Goal: Task Accomplishment & Management: Use online tool/utility

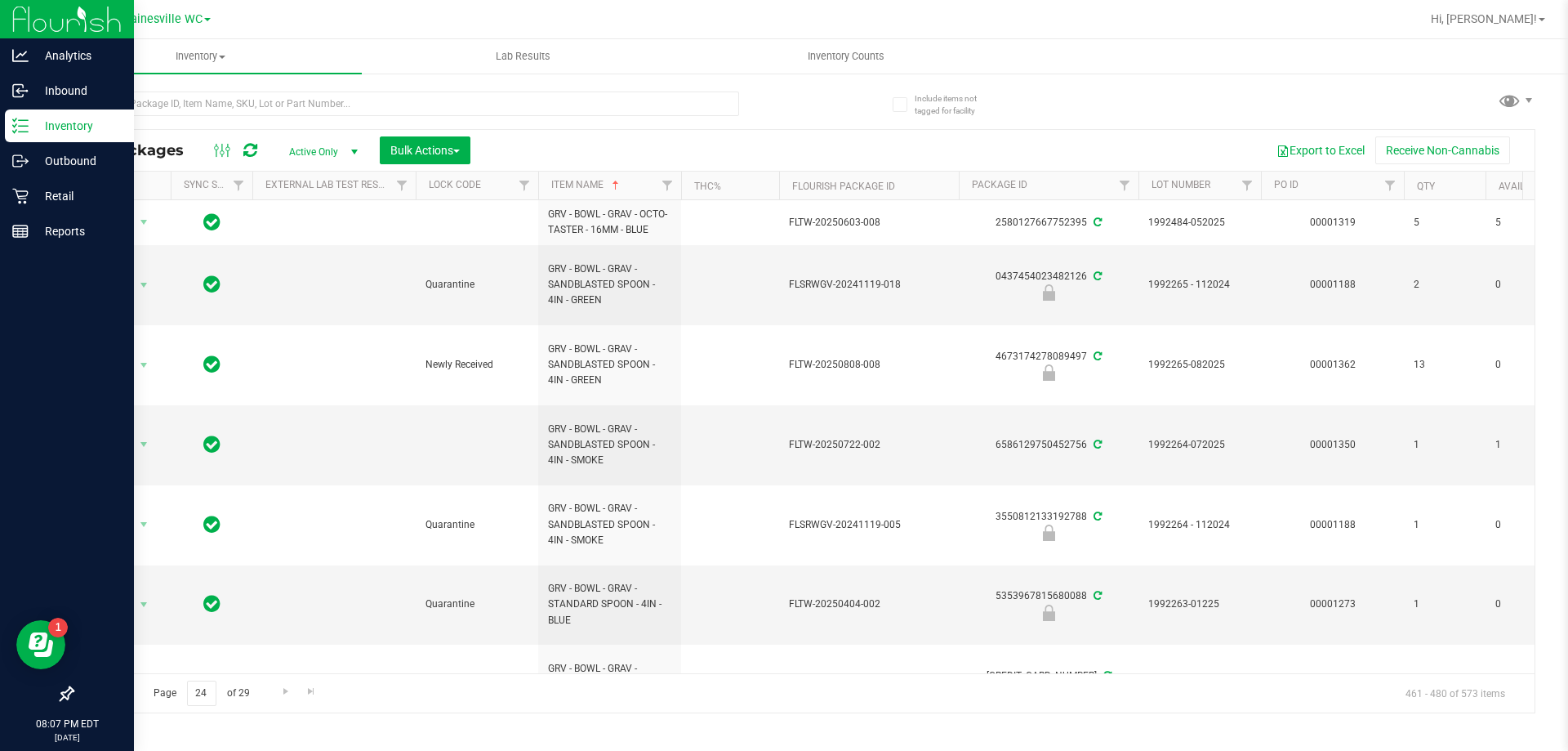
scroll to position [778, 0]
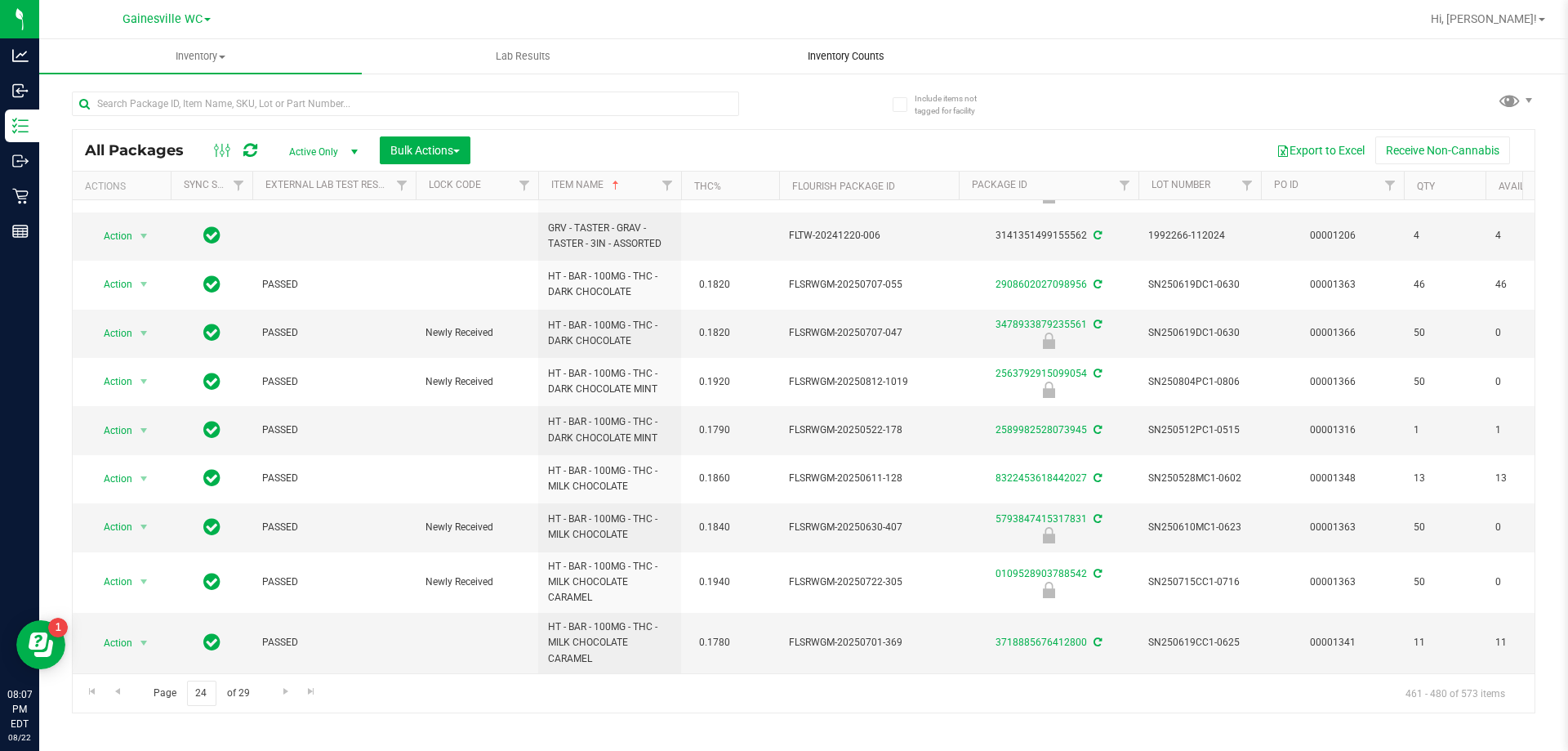
click at [865, 57] on span "Inventory Counts" at bounding box center [846, 56] width 121 height 15
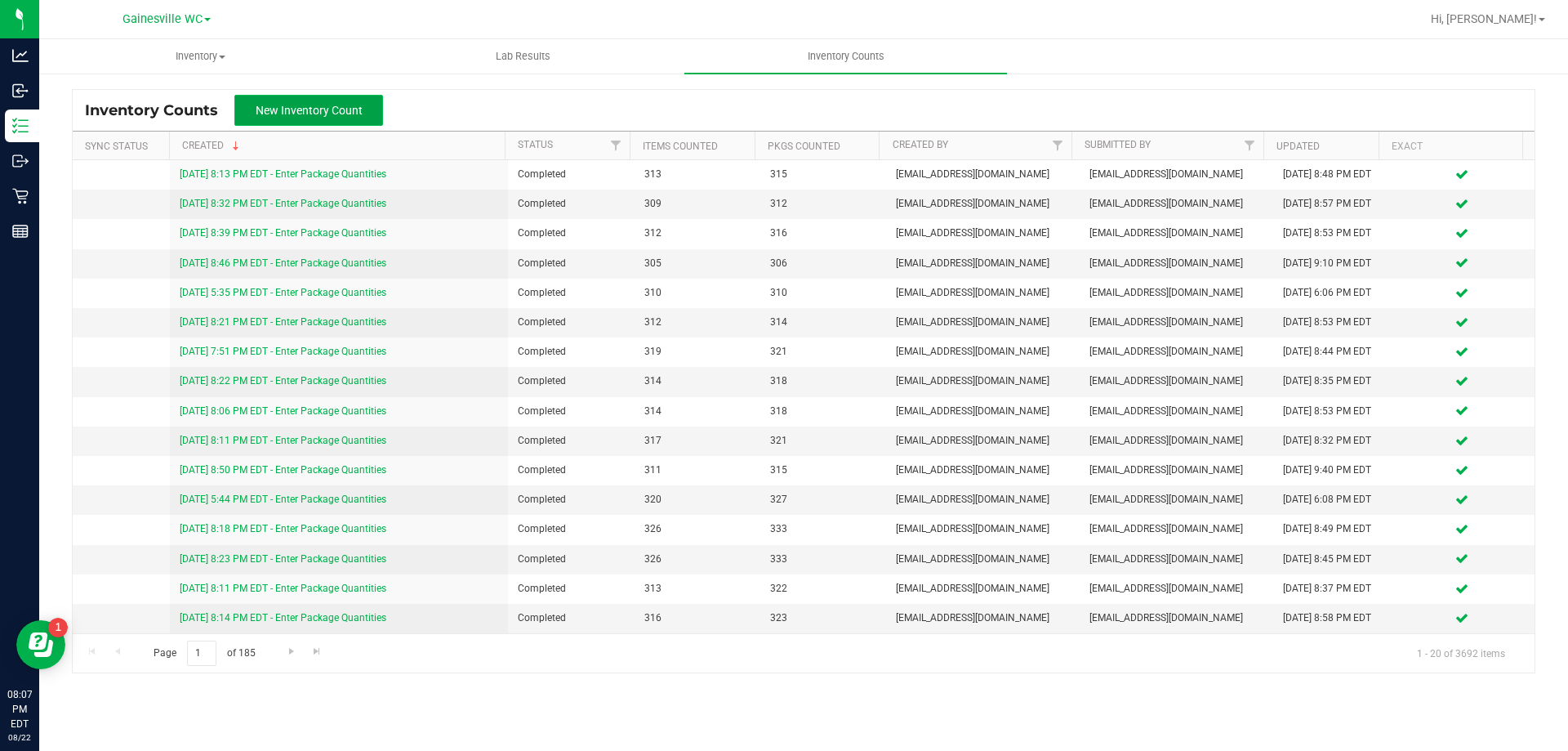
click at [326, 119] on button "New Inventory Count" at bounding box center [309, 110] width 149 height 31
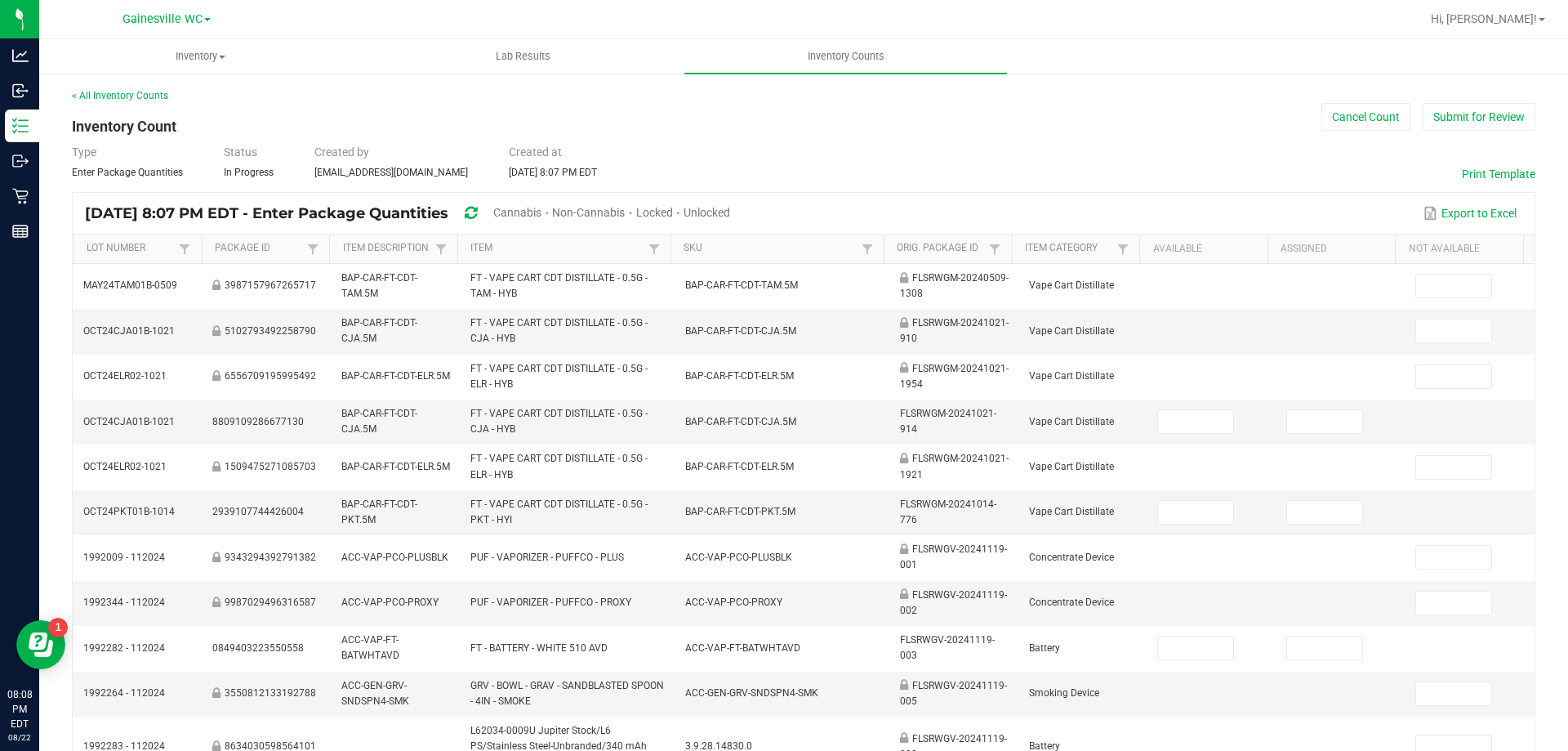
click at [730, 207] on span "Unlocked" at bounding box center [706, 212] width 46 height 13
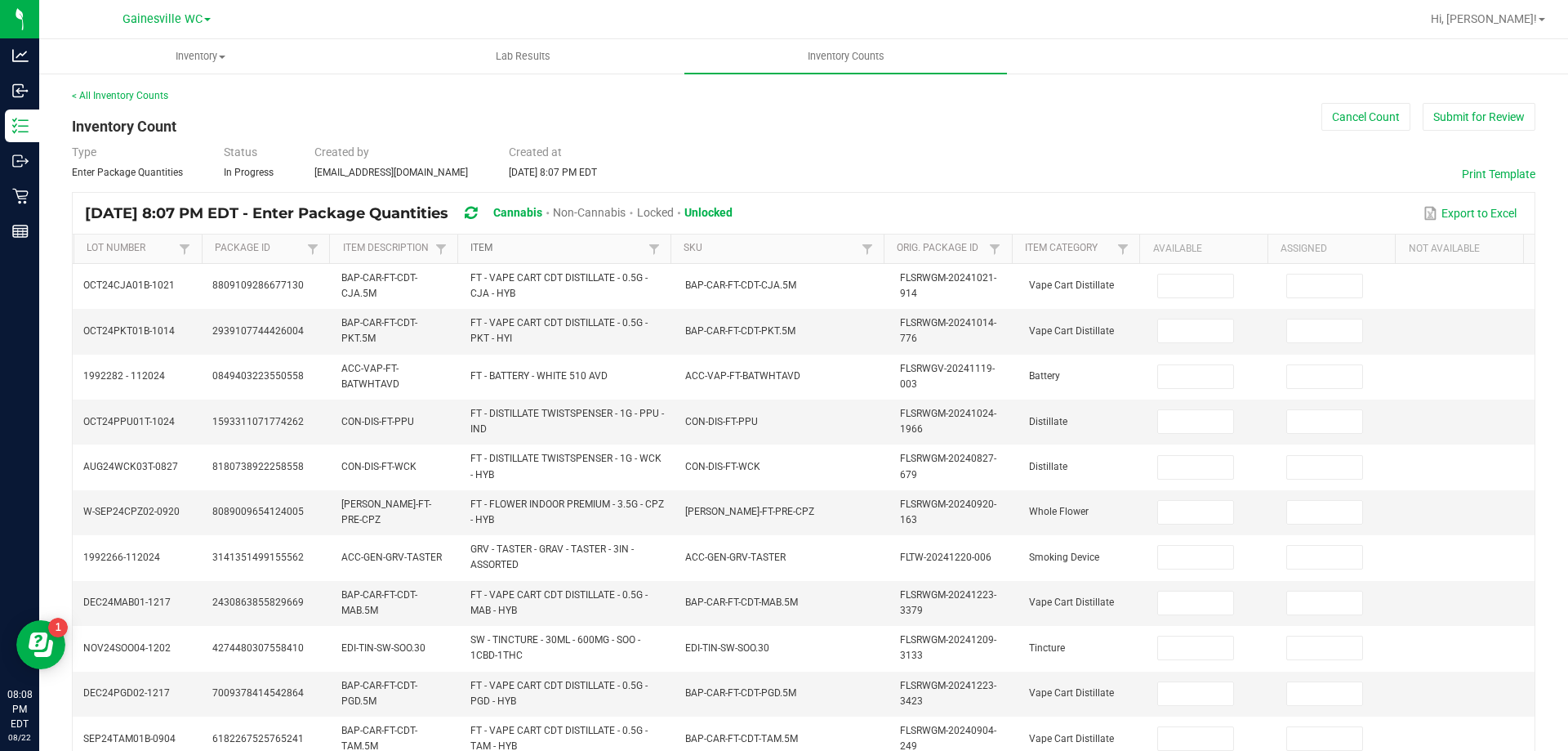
click at [487, 248] on link "Item" at bounding box center [557, 248] width 173 height 13
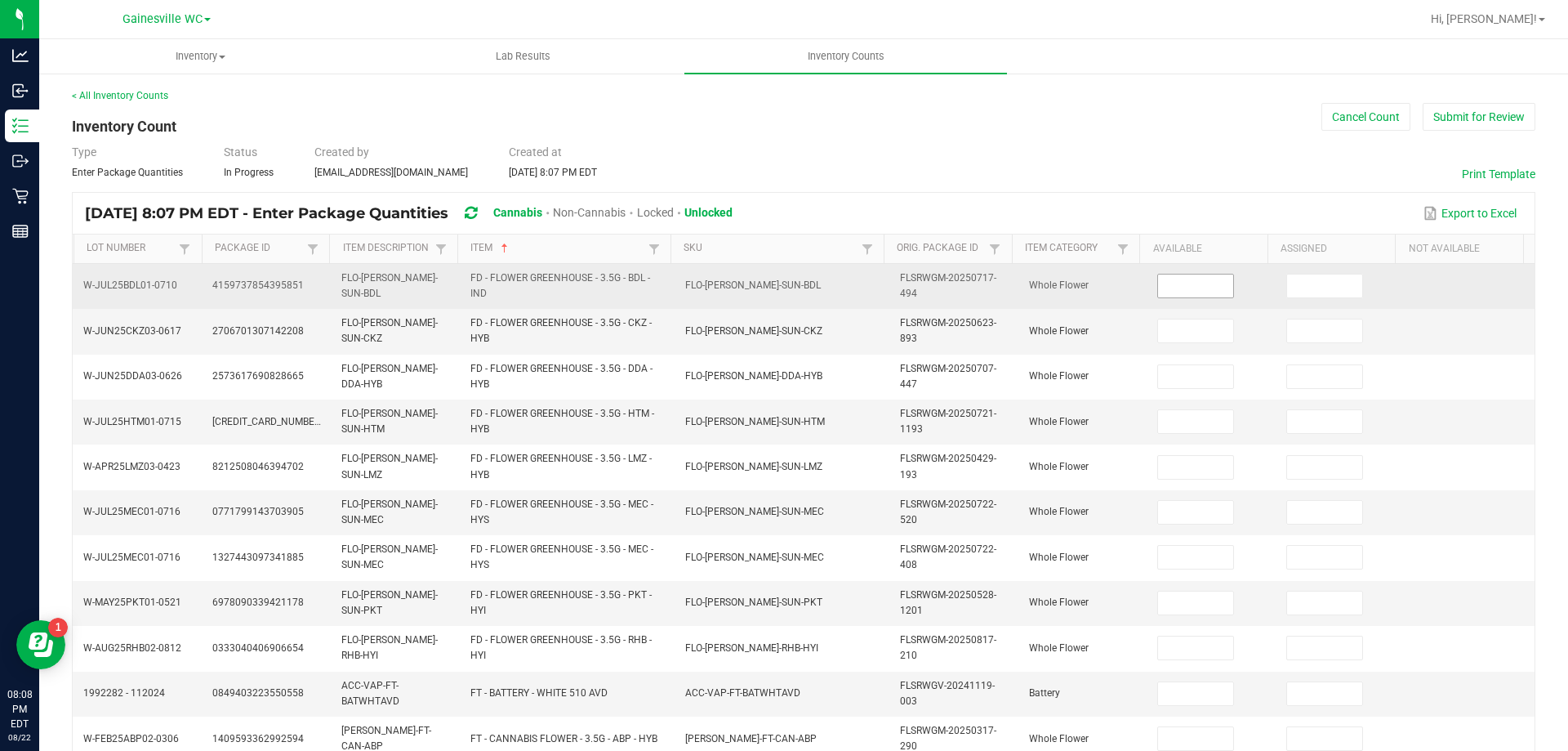
click at [1166, 293] on input at bounding box center [1196, 286] width 75 height 23
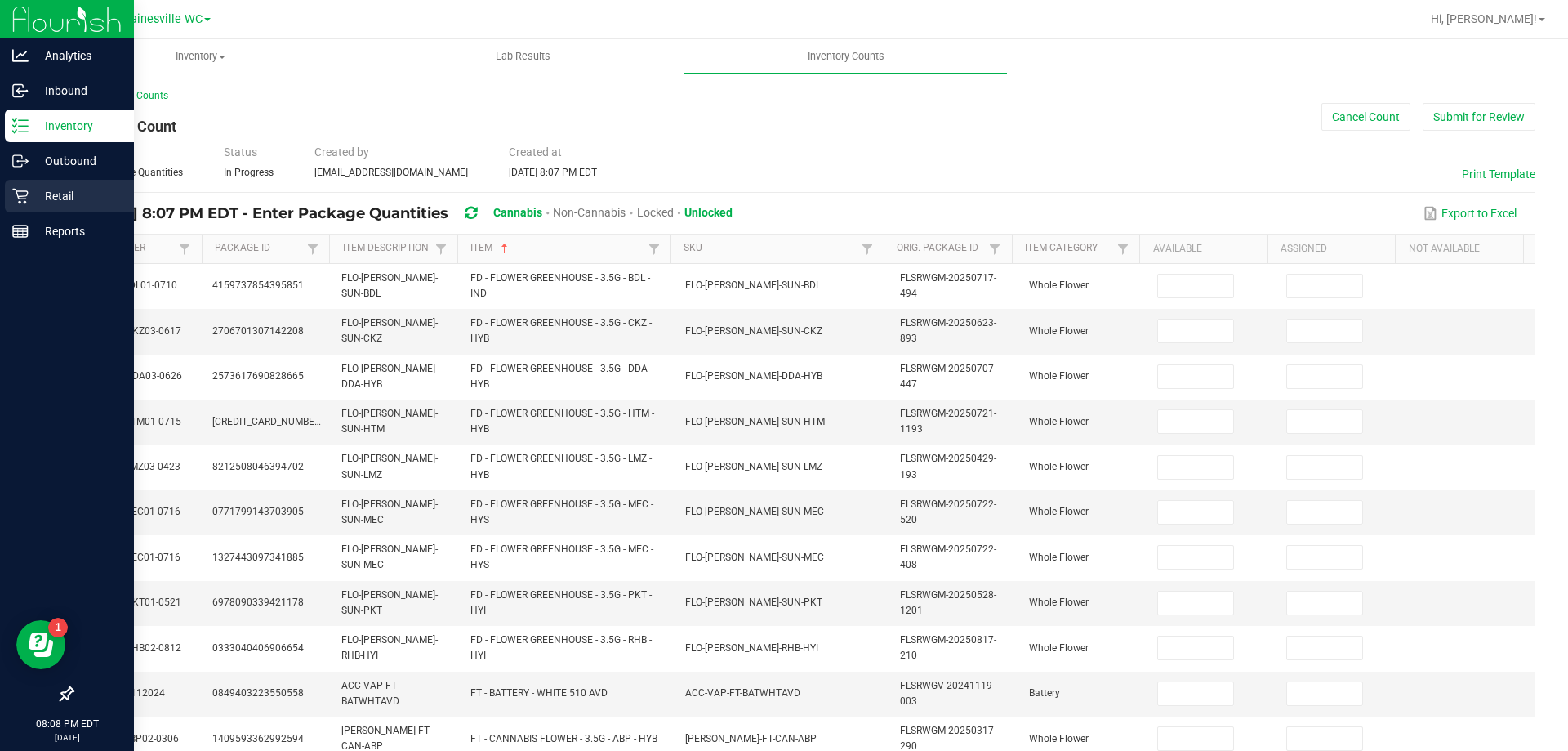
click at [40, 202] on p "Retail" at bounding box center [78, 196] width 98 height 19
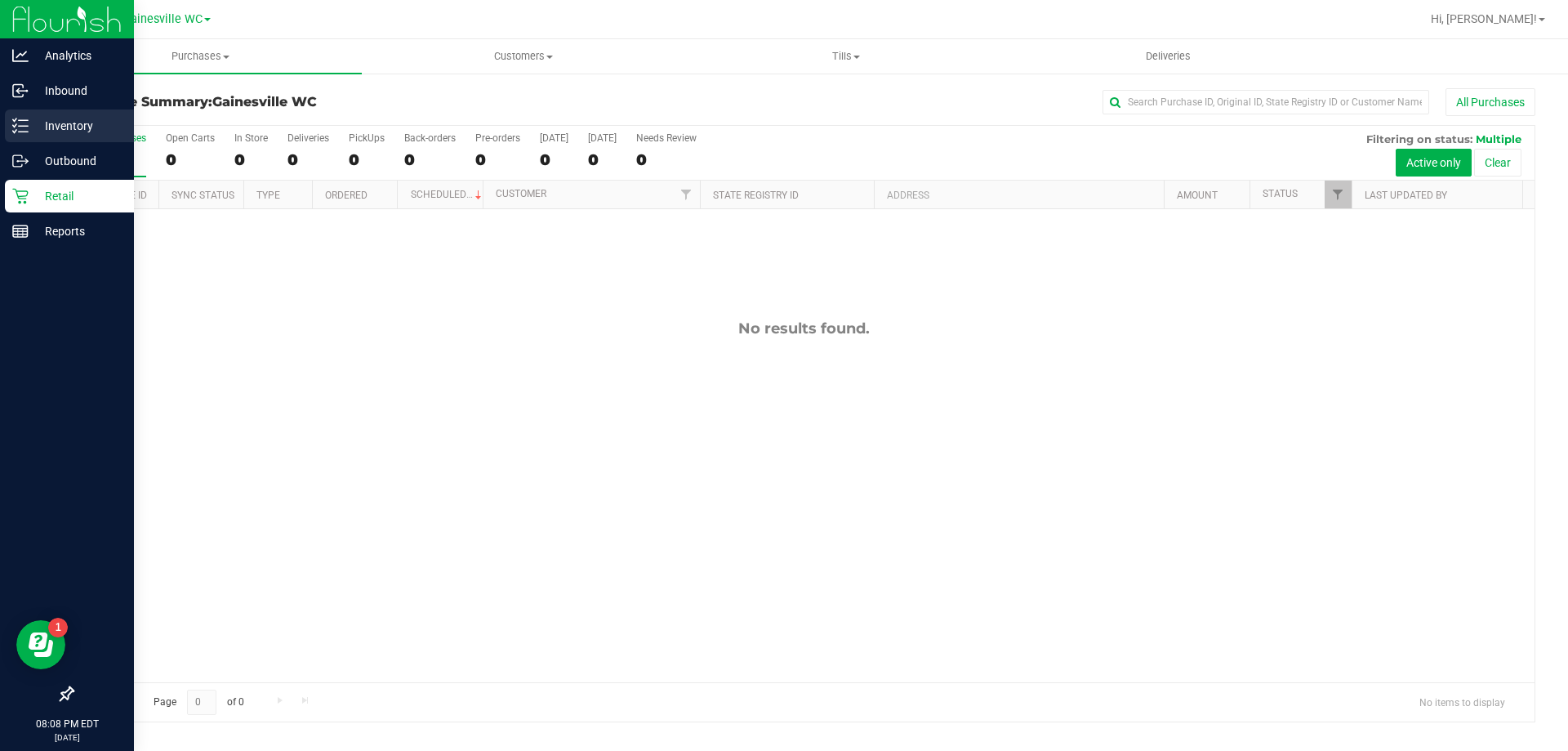
click at [32, 128] on p "Inventory" at bounding box center [78, 125] width 98 height 19
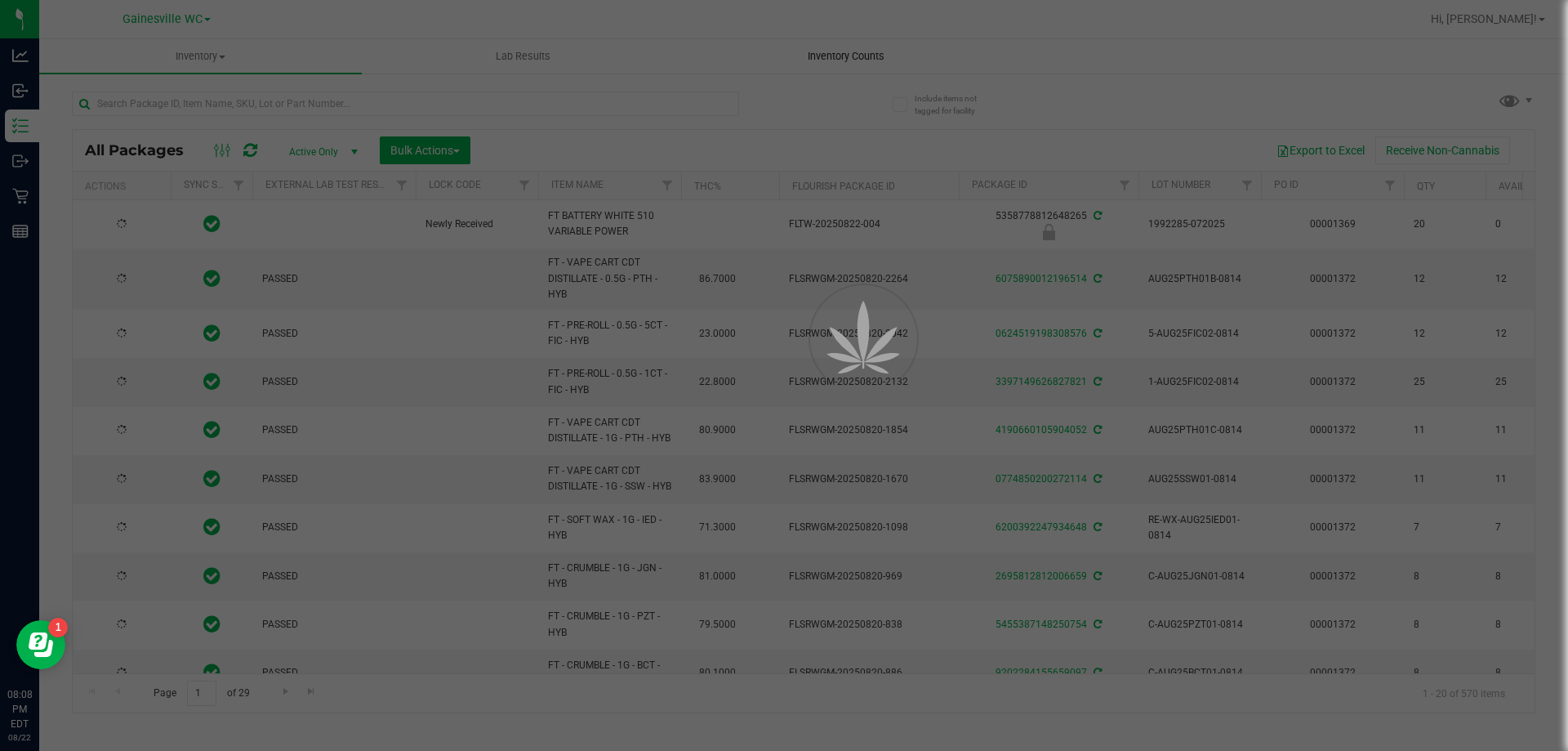
click at [853, 53] on div at bounding box center [784, 375] width 1568 height 751
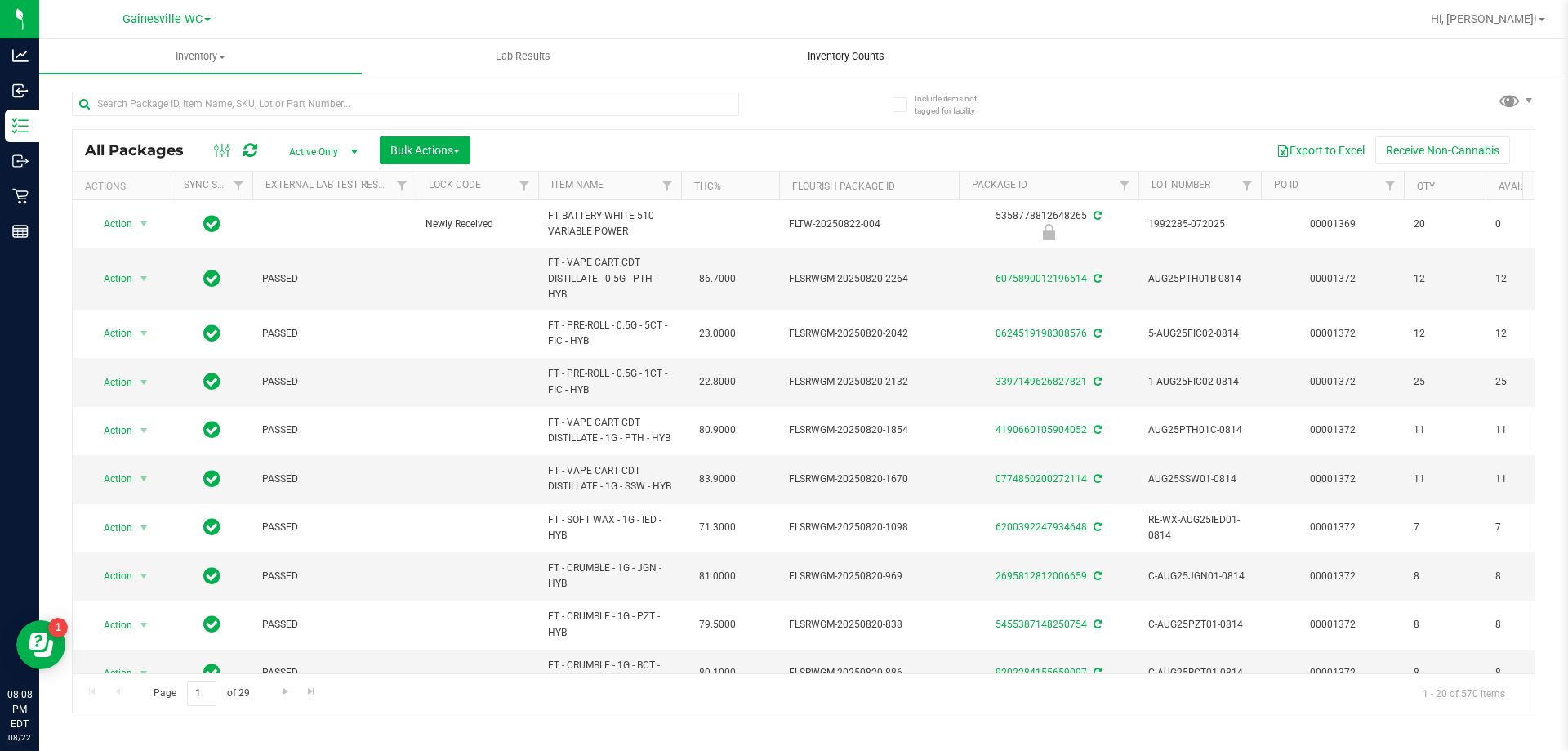
click at [838, 53] on span "Inventory Counts" at bounding box center [846, 56] width 121 height 15
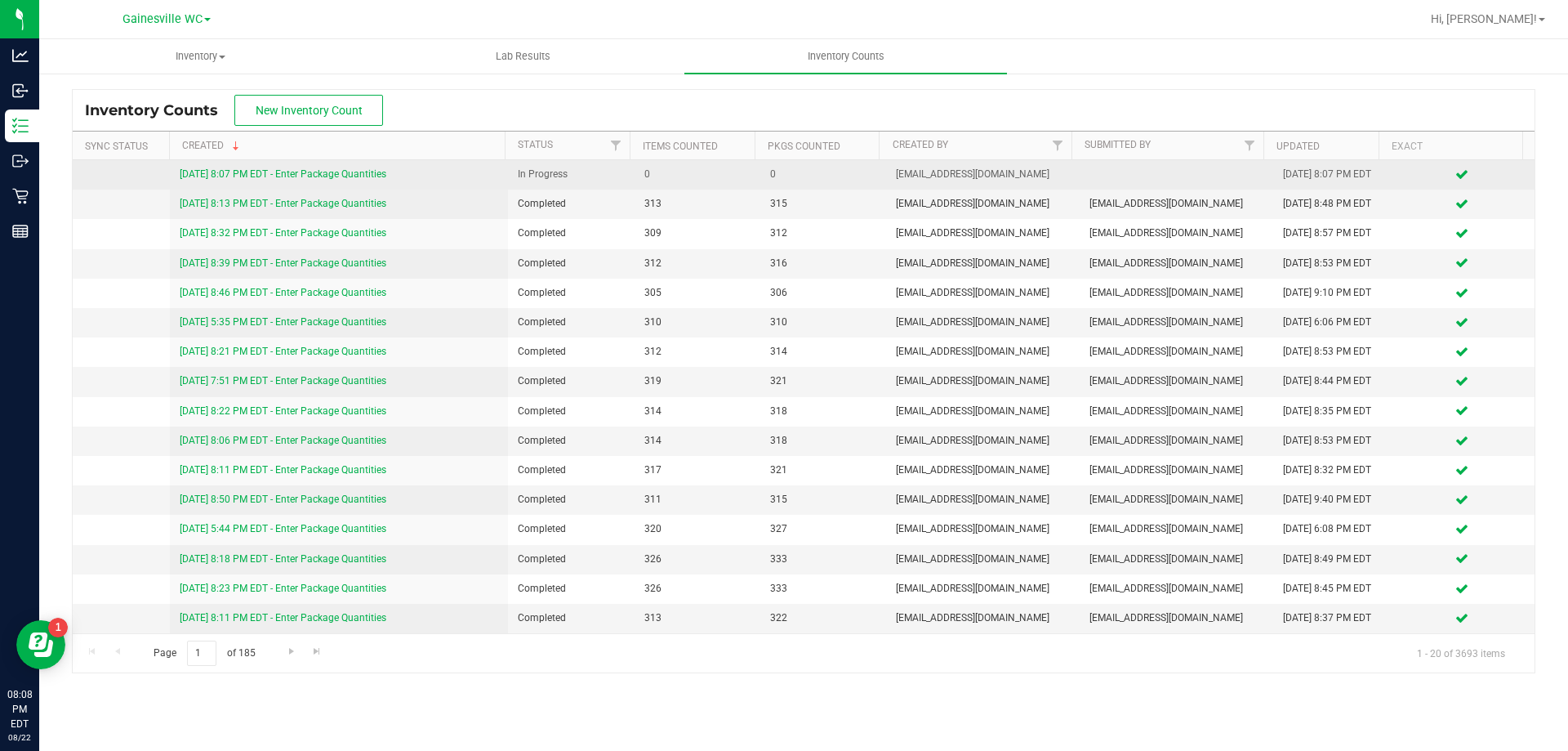
click at [292, 174] on link "[DATE] 8:07 PM EDT - Enter Package Quantities" at bounding box center [283, 174] width 207 height 11
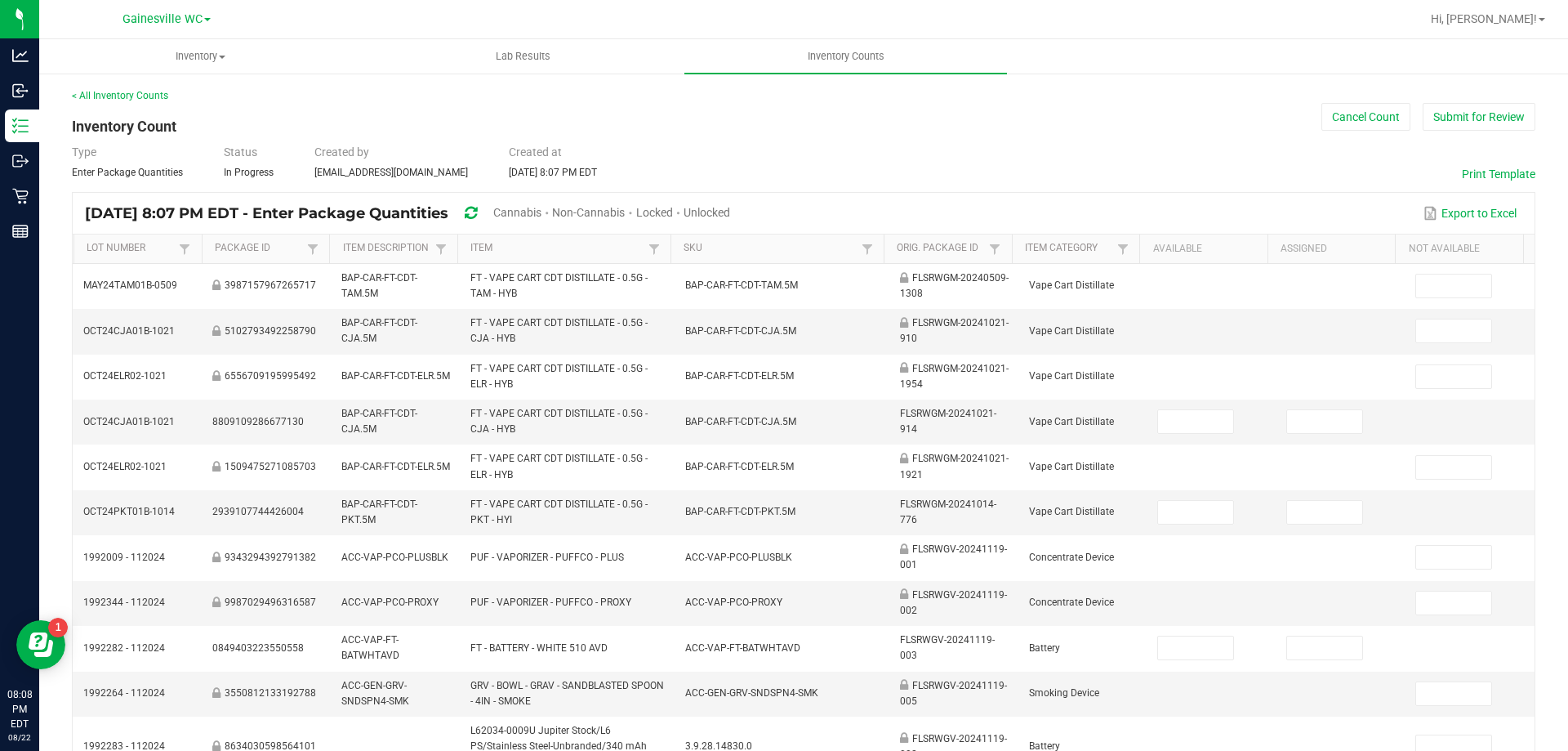
click at [730, 204] on div "Unlocked" at bounding box center [706, 214] width 46 height 30
click at [730, 211] on span "Unlocked" at bounding box center [706, 212] width 46 height 13
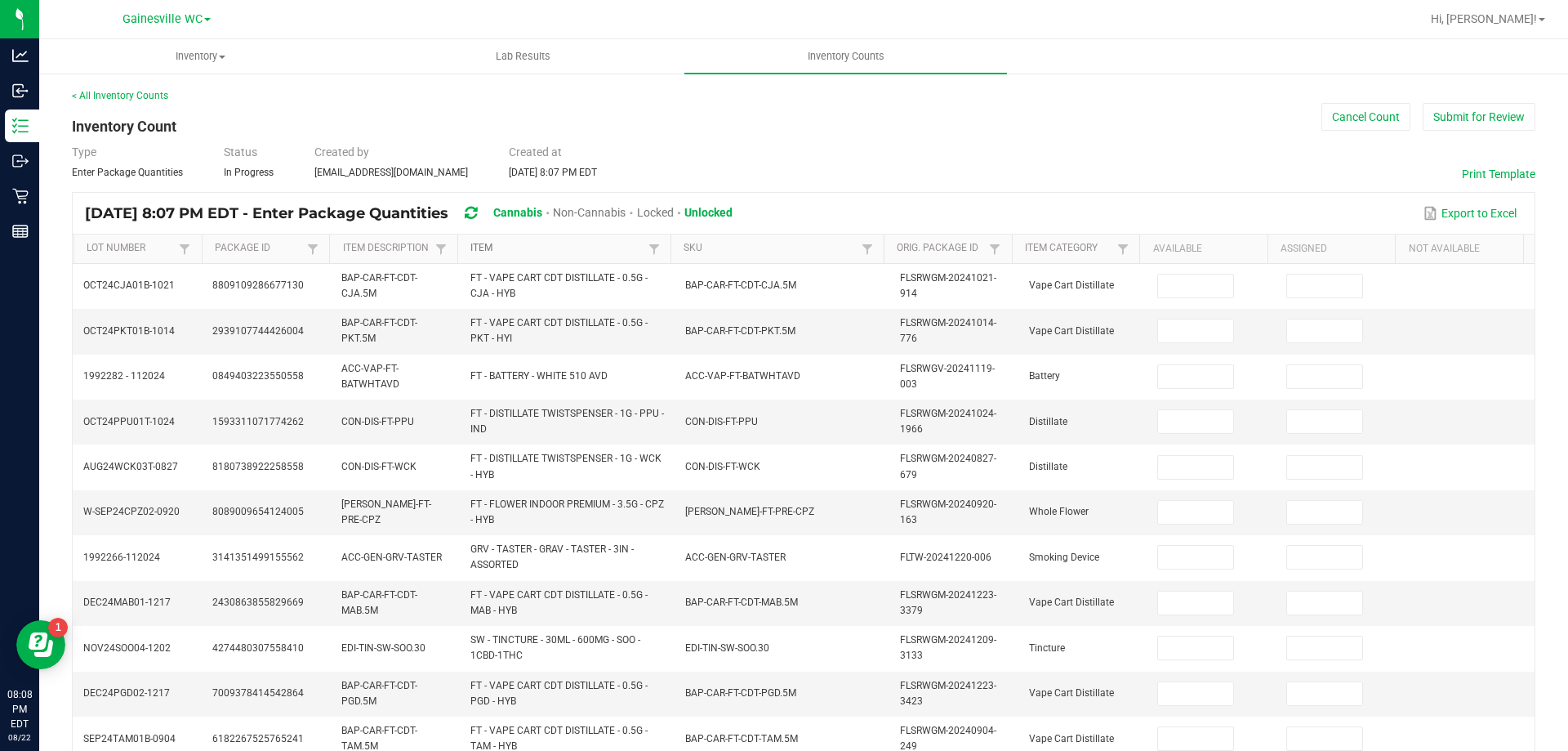
click at [476, 253] on link "Item" at bounding box center [557, 248] width 173 height 13
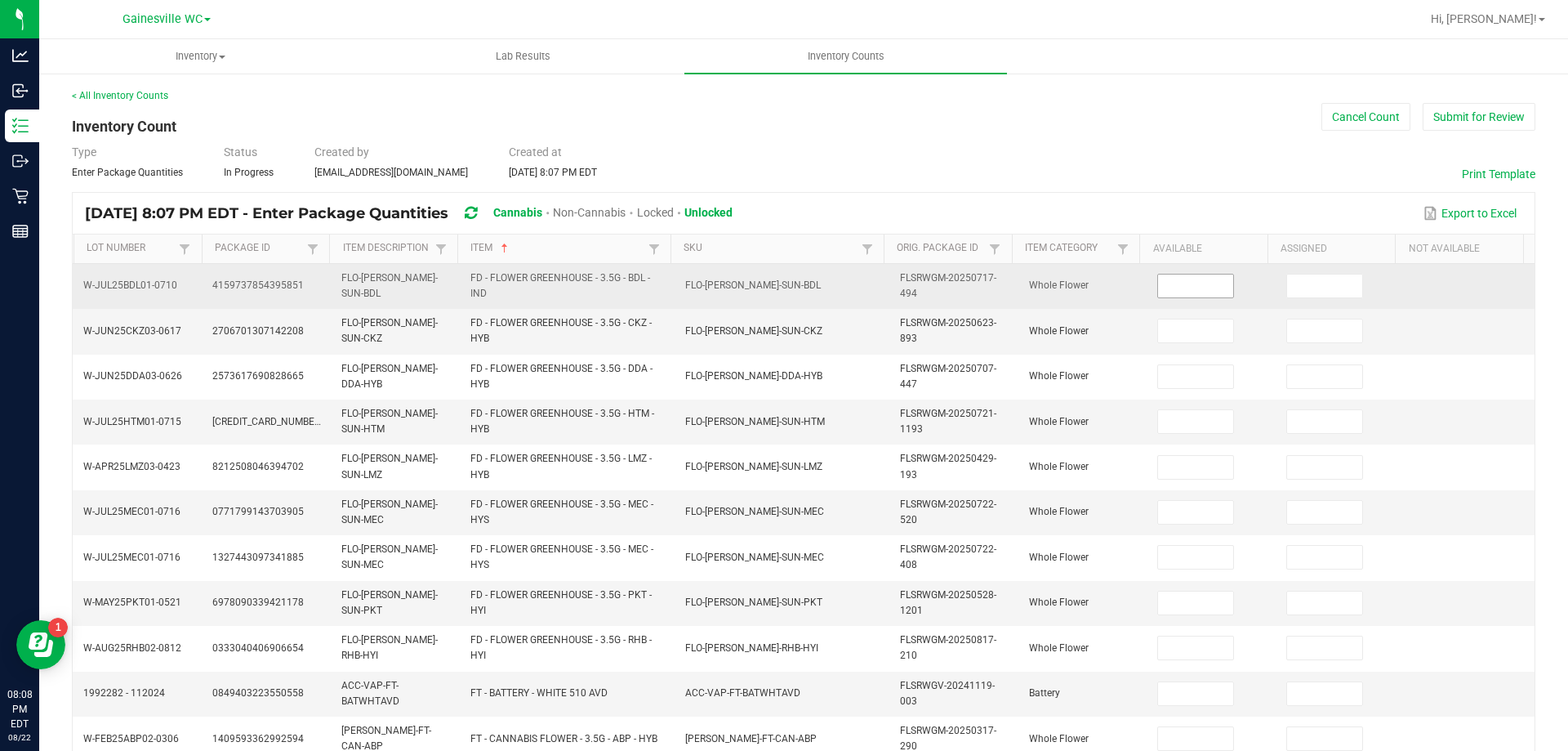
click at [1187, 280] on input at bounding box center [1196, 286] width 75 height 23
type input "8"
type input "15"
type input "6"
type input "10"
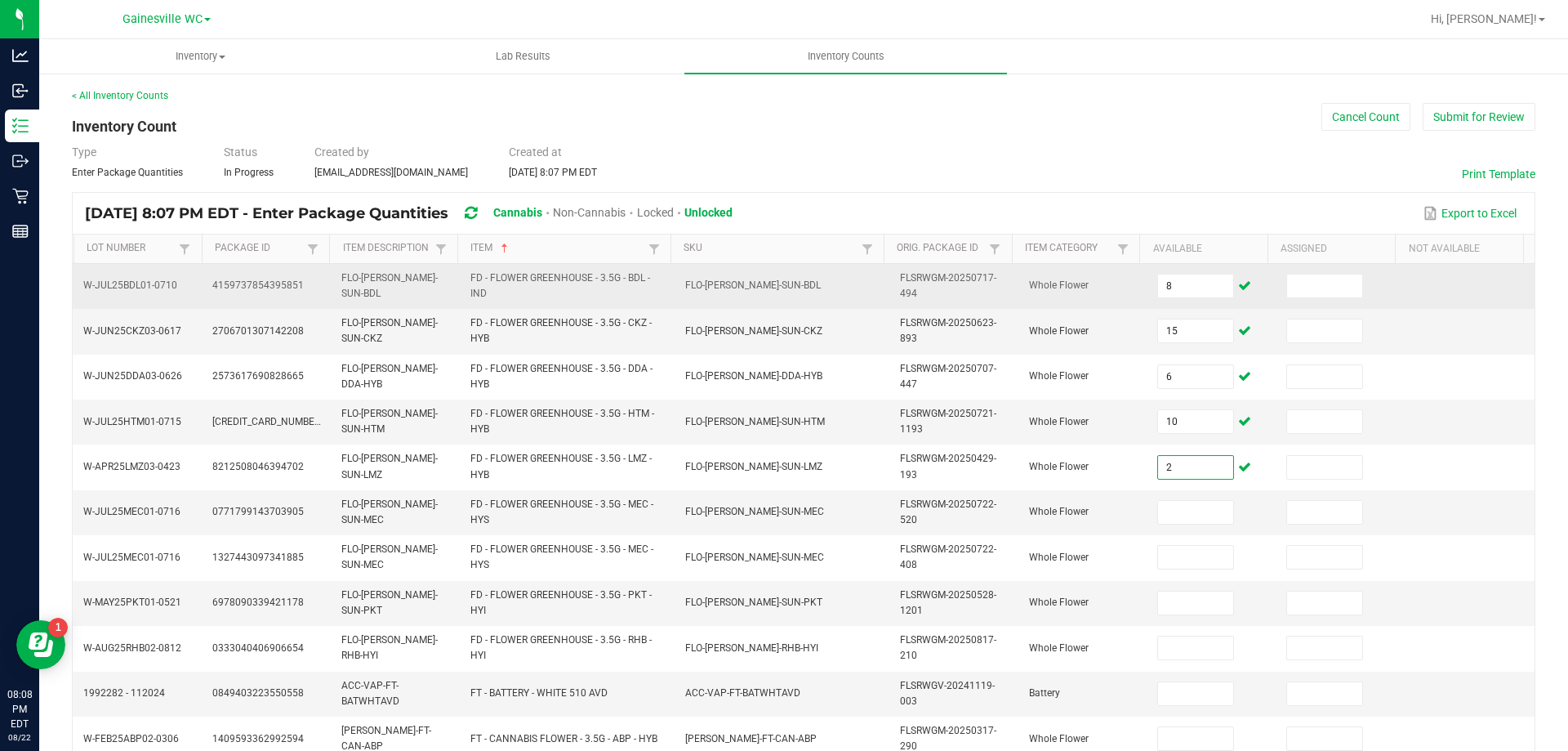
type input "2"
type input "20"
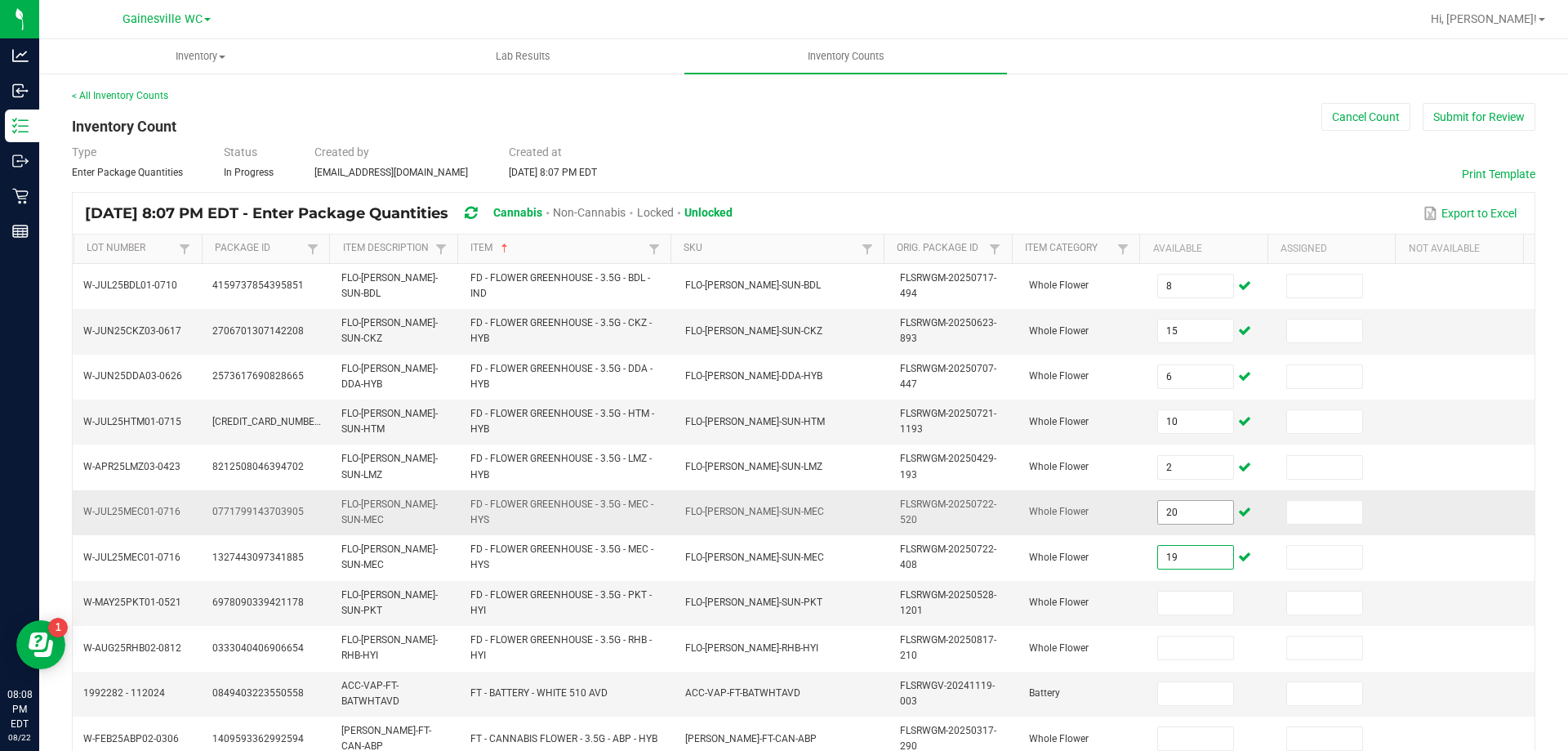
type input "19"
click at [1193, 517] on input "20" at bounding box center [1196, 512] width 75 height 23
type input "19"
click at [1177, 603] on input at bounding box center [1196, 603] width 75 height 23
type input "14"
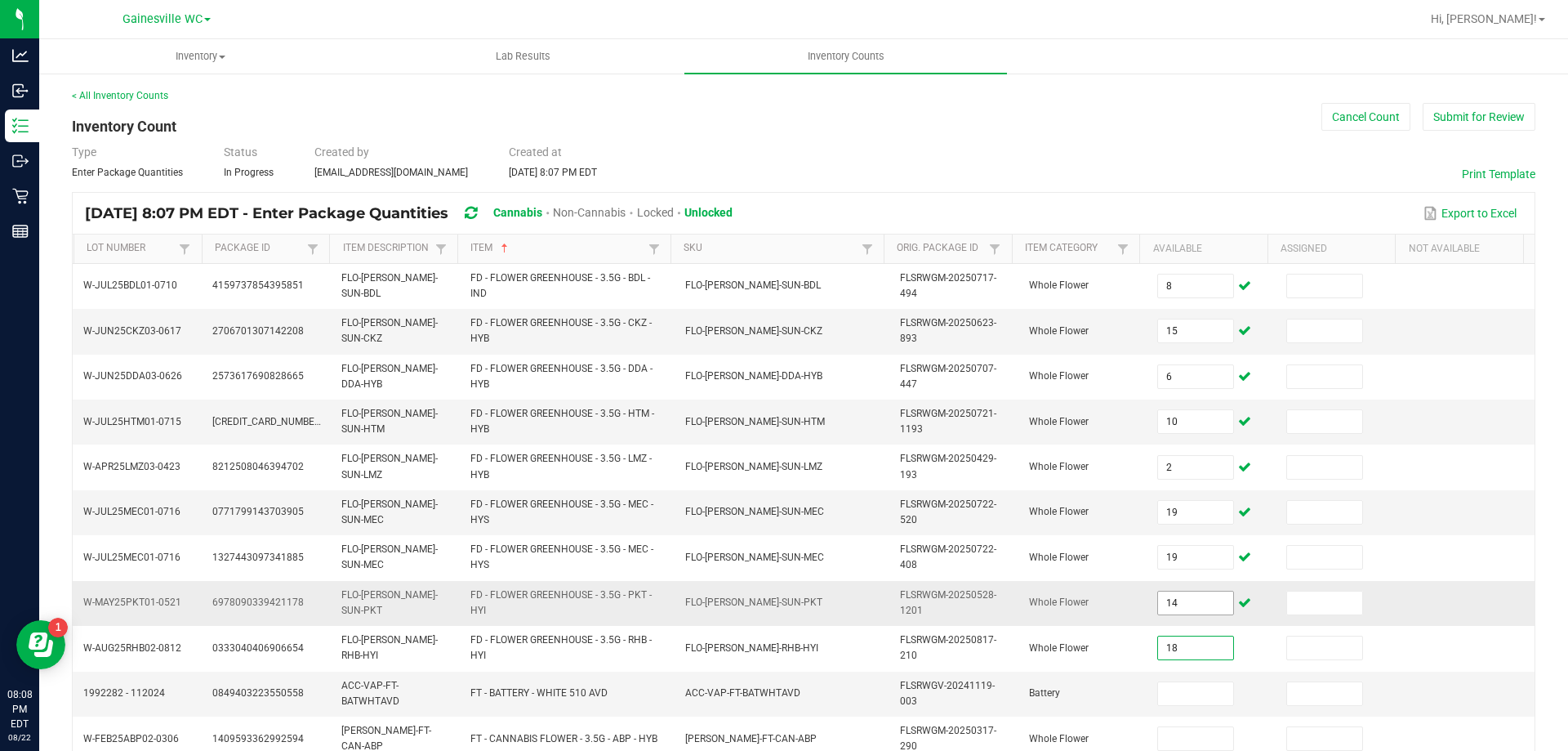
type input "18"
type input "3"
type input "9"
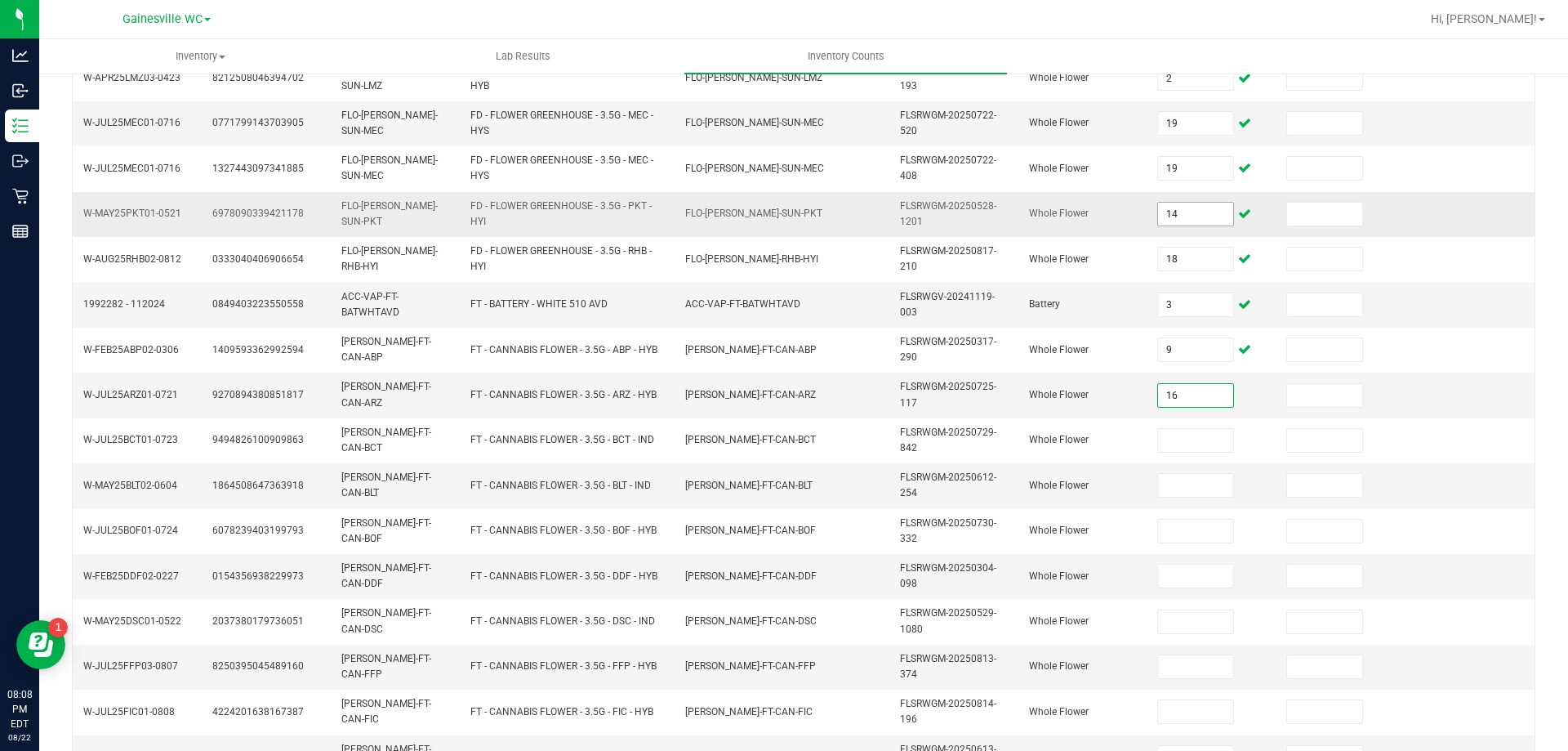
type input "16"
type input "8"
type input "18"
type input "11"
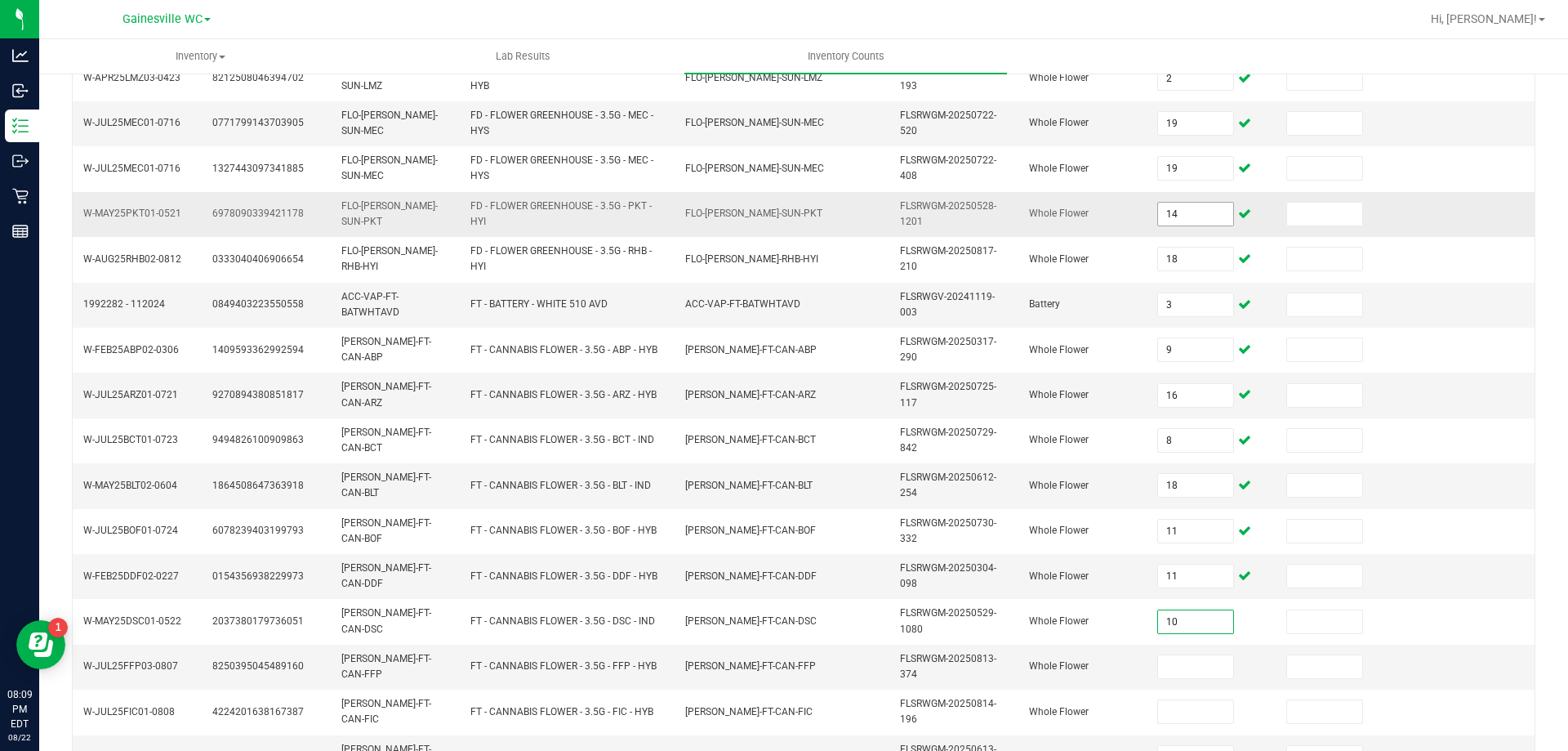
type input "10"
type input "1"
type input "12"
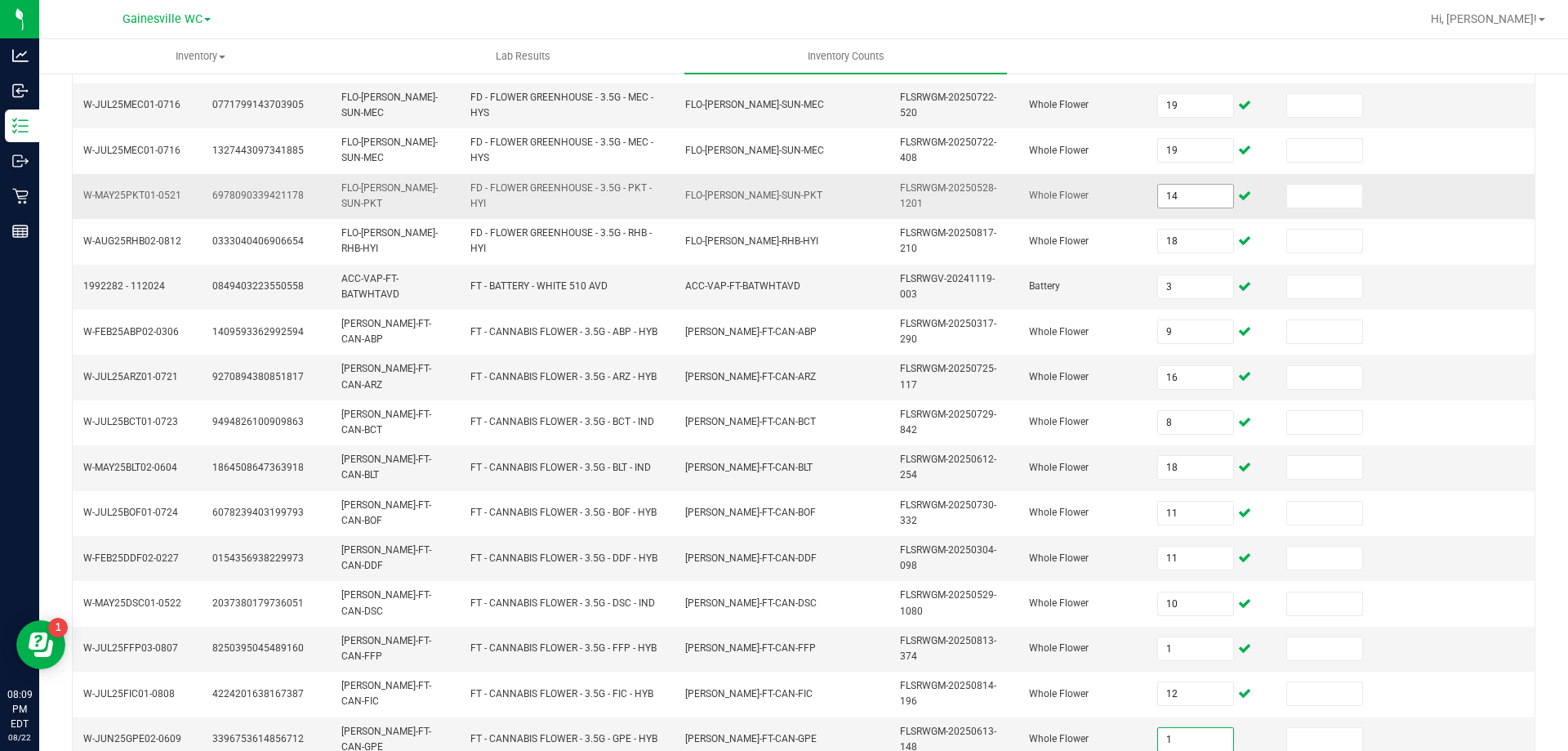
type input "1"
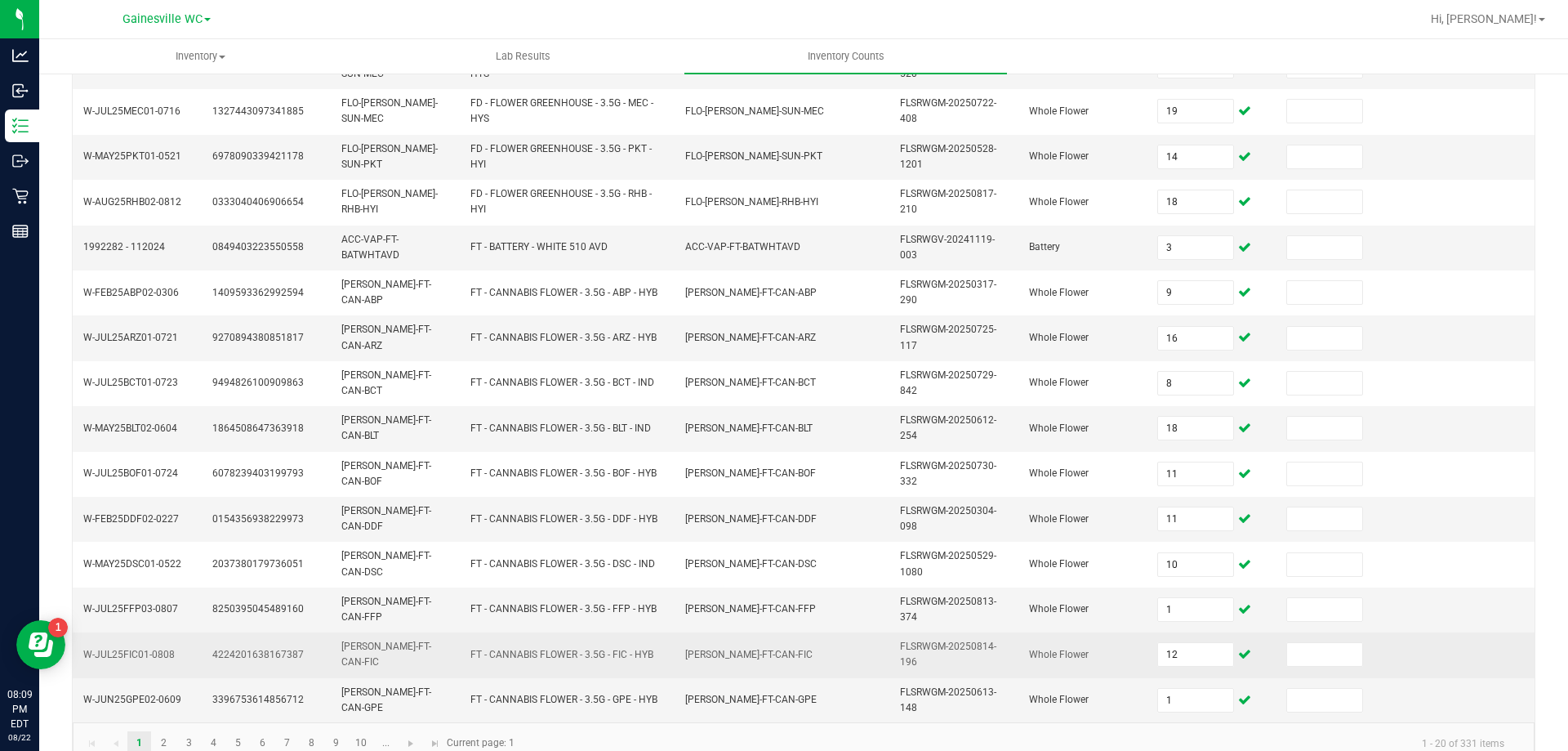
scroll to position [476, 0]
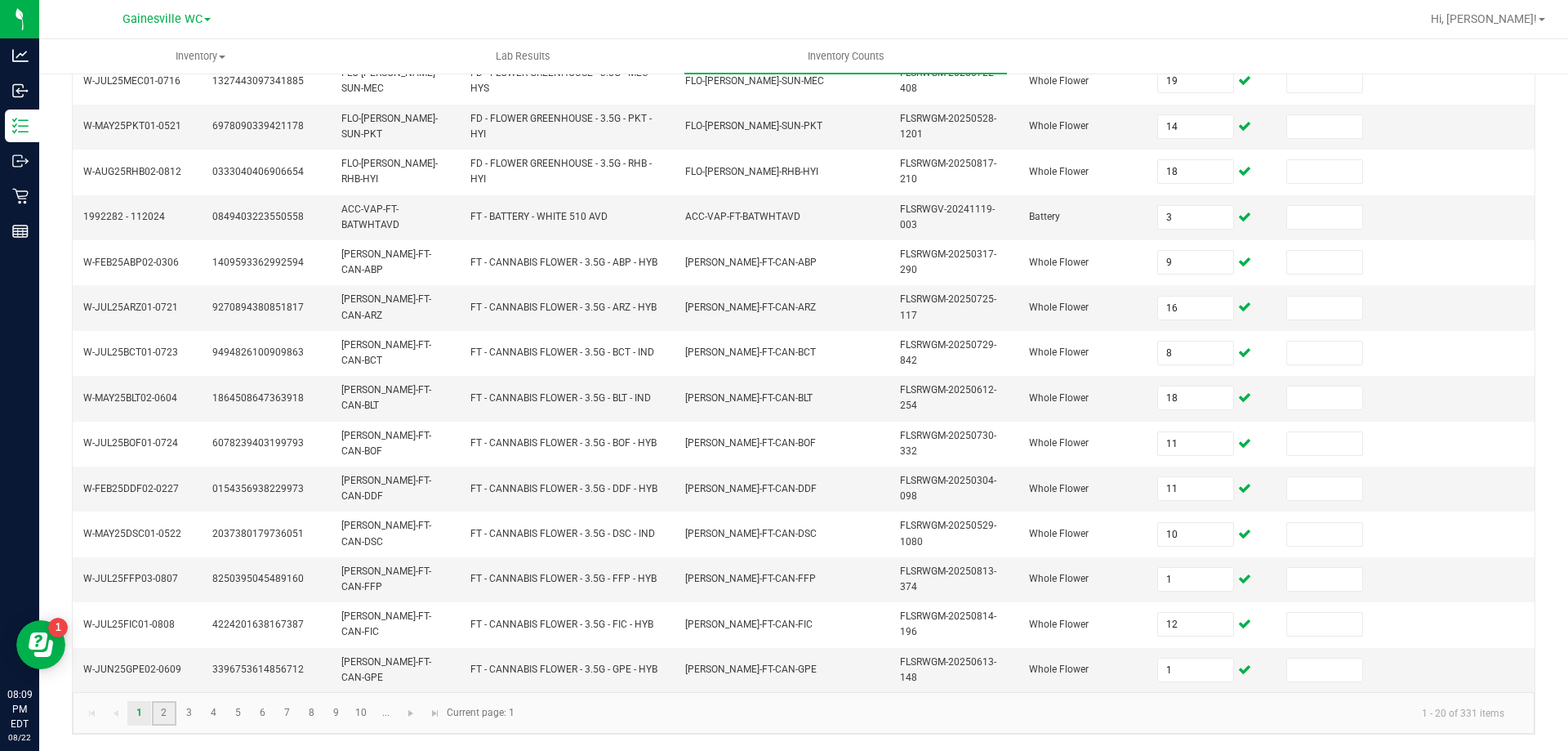
click at [163, 715] on link "2" at bounding box center [163, 713] width 24 height 25
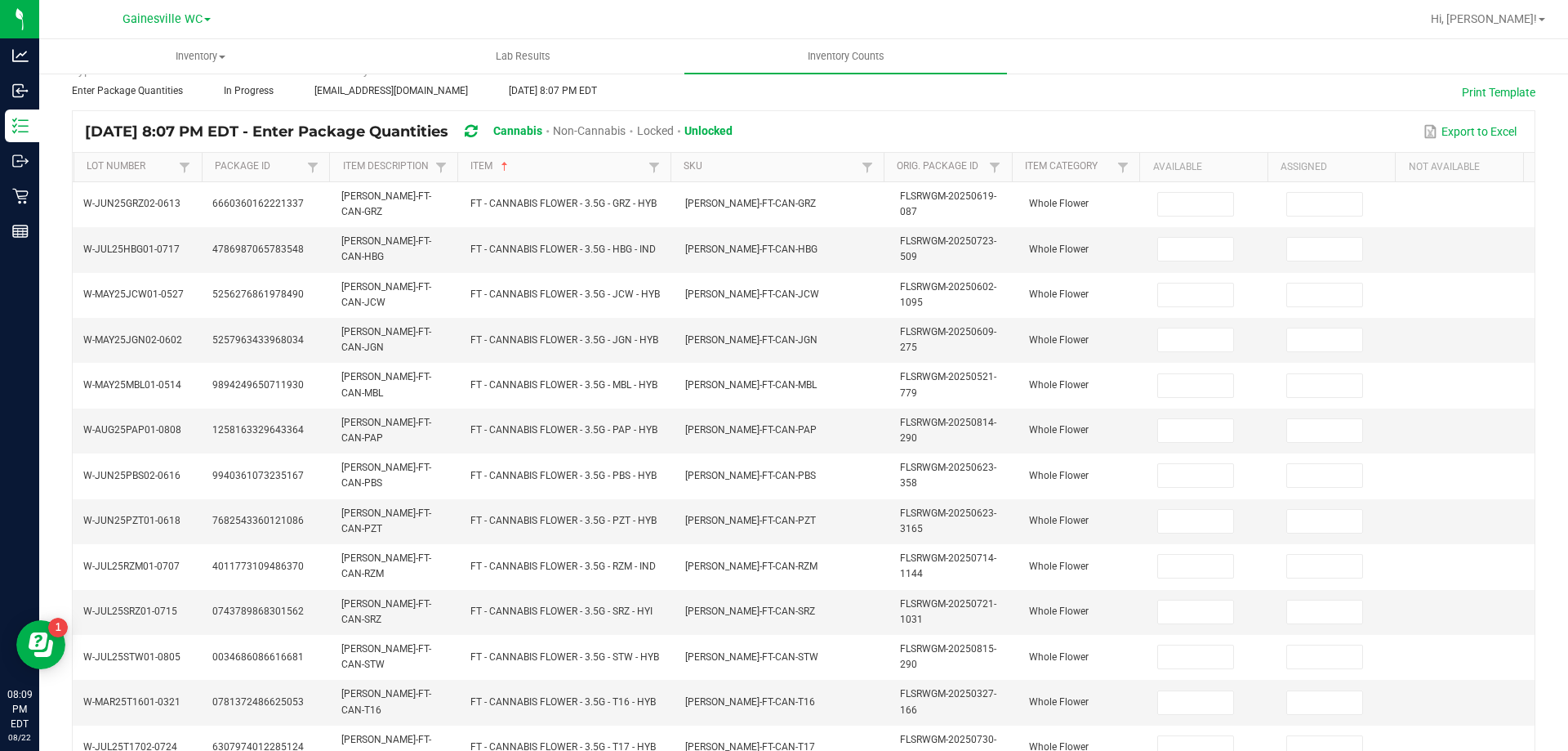
scroll to position [0, 0]
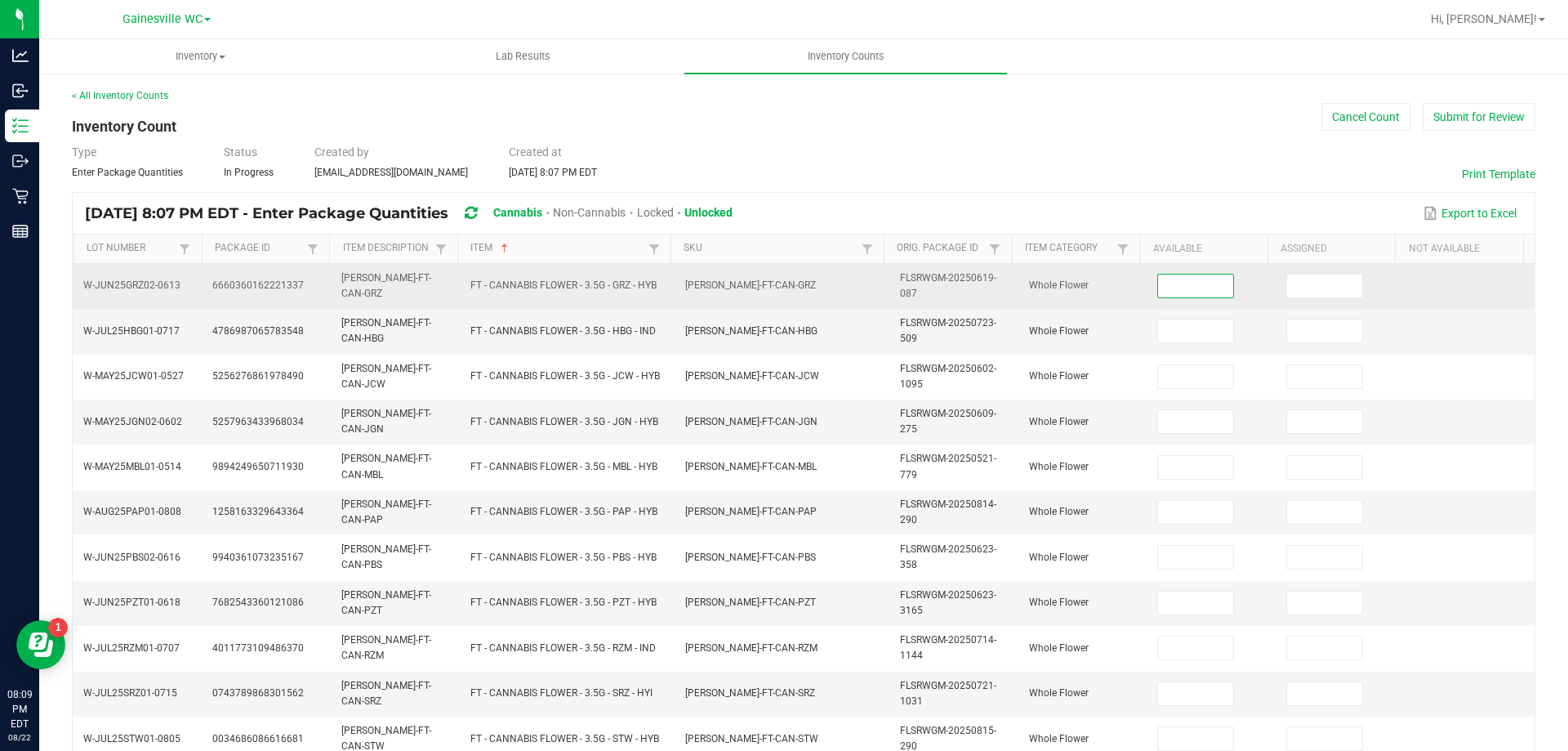
click at [1192, 289] on input at bounding box center [1196, 286] width 75 height 23
type input "4"
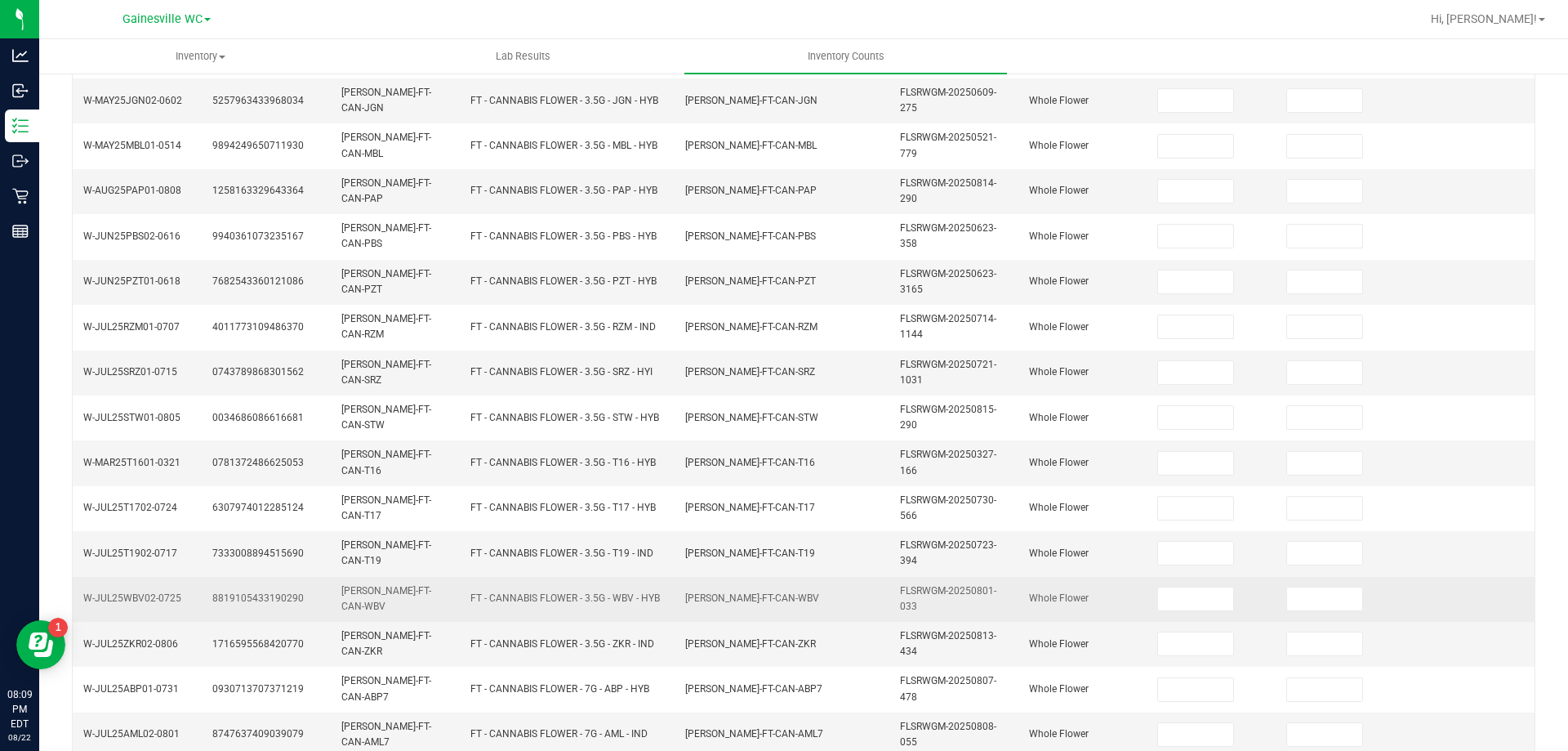
scroll to position [476, 0]
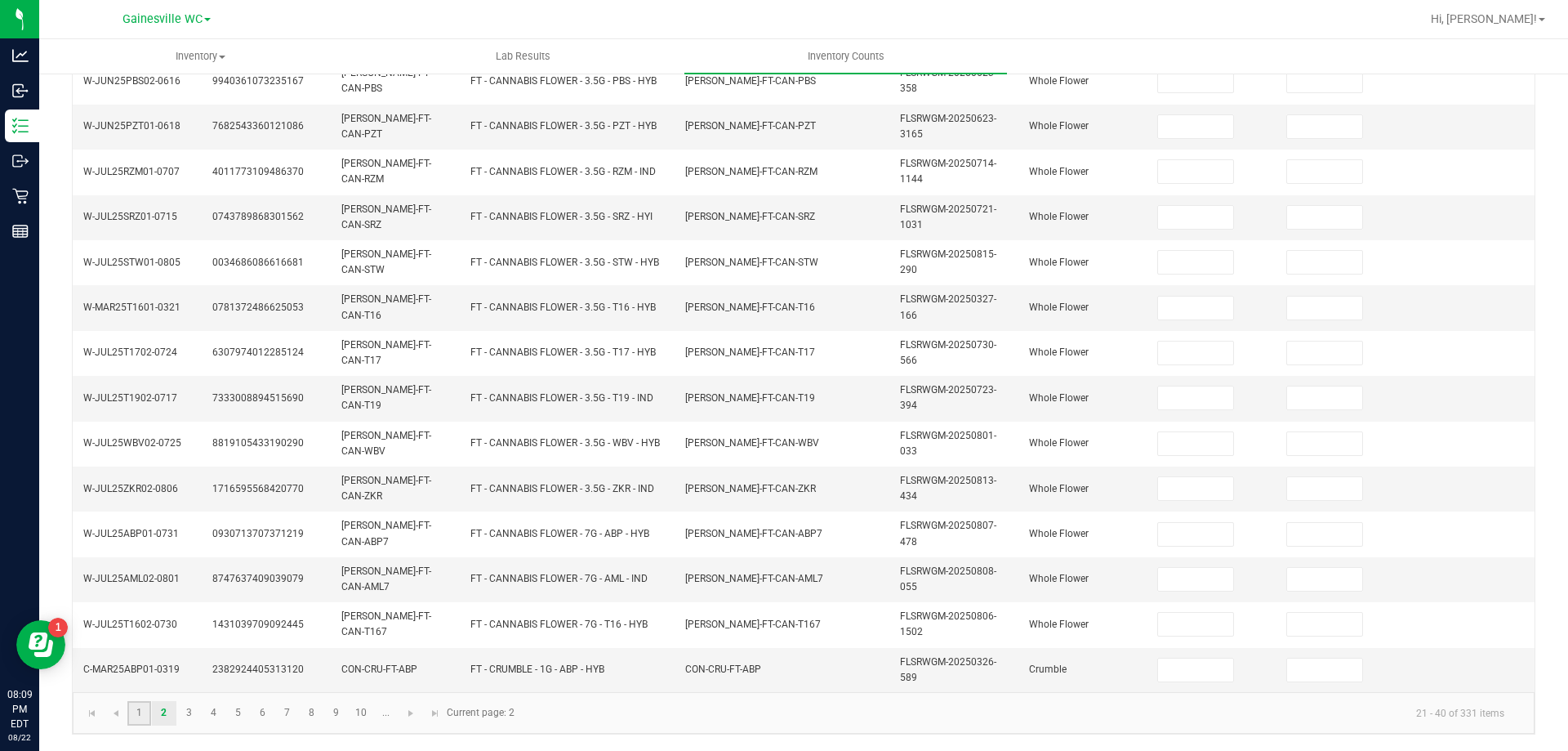
click at [138, 713] on link "1" at bounding box center [138, 713] width 24 height 25
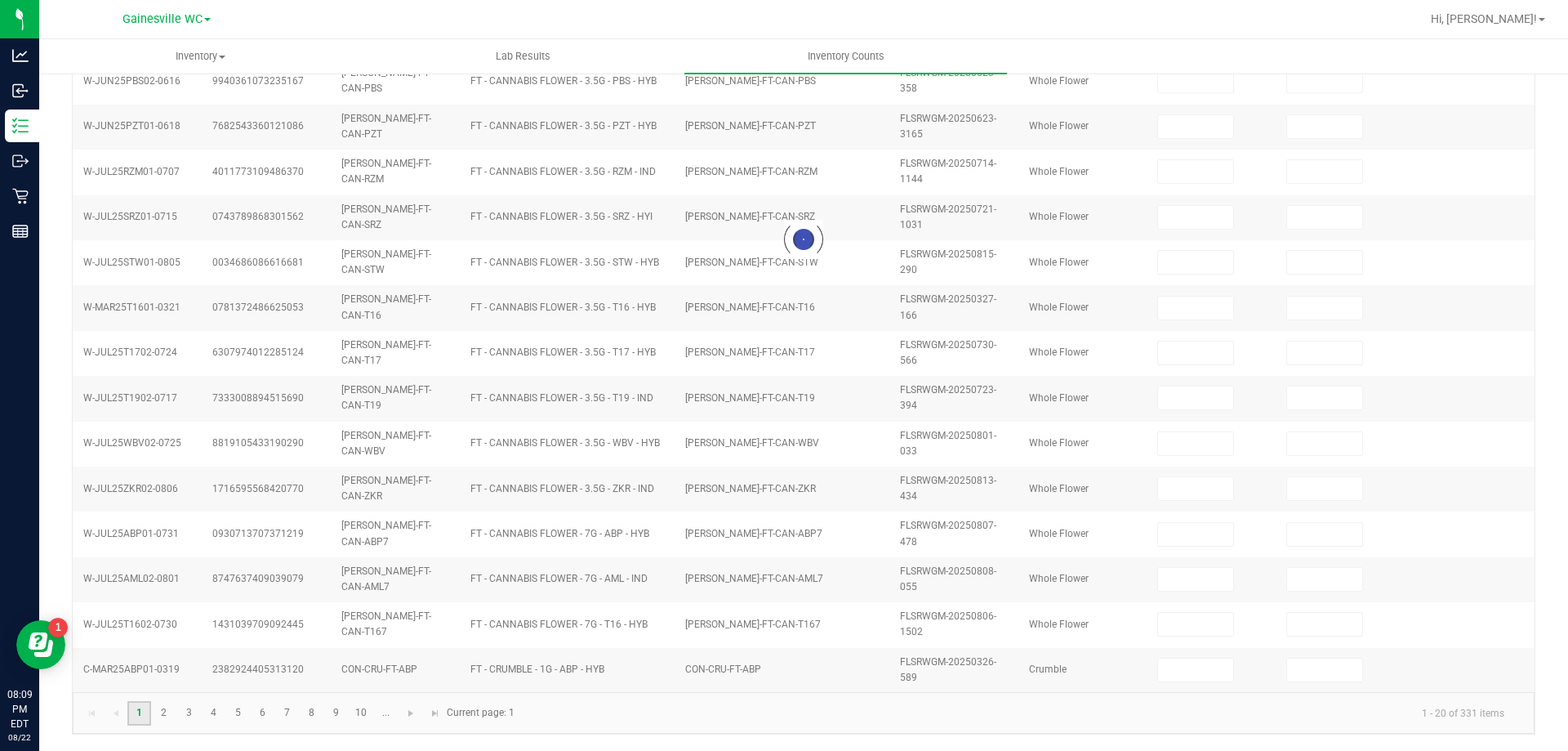
type input "10"
type input "19"
type input "18"
type input "1"
type input "8"
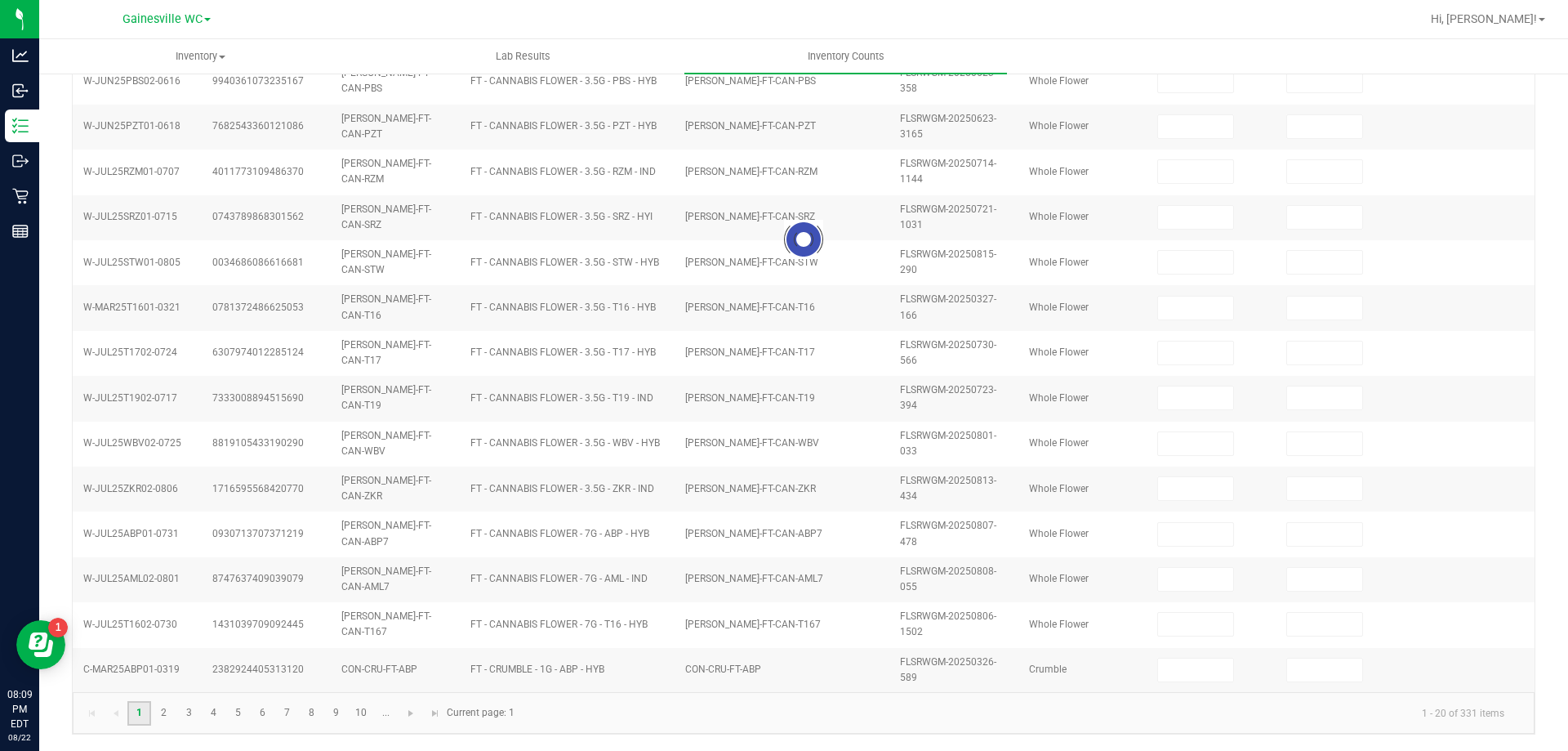
type input "15"
type input "6"
type input "2"
type input "19"
type input "14"
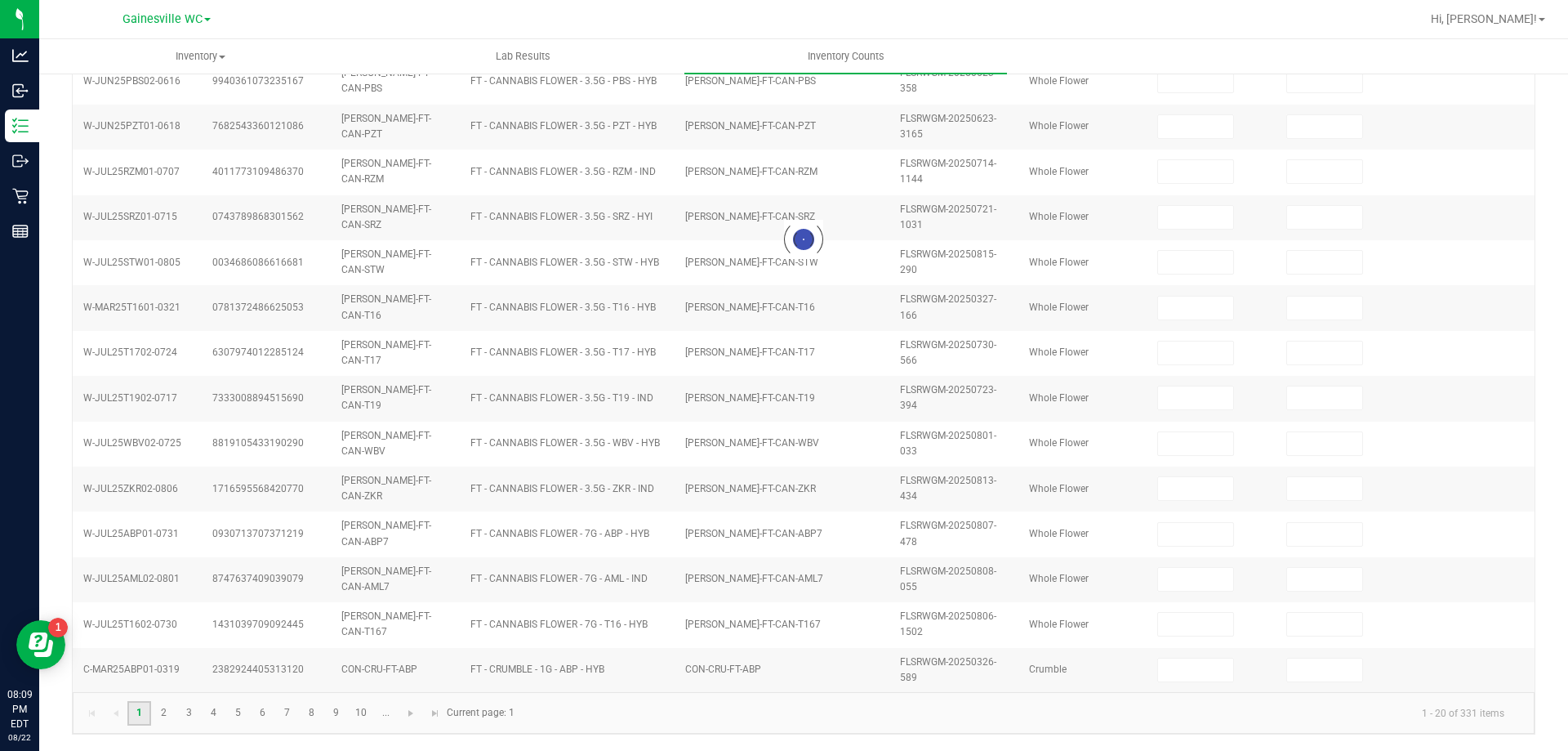
type input "3"
type input "9"
type input "16"
type input "8"
type input "18"
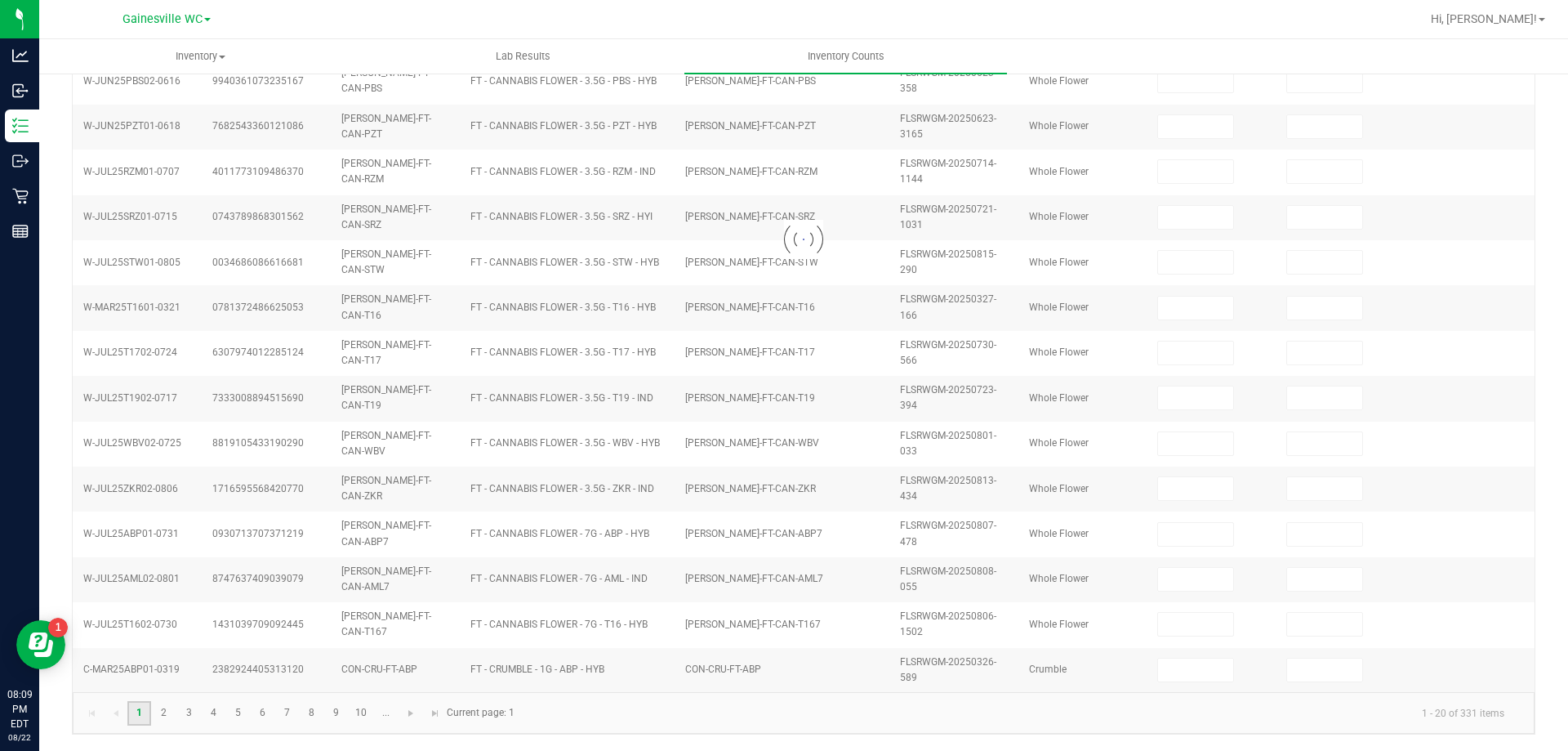
type input "11"
type input "10"
type input "12"
type input "1"
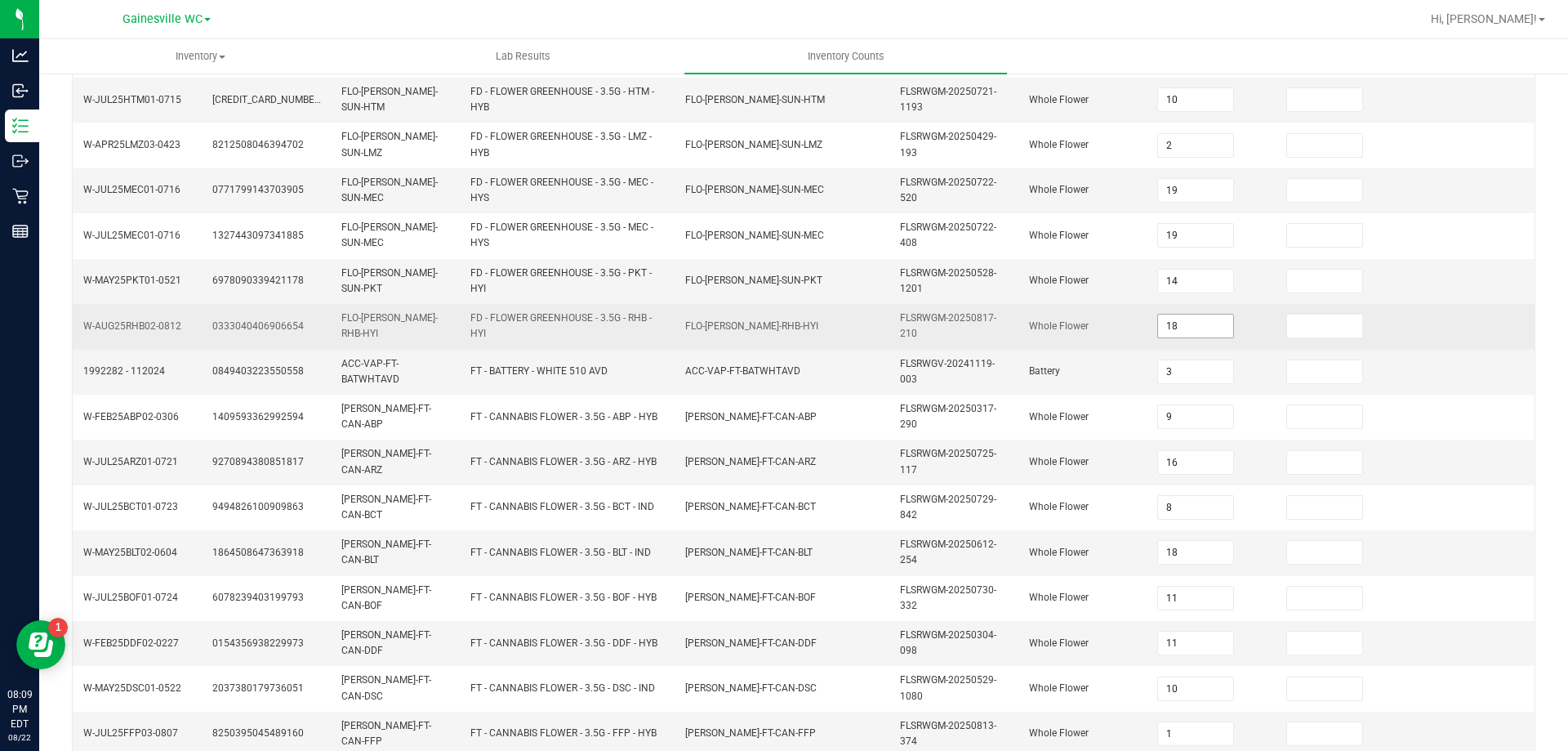
scroll to position [313, 0]
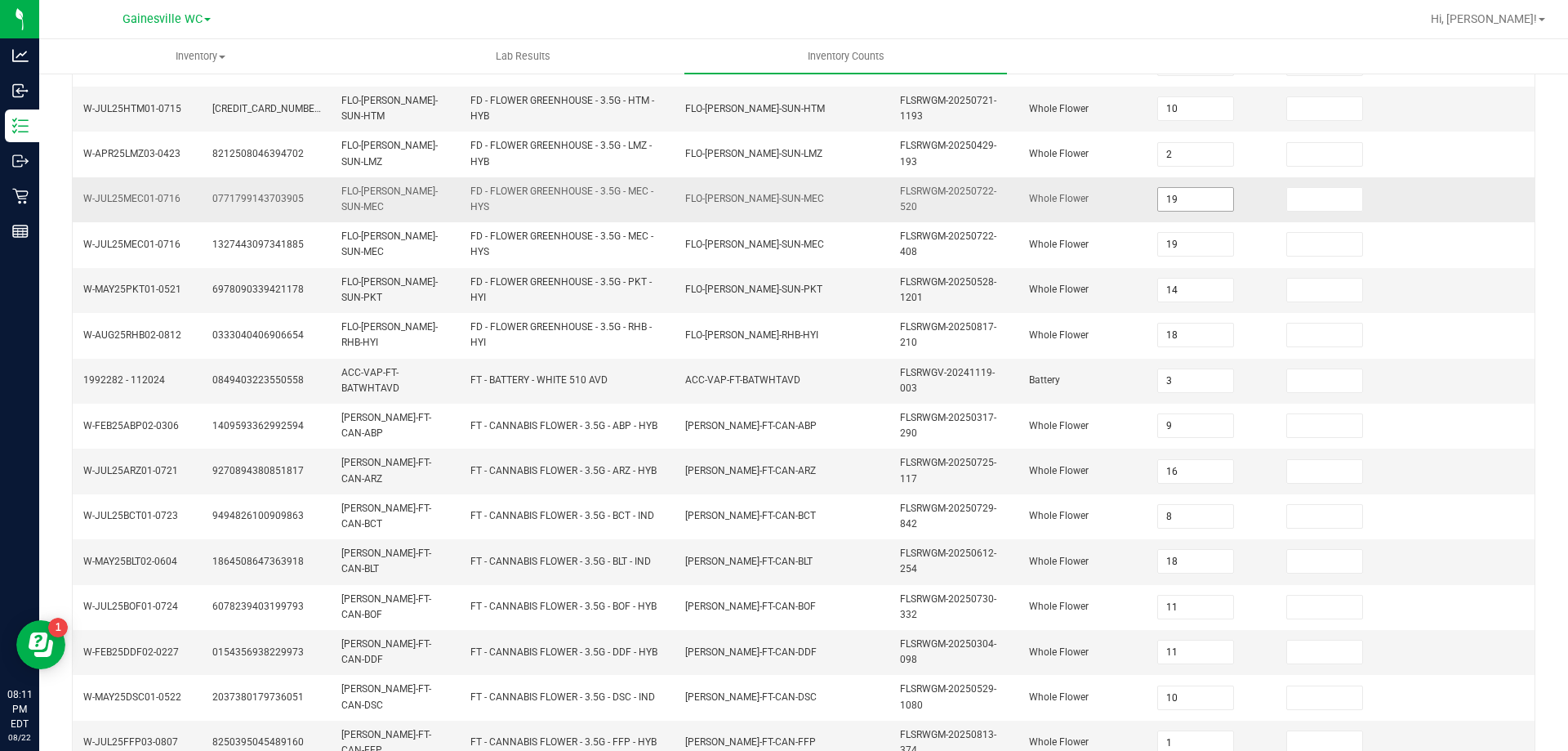
click at [1174, 203] on input "19" at bounding box center [1196, 199] width 75 height 23
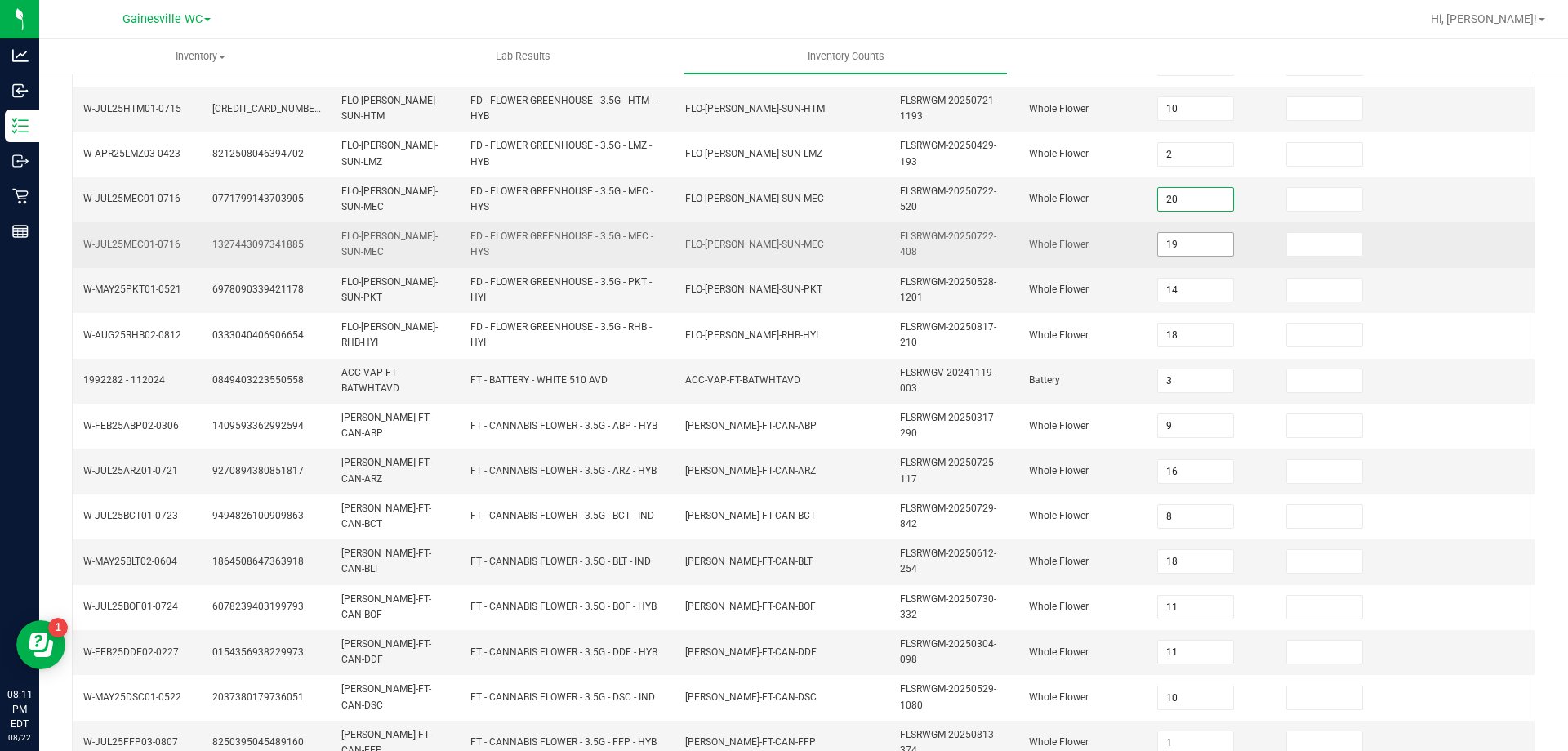
type input "20"
click at [1175, 250] on input "19" at bounding box center [1196, 244] width 75 height 23
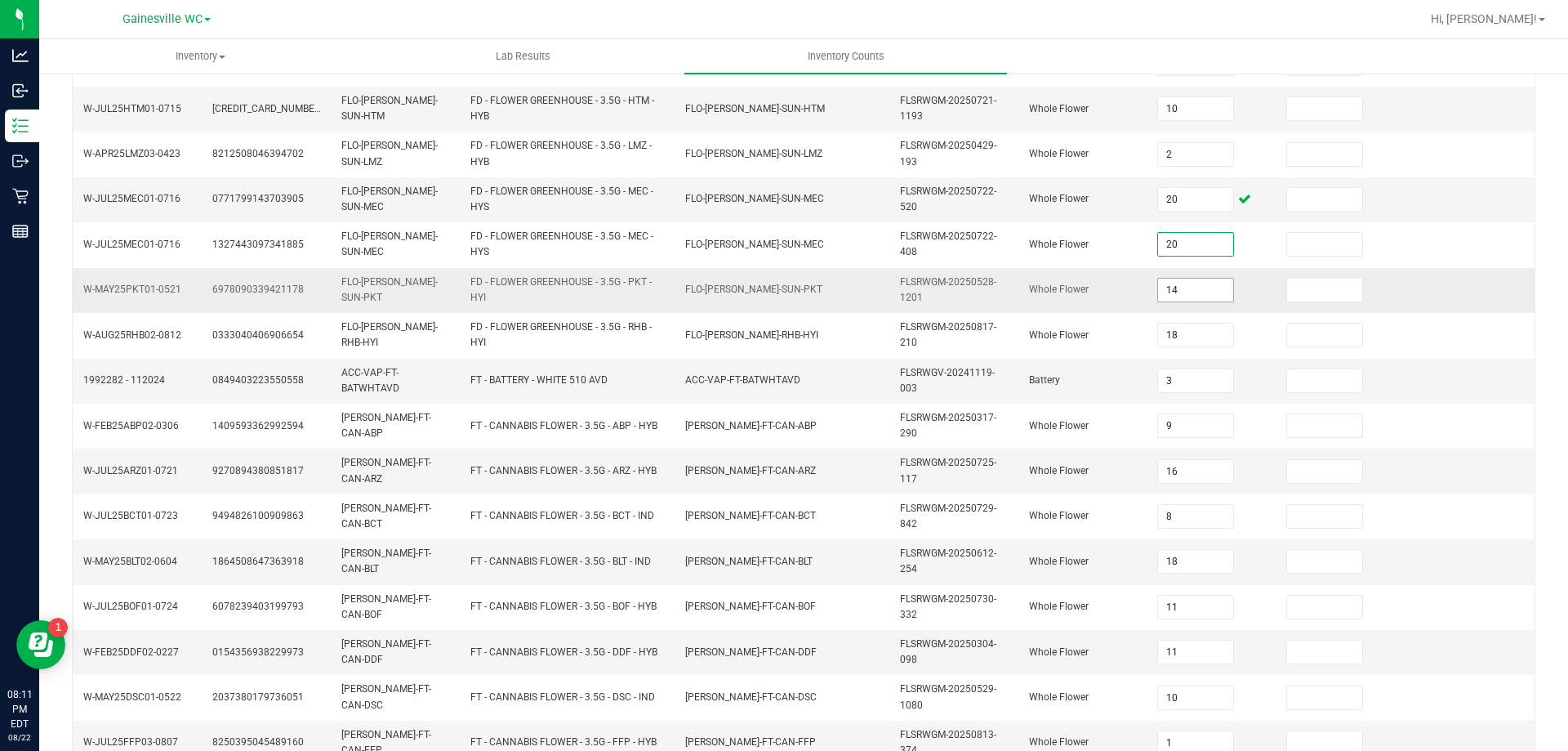
type input "20"
click at [1182, 286] on input "14" at bounding box center [1196, 290] width 75 height 23
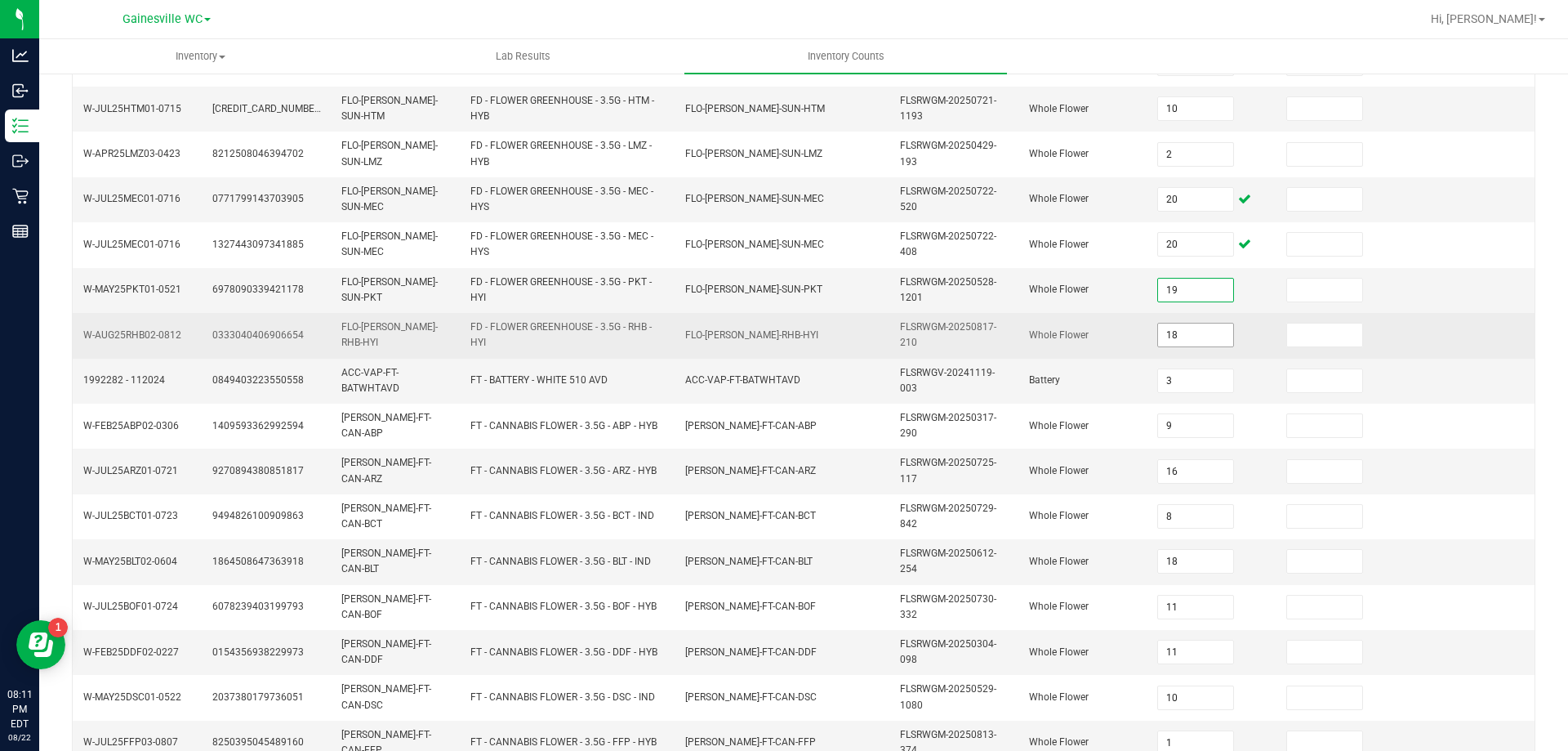
type input "19"
click at [1189, 333] on input "18" at bounding box center [1196, 335] width 75 height 23
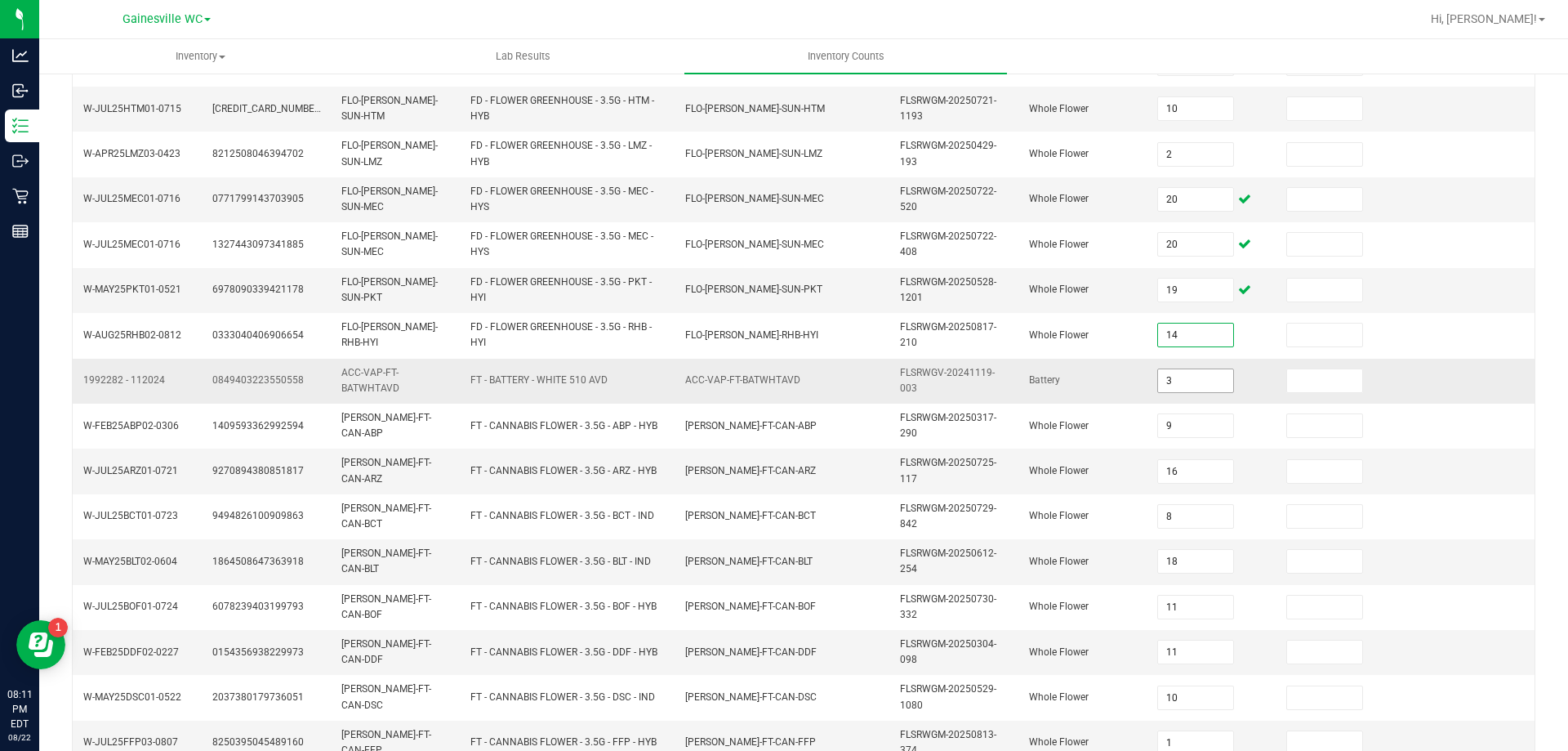
type input "14"
click at [1183, 371] on input "3" at bounding box center [1196, 380] width 75 height 23
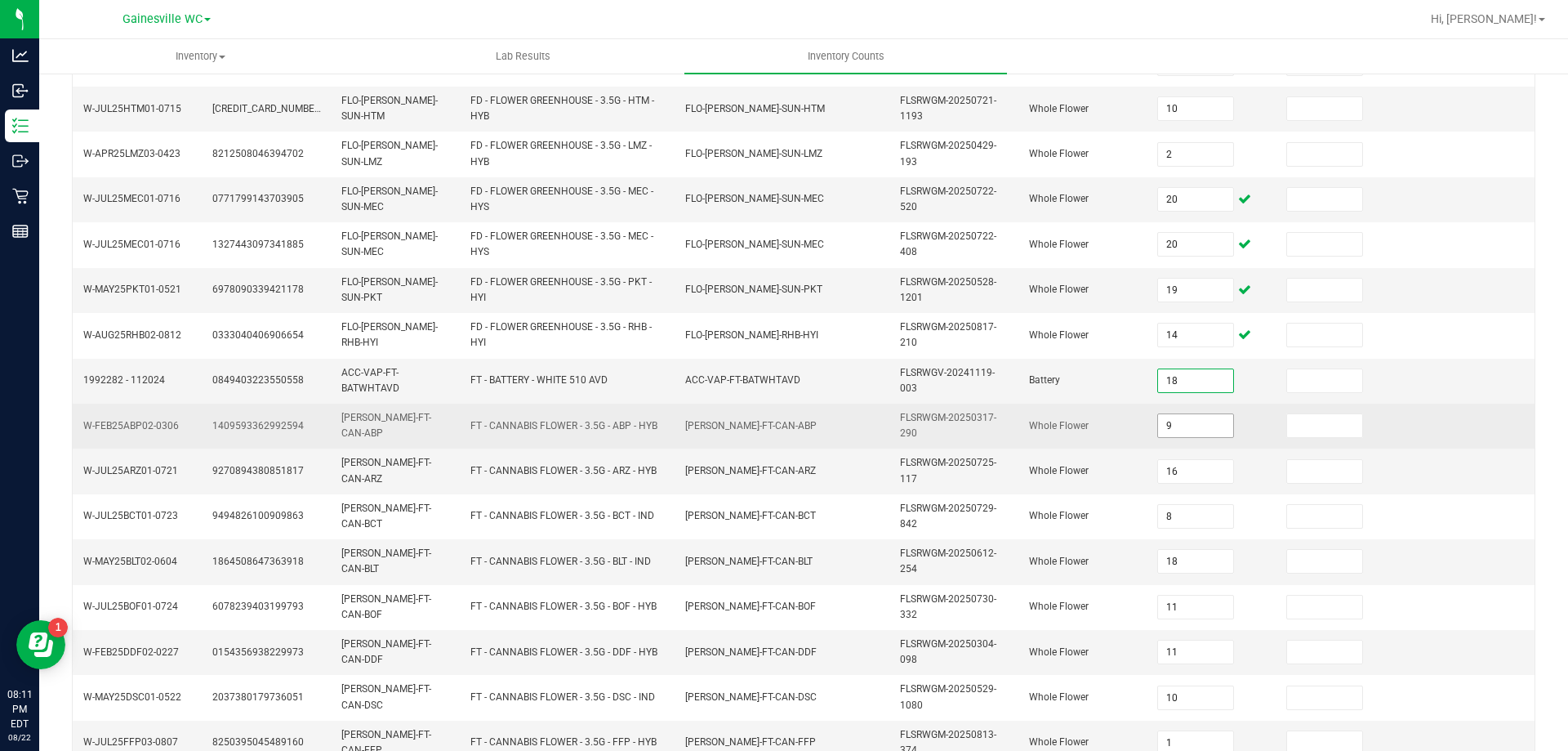
type input "18"
click at [1174, 417] on input "9" at bounding box center [1196, 426] width 75 height 23
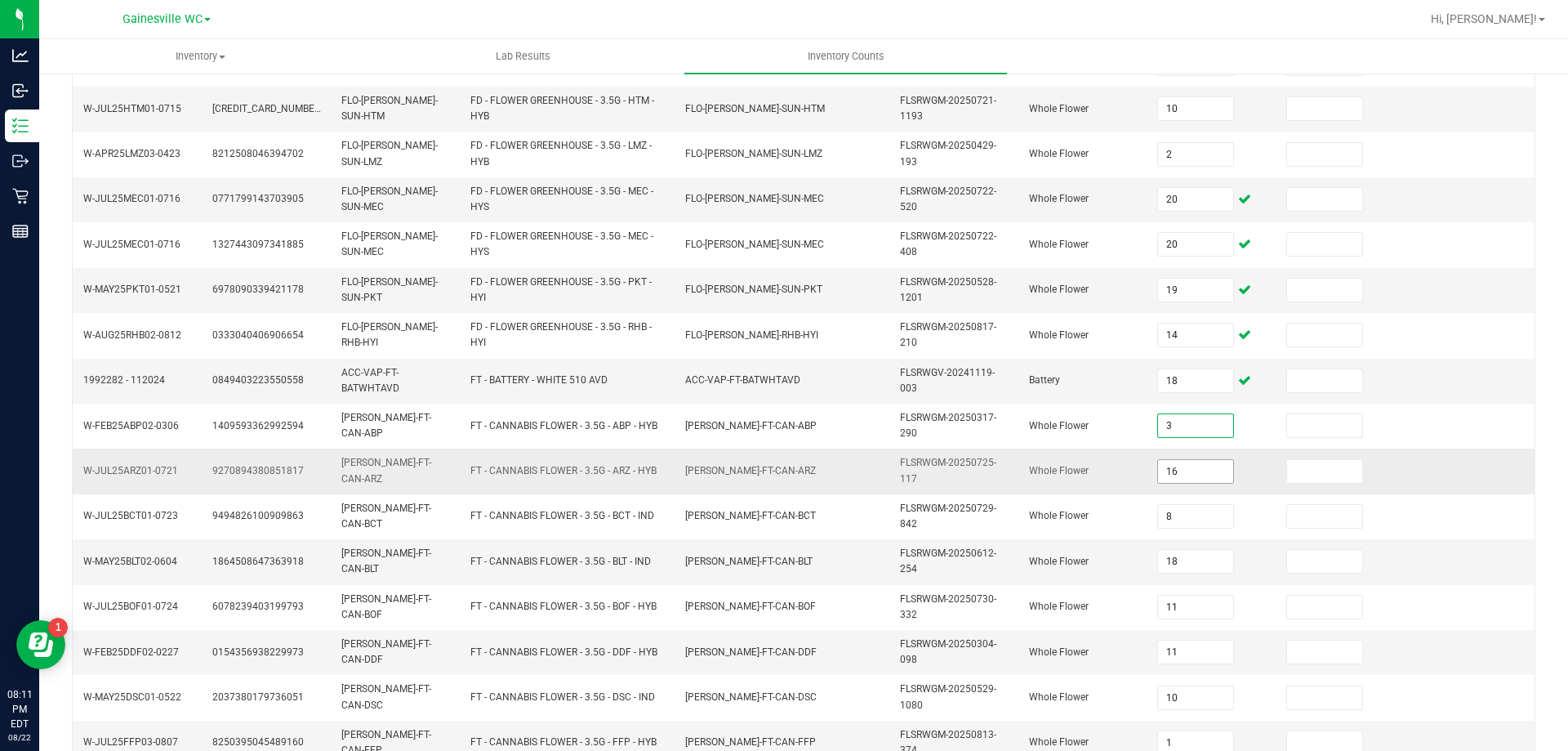
type input "3"
click at [1167, 468] on input "16" at bounding box center [1196, 471] width 75 height 23
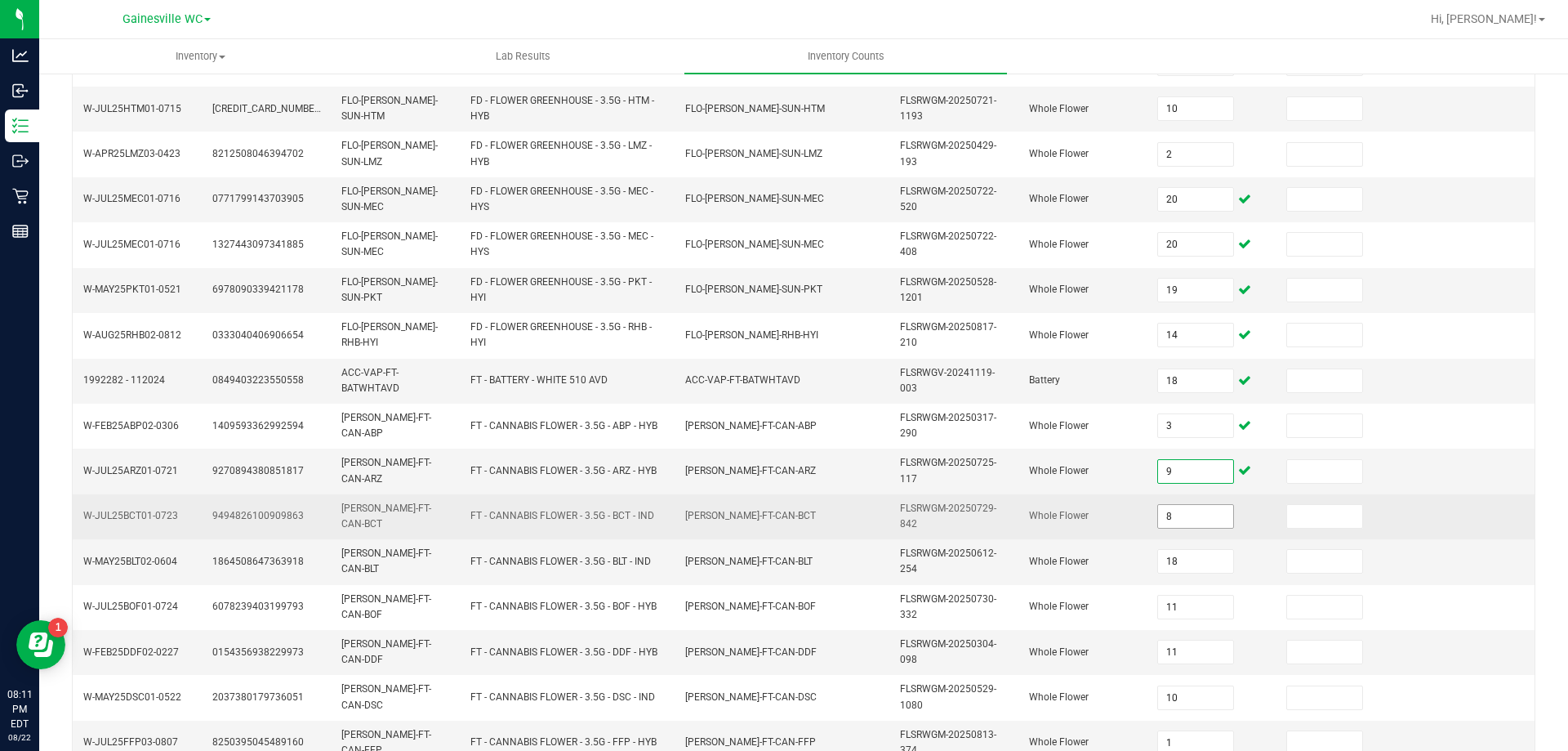
type input "9"
click at [1165, 513] on input "8" at bounding box center [1196, 516] width 75 height 23
type input "16"
type input "8"
type input "18"
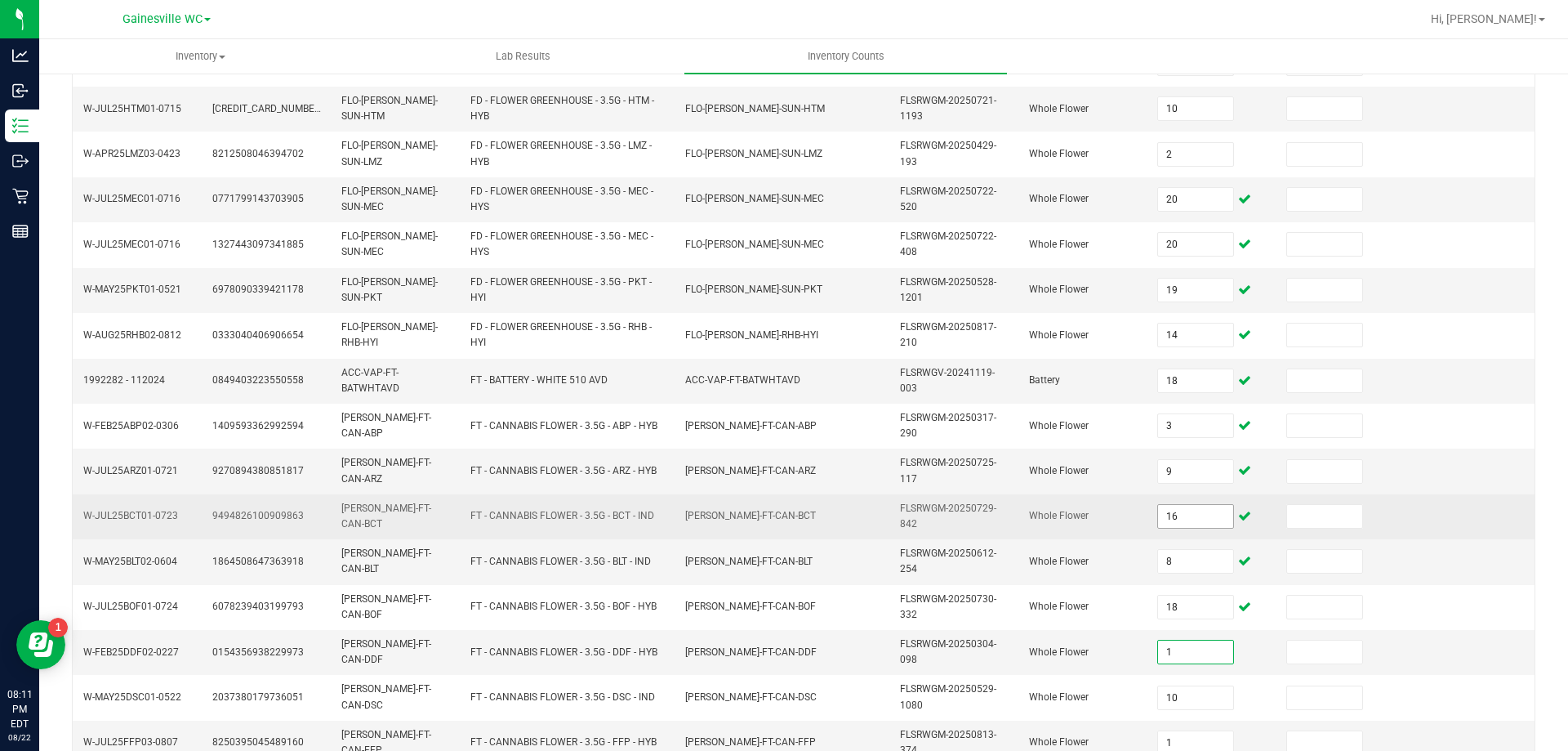
type input "11"
type input "10"
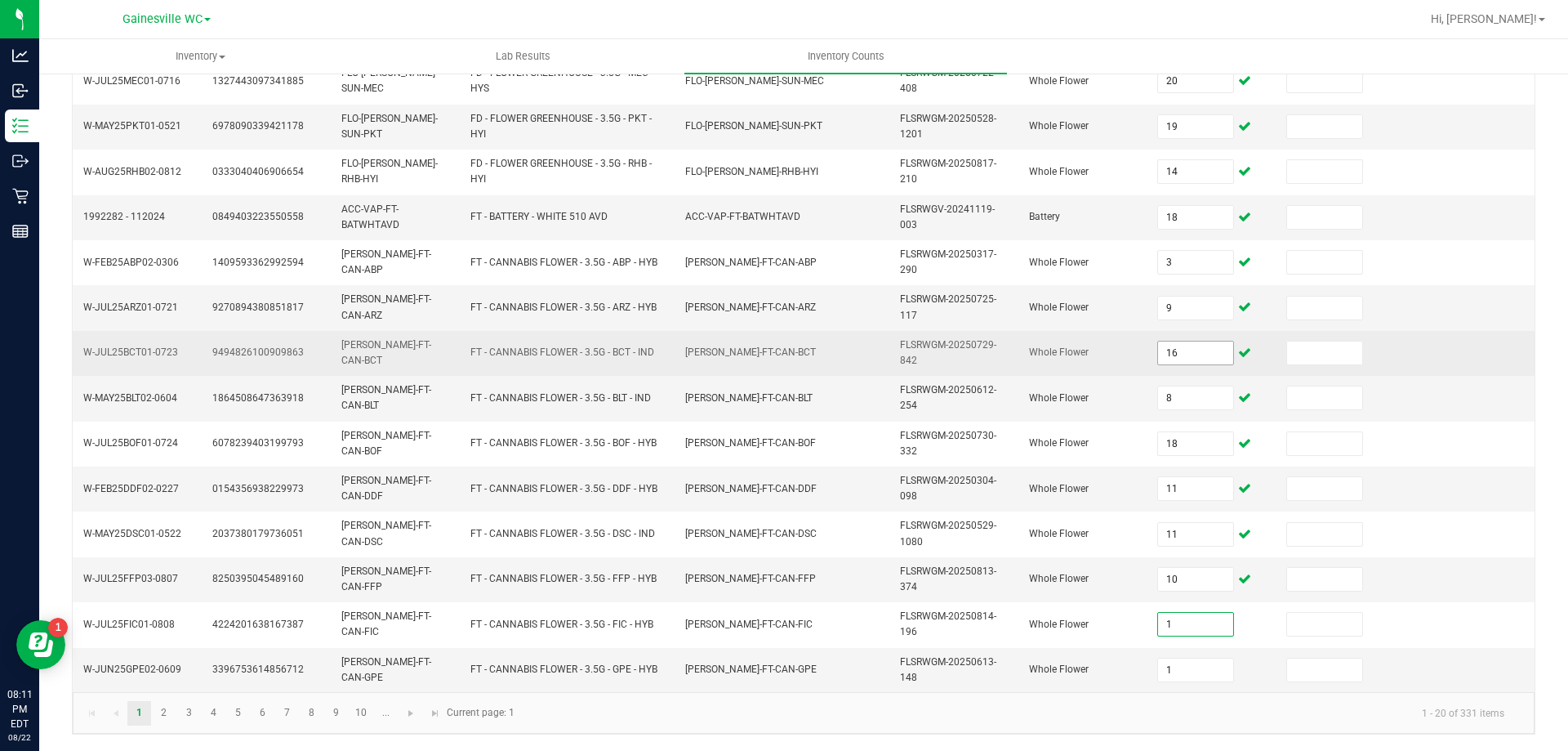
type input "1"
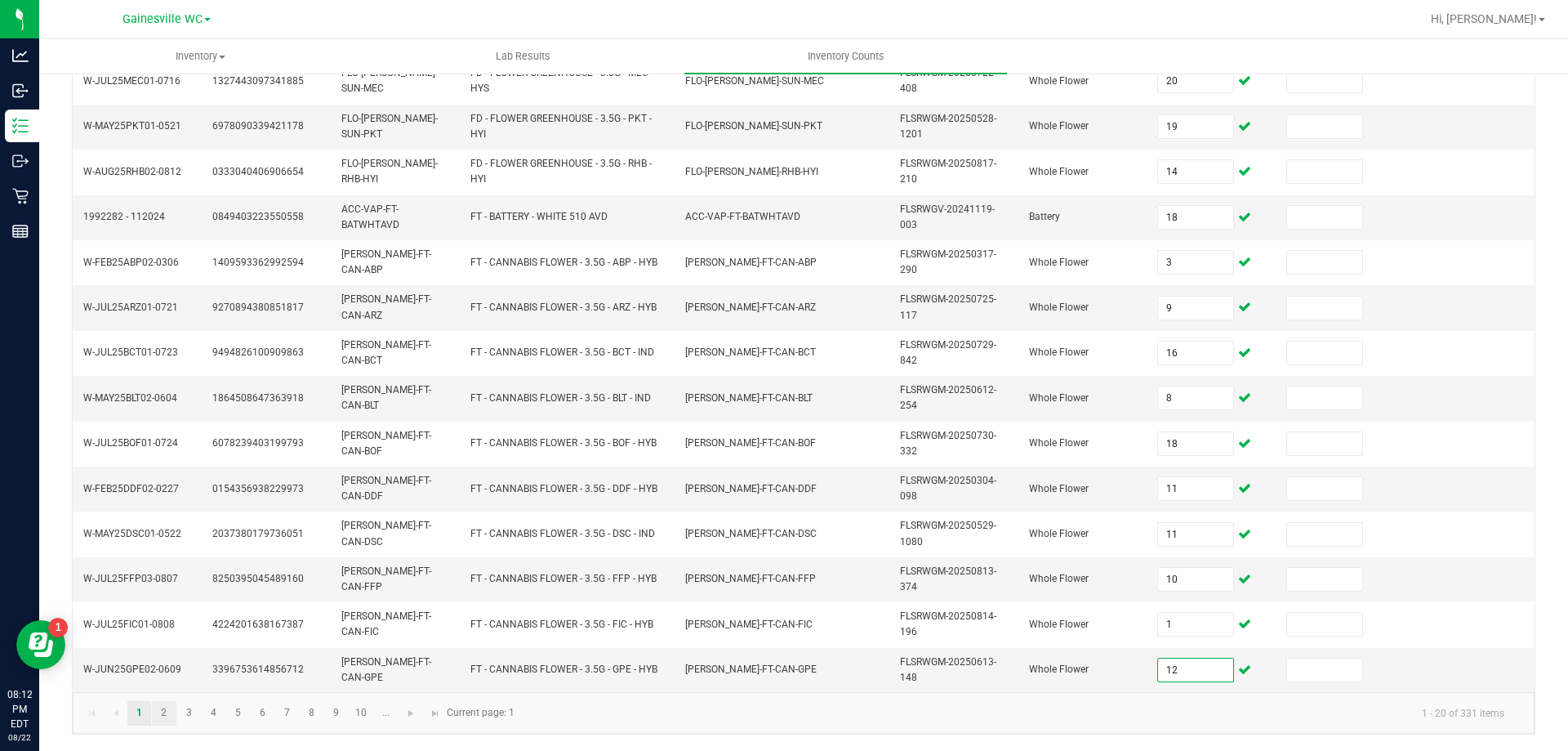
type input "12"
click at [163, 715] on link "2" at bounding box center [163, 713] width 24 height 25
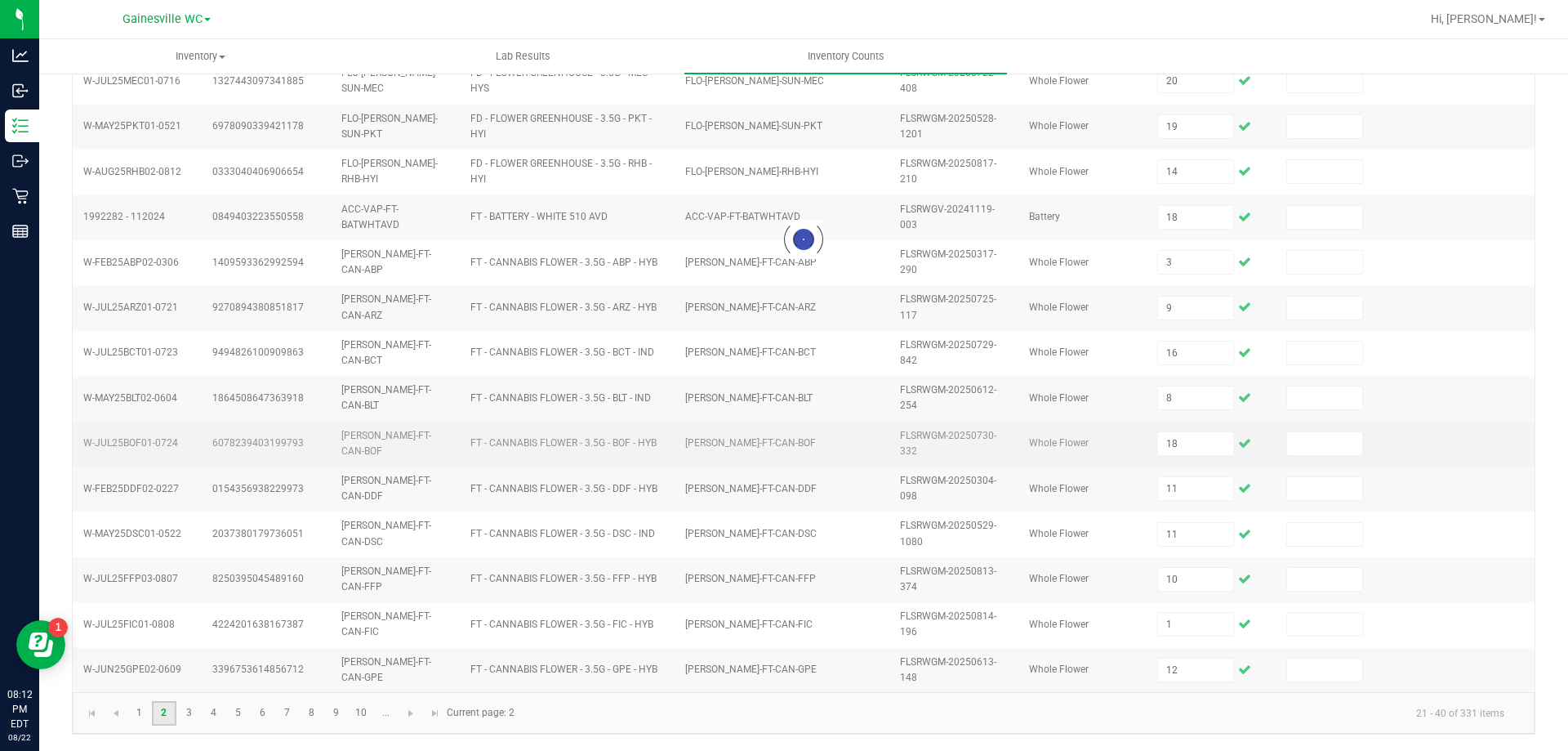
type input "4"
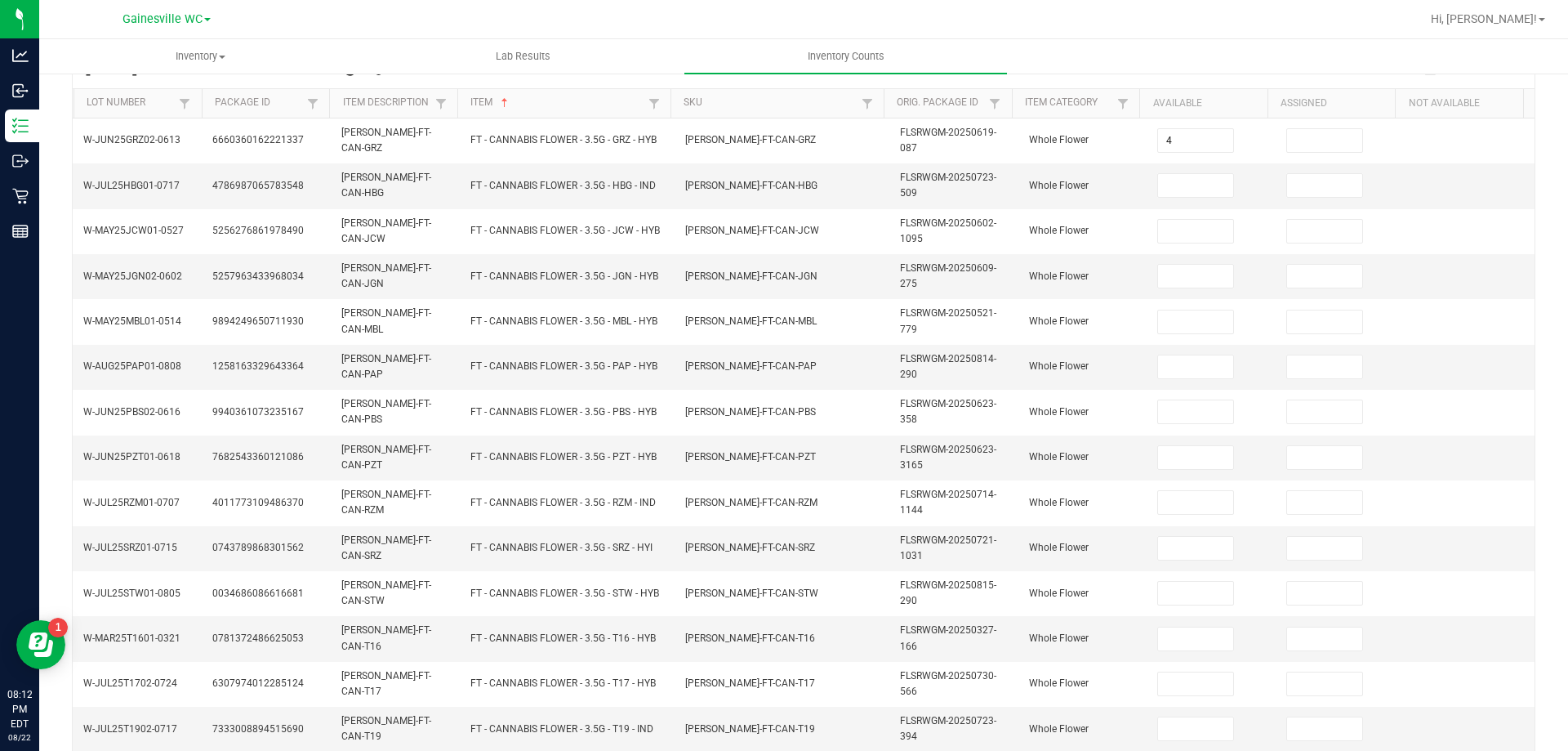
scroll to position [0, 0]
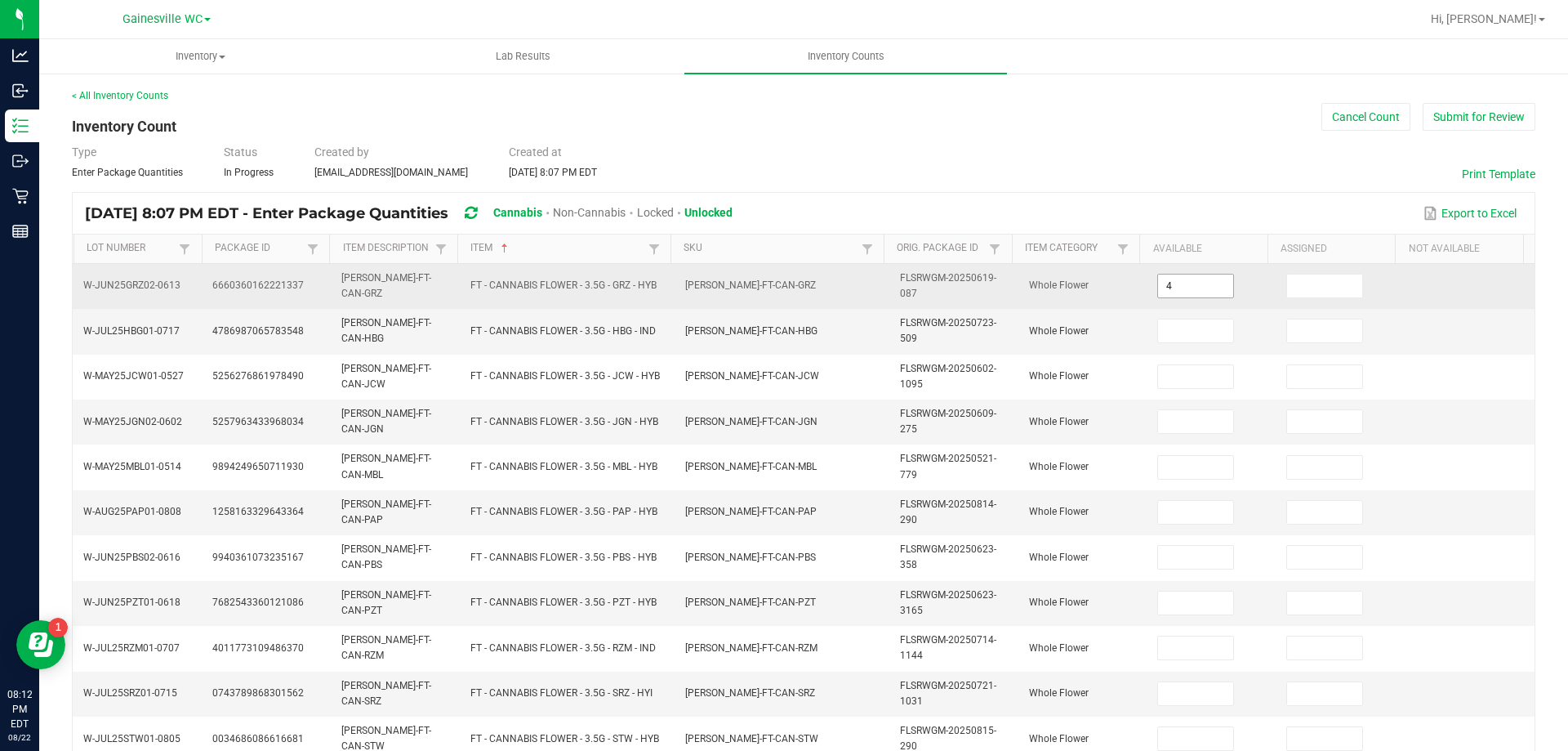
click at [1169, 286] on input "4" at bounding box center [1196, 286] width 75 height 23
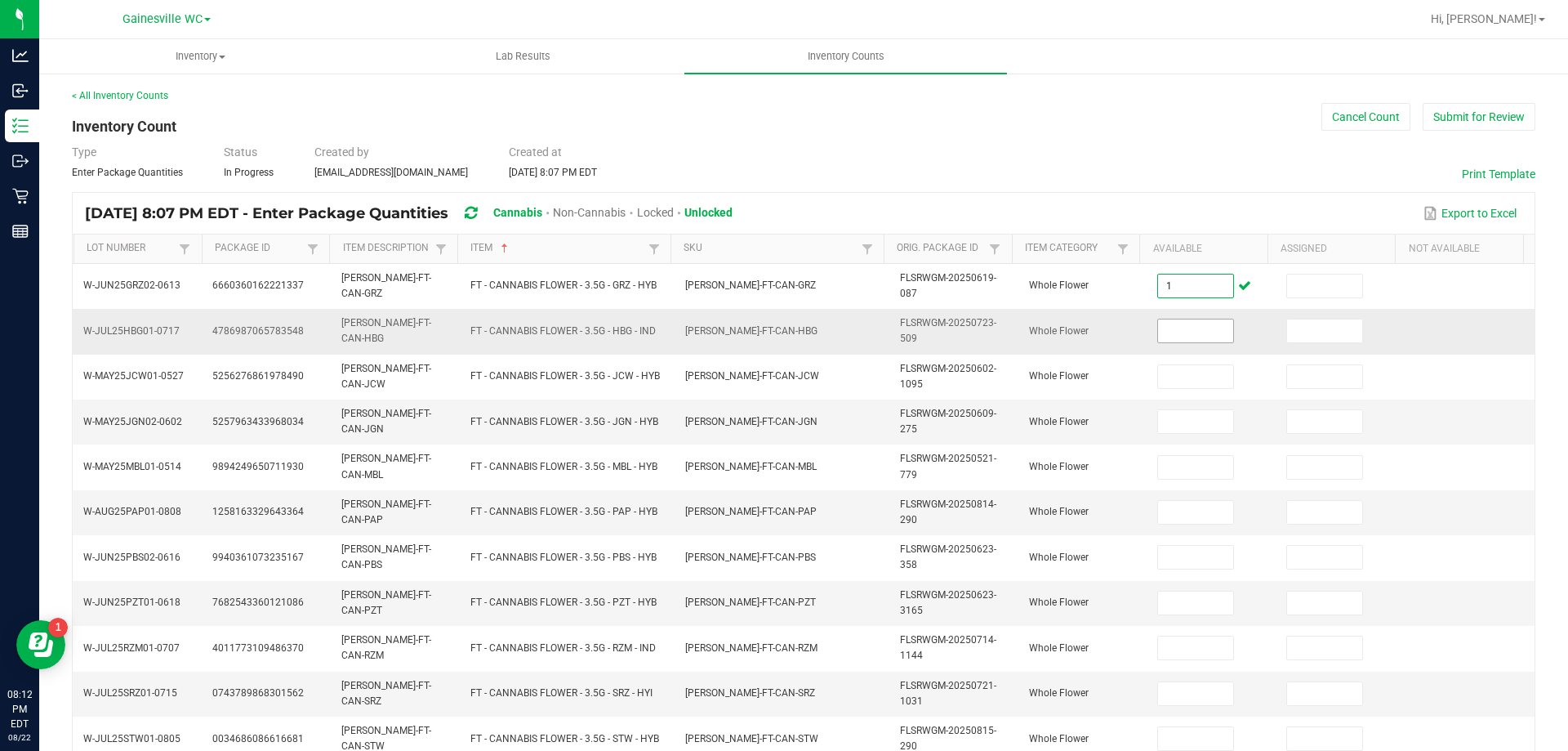
type input "1"
click at [1179, 335] on input at bounding box center [1196, 330] width 75 height 23
type input "4"
type input "1"
type input "15"
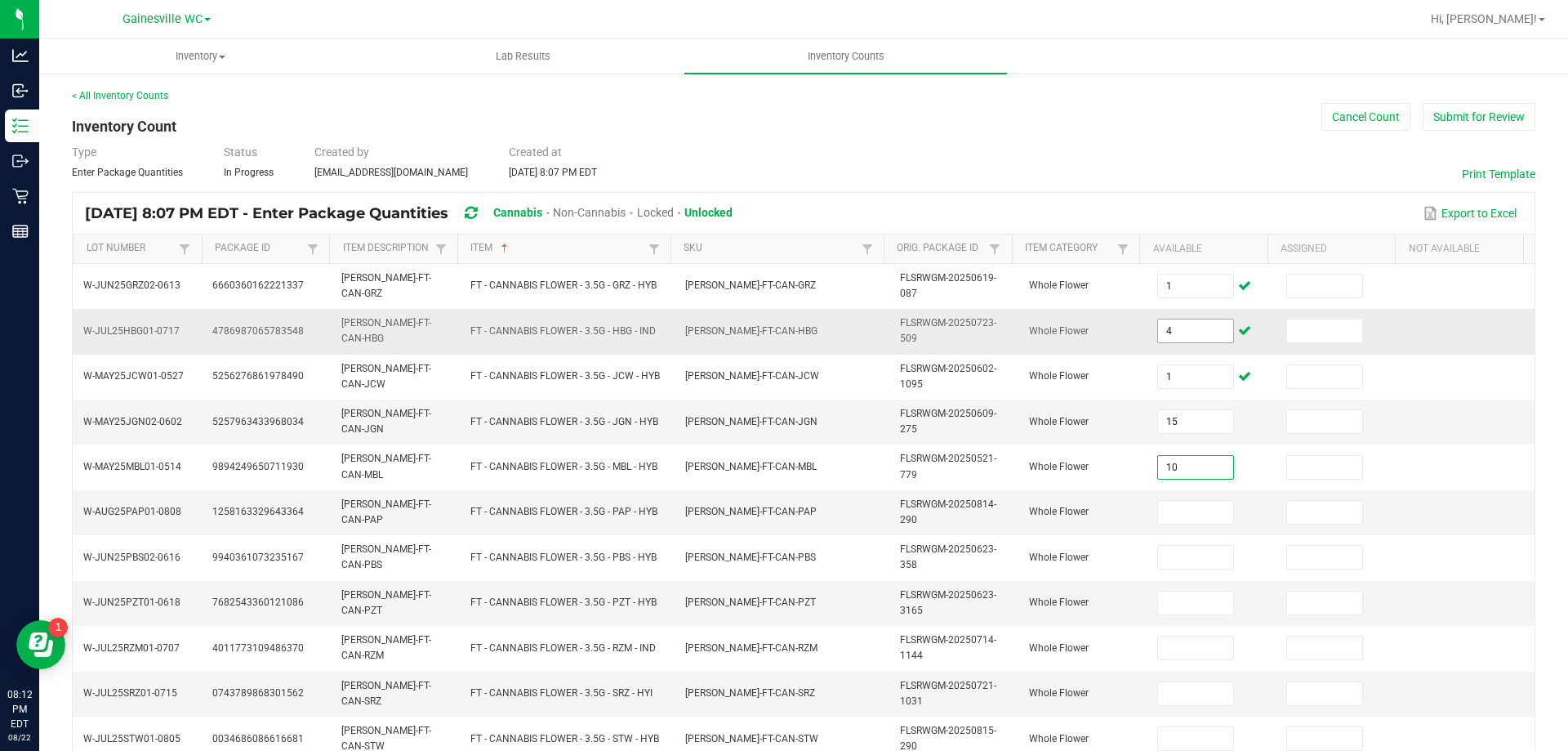
type input "10"
type input "18"
type input "12"
type input "1"
type input "17"
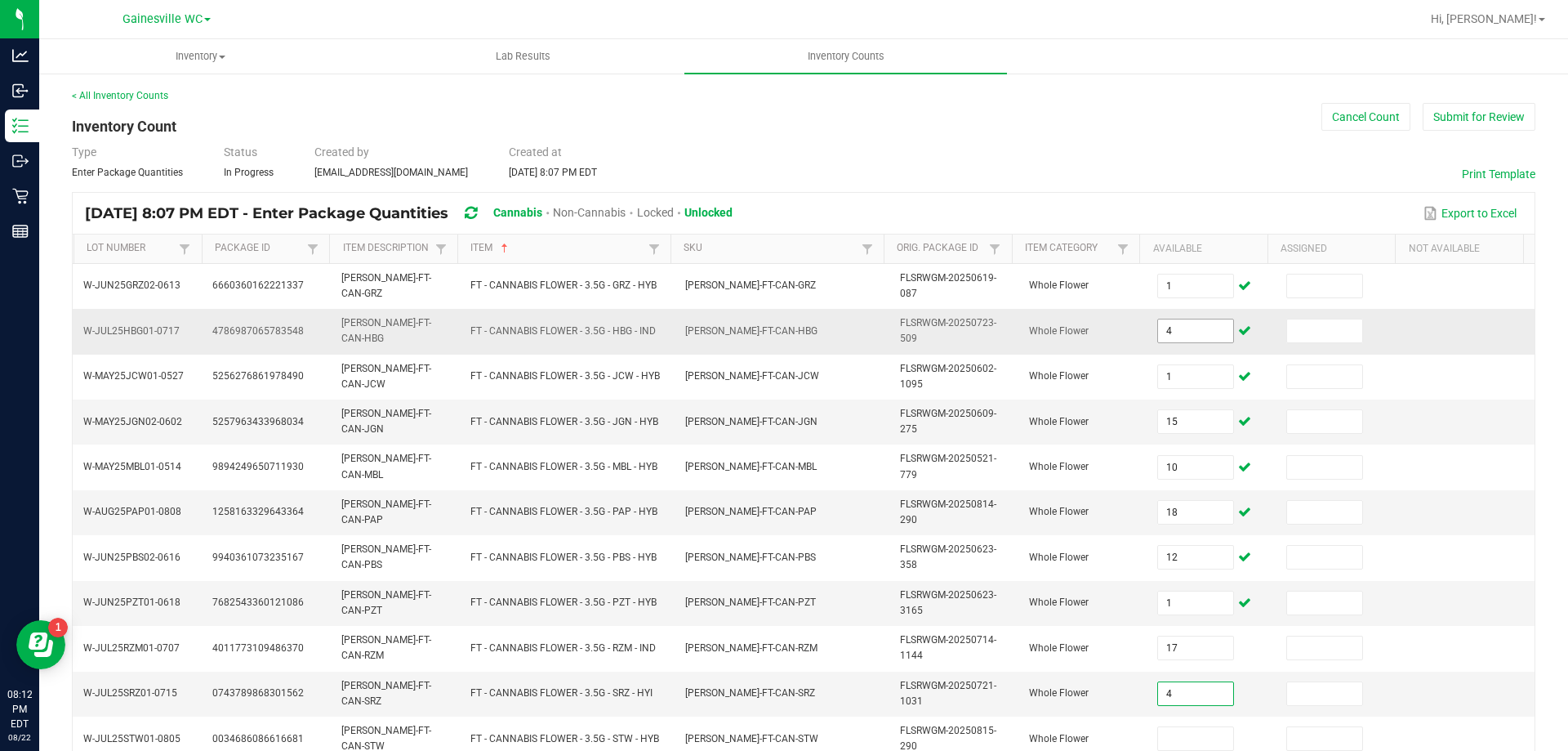
type input "4"
type input "20"
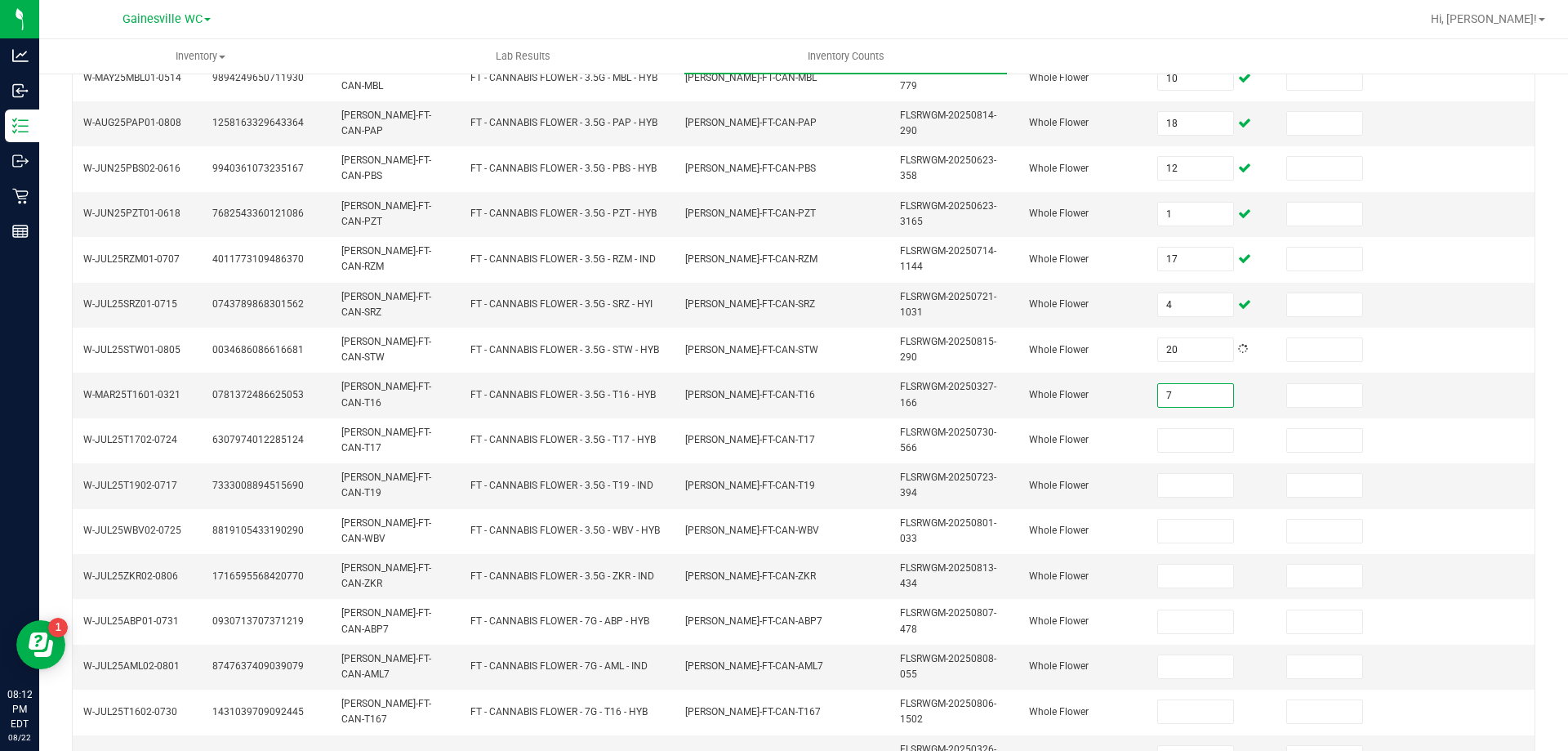
type input "7"
type input "2"
type input "7"
type input "18"
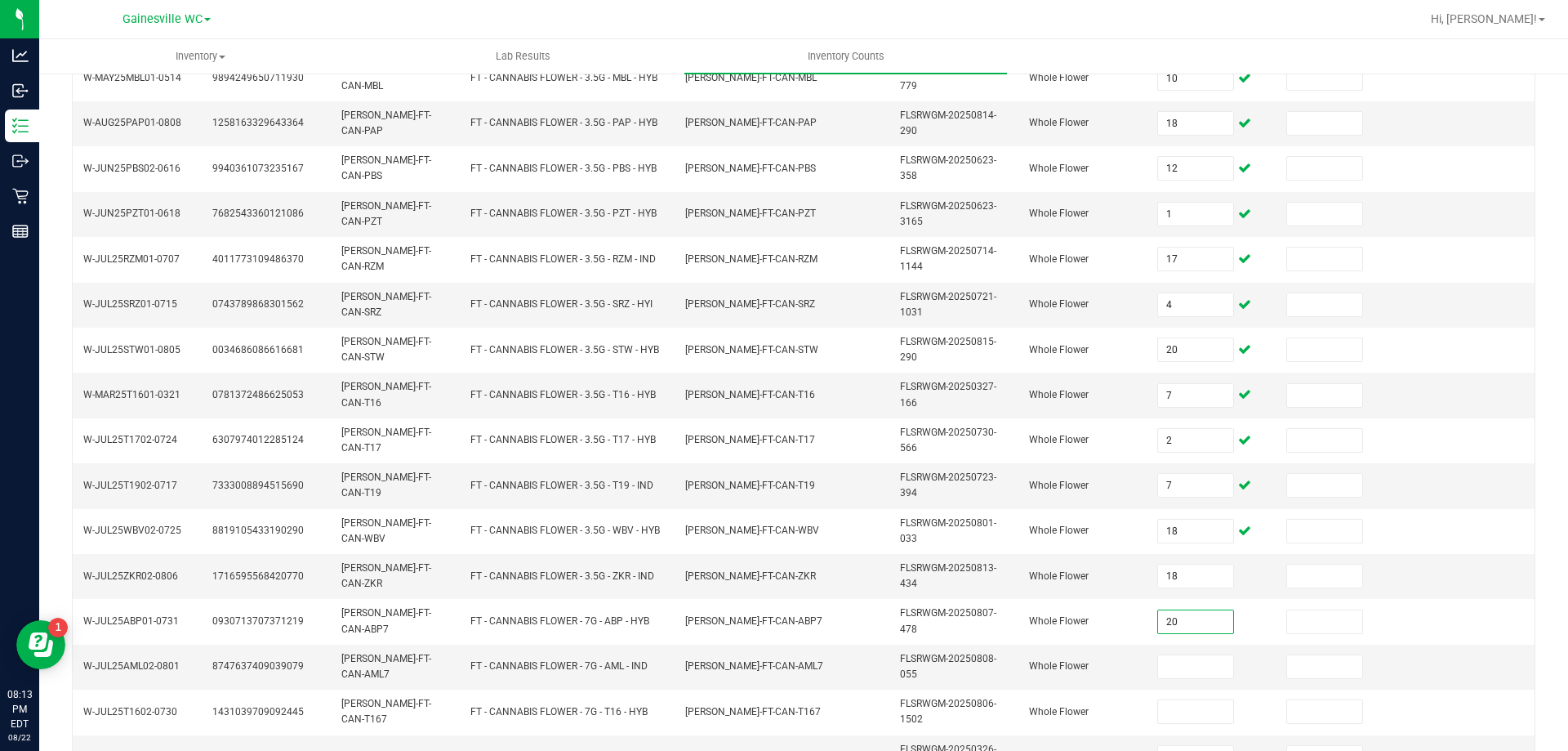
type input "20"
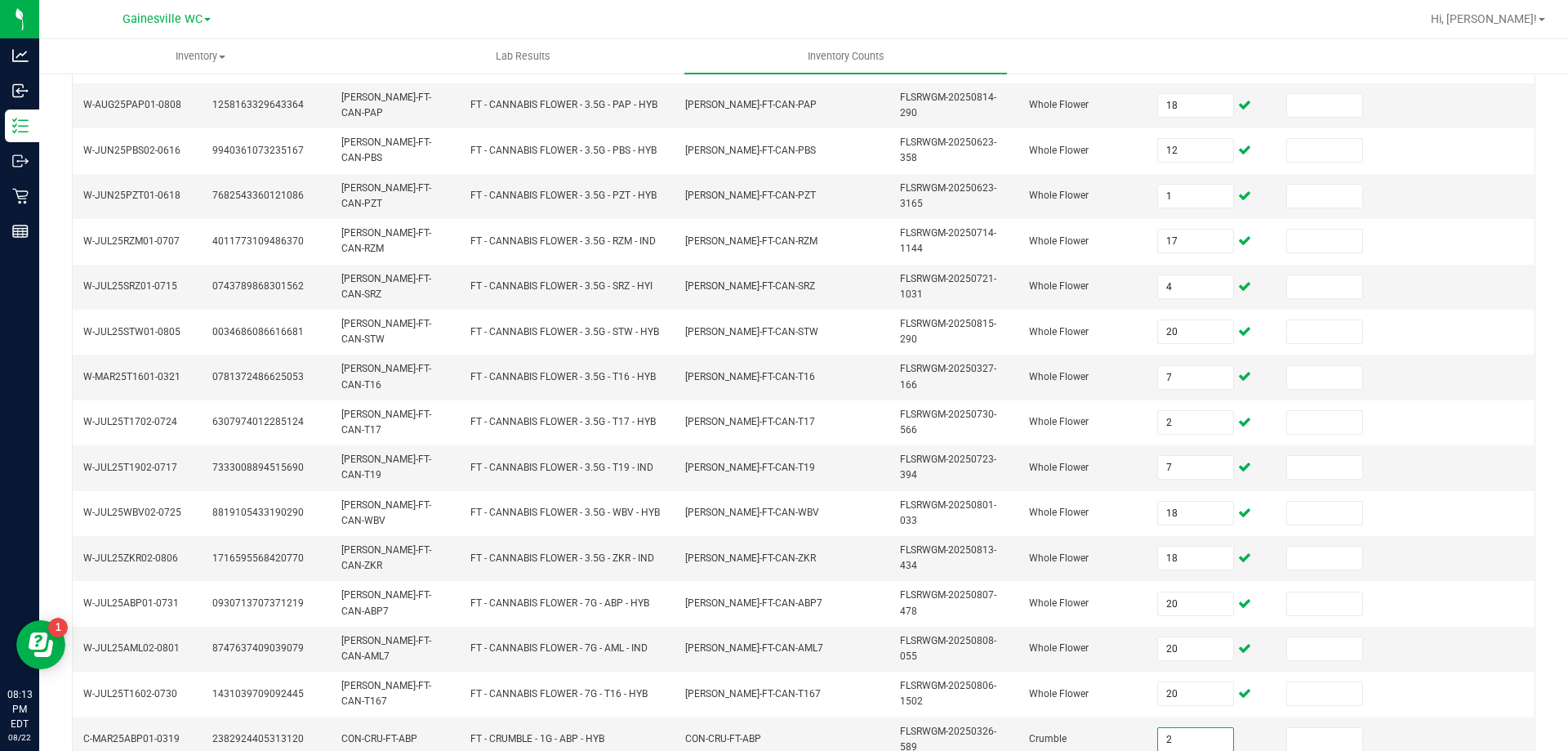
type input "2"
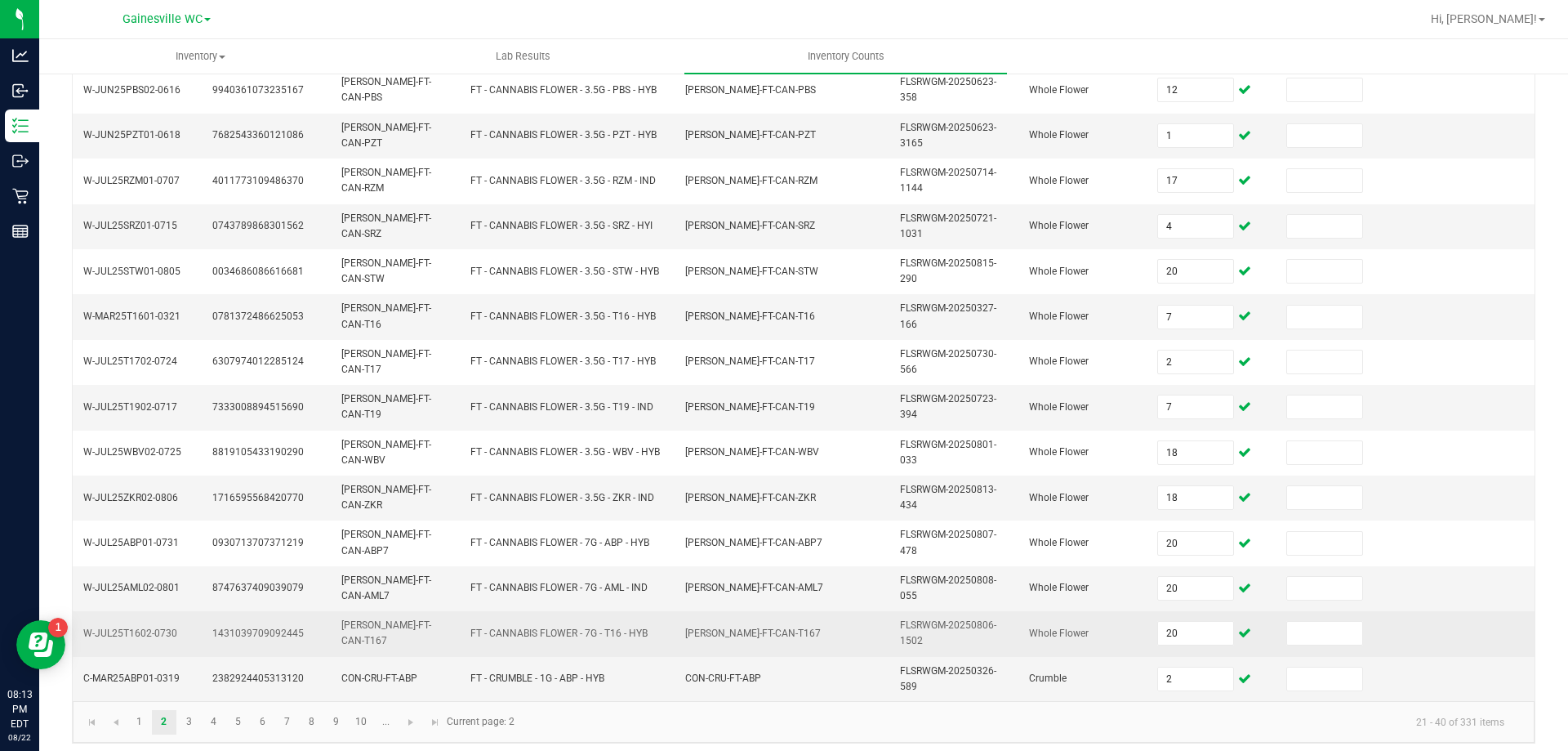
scroll to position [476, 0]
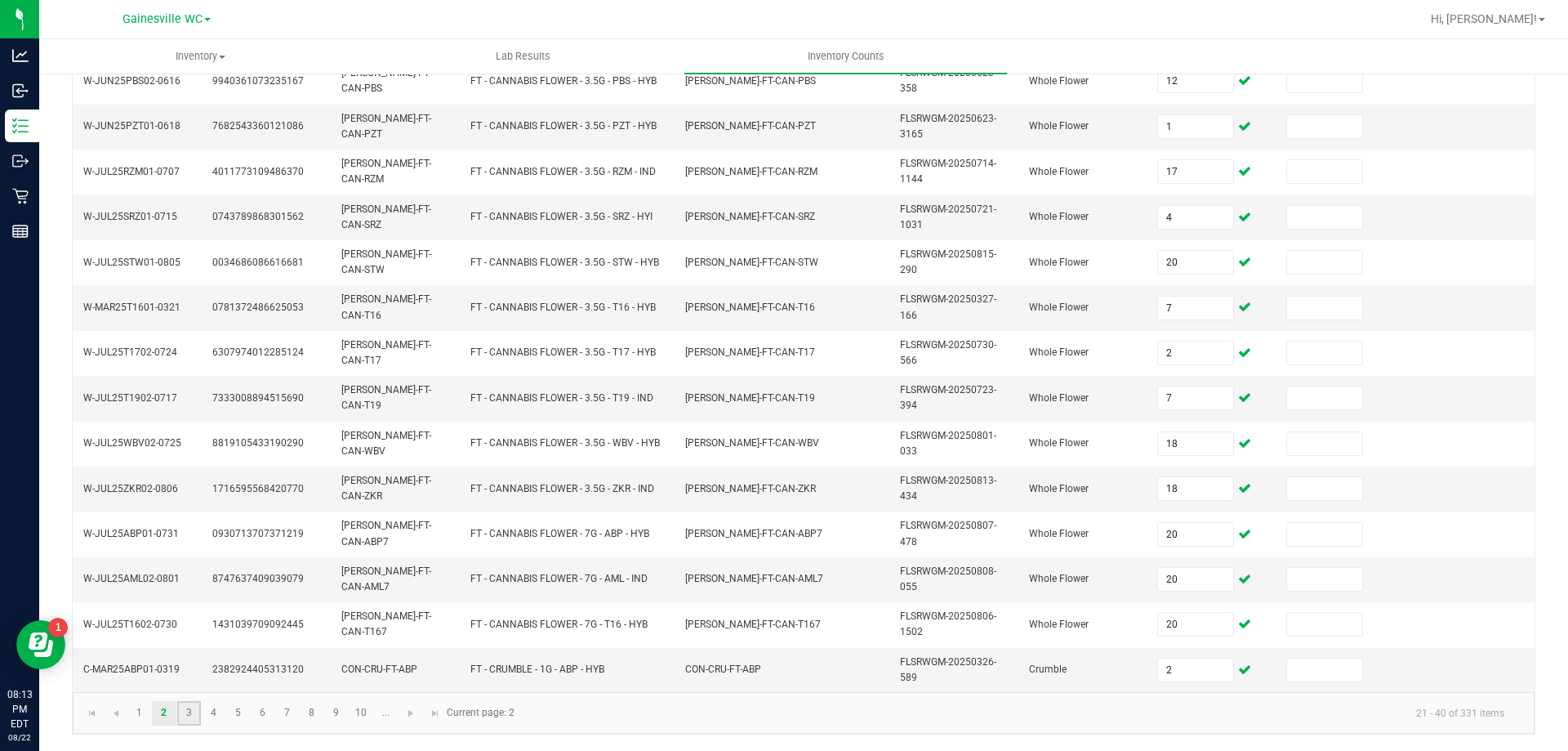
click at [190, 708] on link "3" at bounding box center [188, 713] width 24 height 25
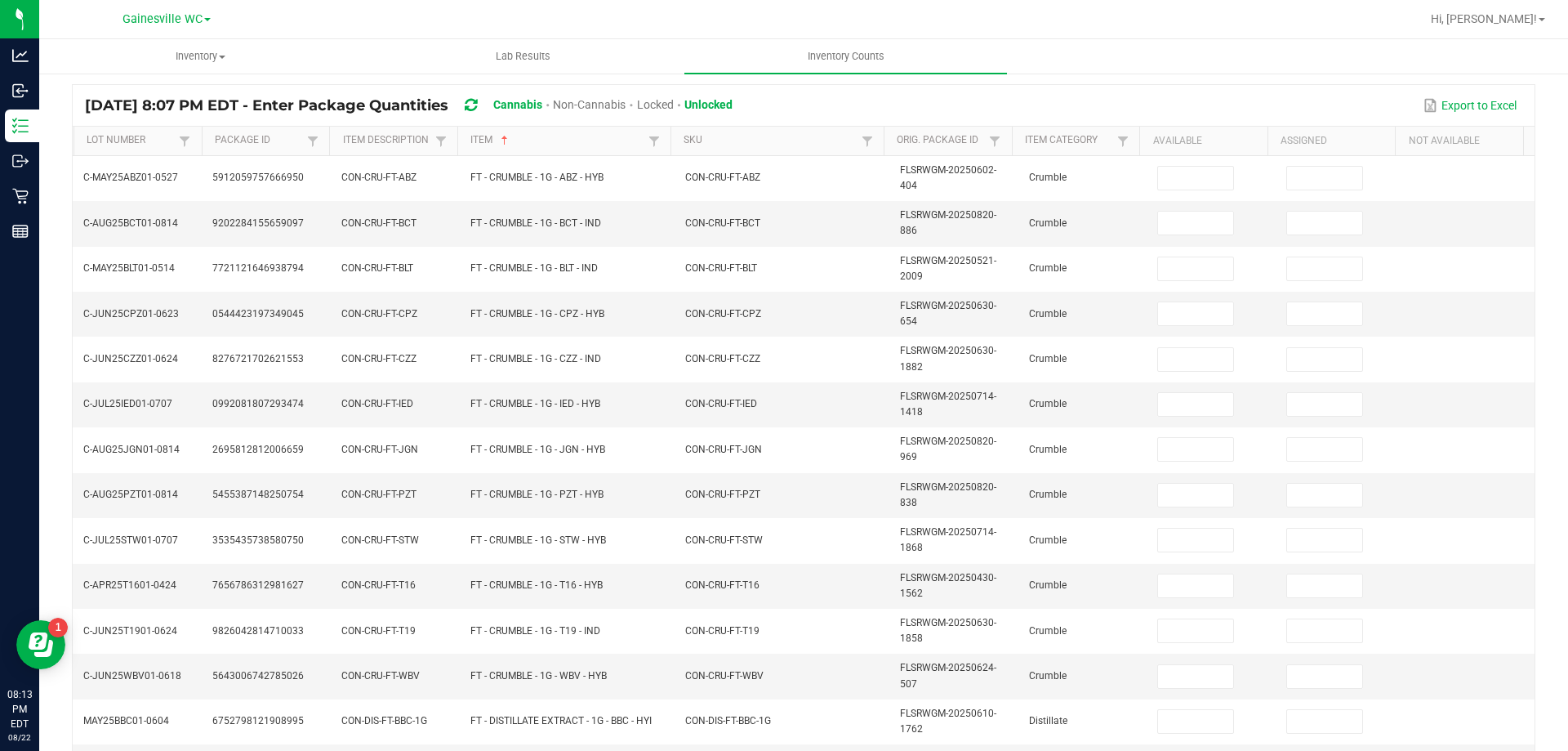
scroll to position [0, 0]
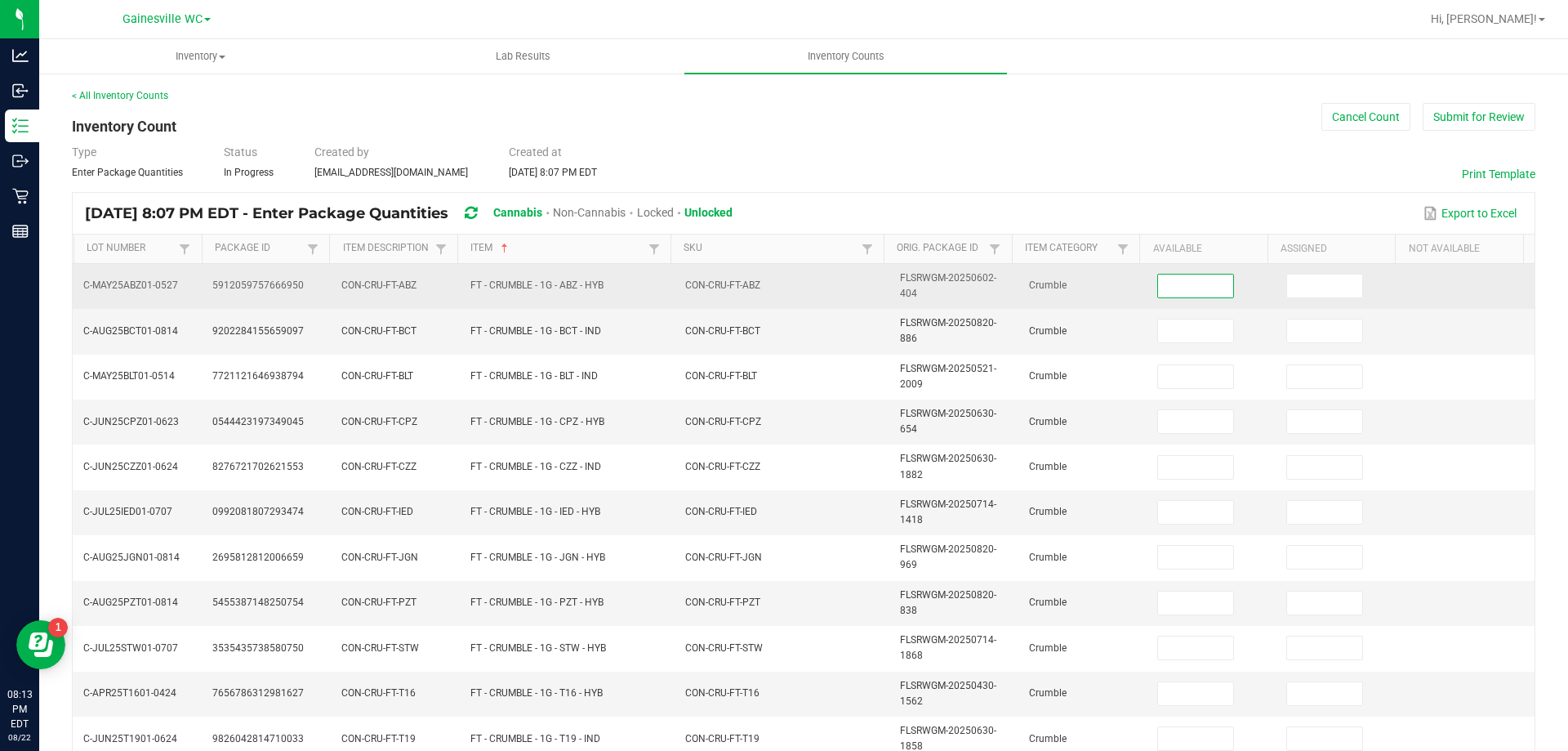
click at [1177, 279] on input at bounding box center [1196, 286] width 75 height 23
type input "6"
type input "8"
type input "1"
type input "2"
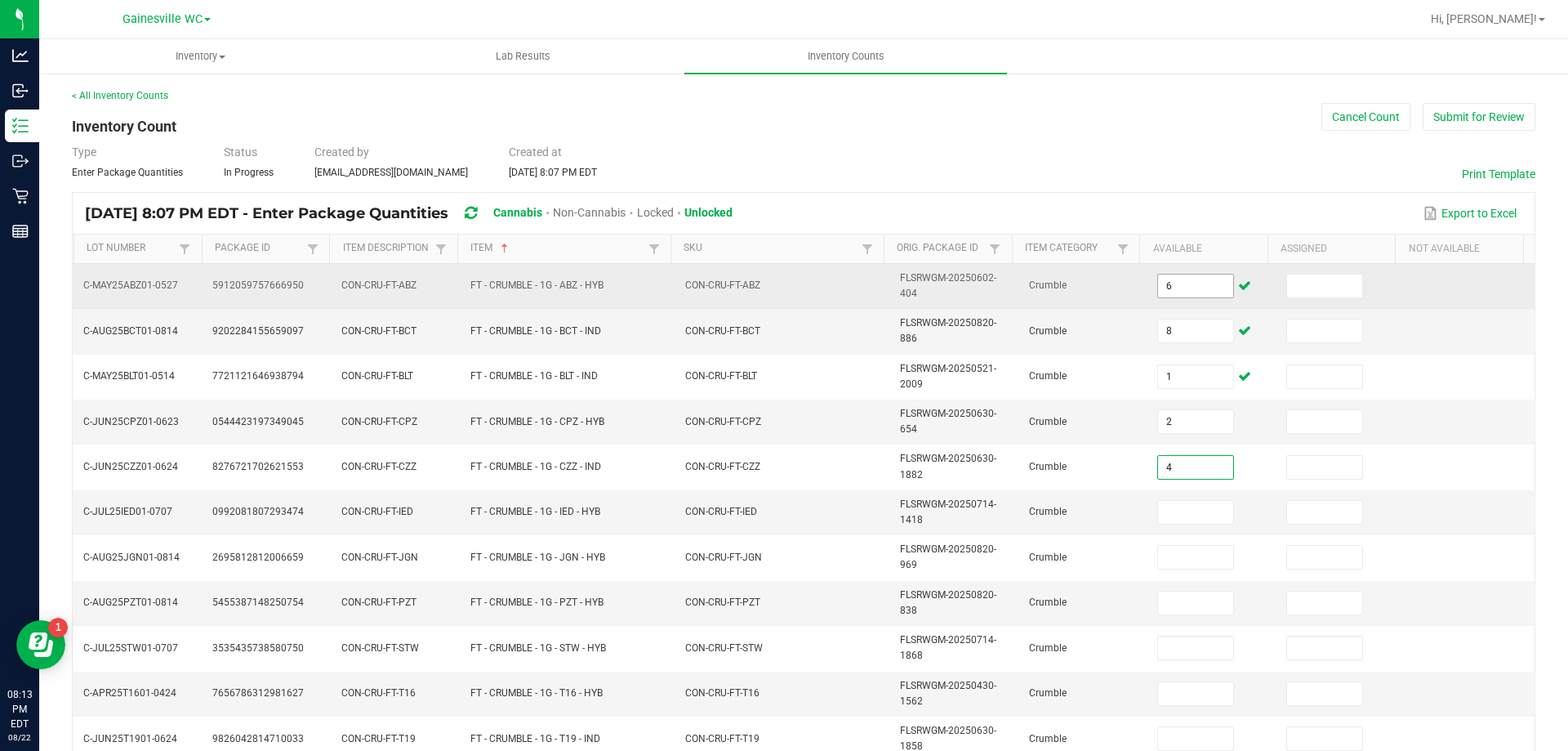
type input "4"
type input "1"
type input "8"
type input "6"
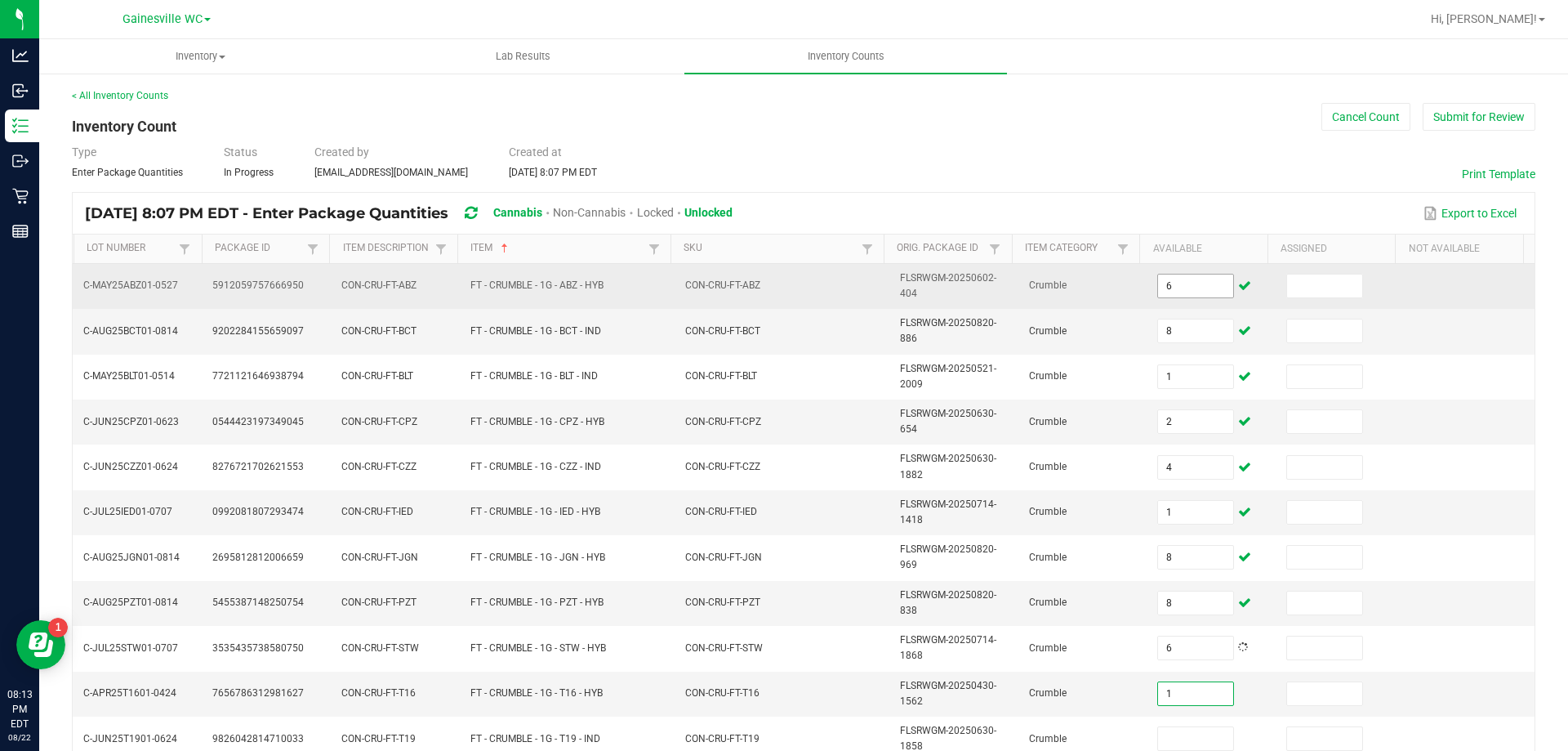
type input "1"
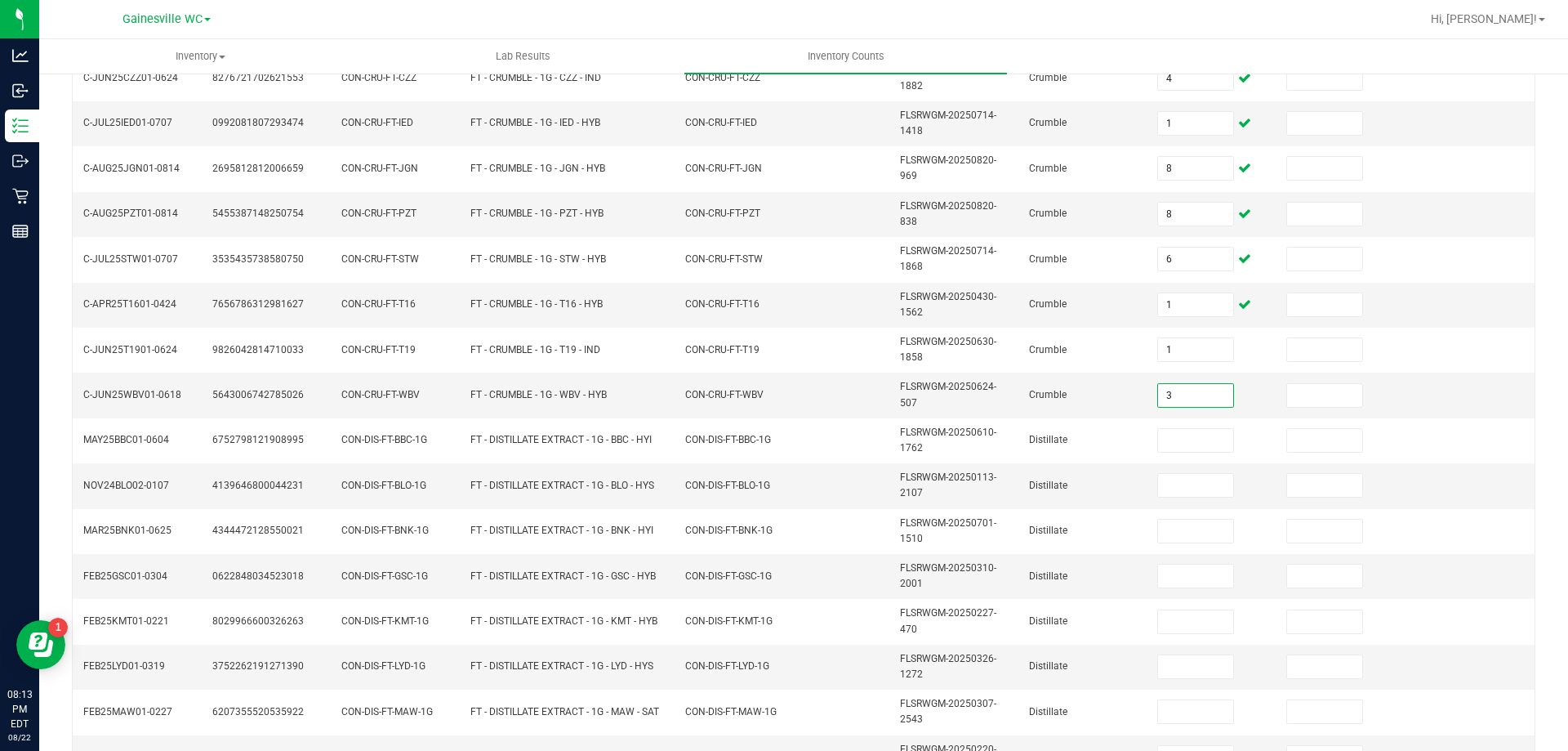
type input "3"
type input "5"
type input "3"
type input "12"
type input "9"
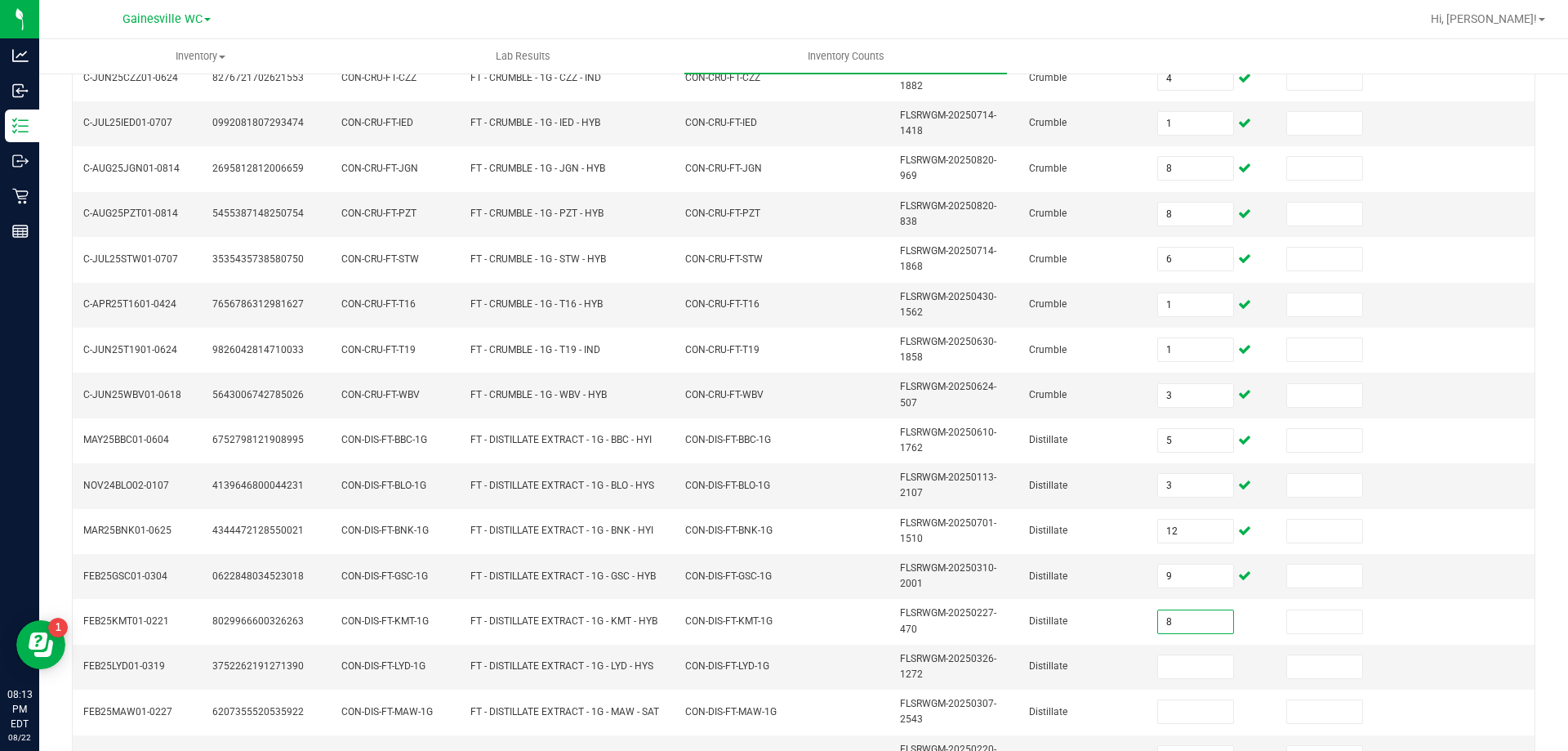
type input "8"
type input "11"
type input "3"
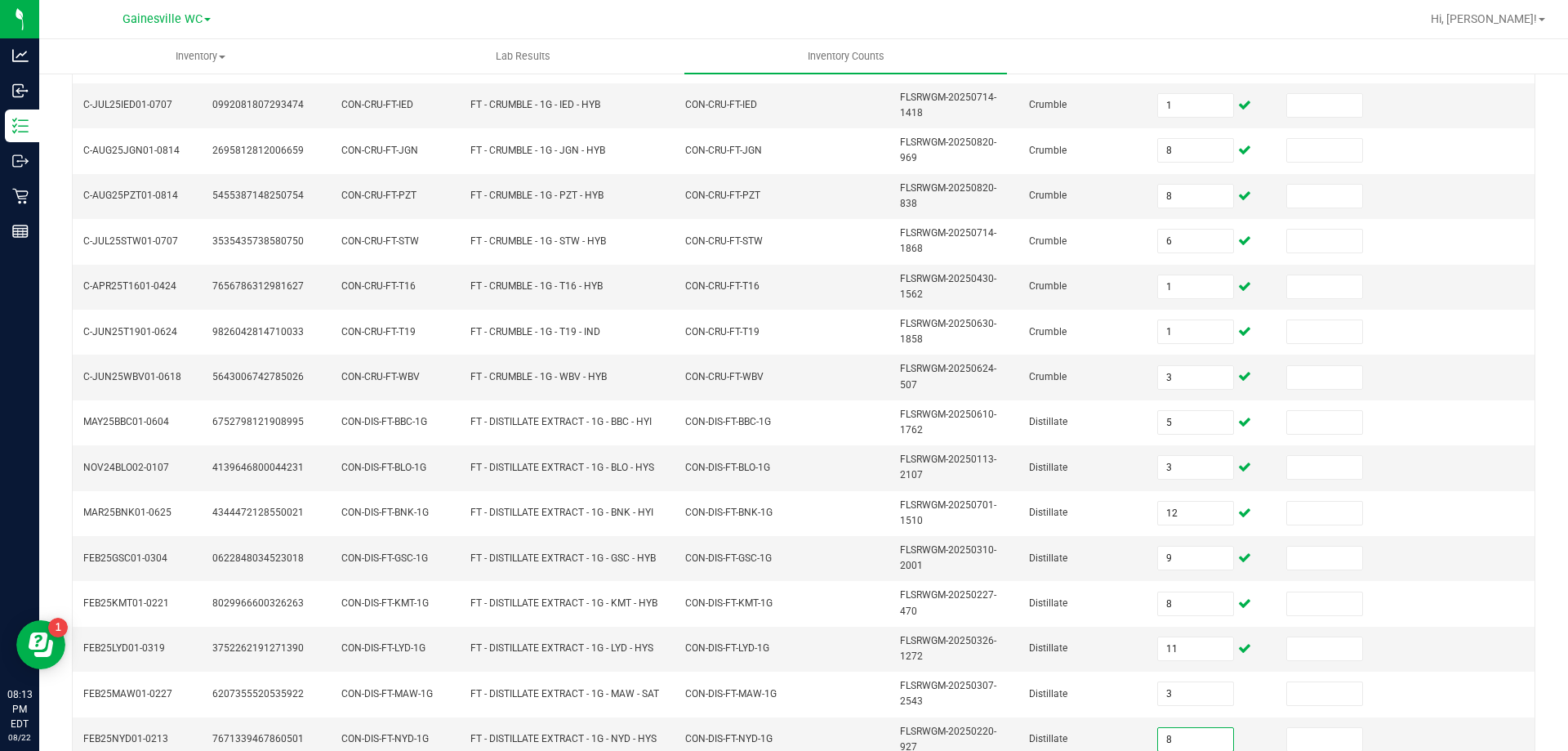
type input "8"
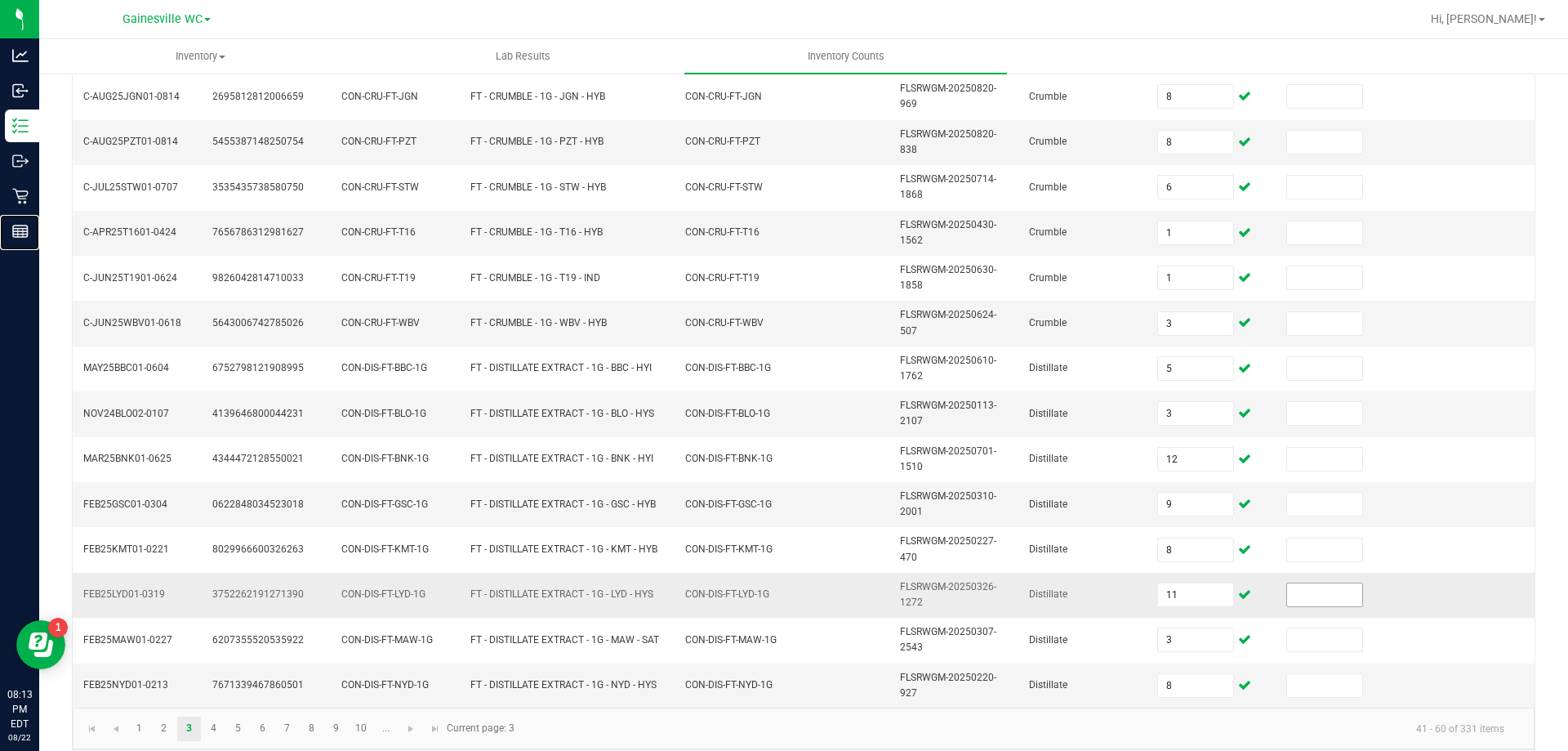
scroll to position [476, 0]
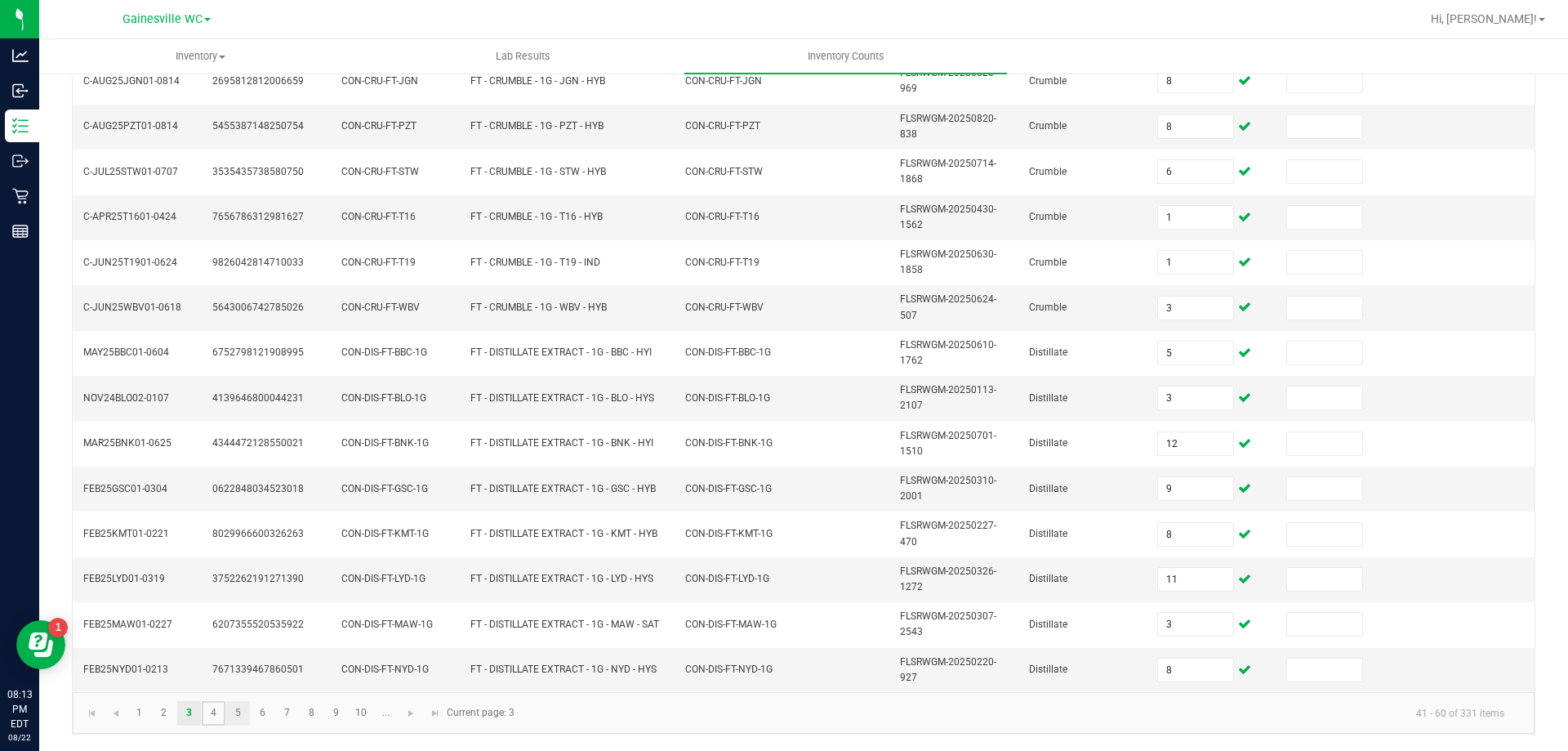
drag, startPoint x: 215, startPoint y: 716, endPoint x: 227, endPoint y: 708, distance: 14.4
click at [215, 717] on link "4" at bounding box center [213, 713] width 24 height 25
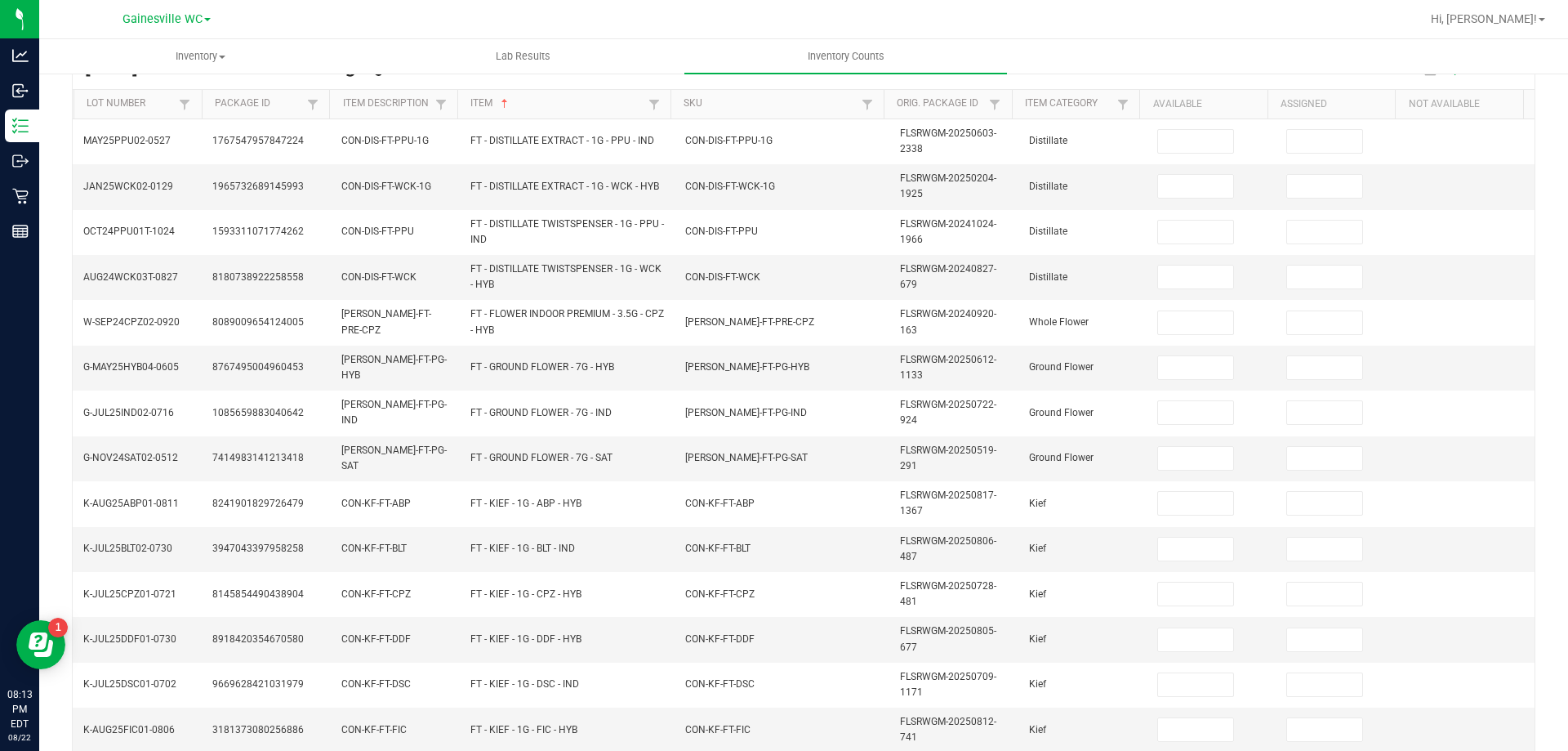
scroll to position [67, 0]
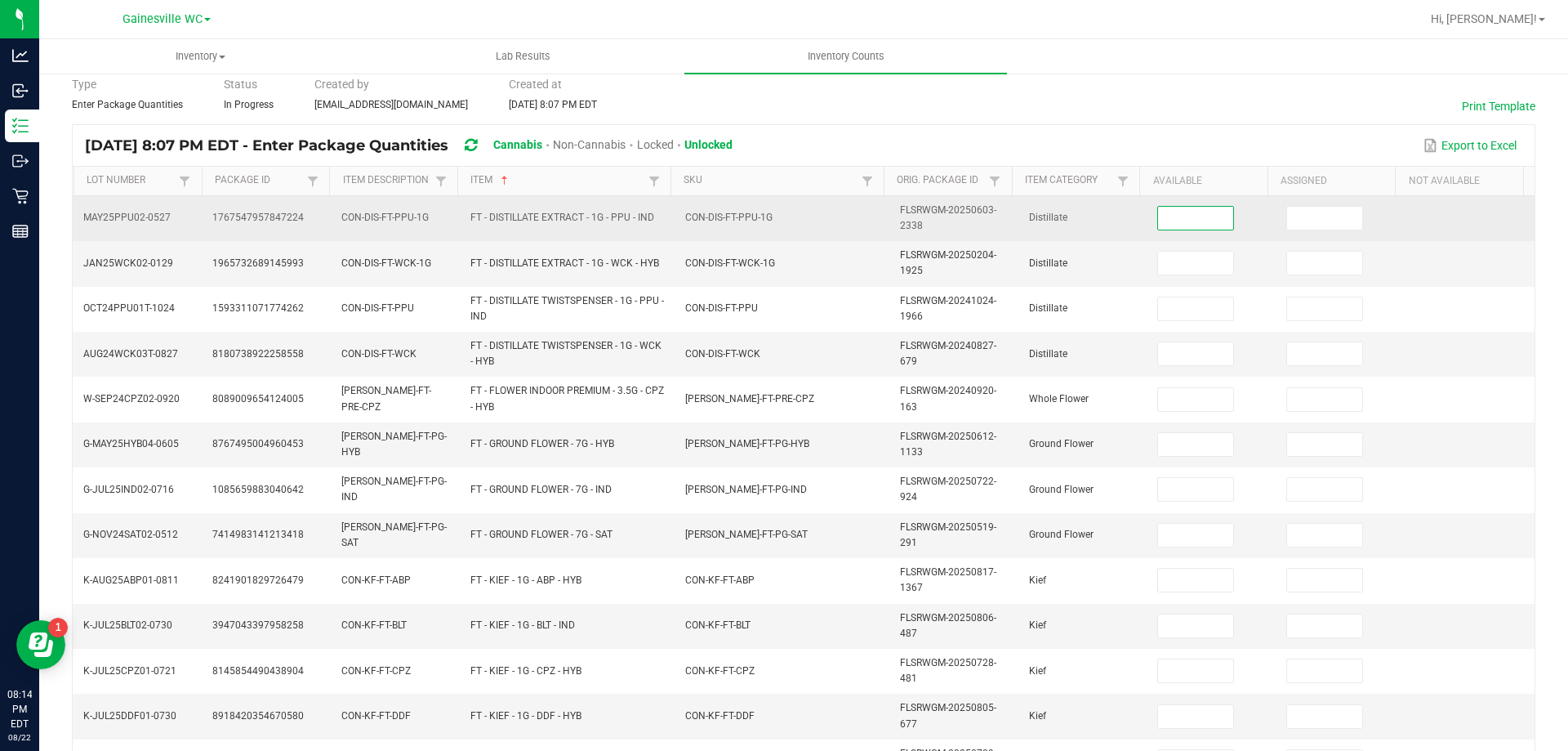
drag, startPoint x: 1171, startPoint y: 223, endPoint x: 1149, endPoint y: 223, distance: 22.0
click at [1169, 223] on input at bounding box center [1196, 218] width 75 height 23
type input "9"
type input "3"
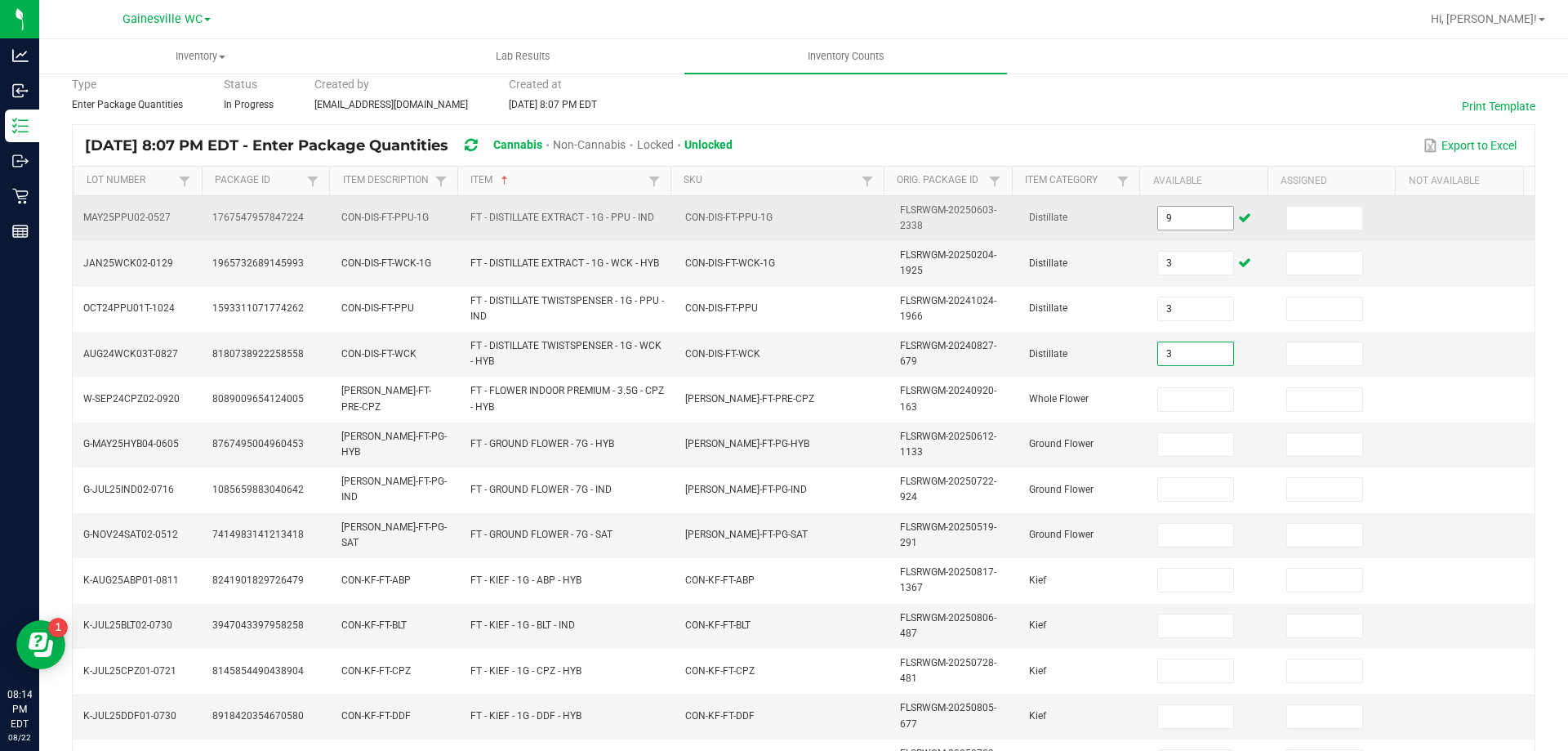
type input "3"
type input "7"
type input "9"
type input "15"
type input "7"
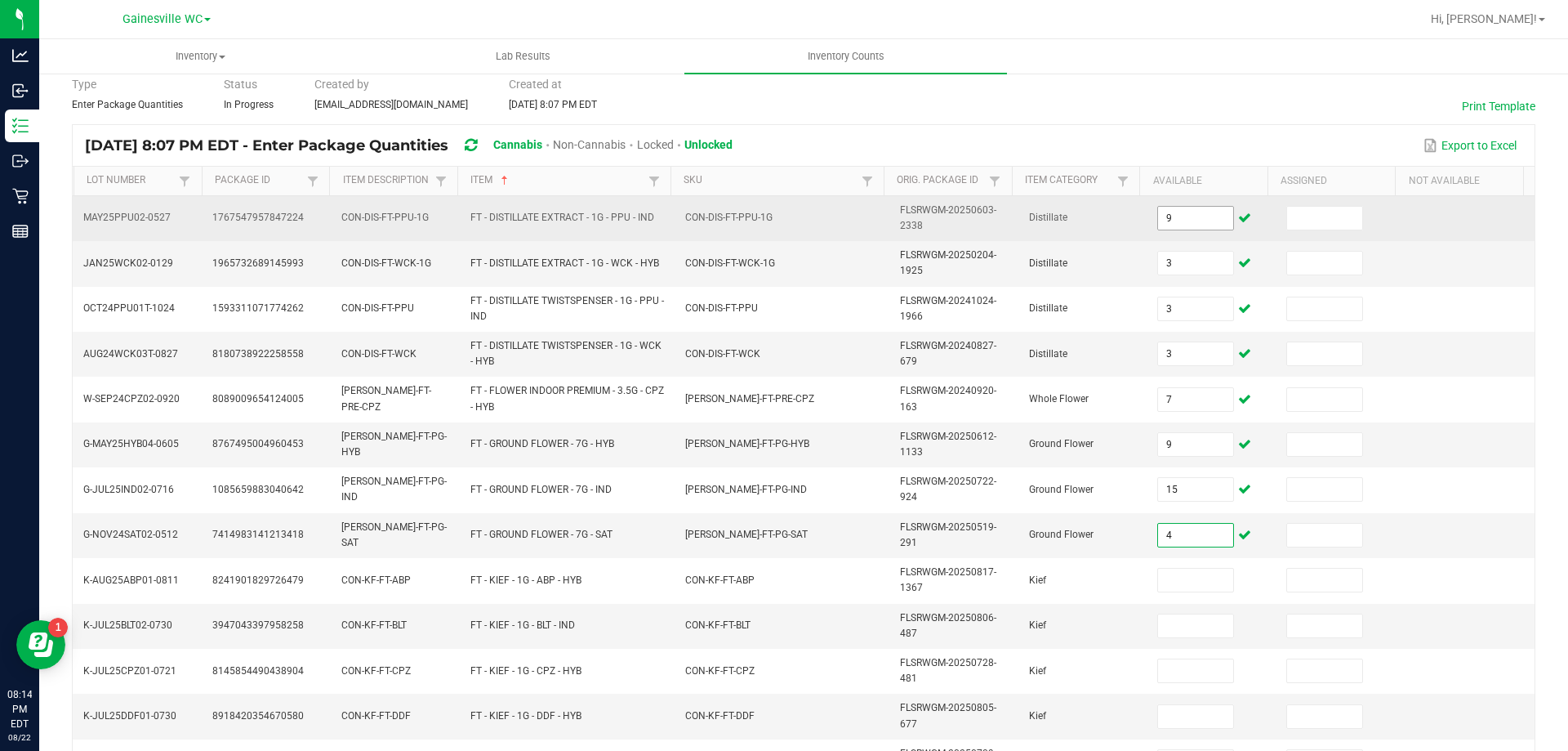
type input "4"
type input "7"
type input "8"
type input "3"
type input "5"
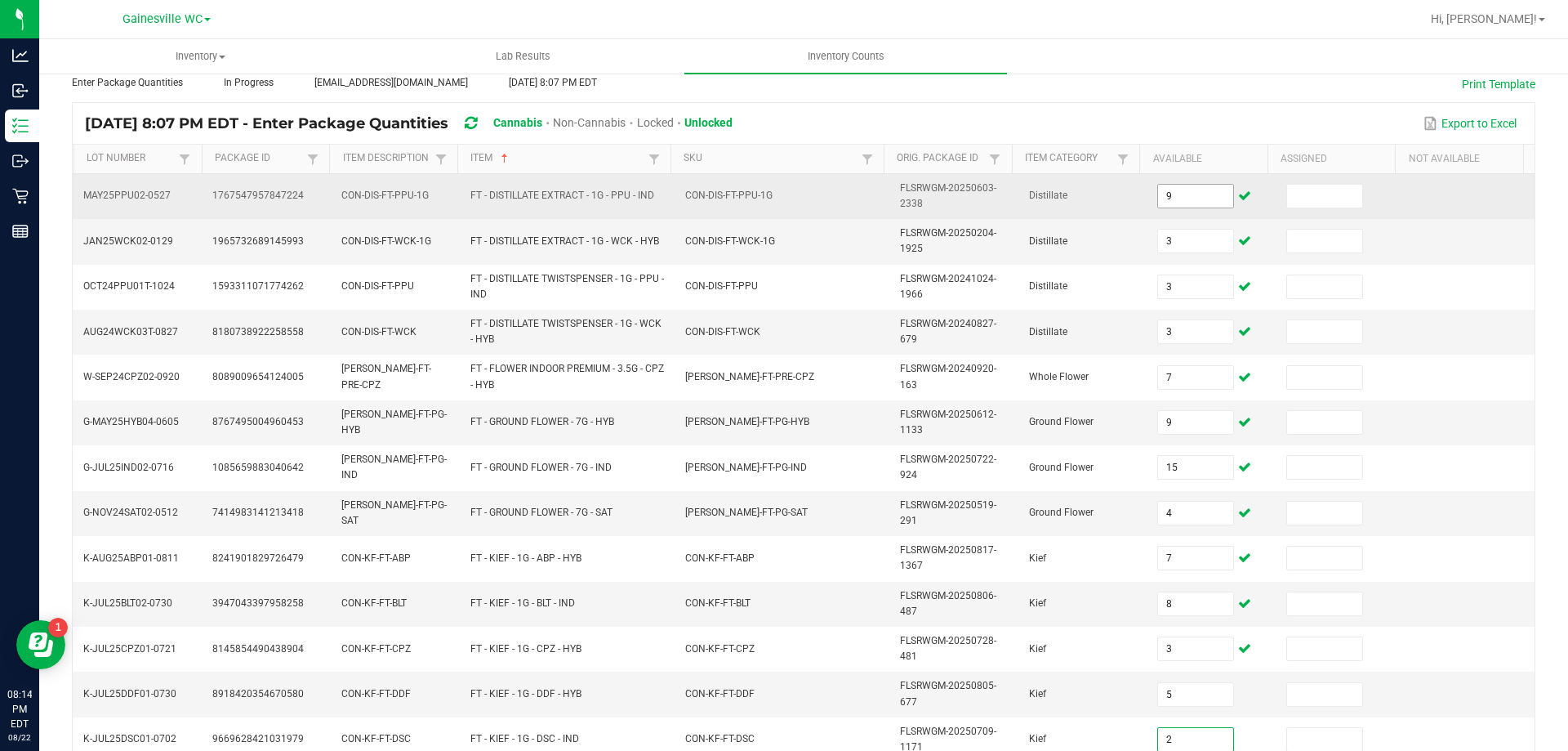
type input "2"
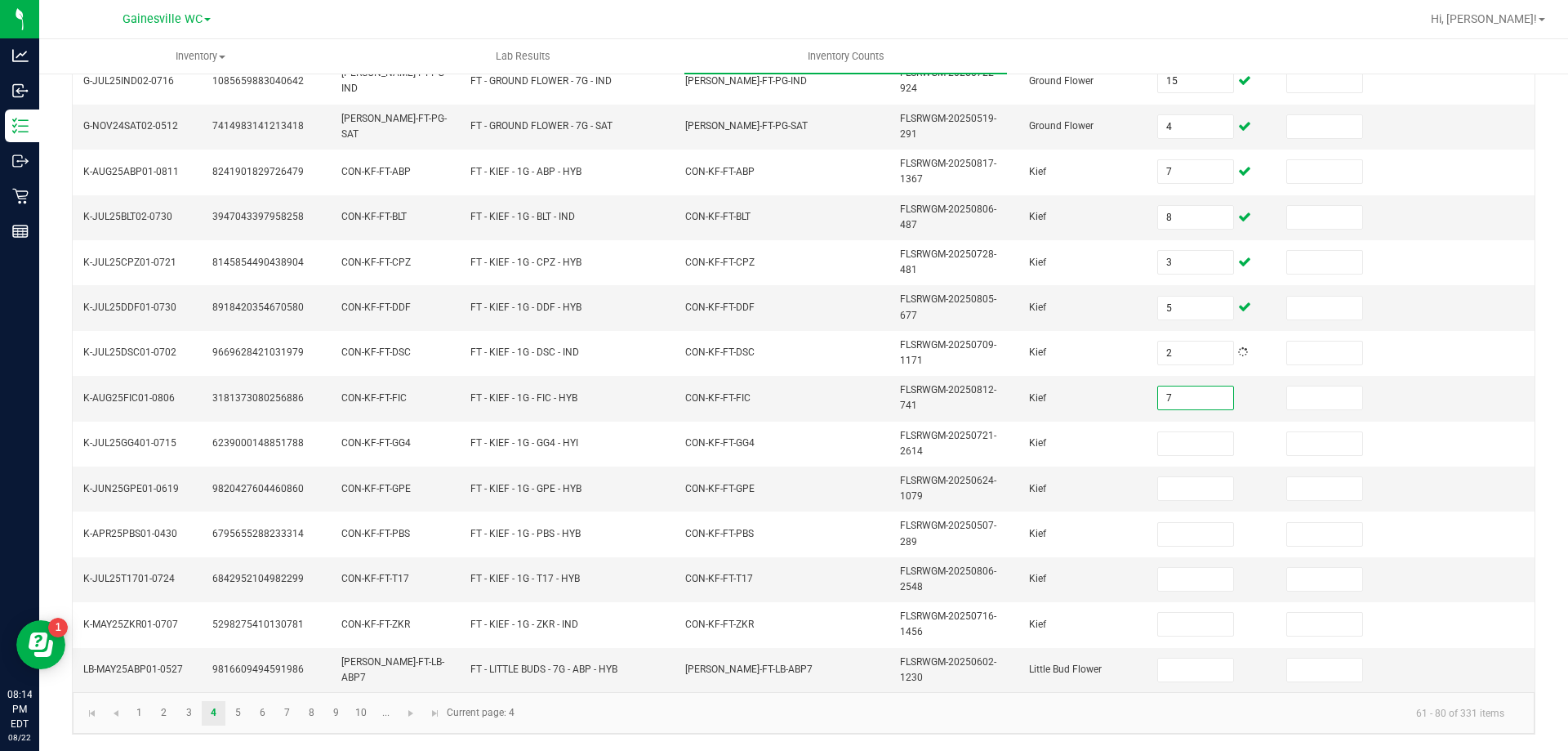
type input "7"
type input "2"
type input "1"
type input "7"
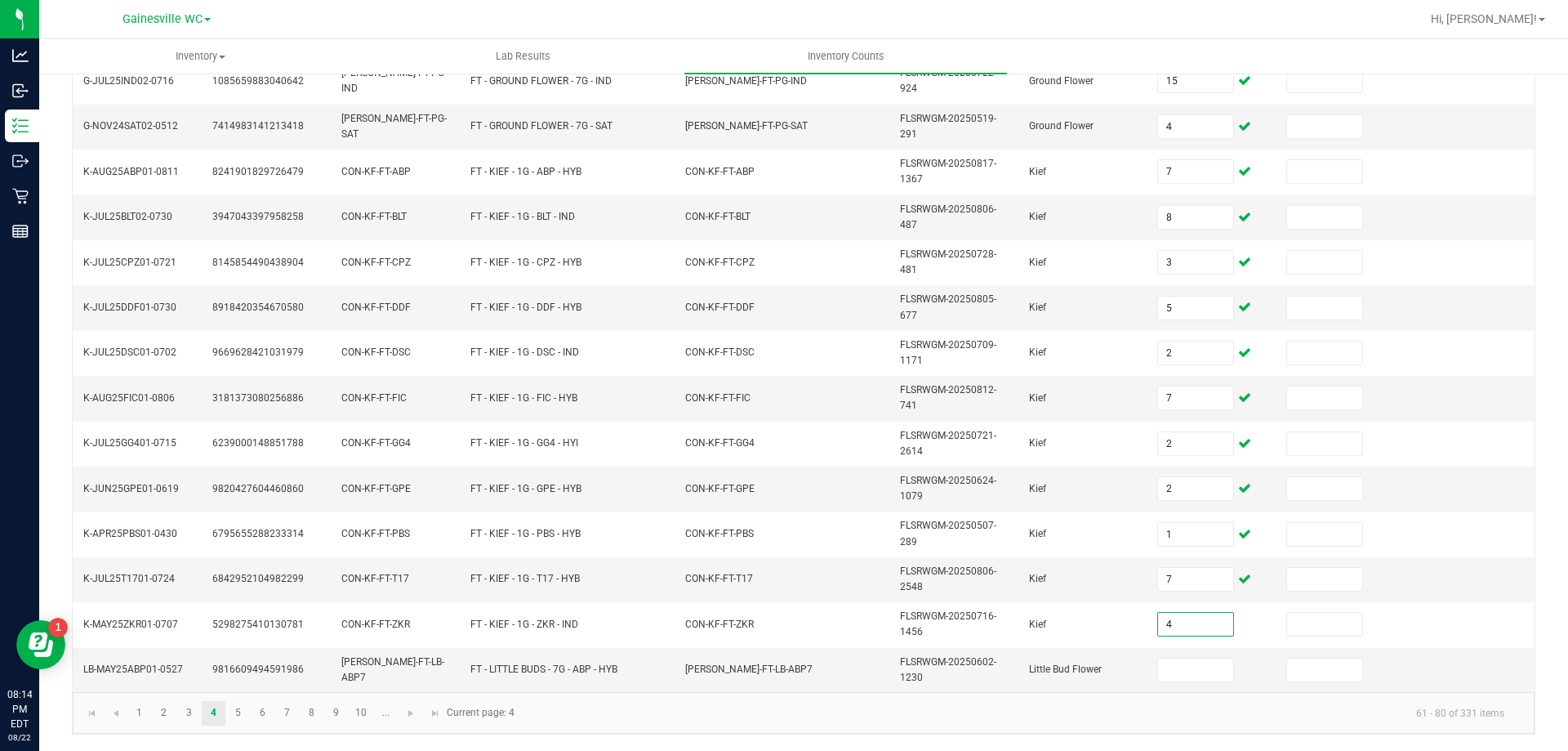
type input "4"
type input "6"
click at [244, 721] on link "5" at bounding box center [237, 713] width 24 height 25
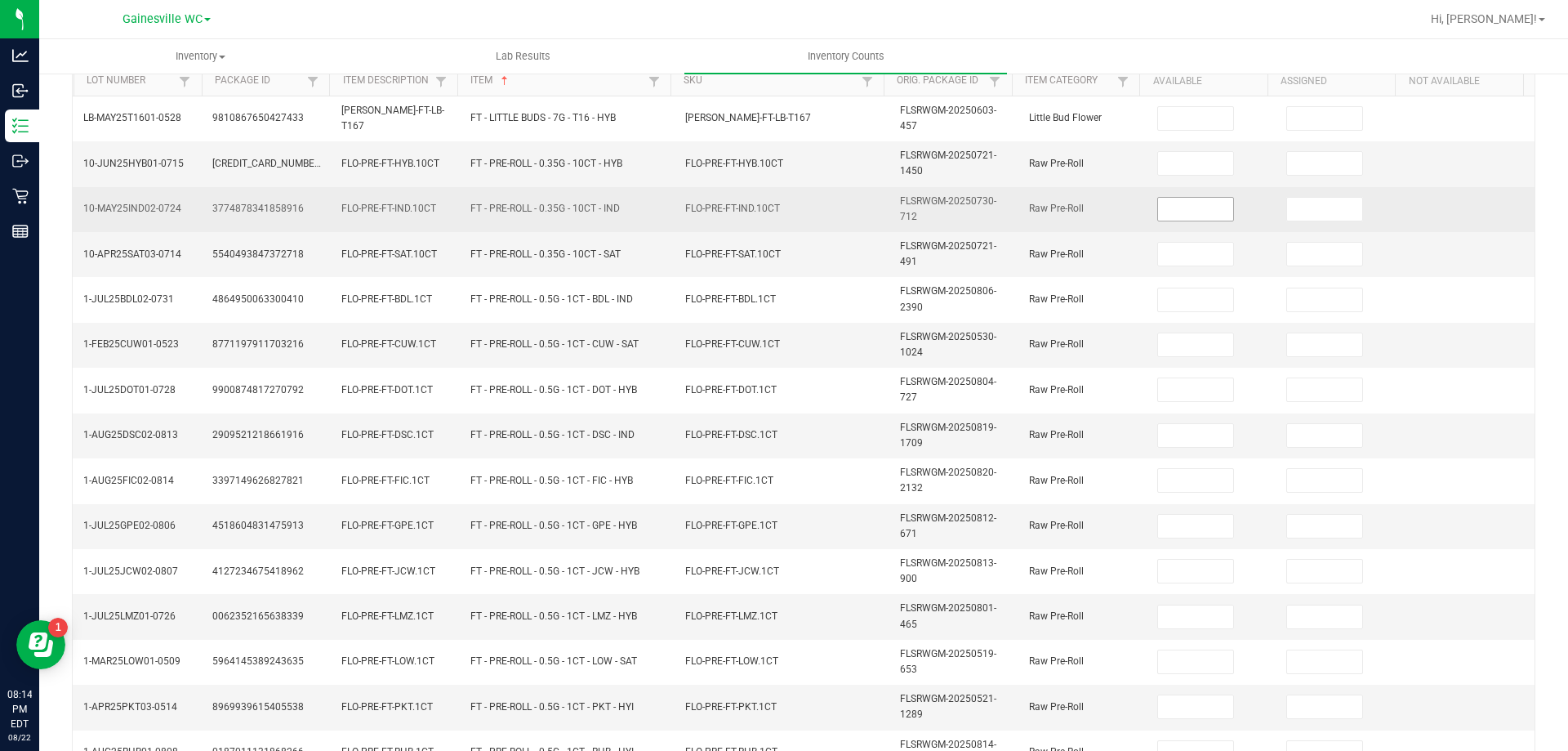
scroll to position [67, 0]
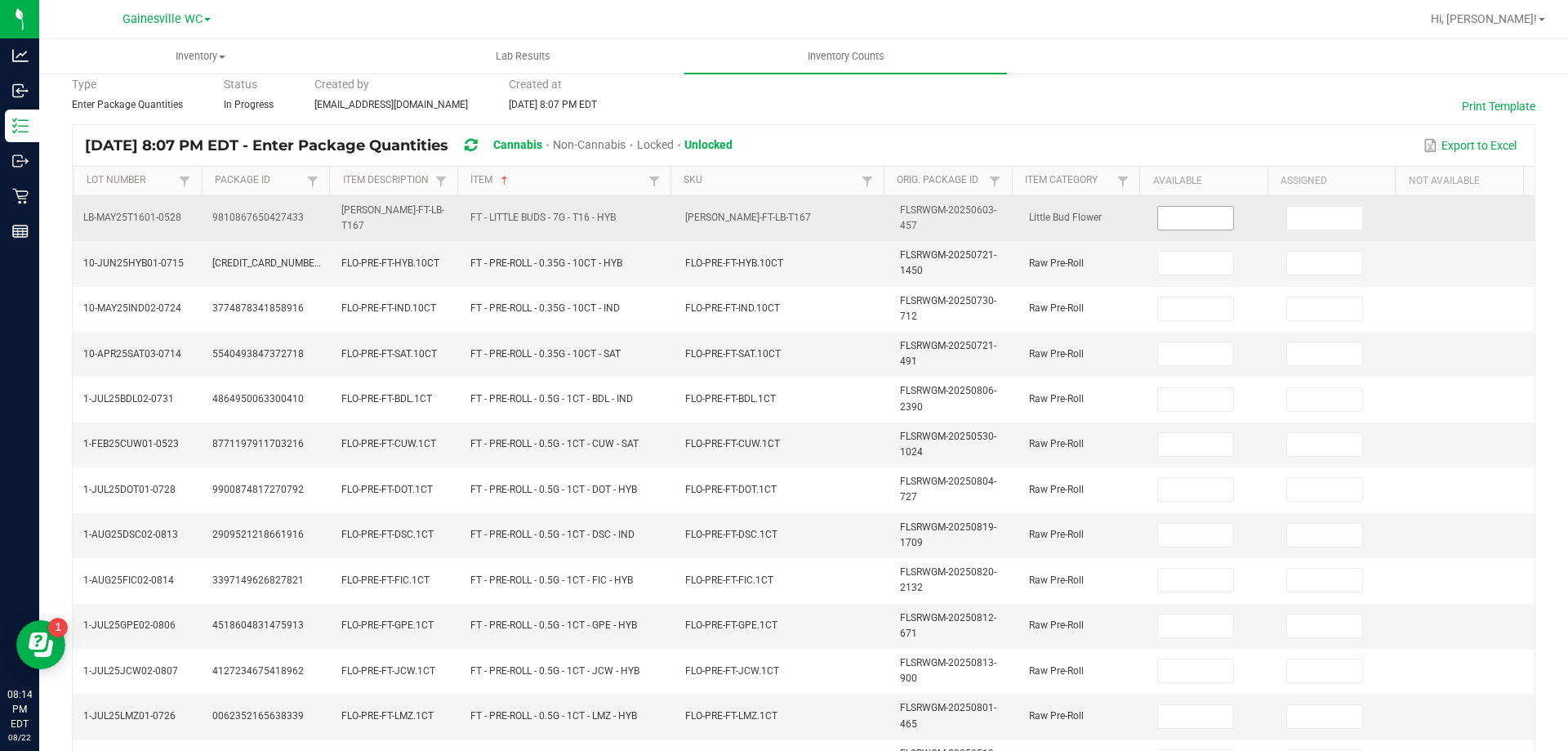
click at [1169, 211] on input at bounding box center [1196, 218] width 75 height 23
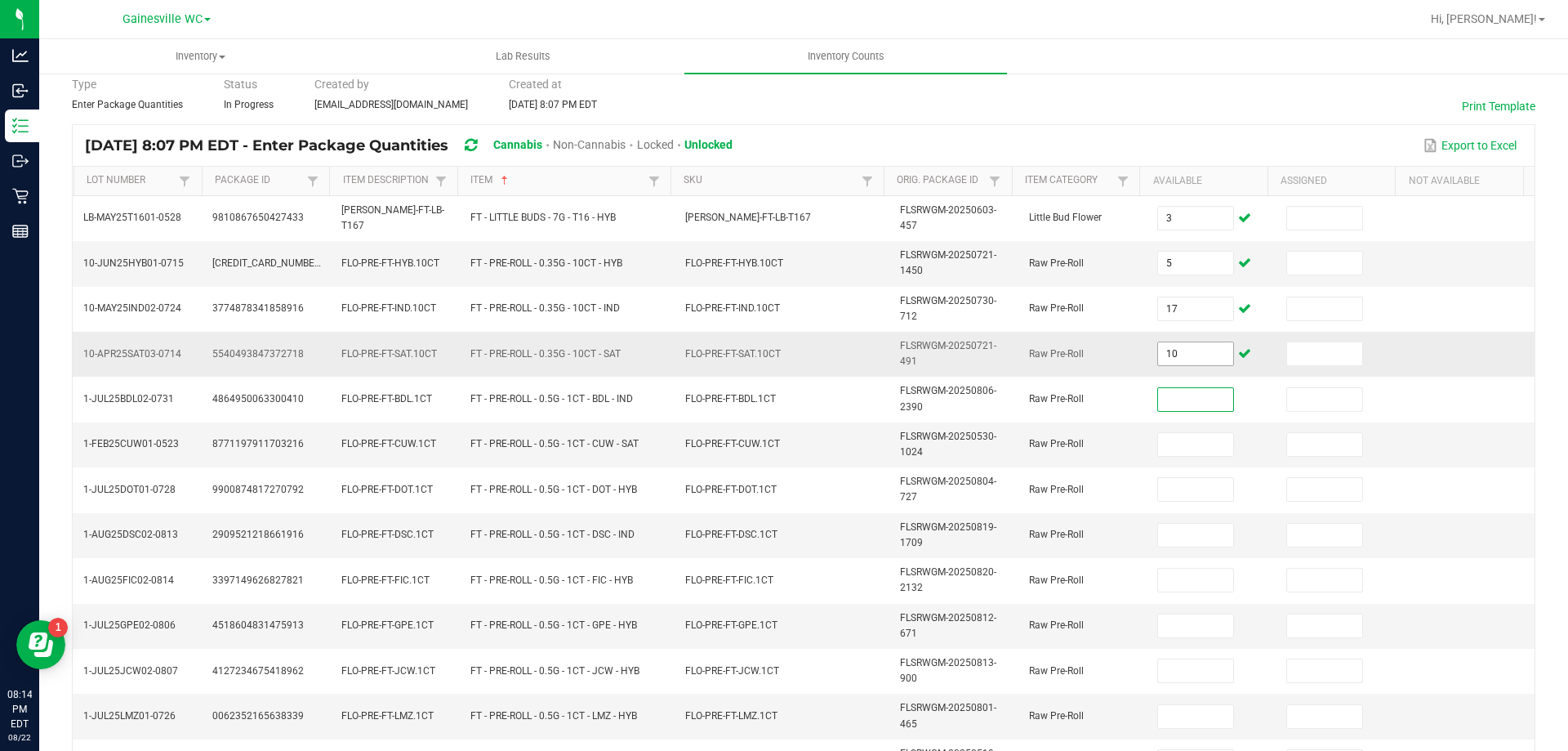
click at [1173, 350] on input "10" at bounding box center [1196, 354] width 75 height 23
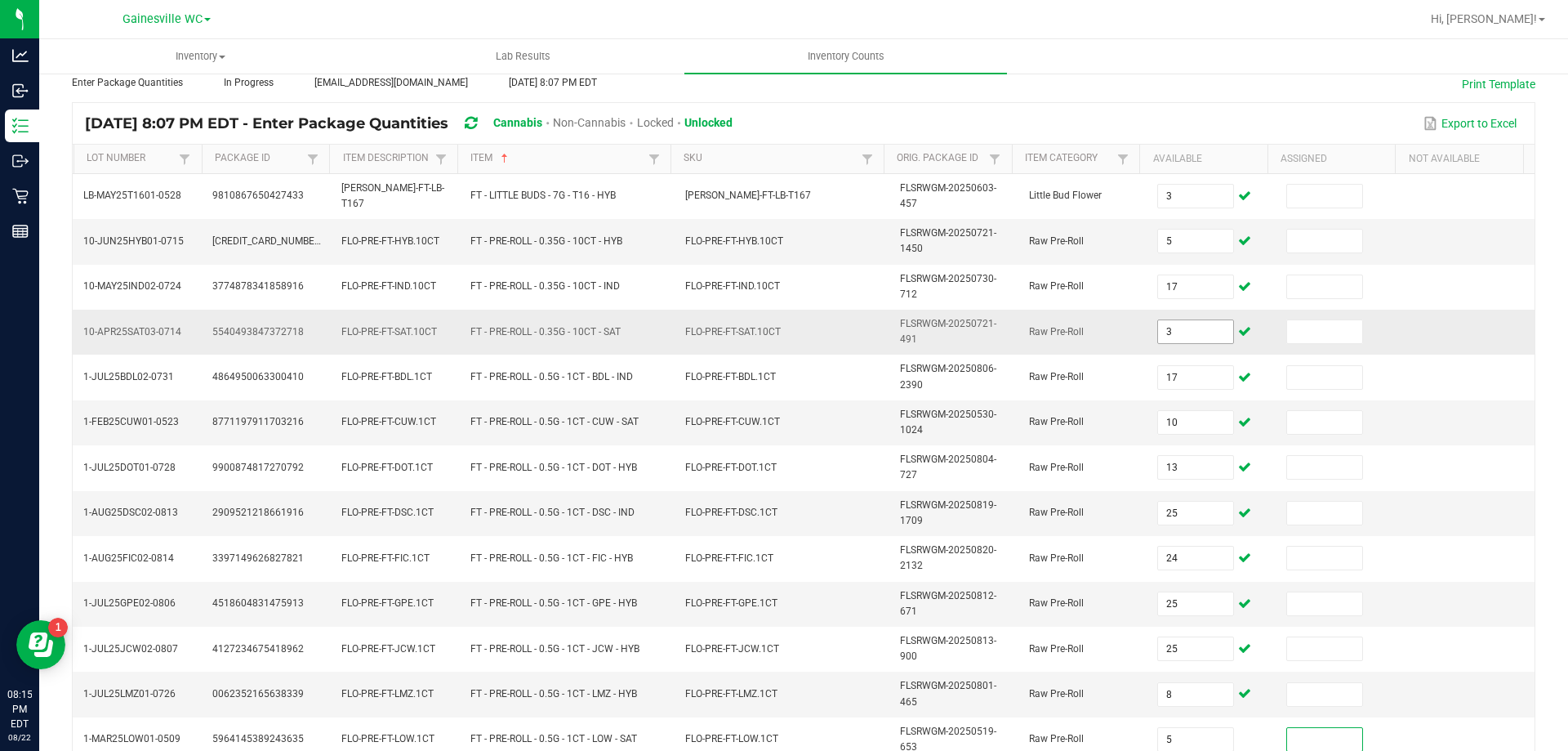
scroll to position [476, 0]
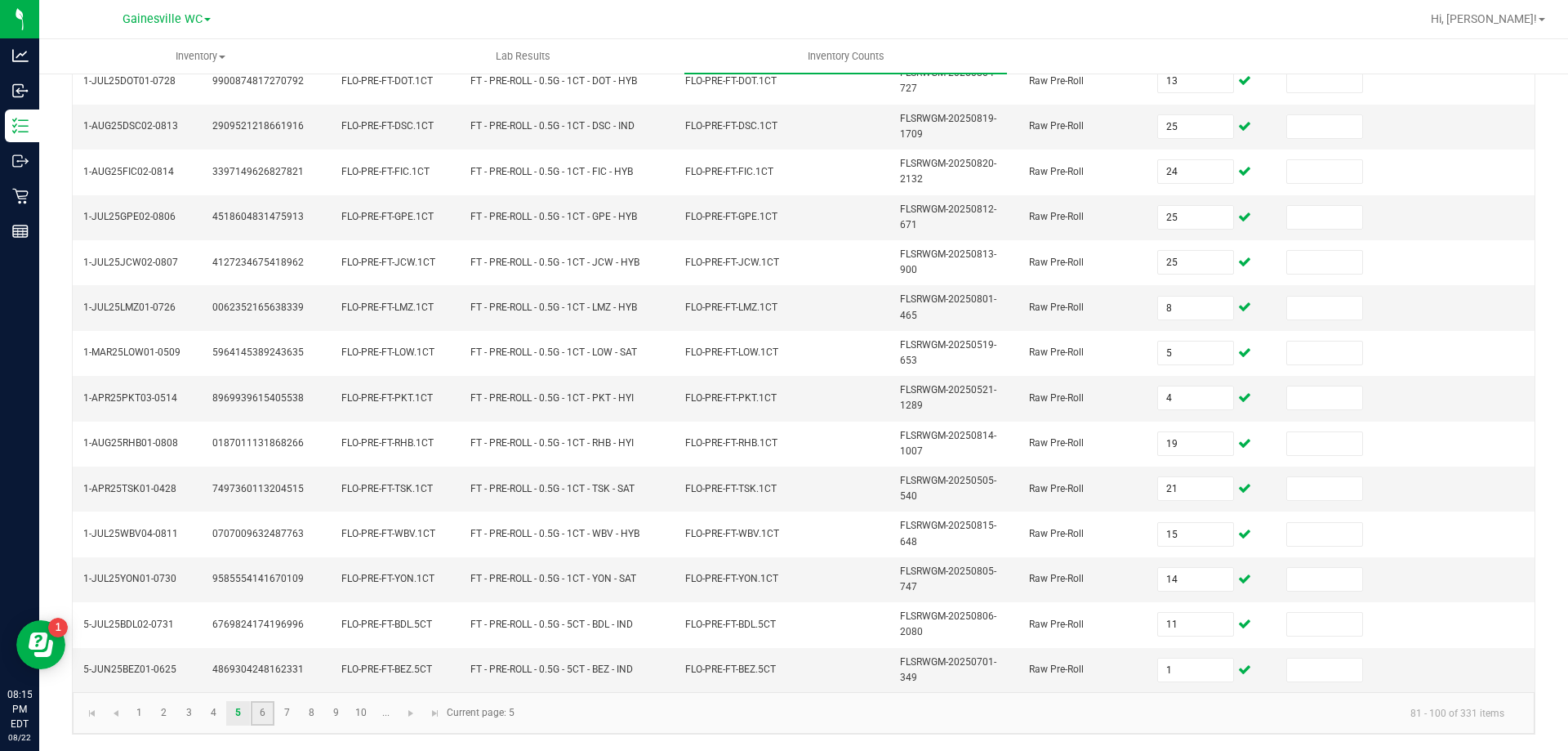
drag, startPoint x: 265, startPoint y: 714, endPoint x: 271, endPoint y: 706, distance: 10.0
click at [265, 716] on link "6" at bounding box center [262, 713] width 24 height 25
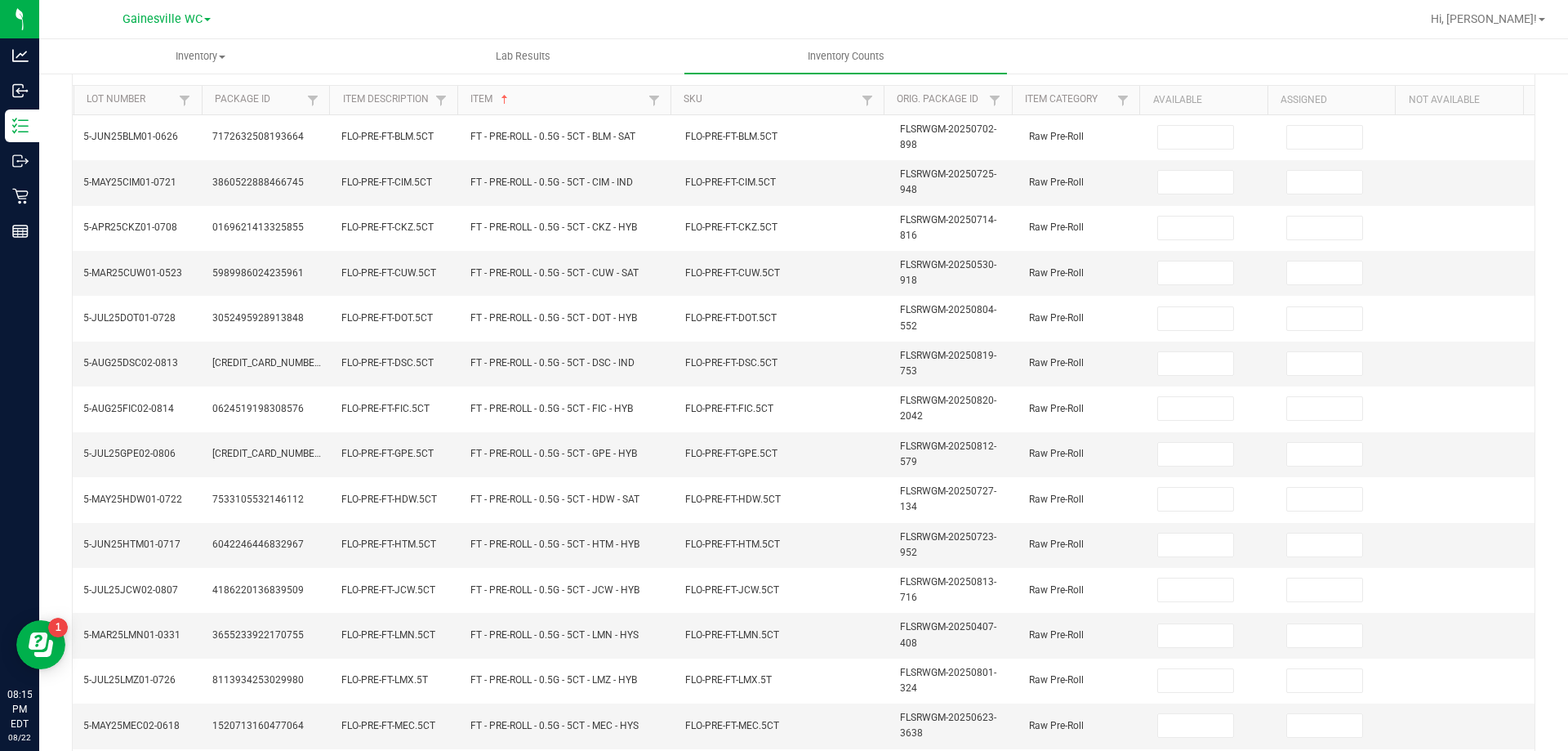
scroll to position [0, 0]
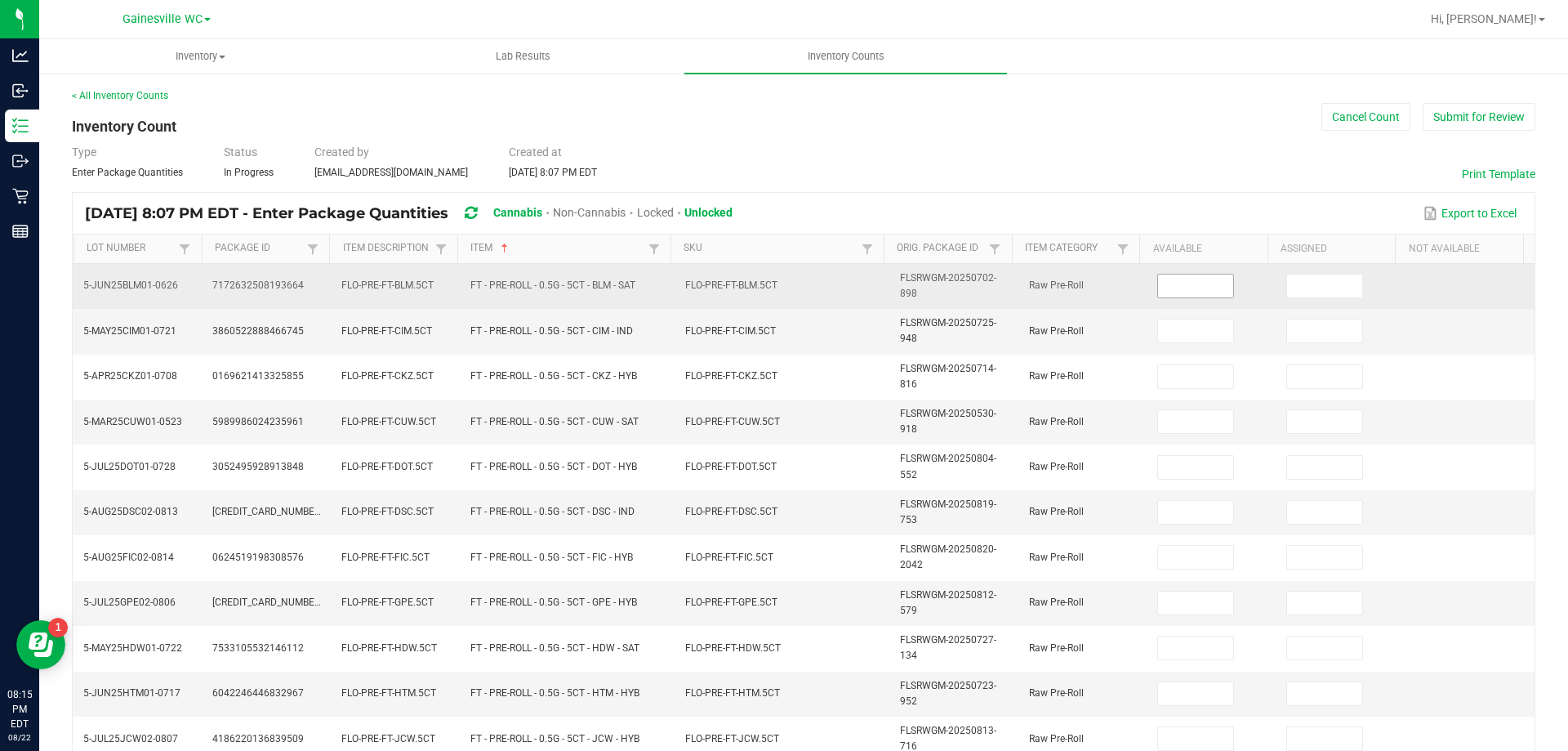
click at [1161, 277] on input at bounding box center [1196, 286] width 75 height 23
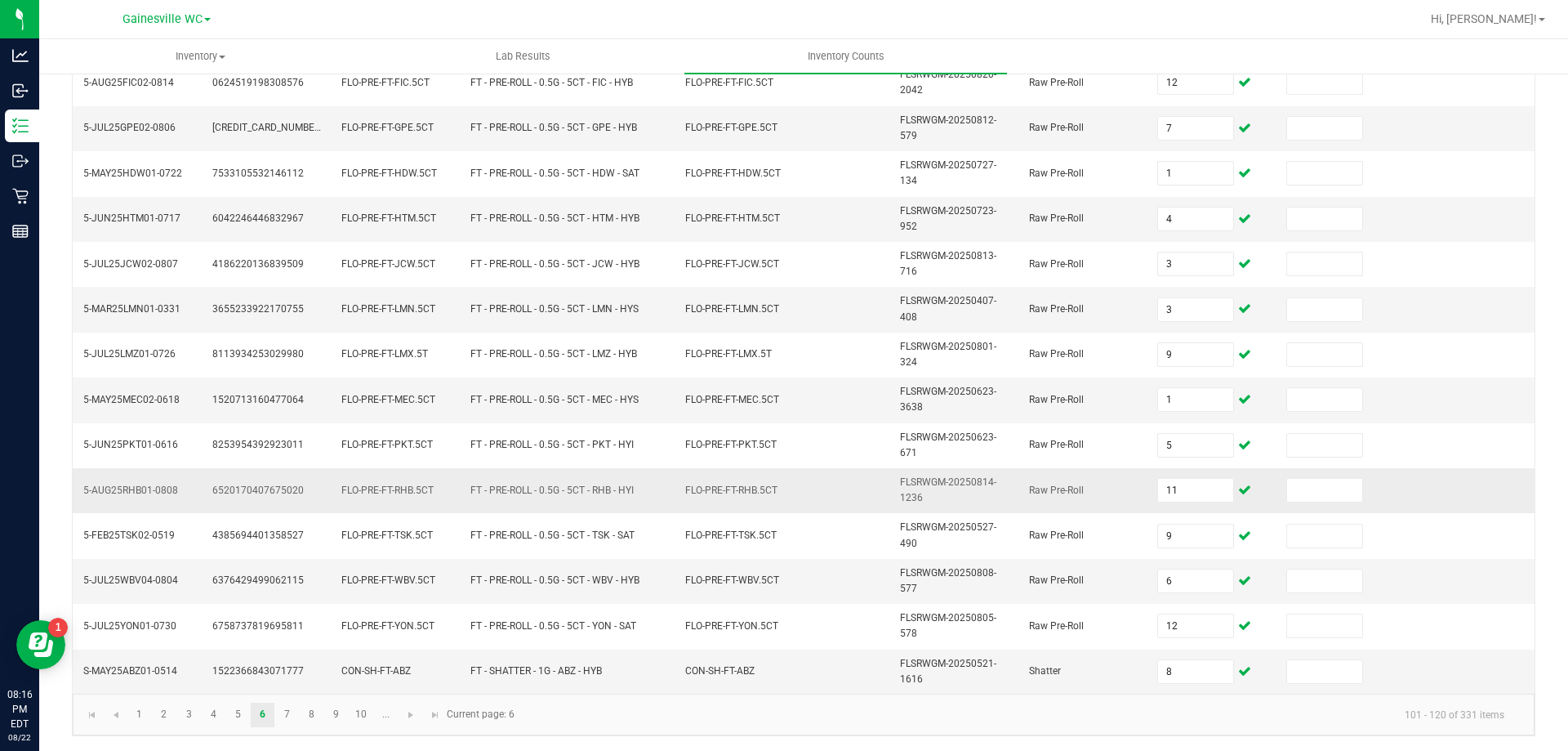
scroll to position [476, 0]
click at [286, 717] on link "7" at bounding box center [286, 713] width 24 height 25
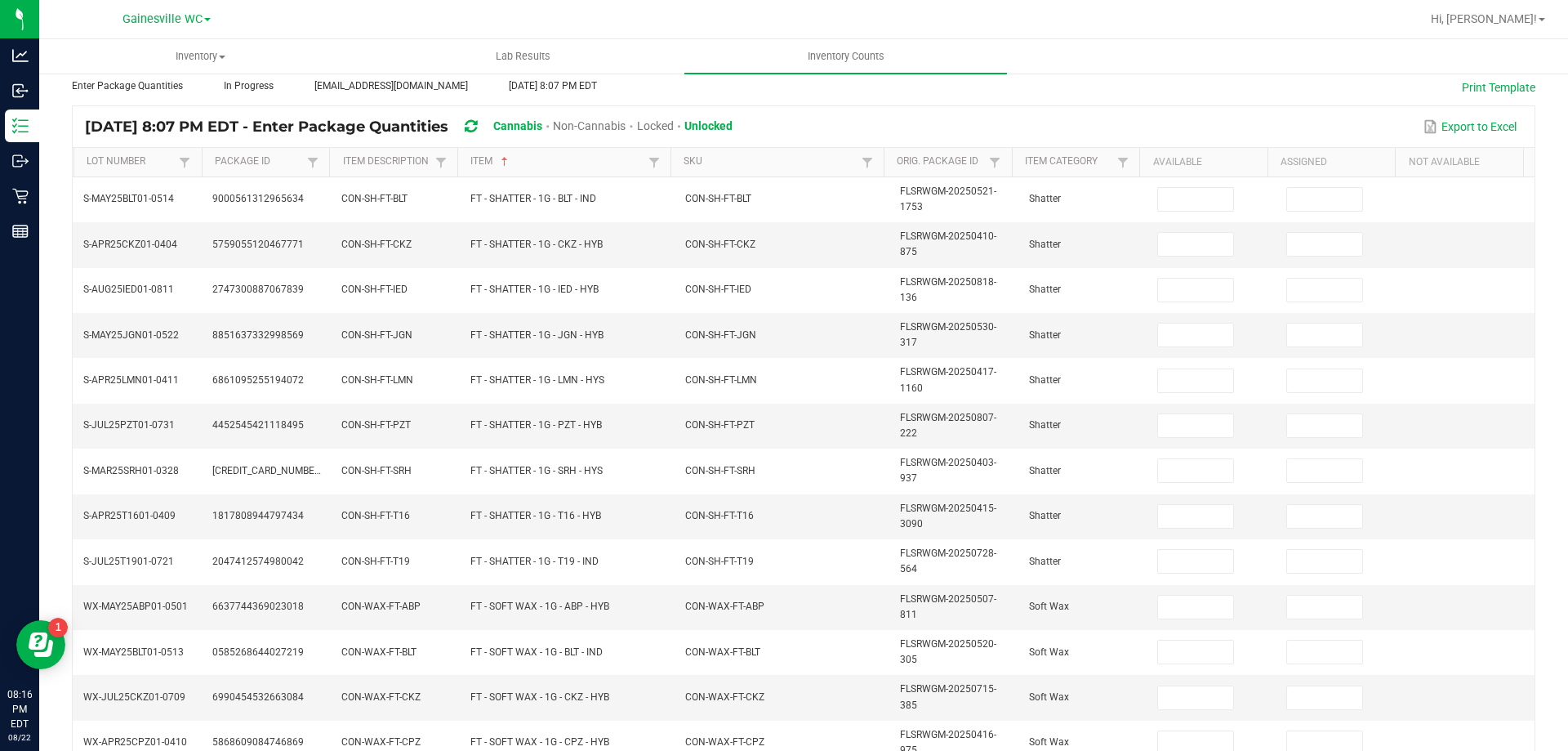
scroll to position [0, 0]
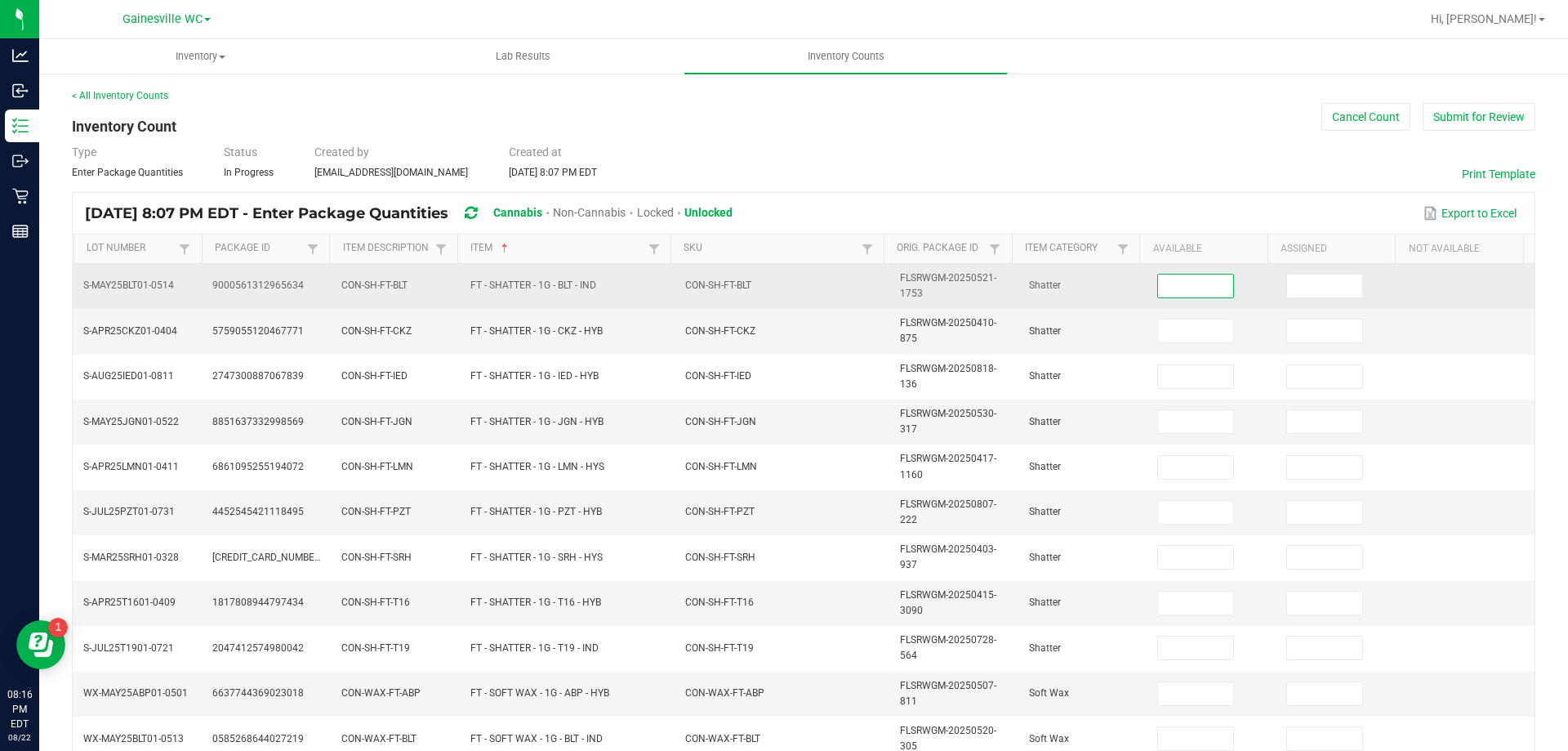
click at [1176, 283] on input at bounding box center [1196, 286] width 75 height 23
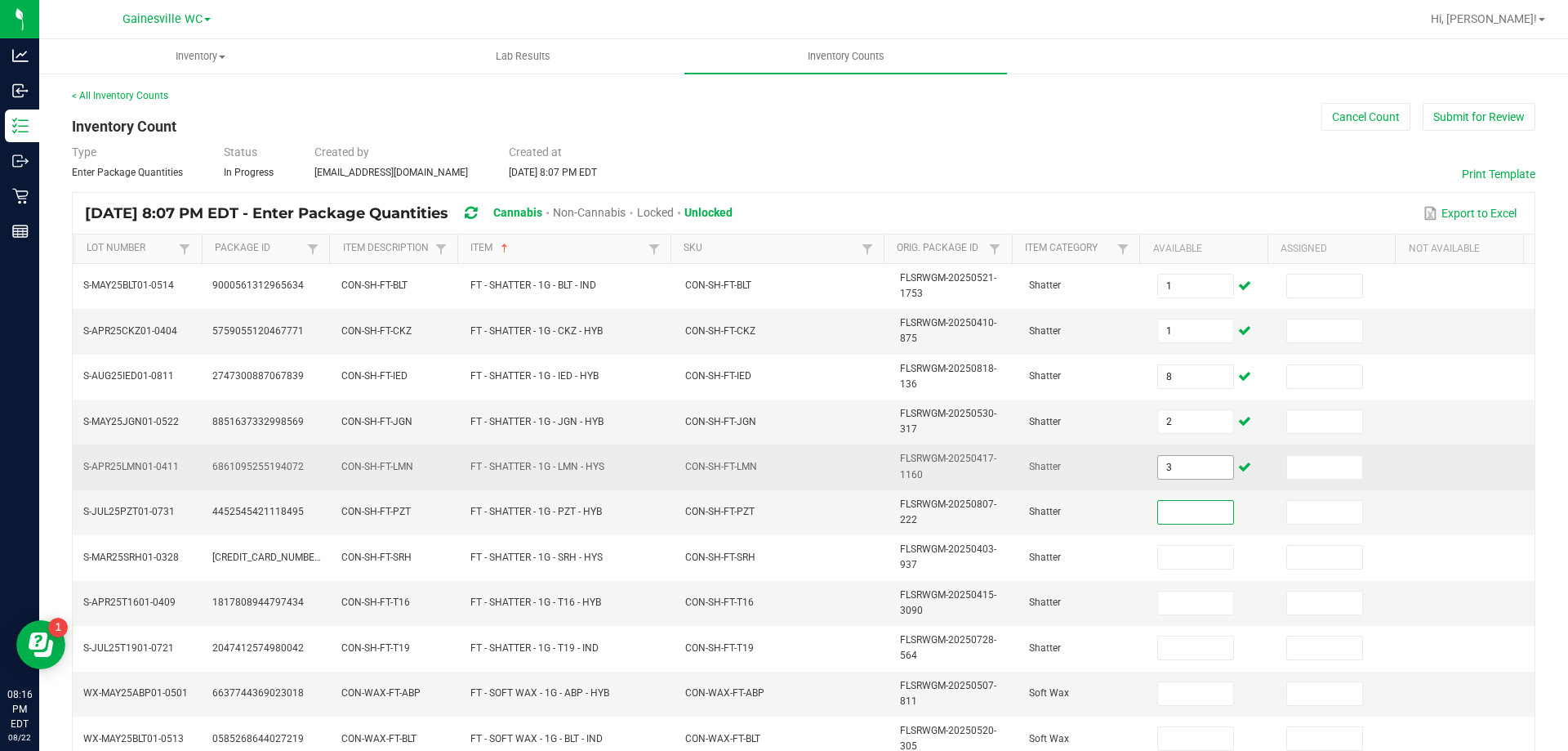
click at [1174, 476] on input "3" at bounding box center [1196, 467] width 75 height 23
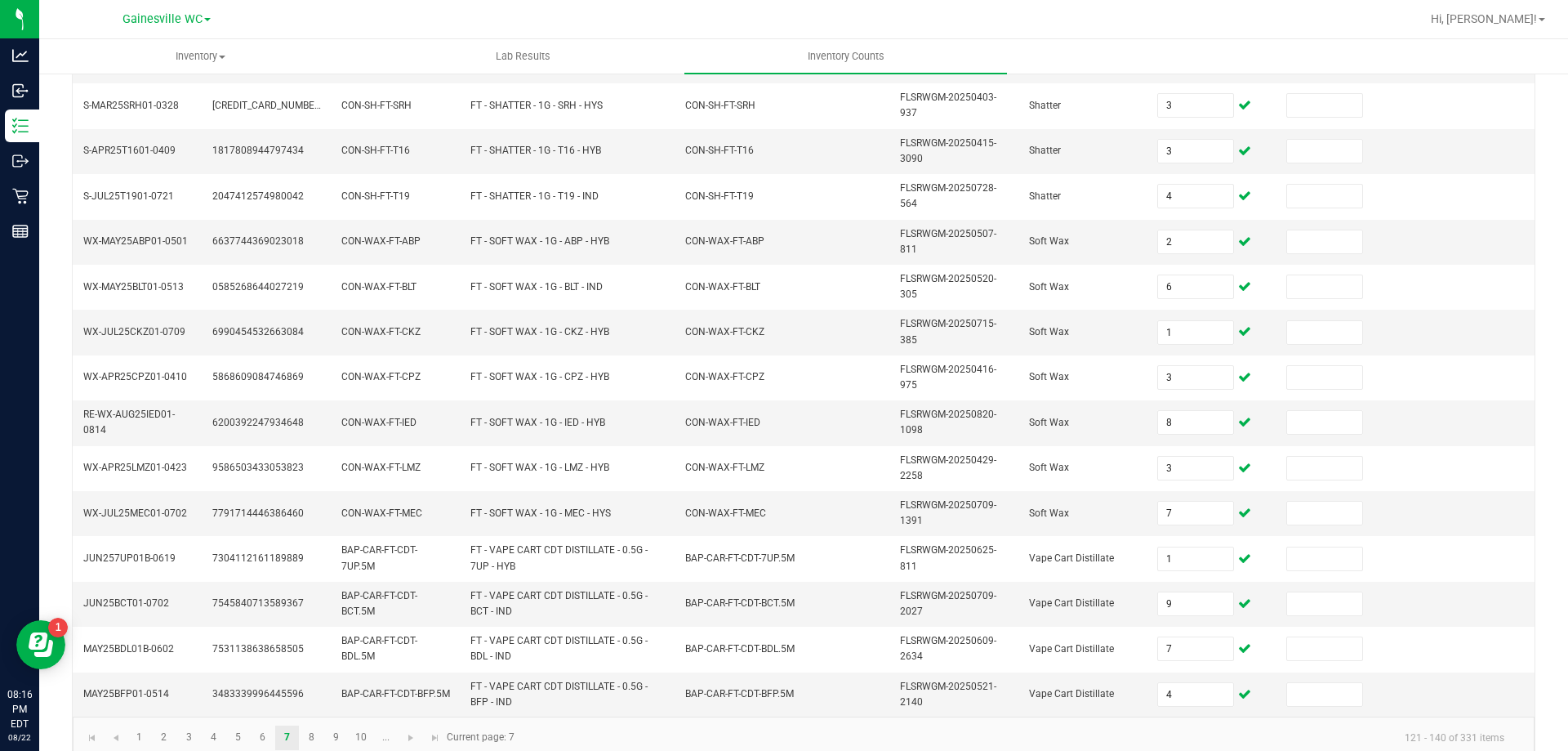
scroll to position [476, 0]
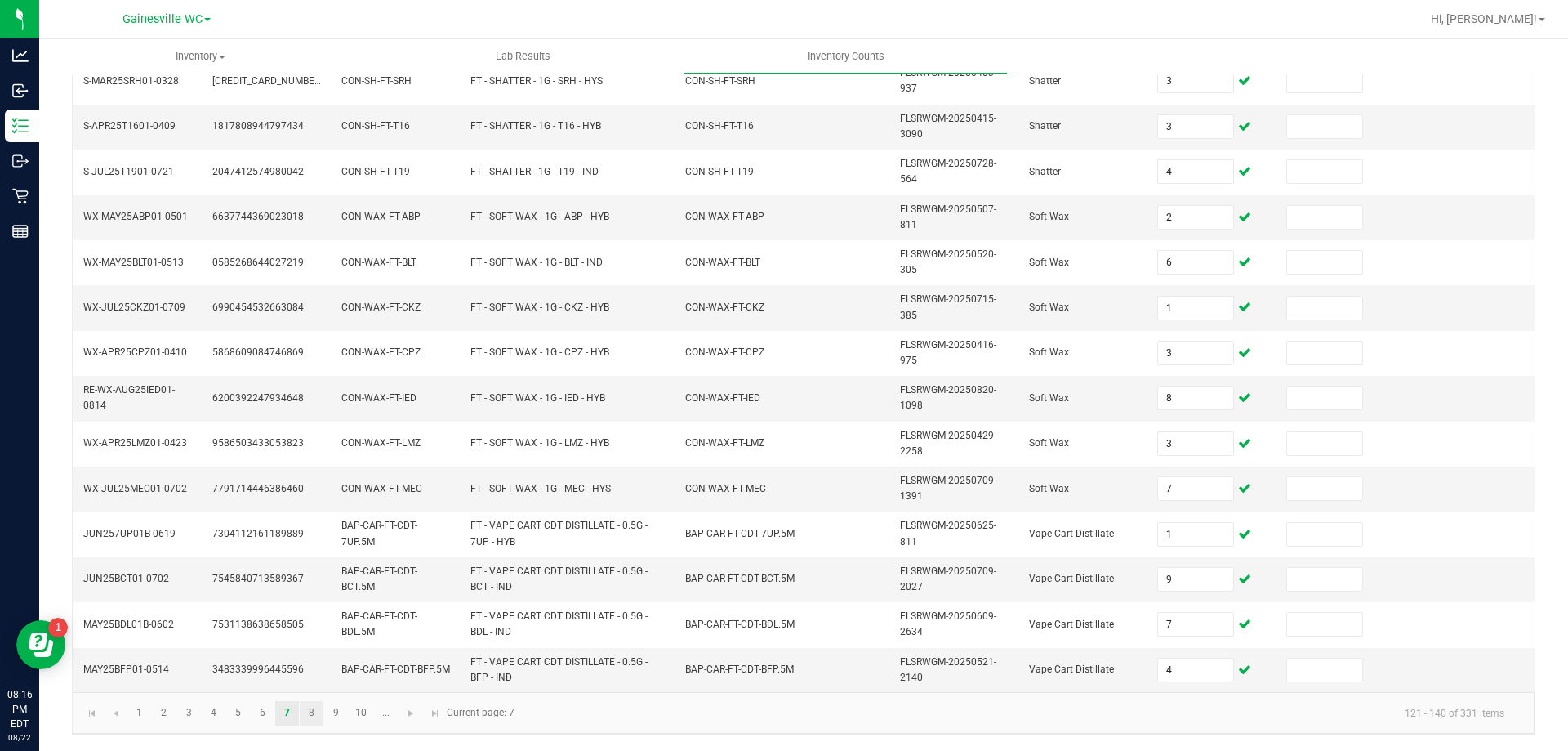
click at [312, 715] on link "8" at bounding box center [311, 713] width 24 height 25
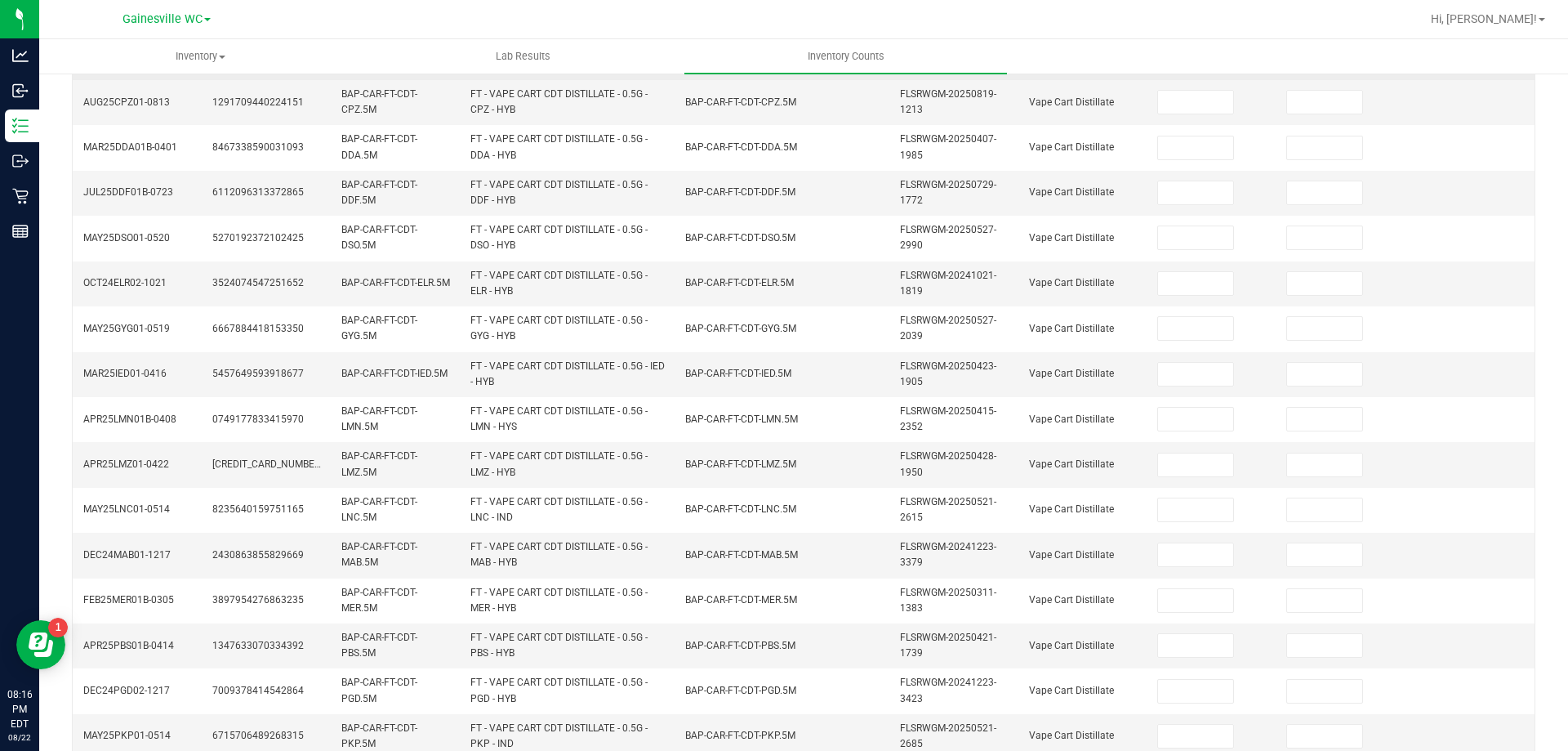
scroll to position [67, 0]
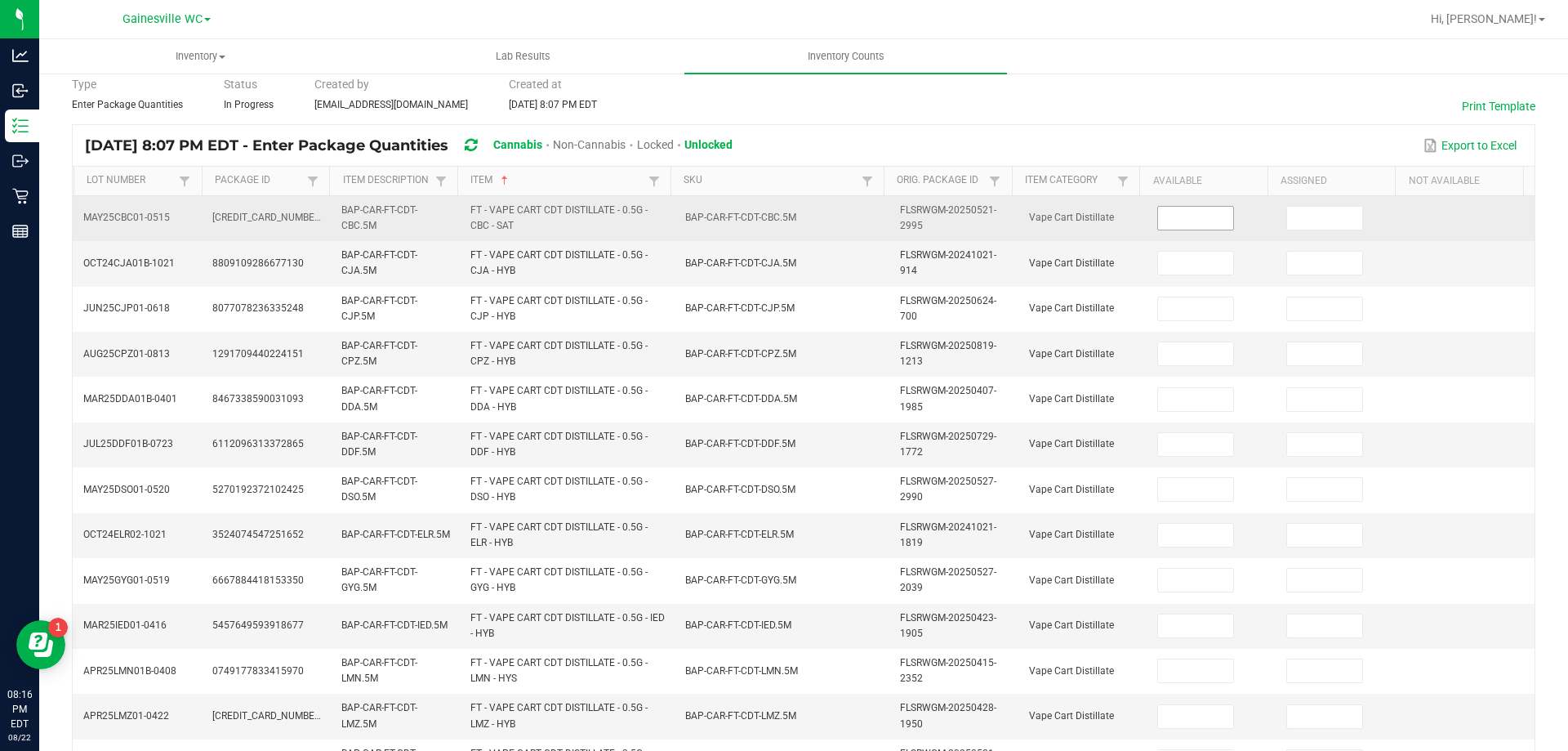
click at [1169, 217] on input at bounding box center [1196, 218] width 75 height 23
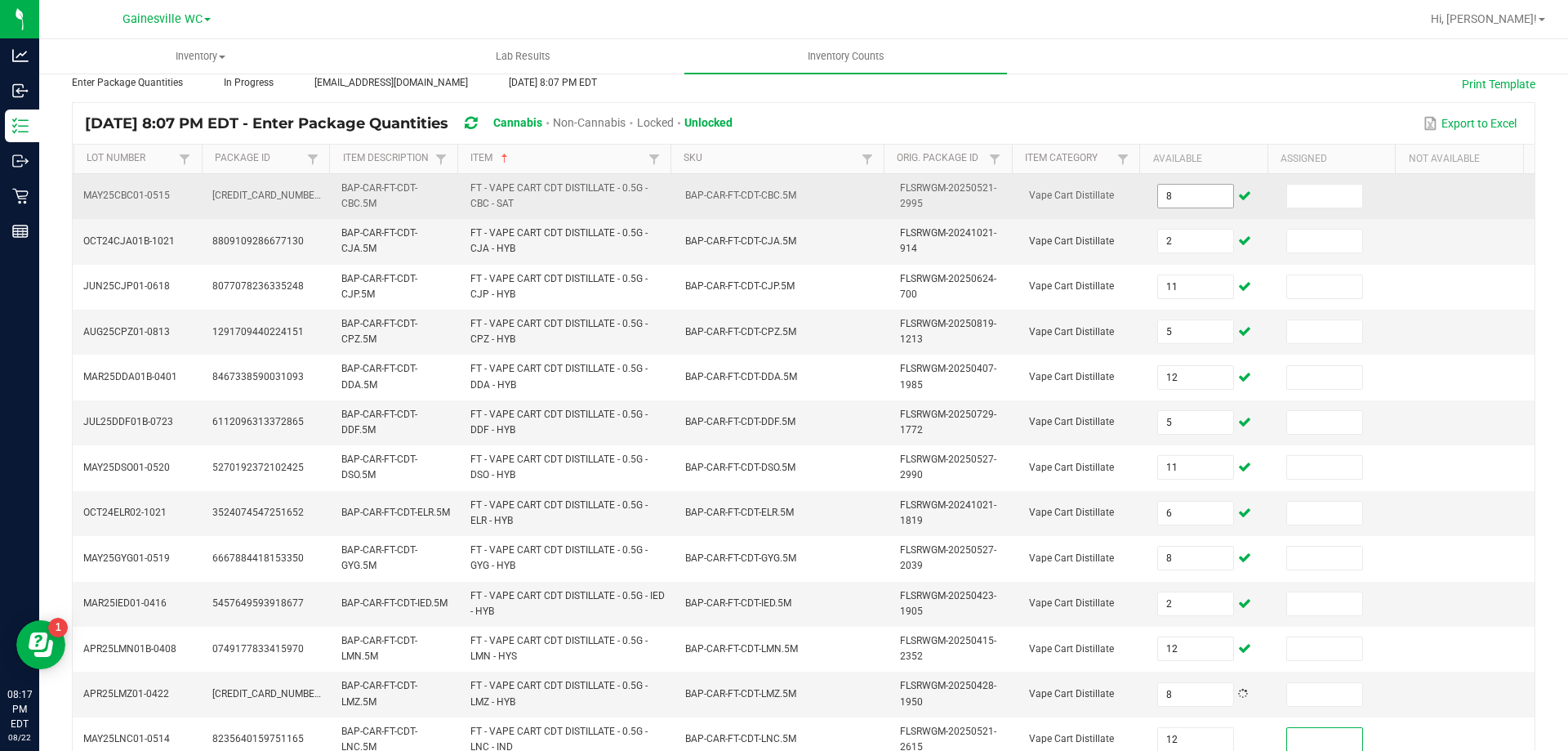
scroll to position [476, 0]
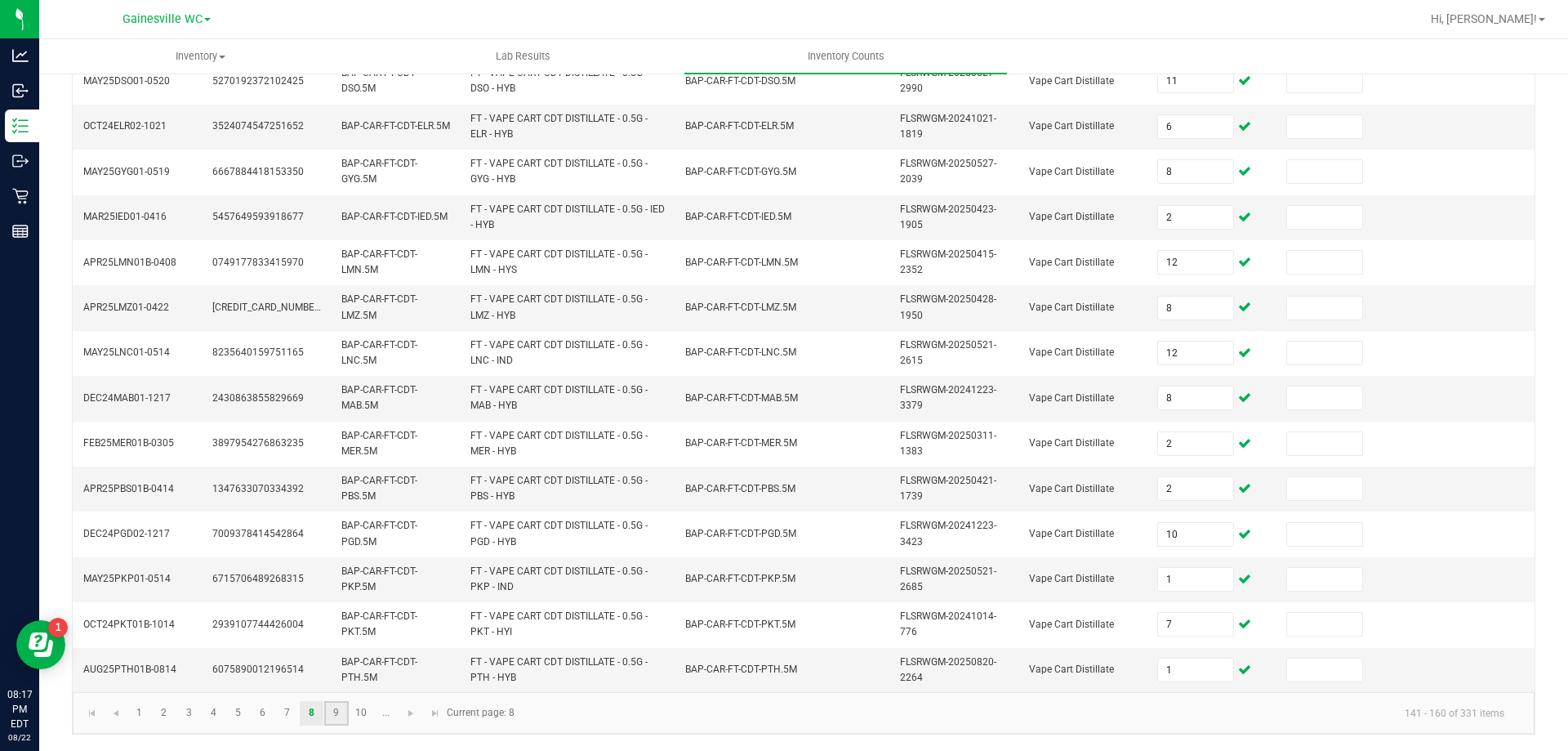
click at [335, 717] on link "9" at bounding box center [335, 713] width 24 height 25
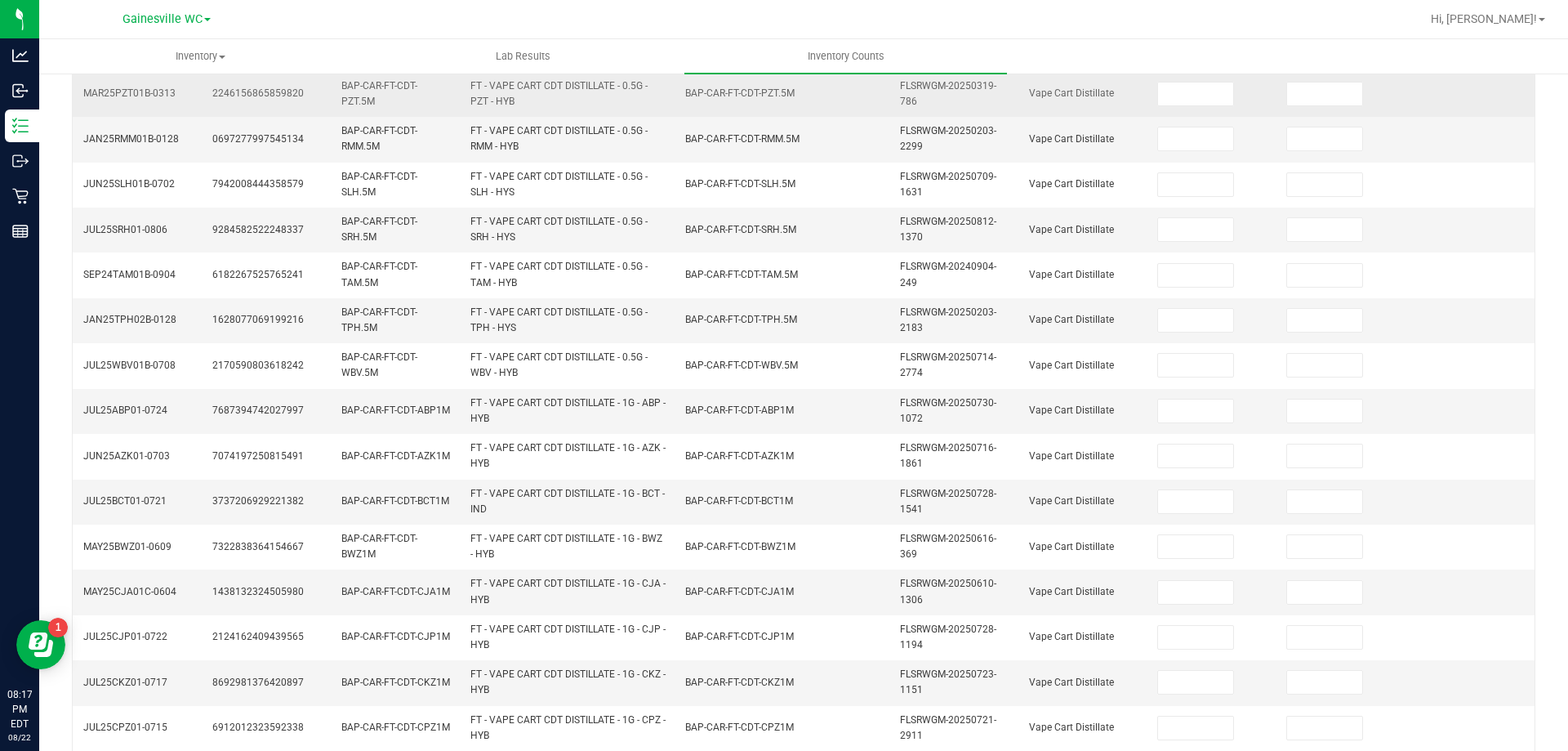
scroll to position [0, 0]
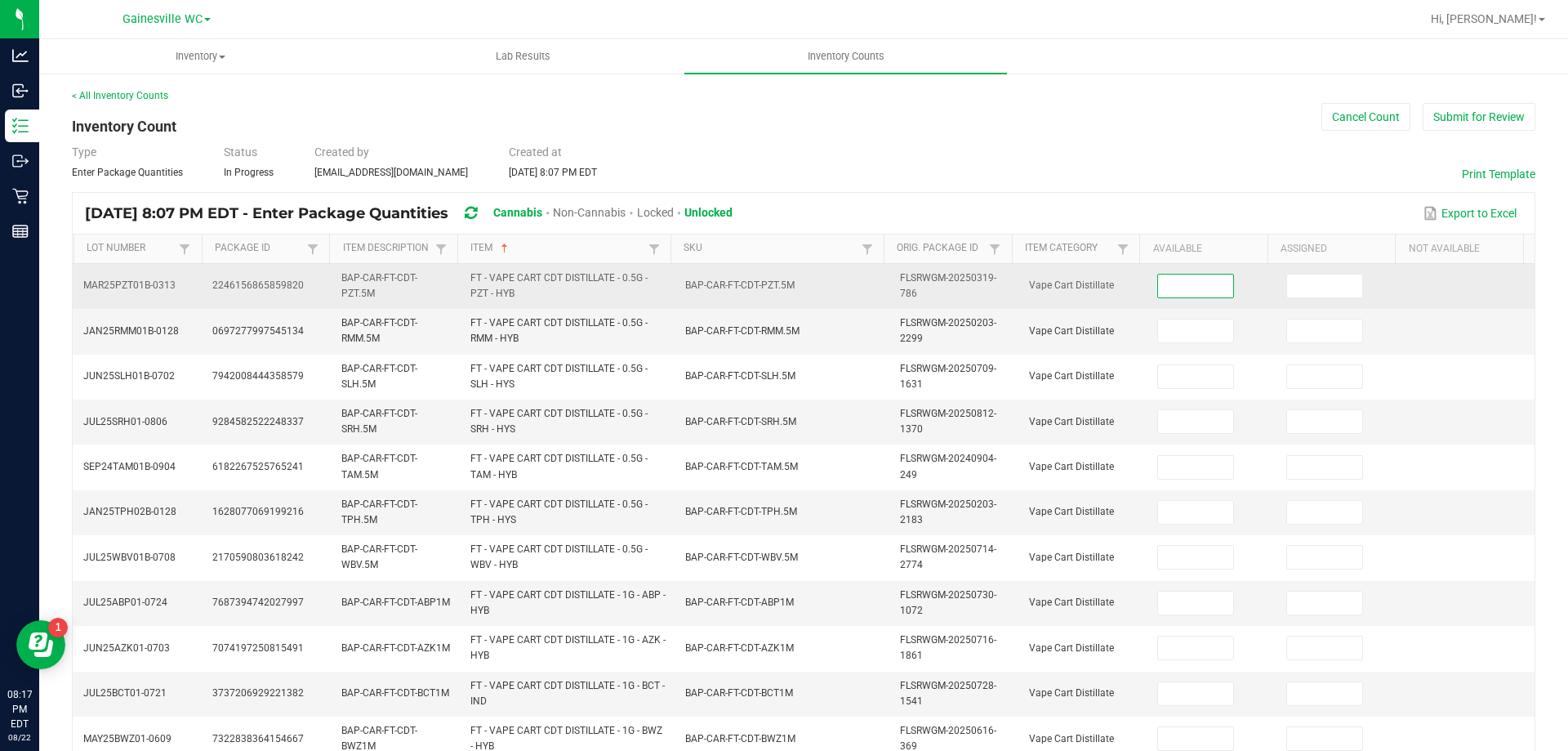
click at [1192, 284] on input at bounding box center [1196, 286] width 75 height 23
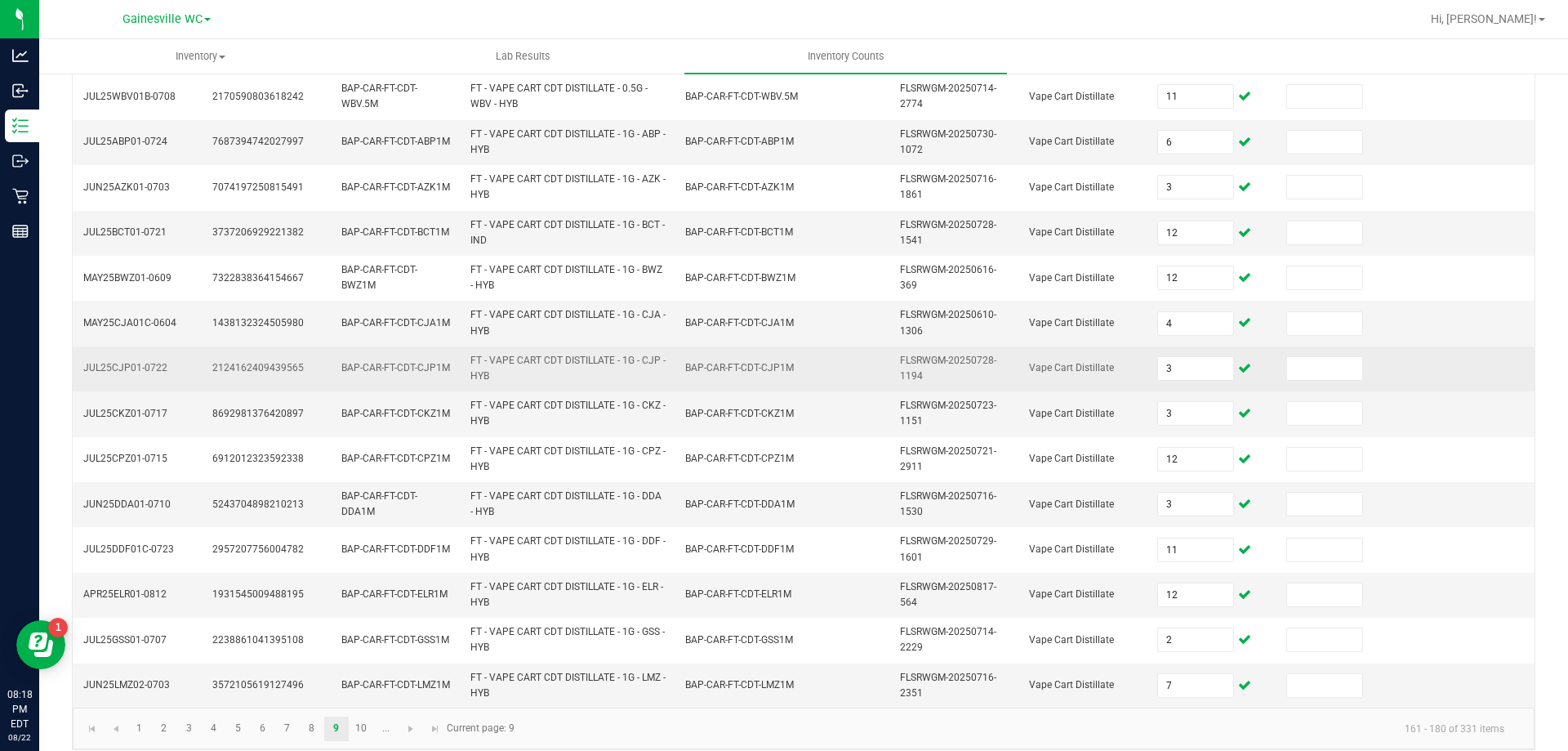
scroll to position [476, 0]
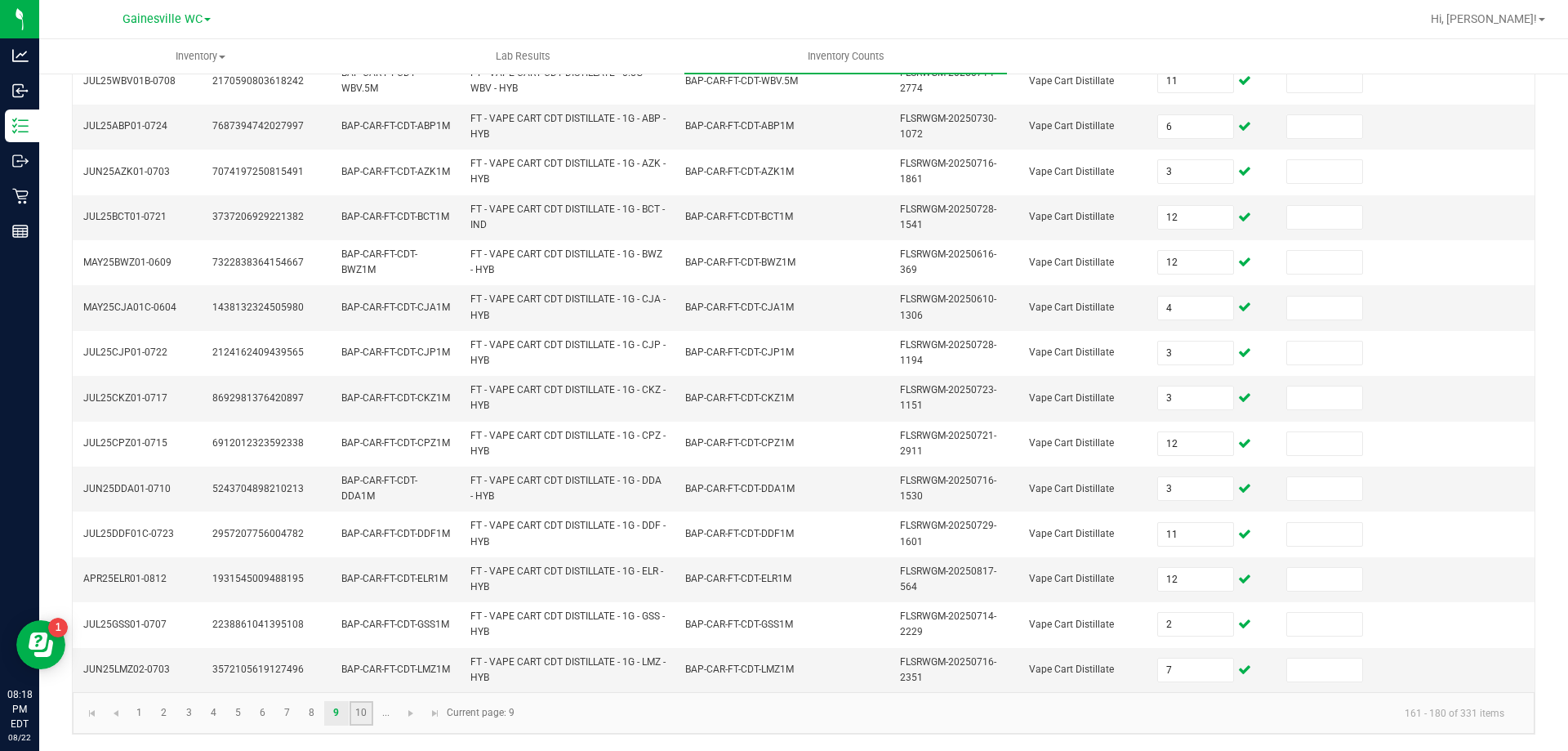
click at [357, 717] on link "10" at bounding box center [361, 713] width 24 height 25
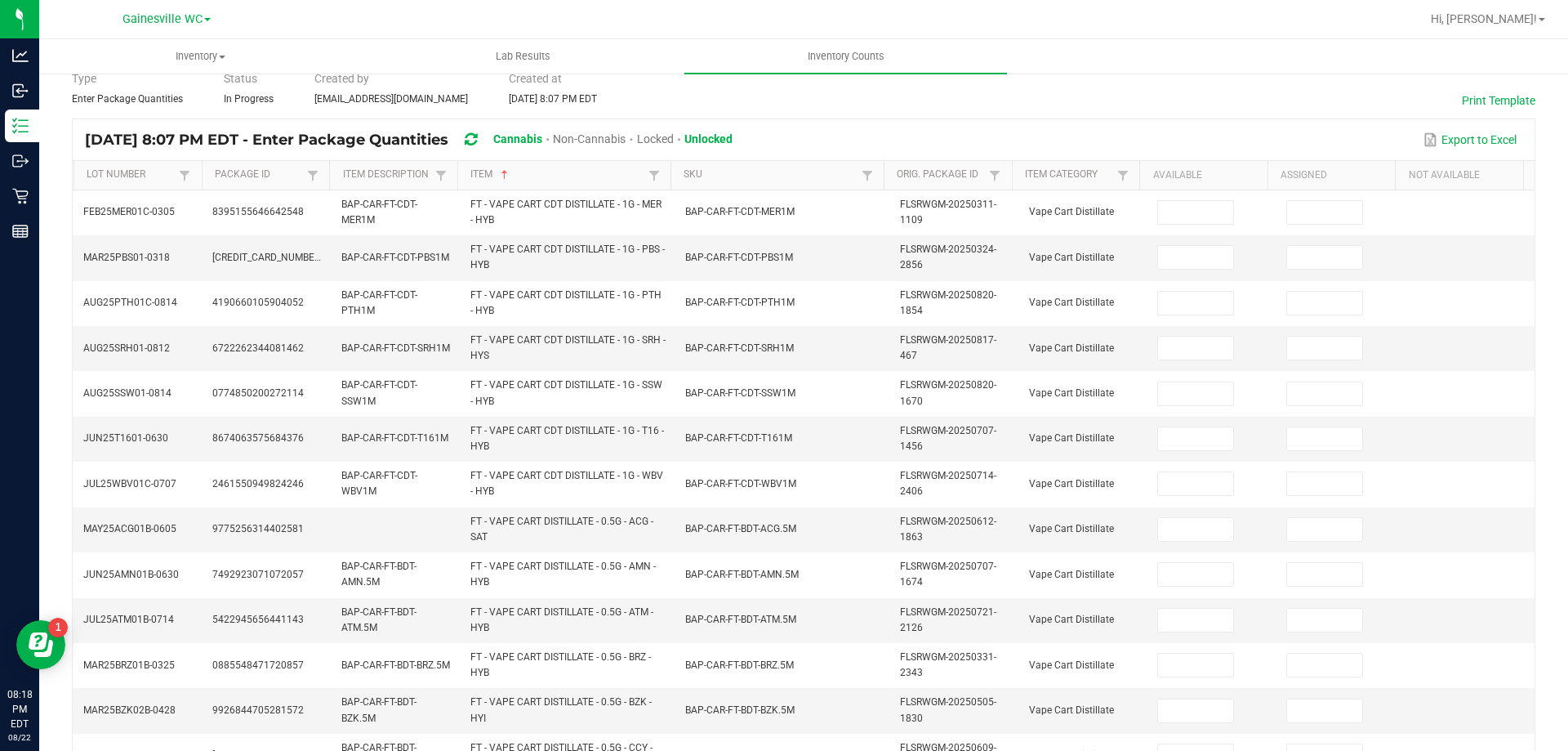
scroll to position [0, 0]
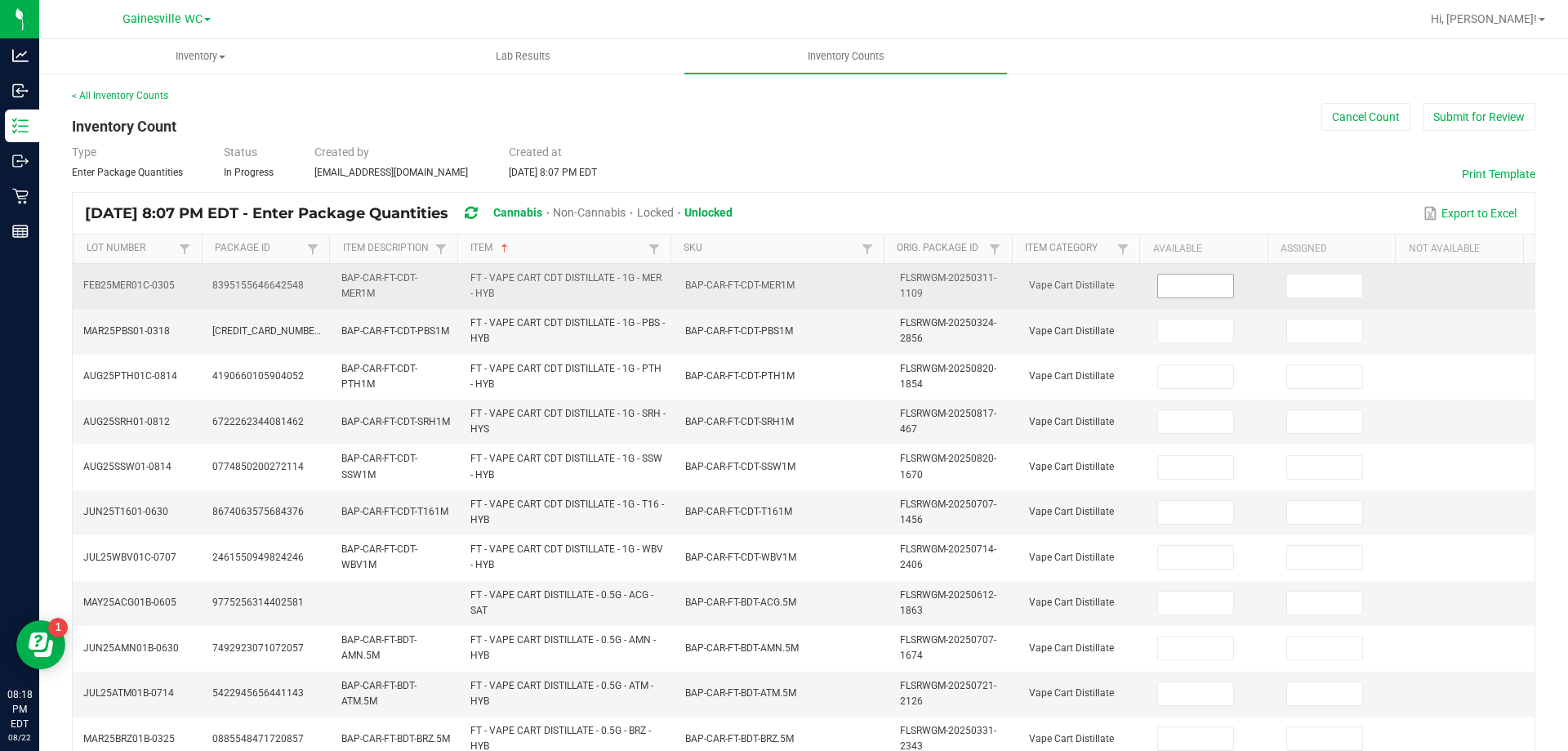
click at [1197, 288] on input at bounding box center [1196, 286] width 75 height 23
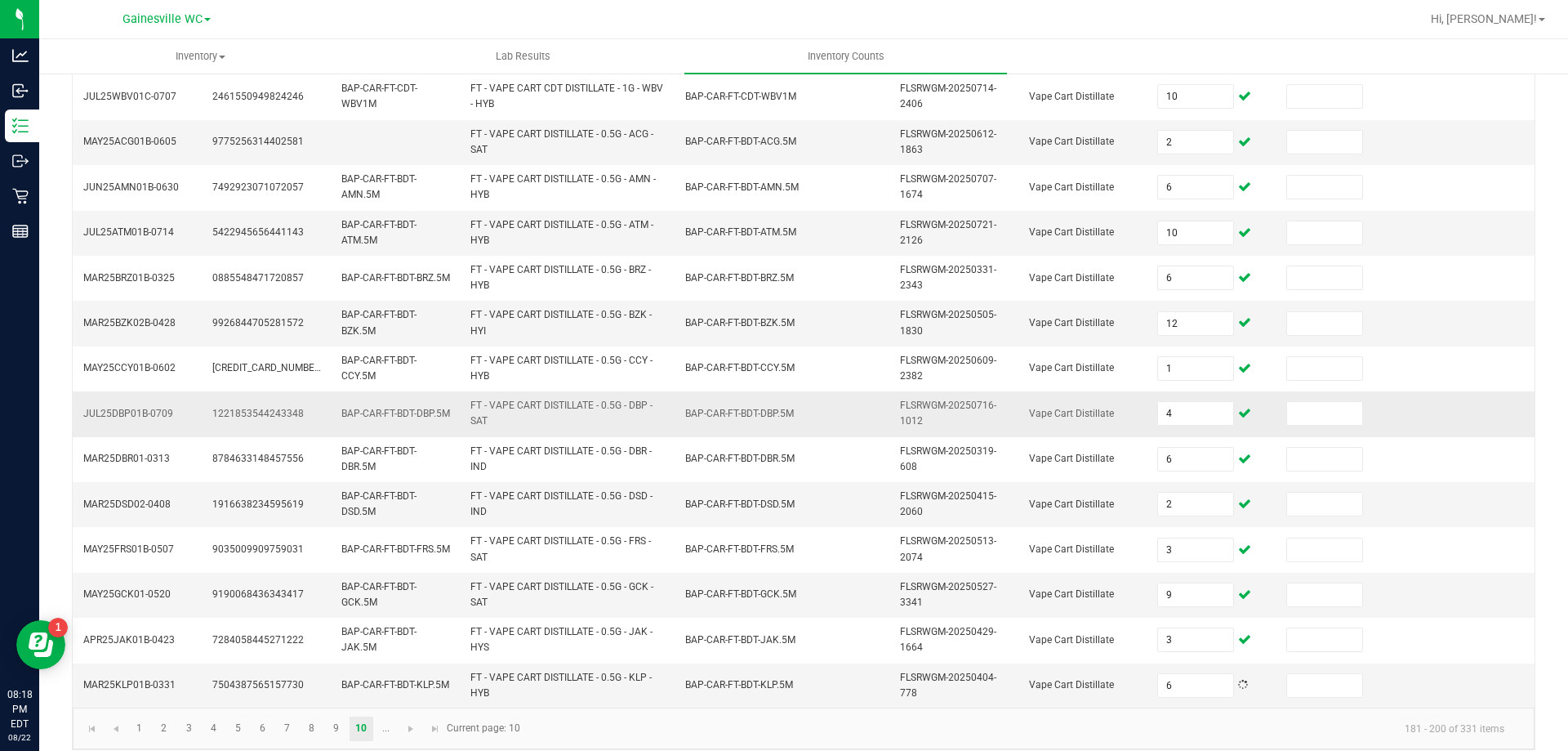
scroll to position [476, 0]
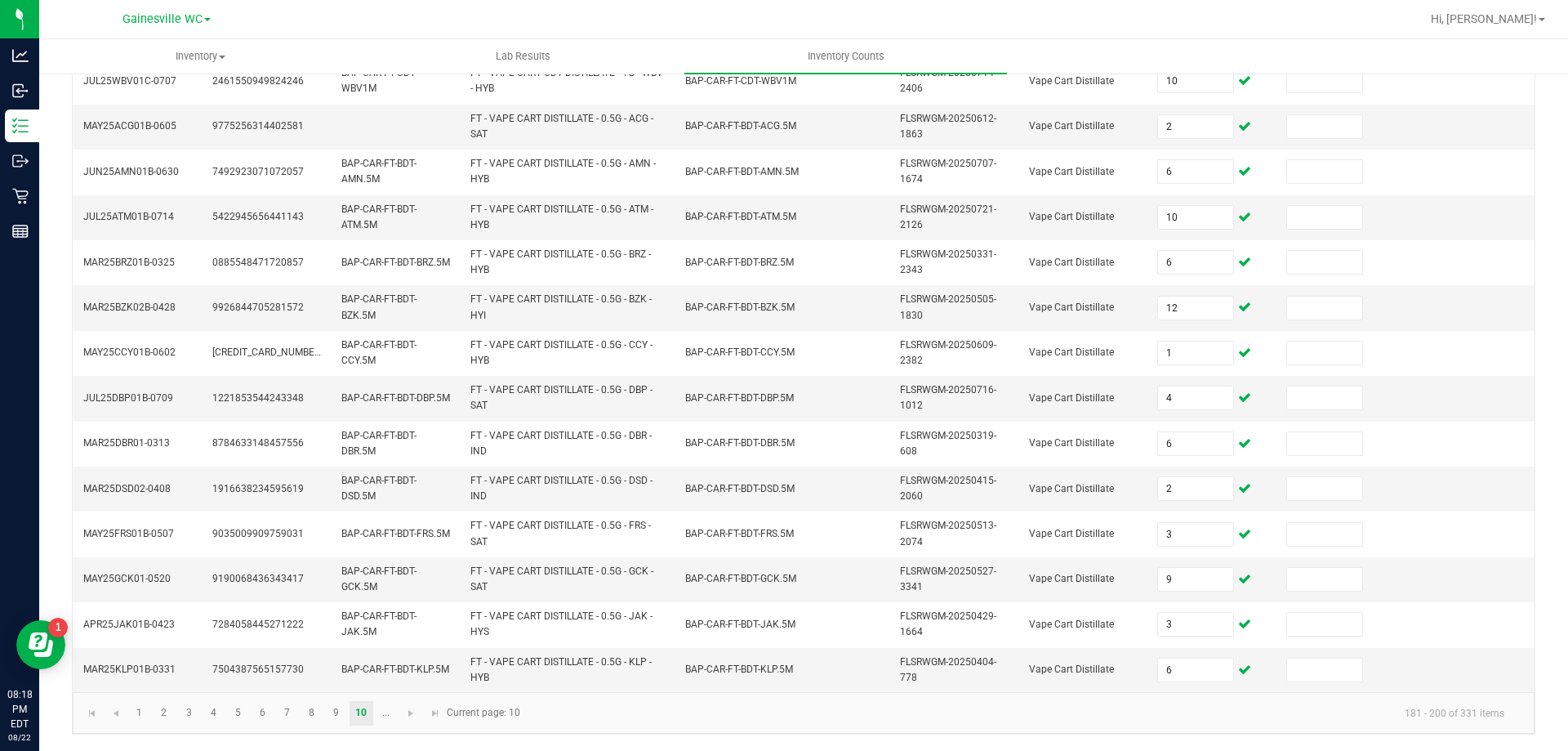
click at [411, 715] on span "Go to the next page" at bounding box center [410, 712] width 13 height 13
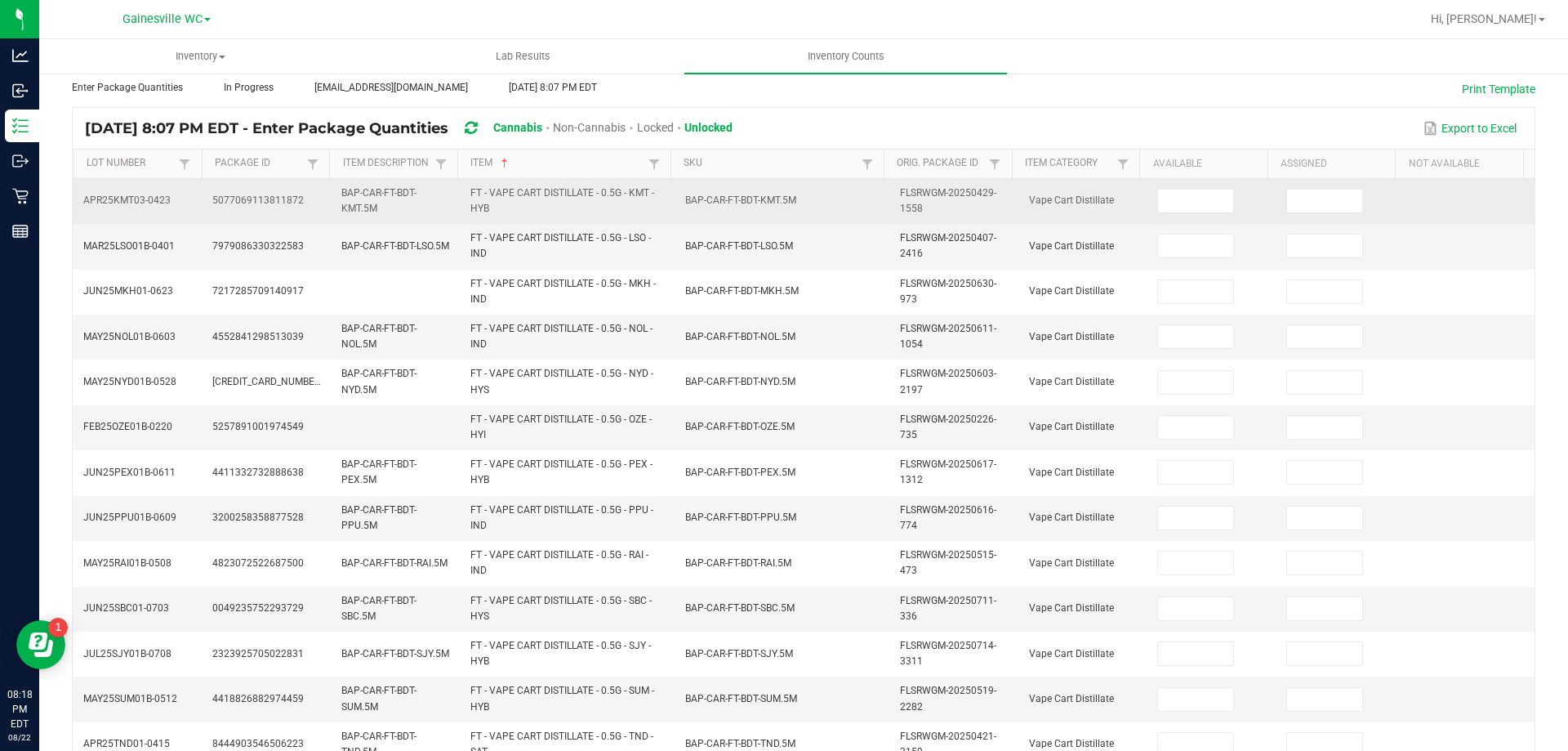
scroll to position [0, 0]
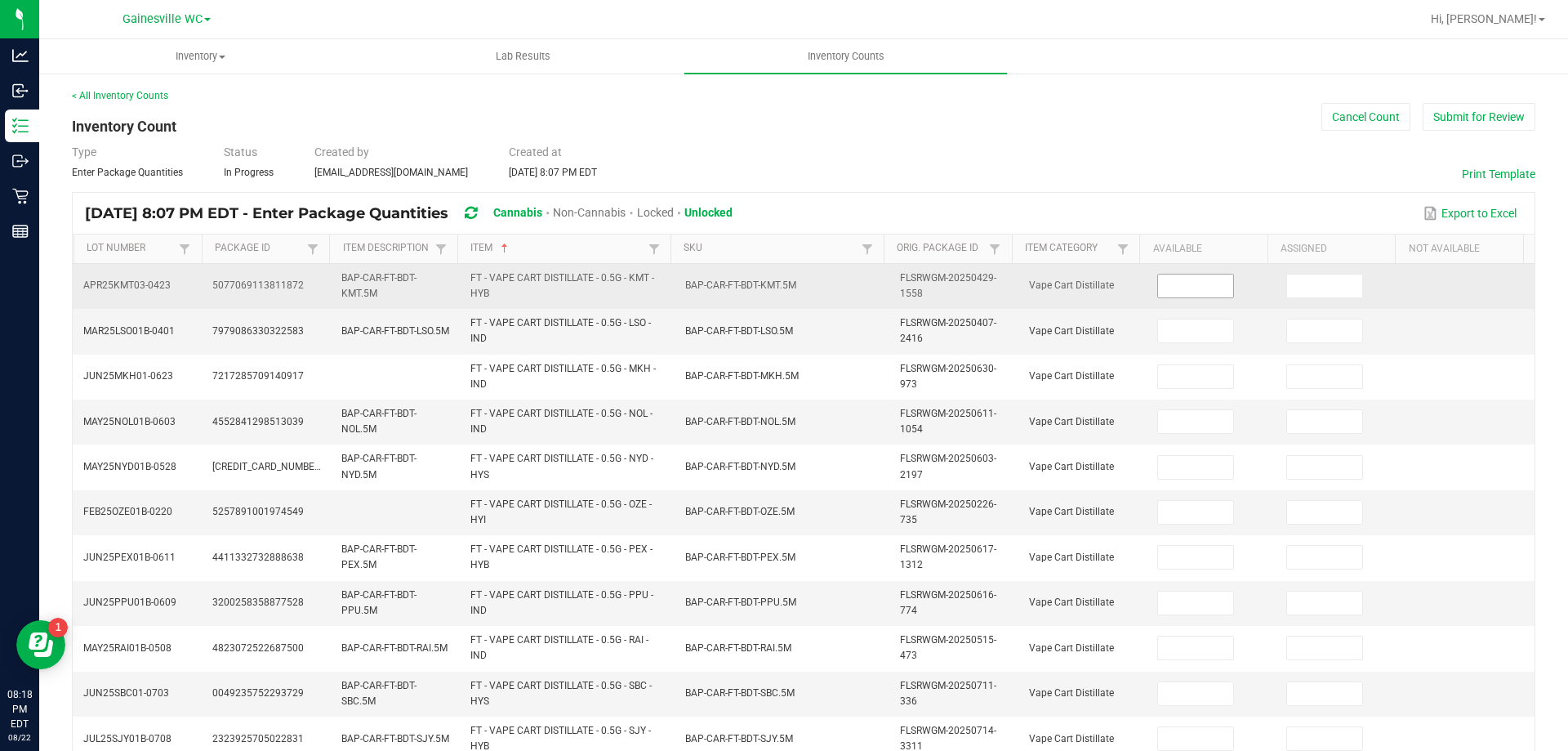
click at [1183, 283] on input at bounding box center [1196, 286] width 75 height 23
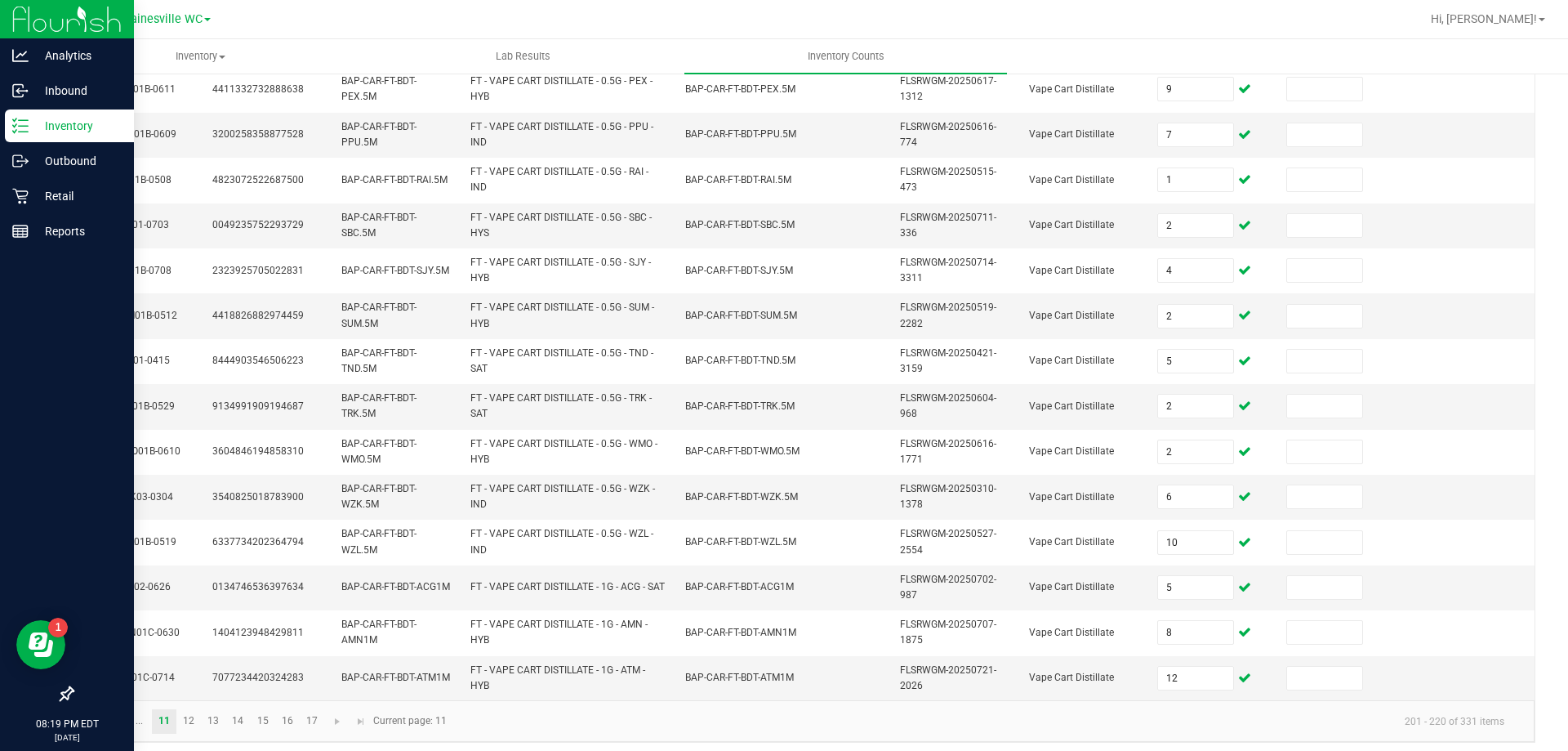
scroll to position [476, 0]
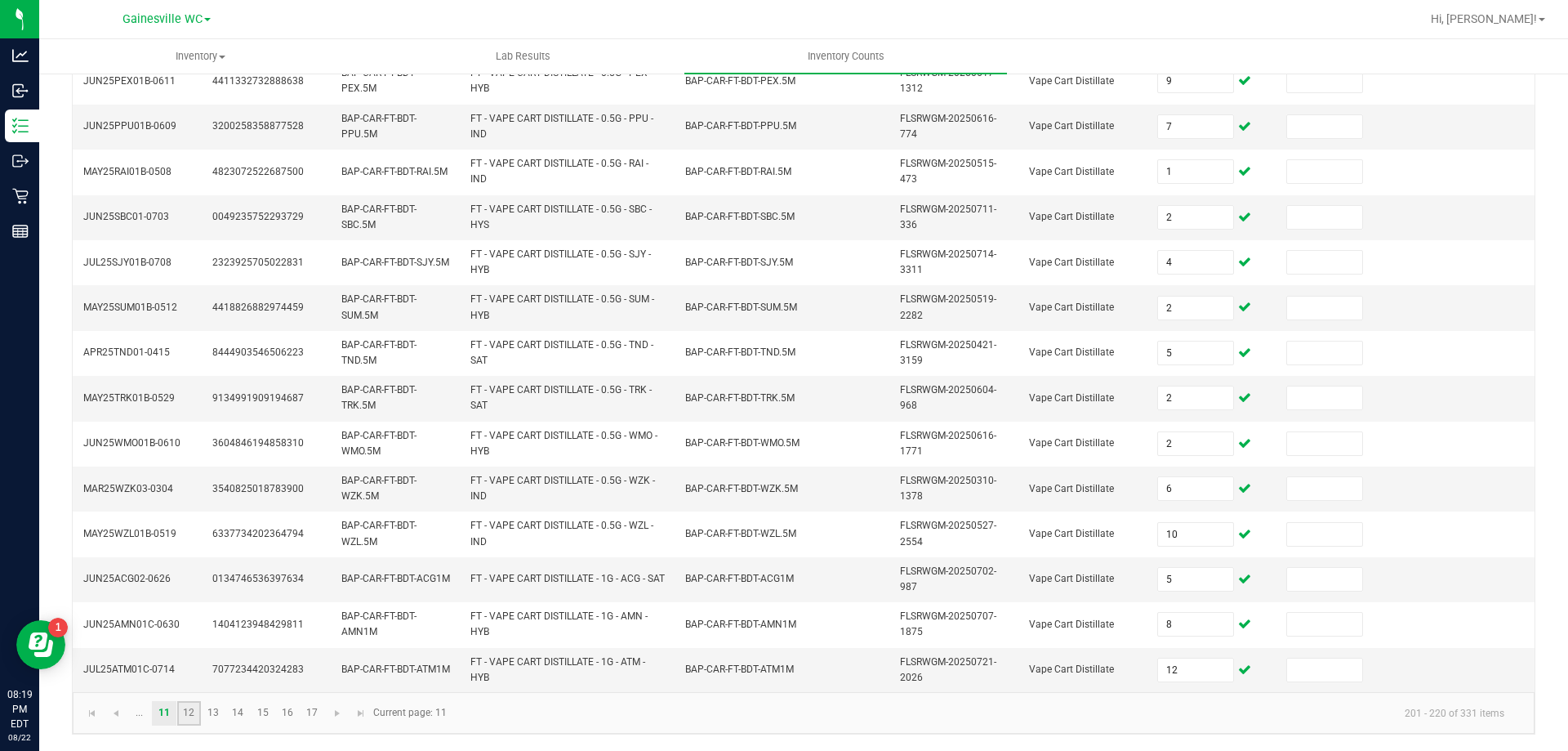
click at [180, 712] on link "12" at bounding box center [188, 713] width 24 height 25
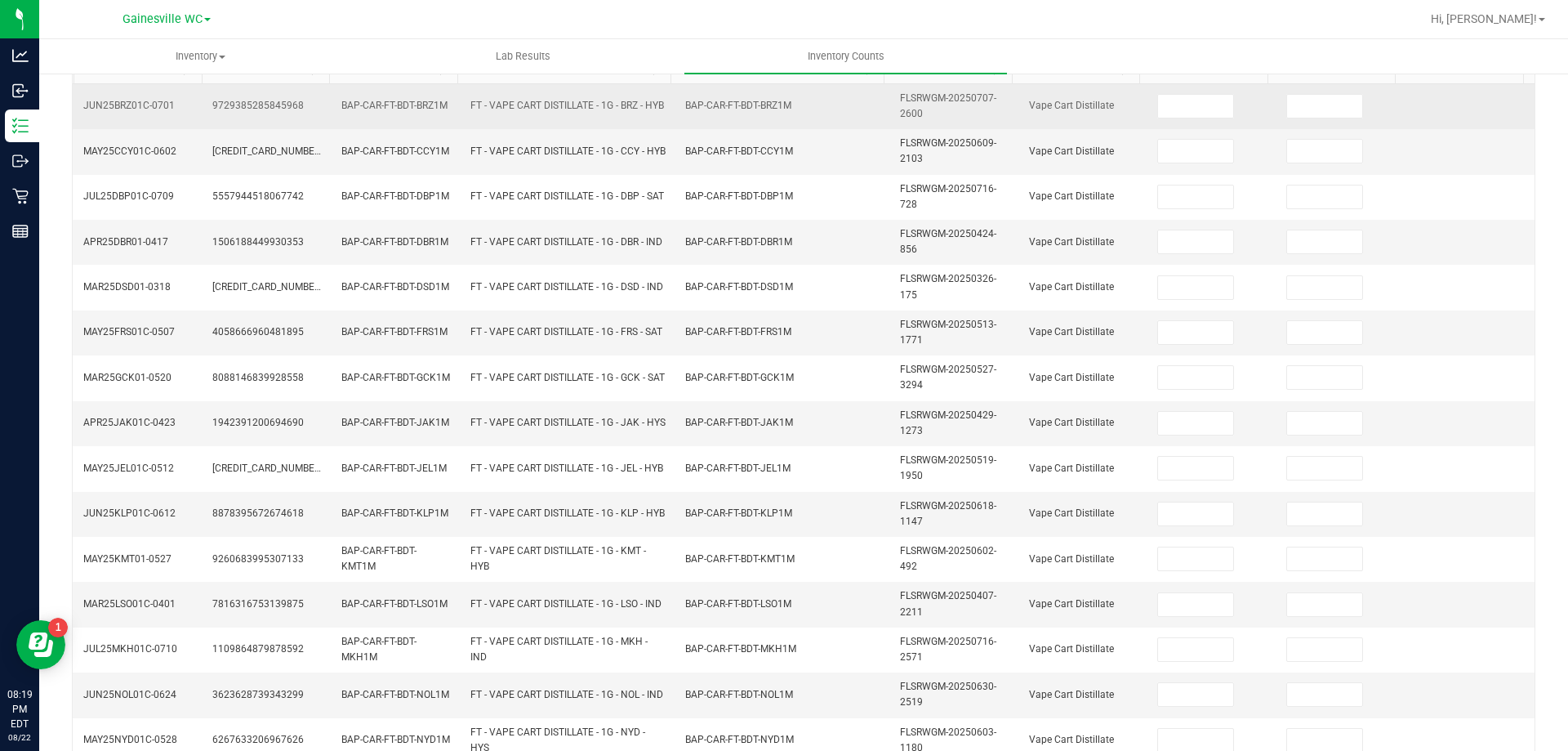
scroll to position [67, 0]
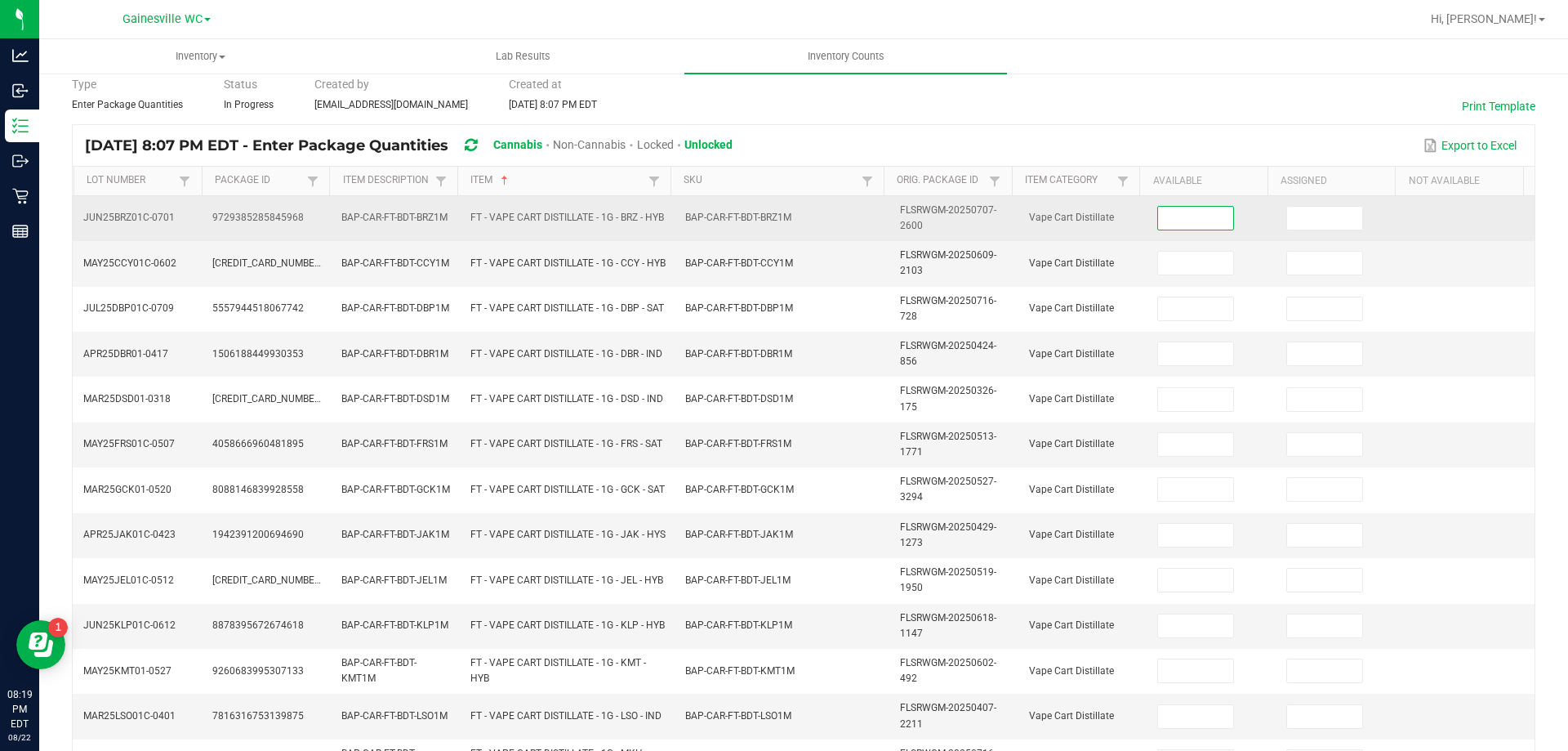
click at [1158, 210] on input at bounding box center [1196, 218] width 75 height 23
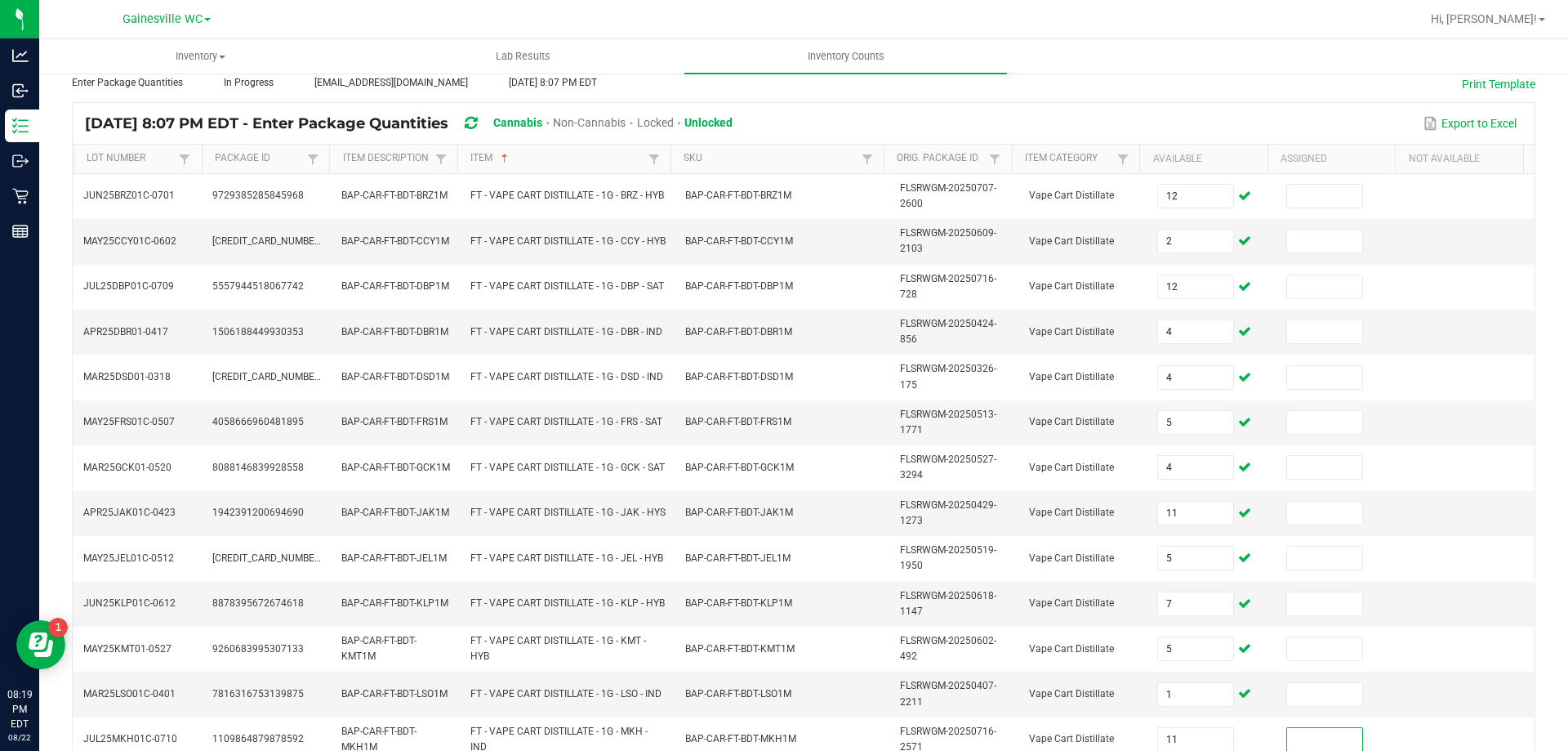
scroll to position [476, 0]
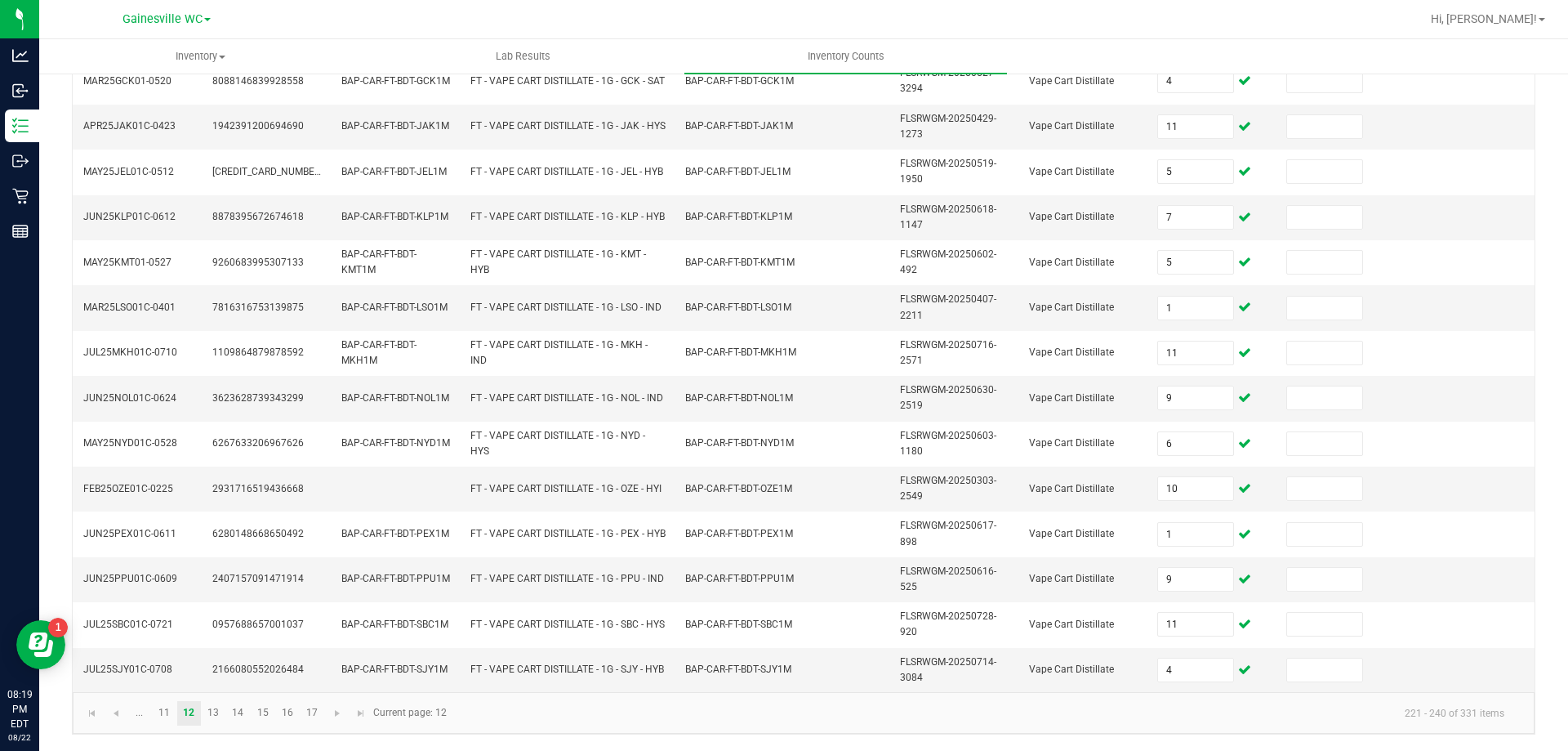
drag, startPoint x: 208, startPoint y: 719, endPoint x: 234, endPoint y: 694, distance: 36.1
click at [210, 719] on link "13" at bounding box center [213, 713] width 24 height 25
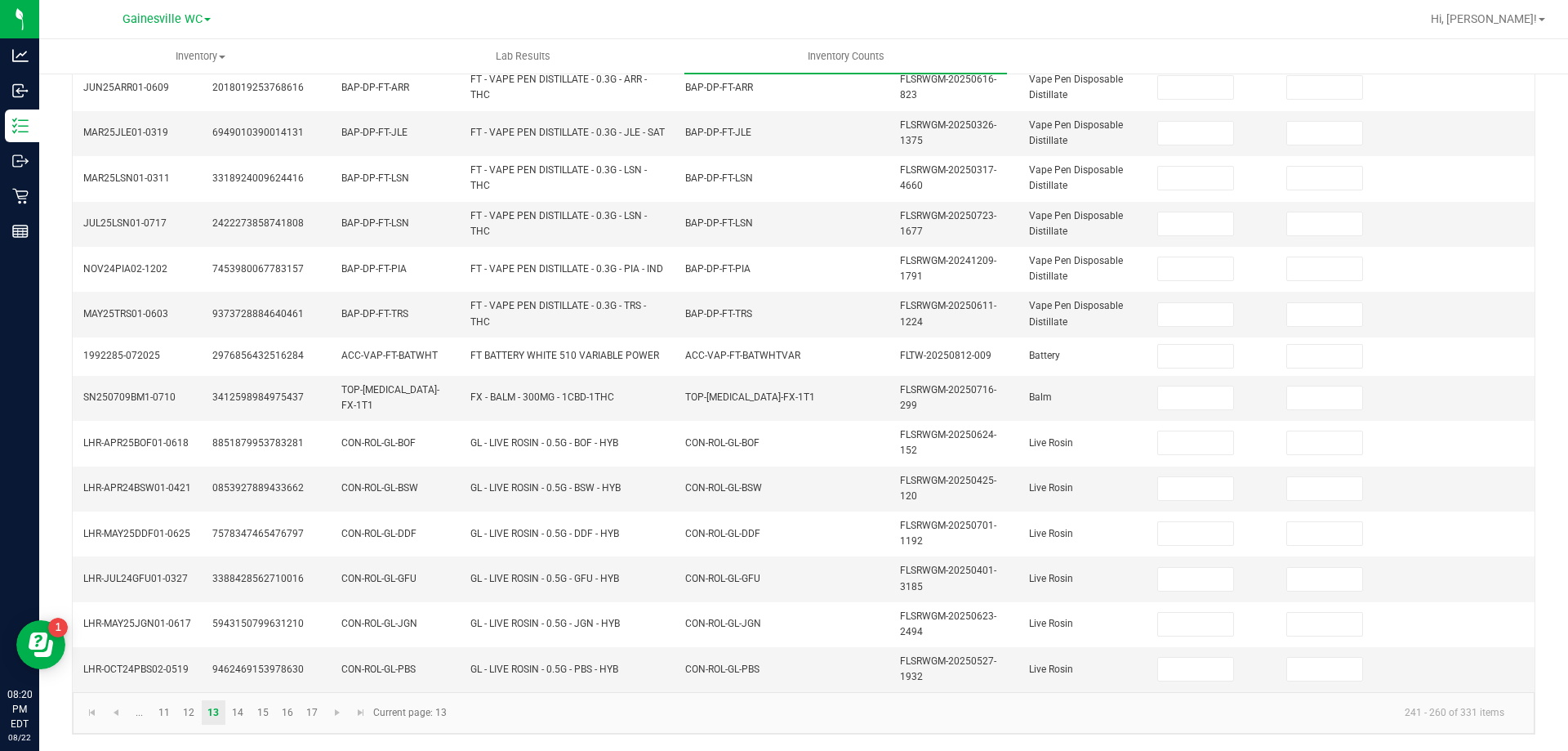
scroll to position [0, 0]
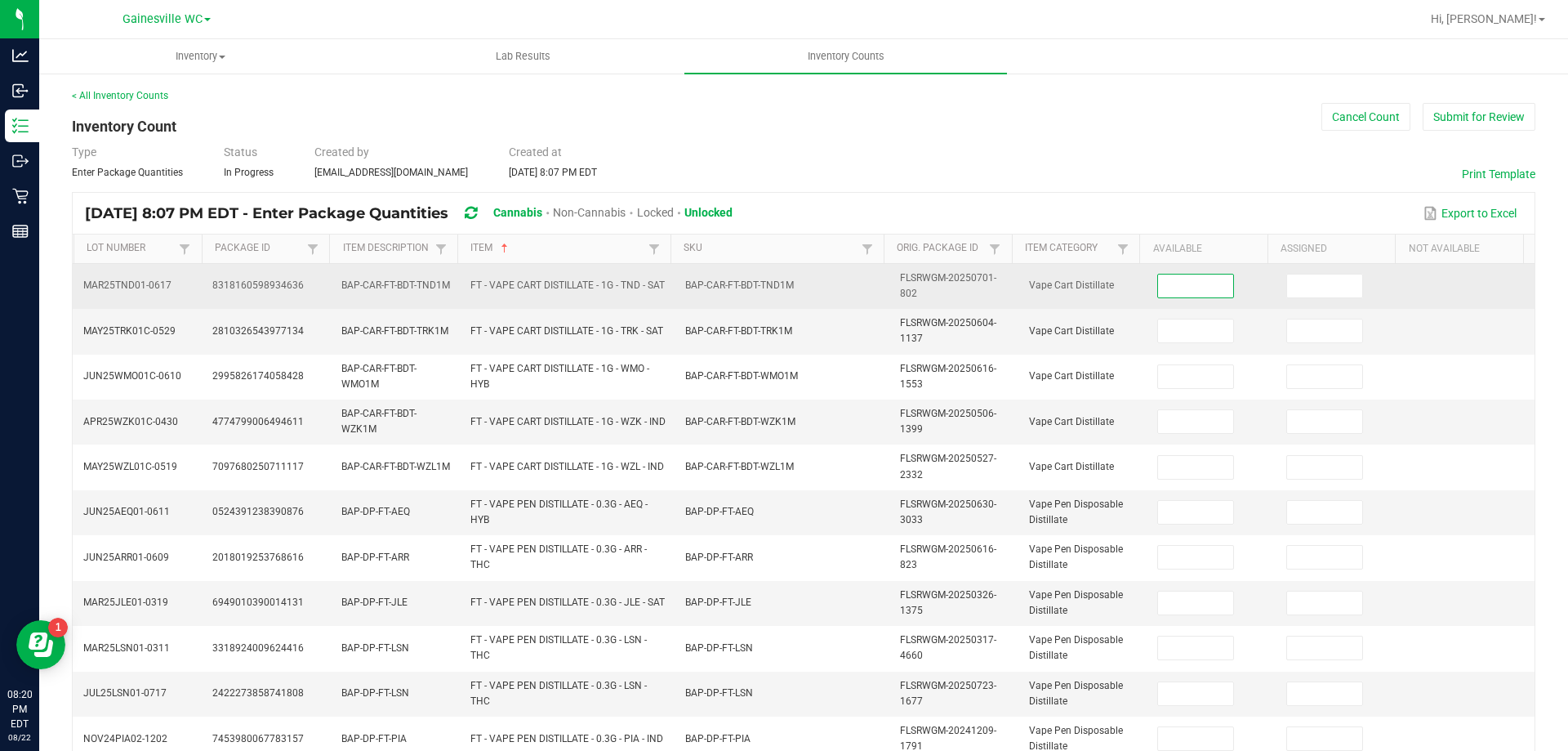
click at [1159, 276] on input at bounding box center [1196, 286] width 75 height 23
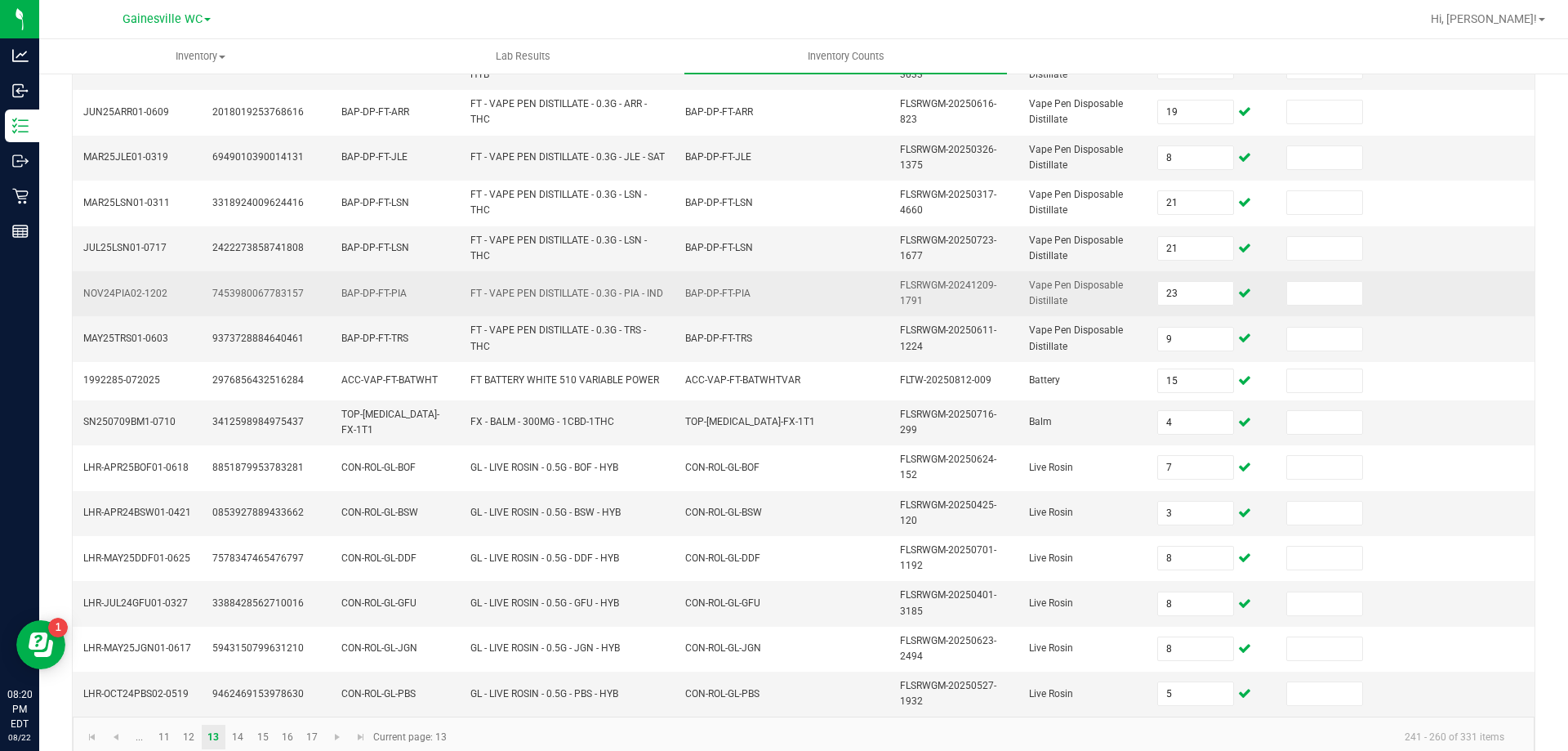
scroll to position [470, 0]
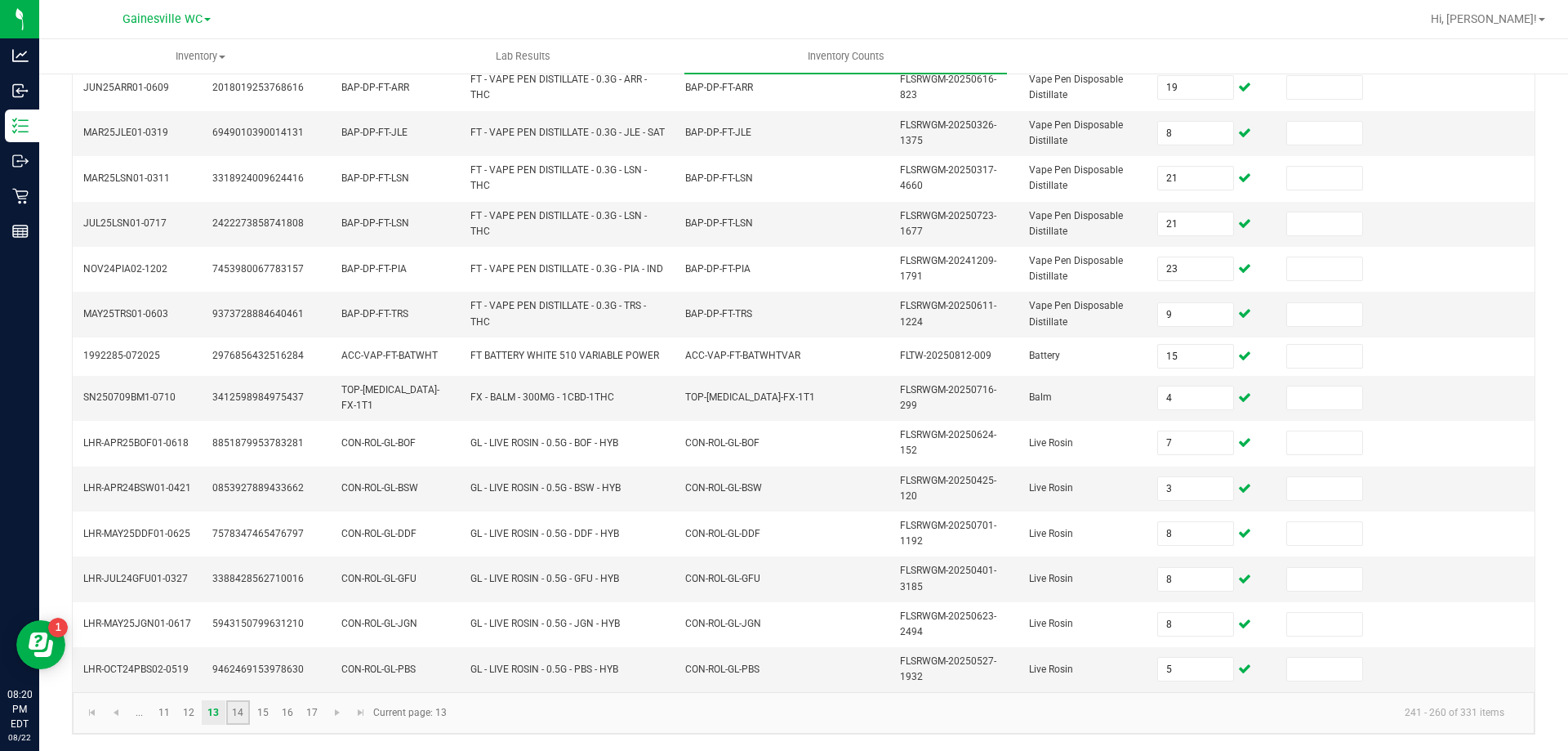
click at [232, 715] on link "14" at bounding box center [237, 712] width 24 height 25
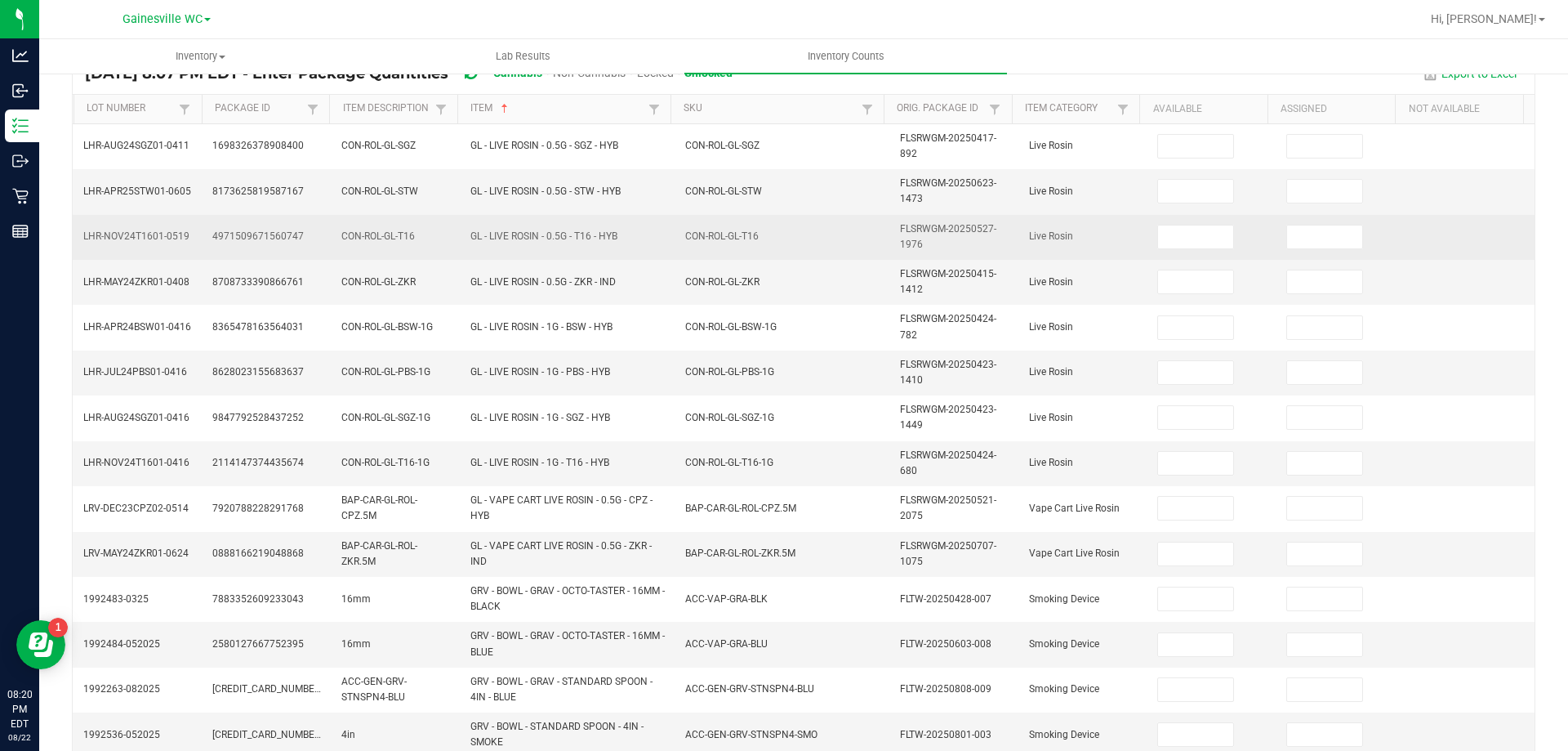
scroll to position [61, 0]
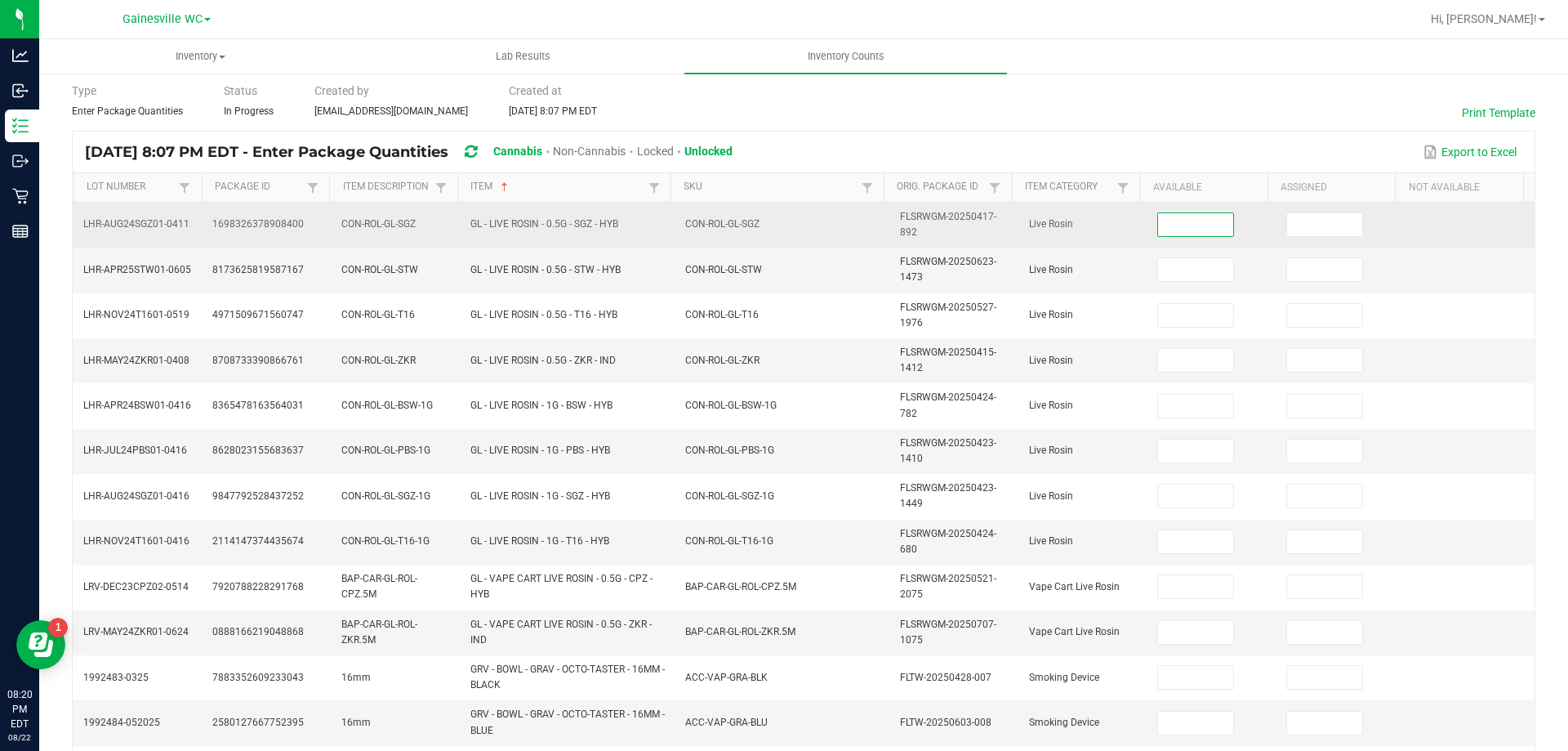
click at [1164, 223] on input at bounding box center [1196, 224] width 75 height 23
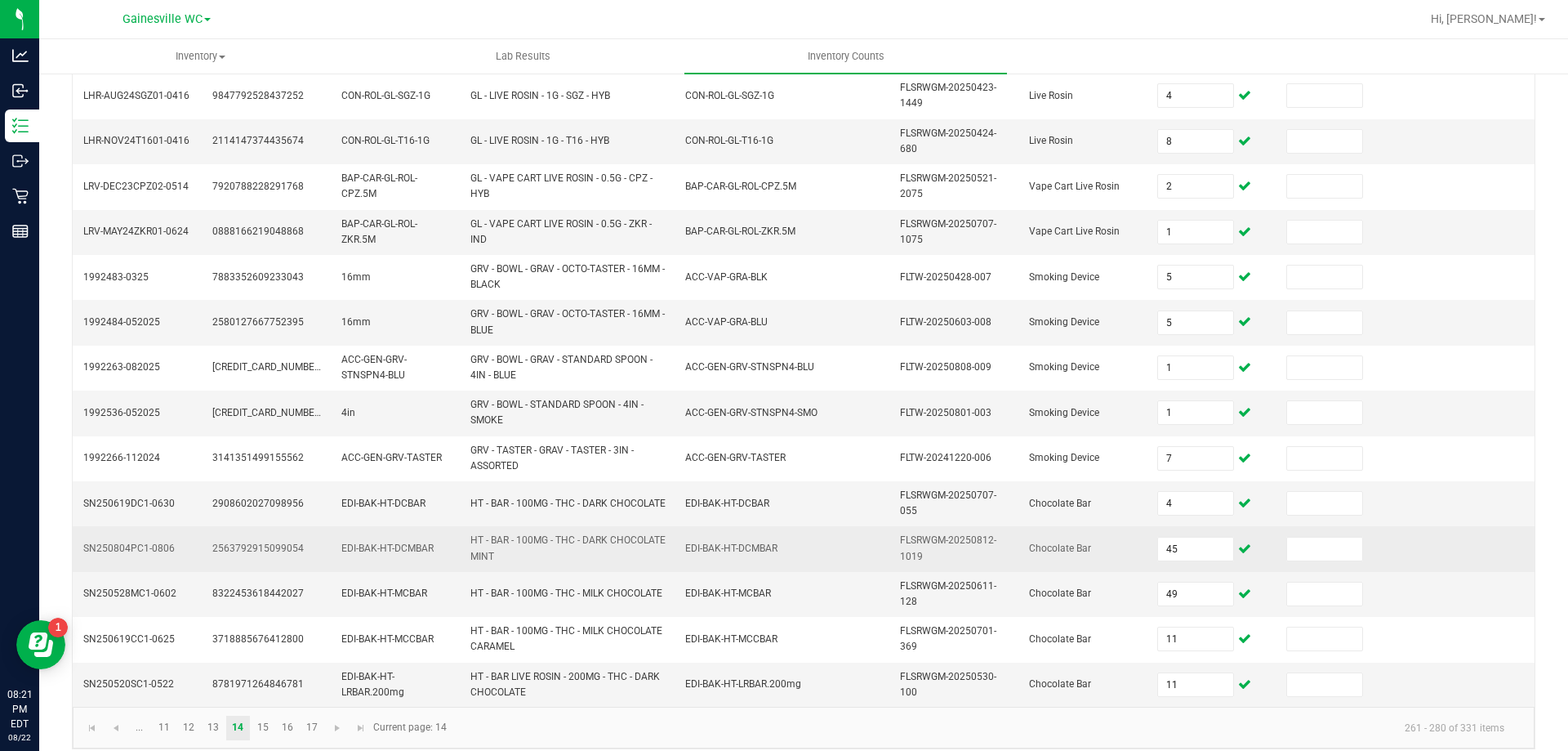
scroll to position [476, 0]
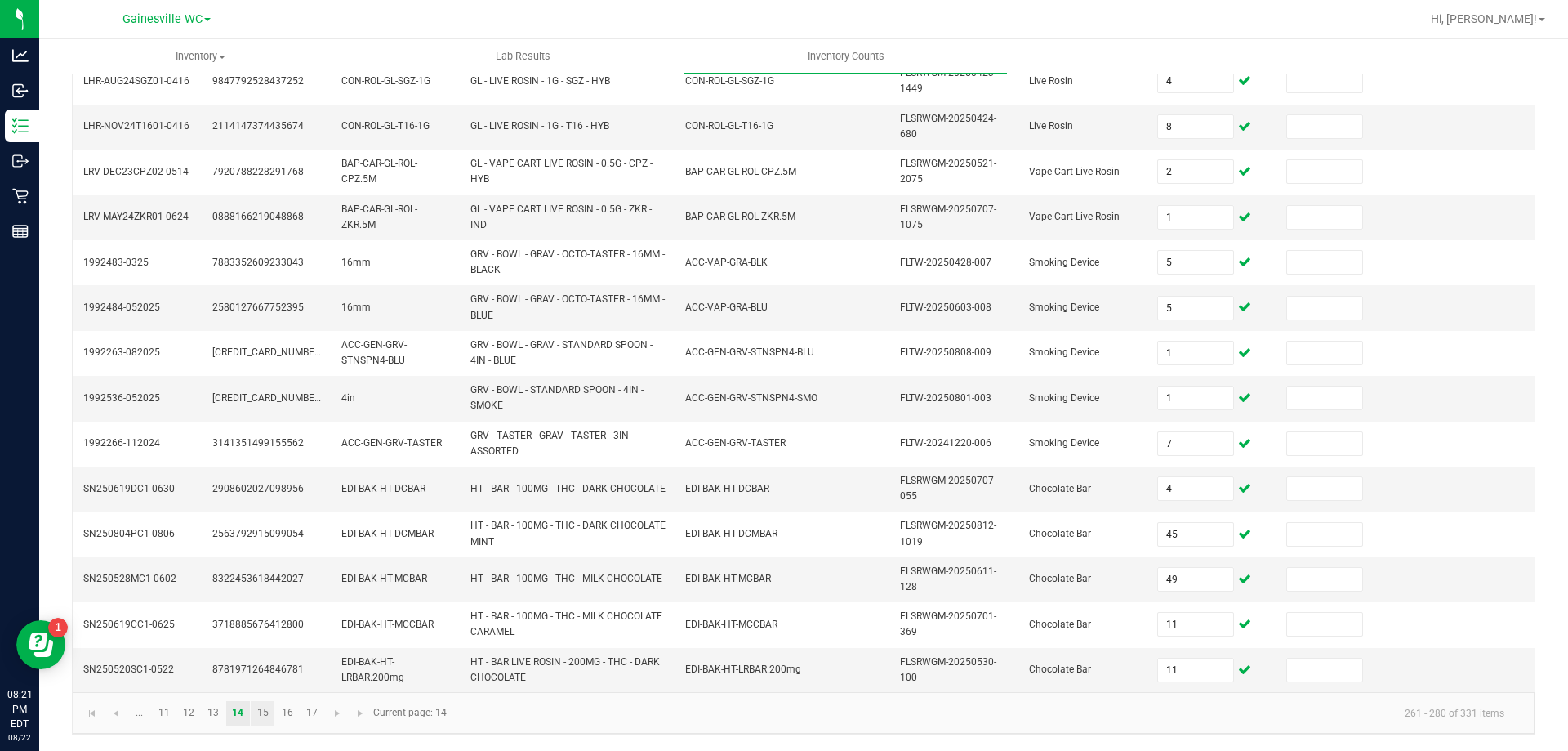
click at [264, 719] on link "15" at bounding box center [262, 713] width 24 height 25
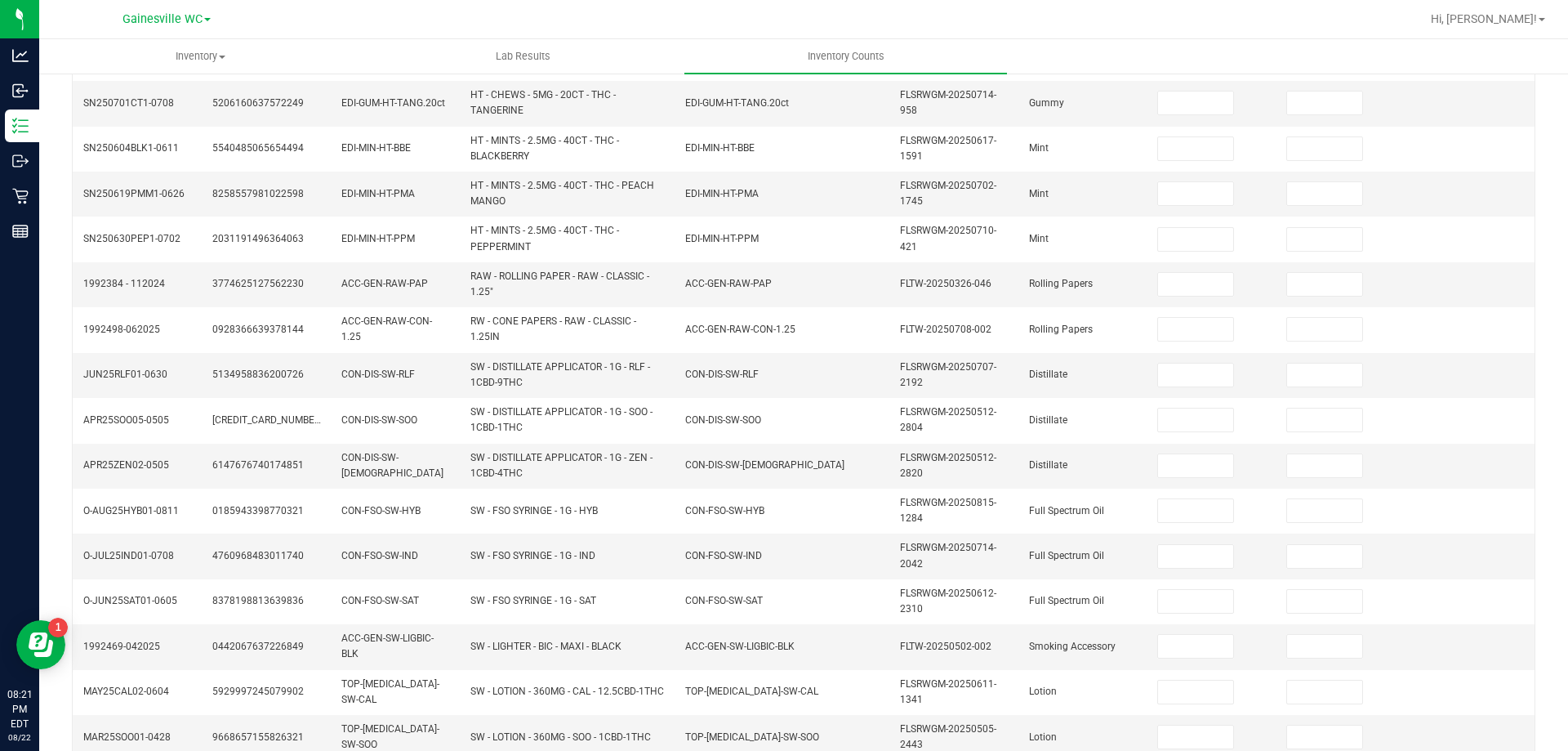
scroll to position [67, 0]
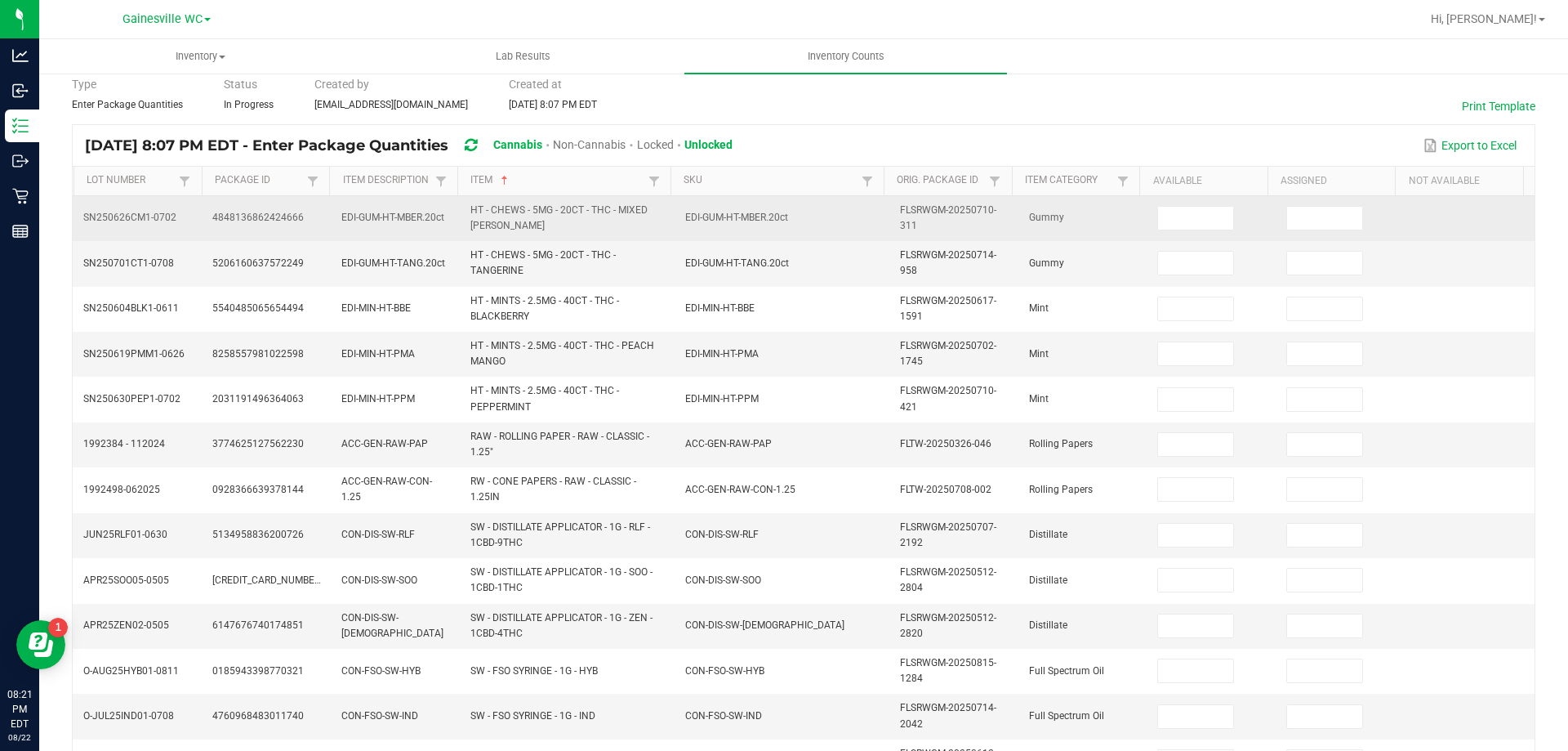
click at [1181, 205] on td at bounding box center [1211, 218] width 129 height 45
click at [1176, 223] on input at bounding box center [1196, 218] width 75 height 23
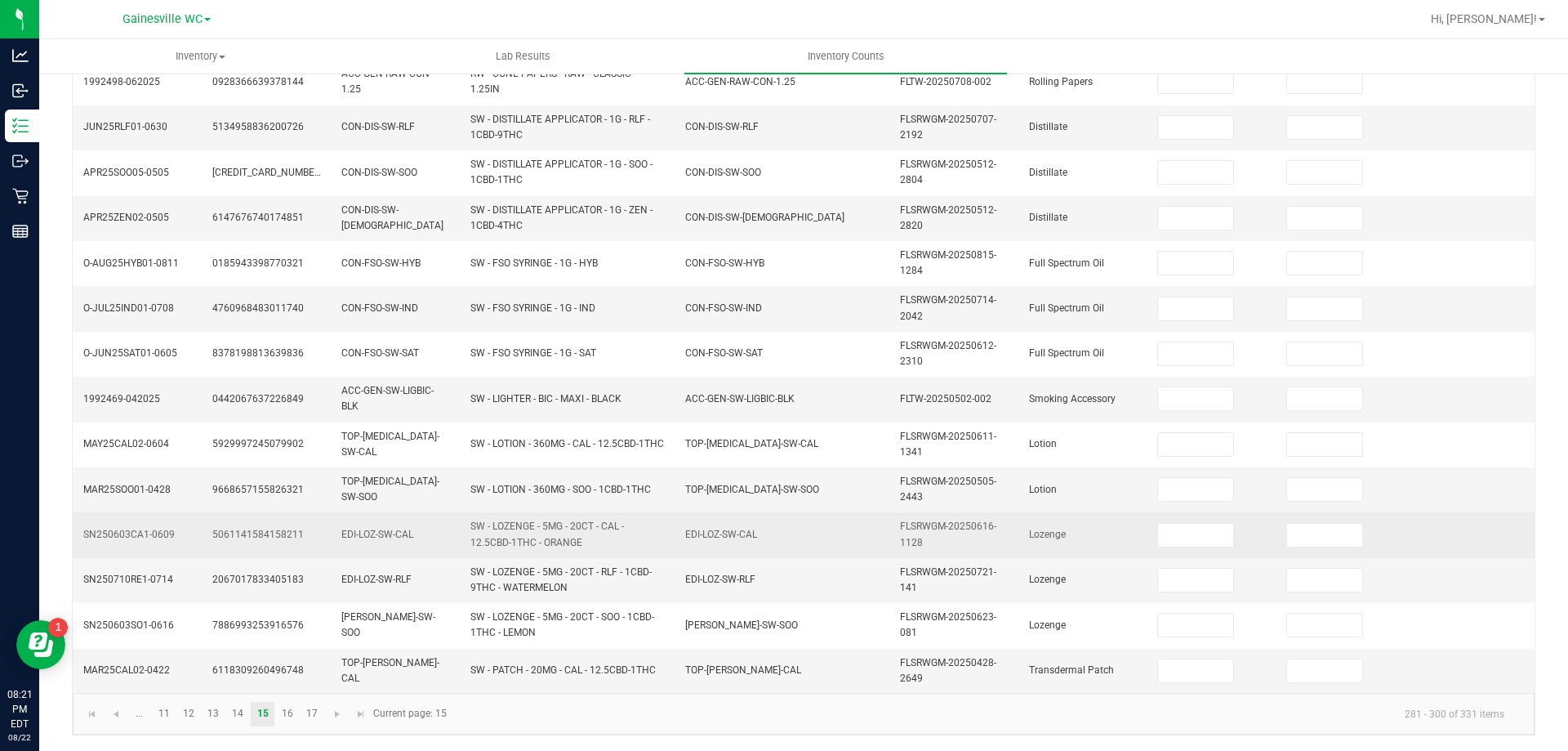
scroll to position [476, 0]
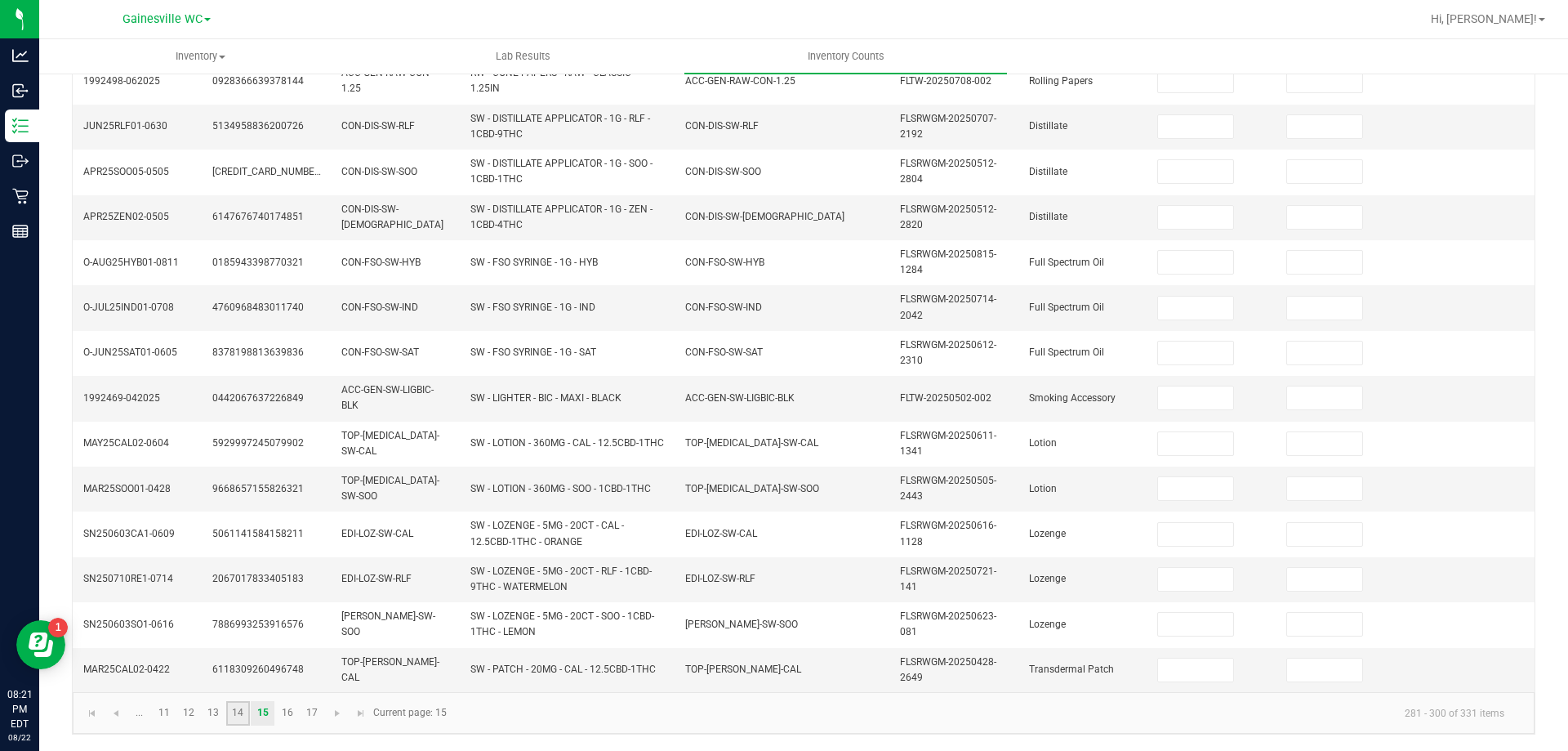
click at [243, 714] on link "14" at bounding box center [237, 713] width 24 height 25
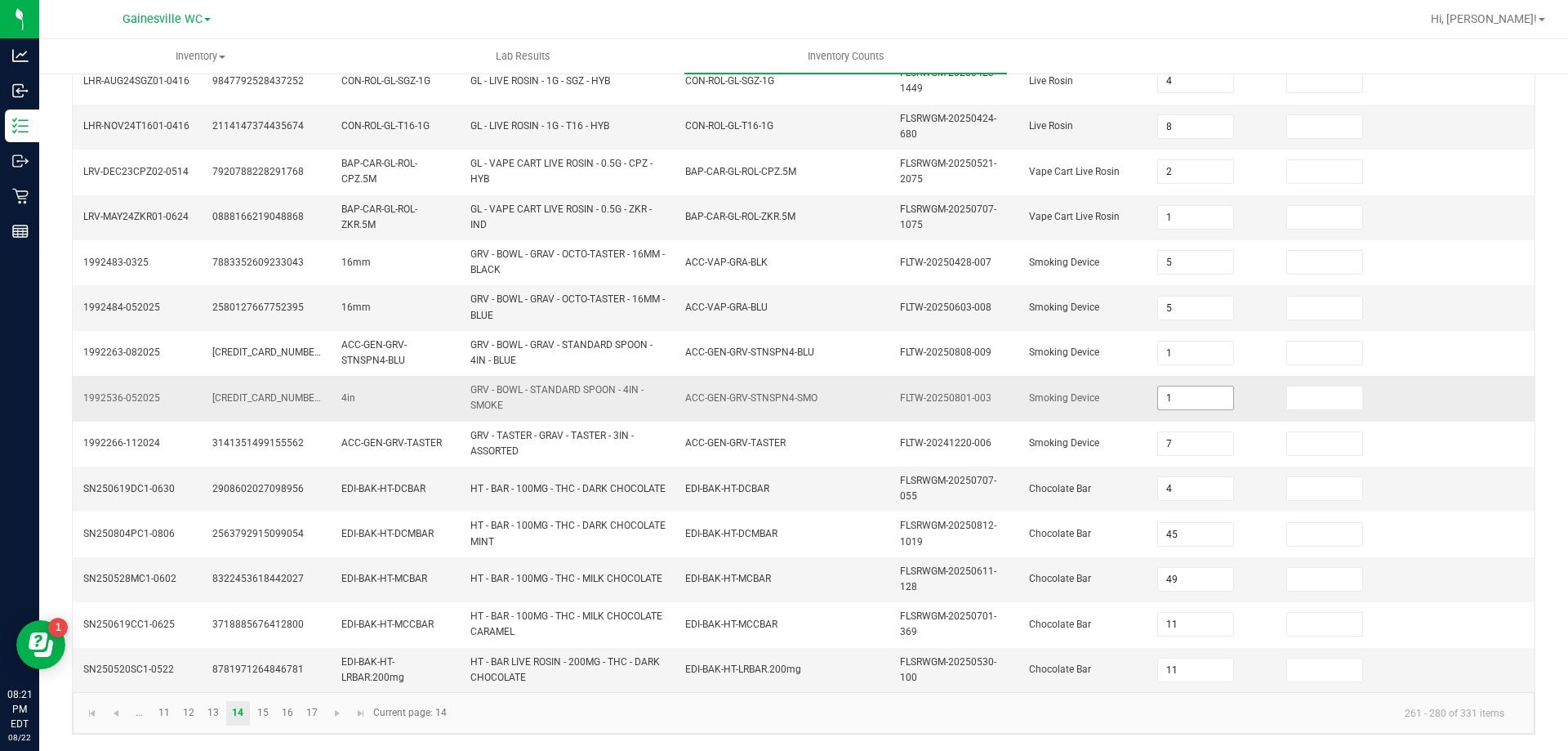
click at [1174, 403] on input "1" at bounding box center [1196, 398] width 75 height 23
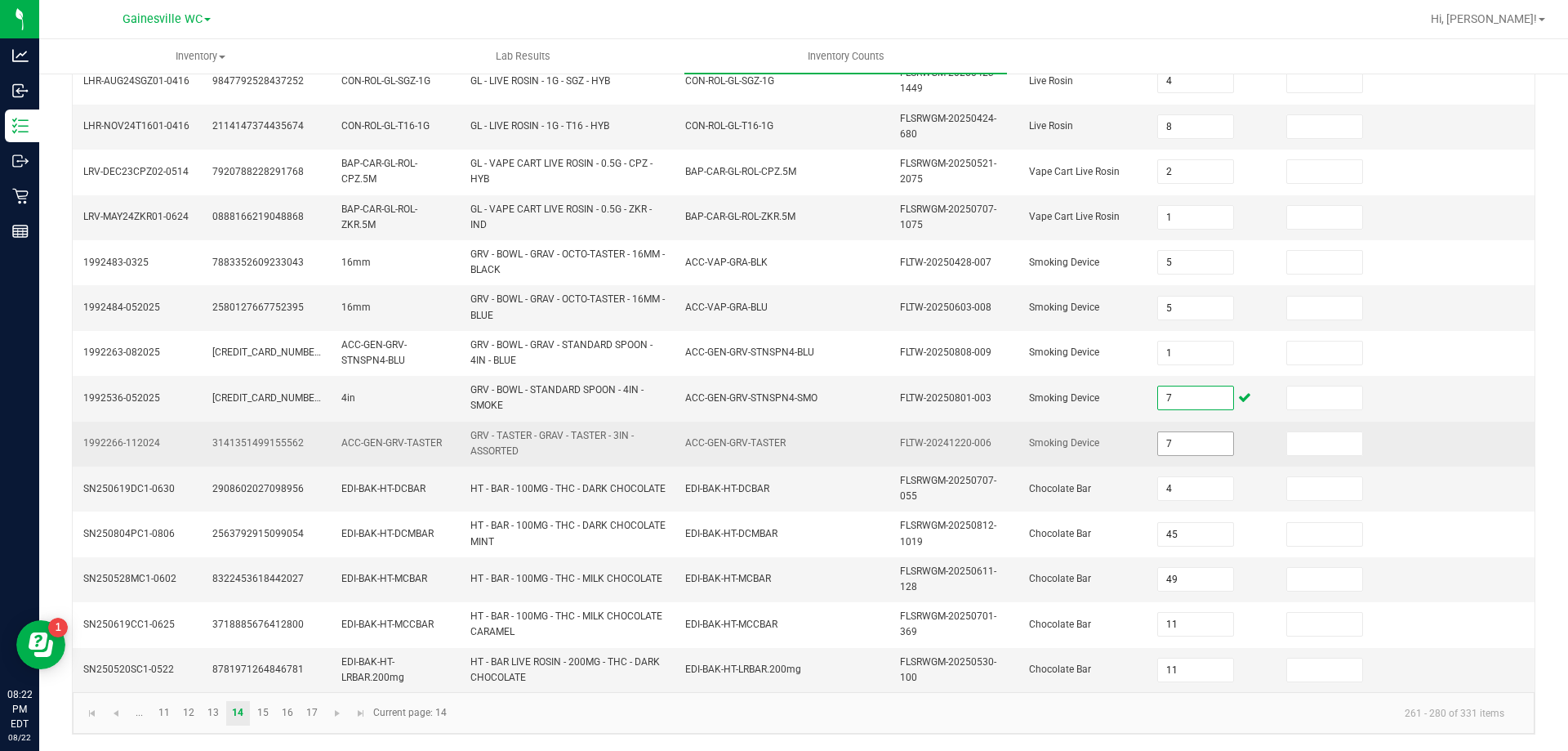
click at [1180, 445] on input "7" at bounding box center [1196, 443] width 75 height 23
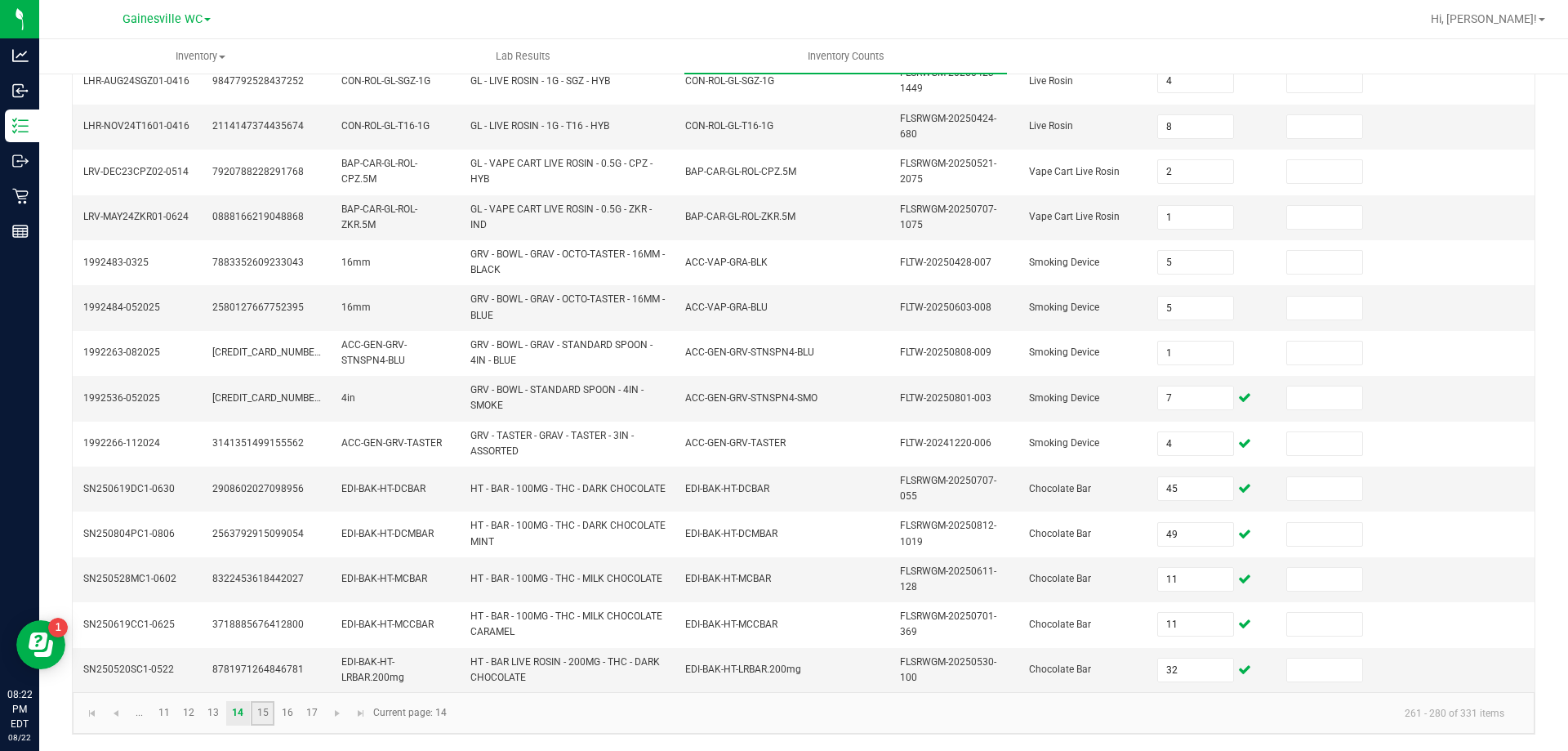
click at [270, 715] on link "15" at bounding box center [262, 713] width 24 height 25
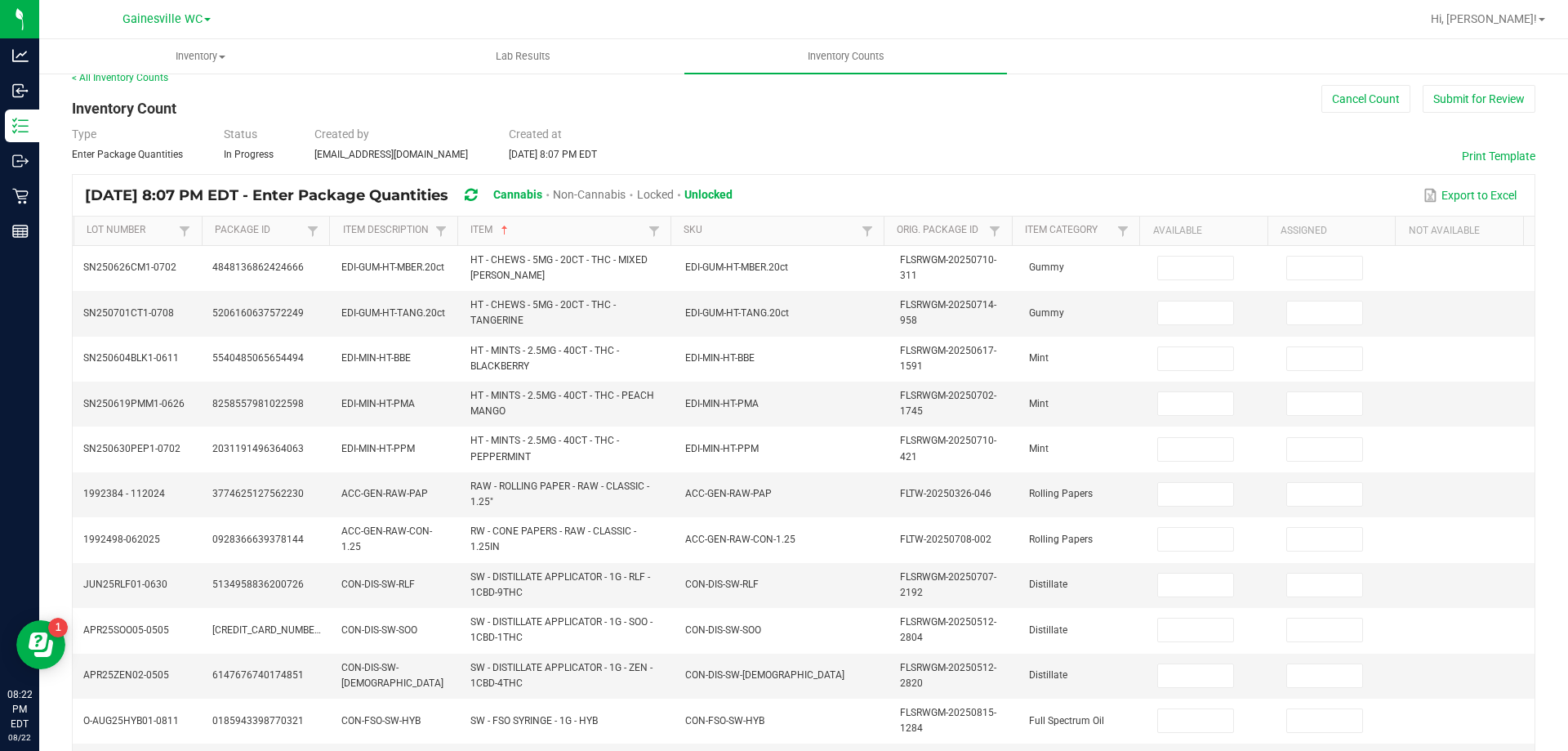
scroll to position [0, 0]
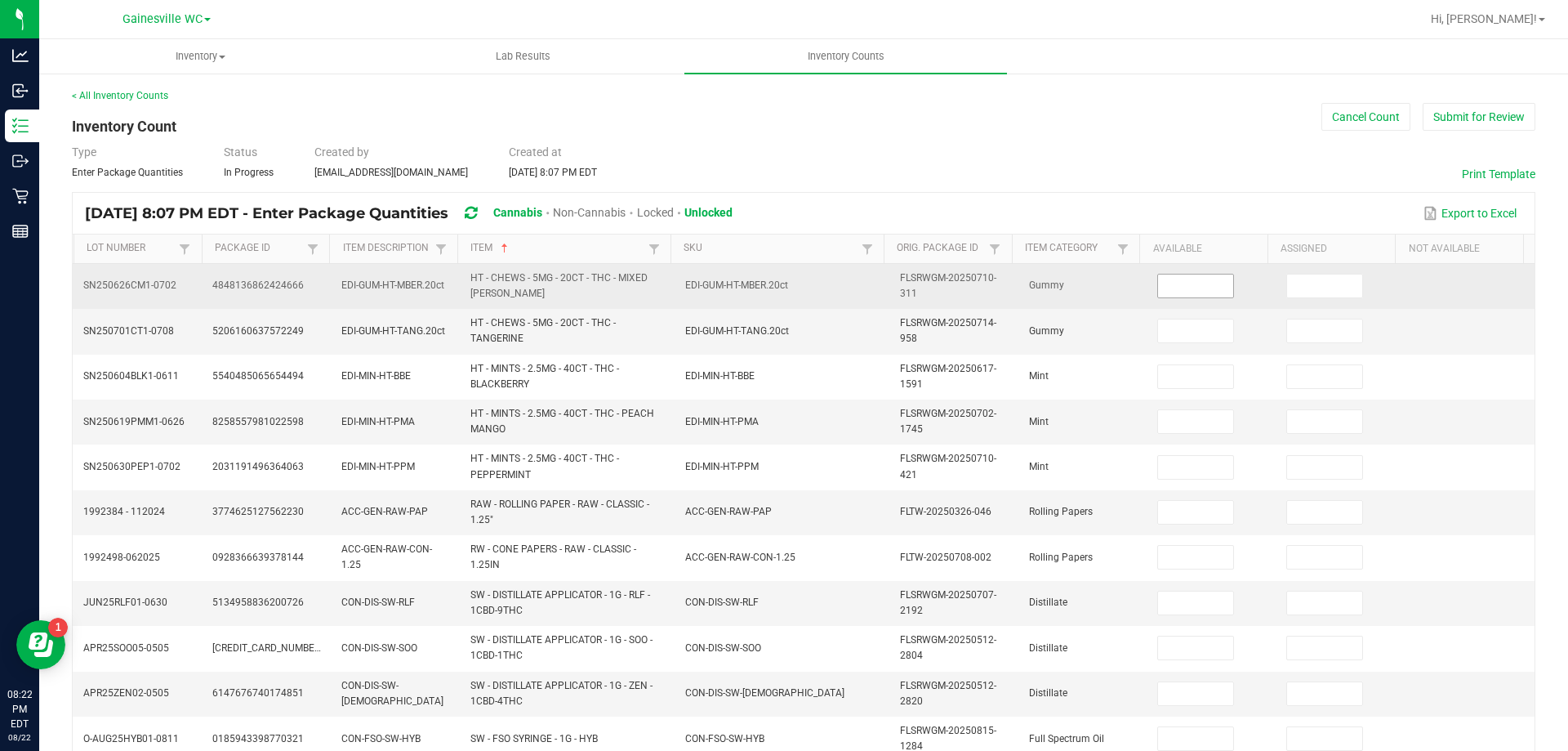
click at [1158, 288] on input at bounding box center [1196, 286] width 75 height 23
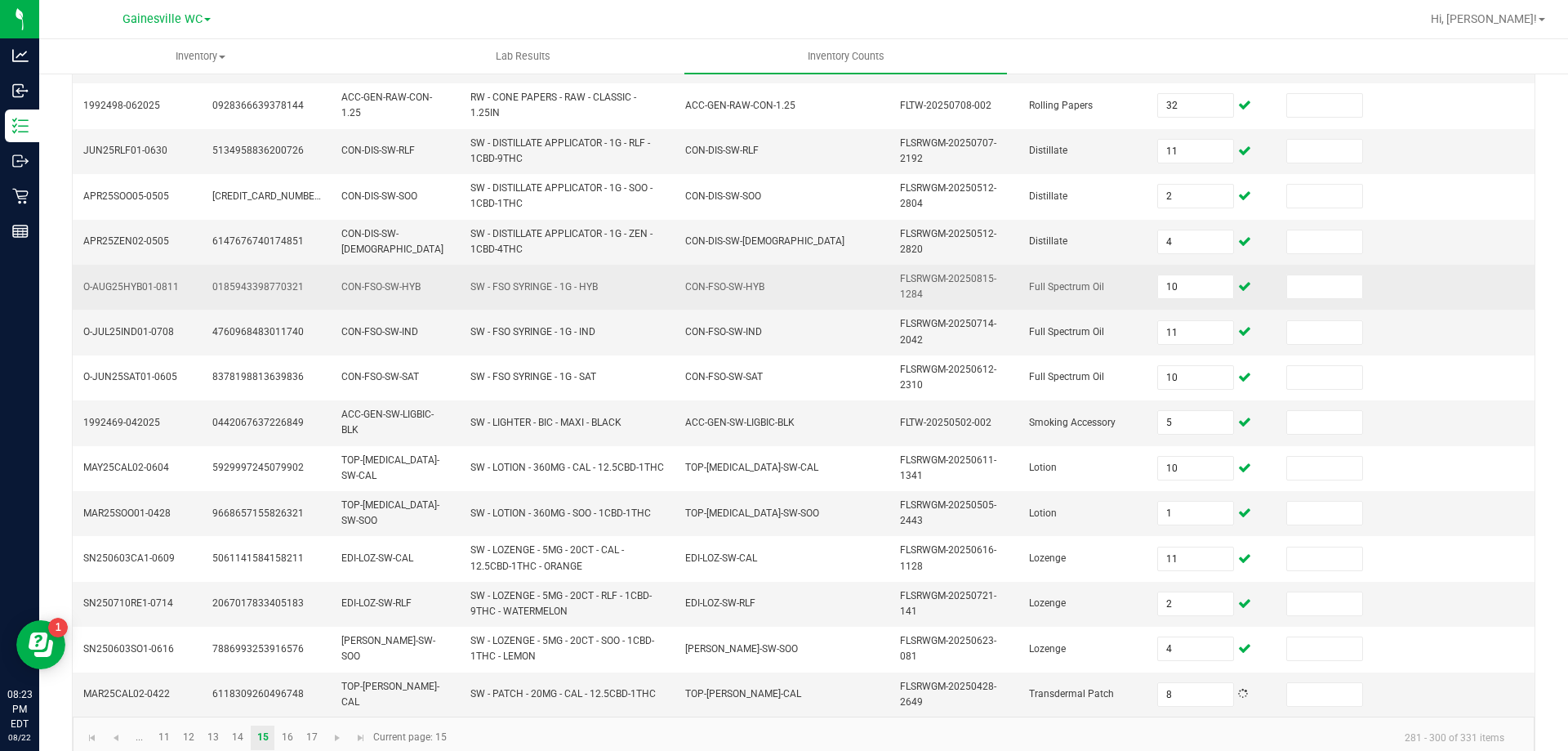
scroll to position [476, 0]
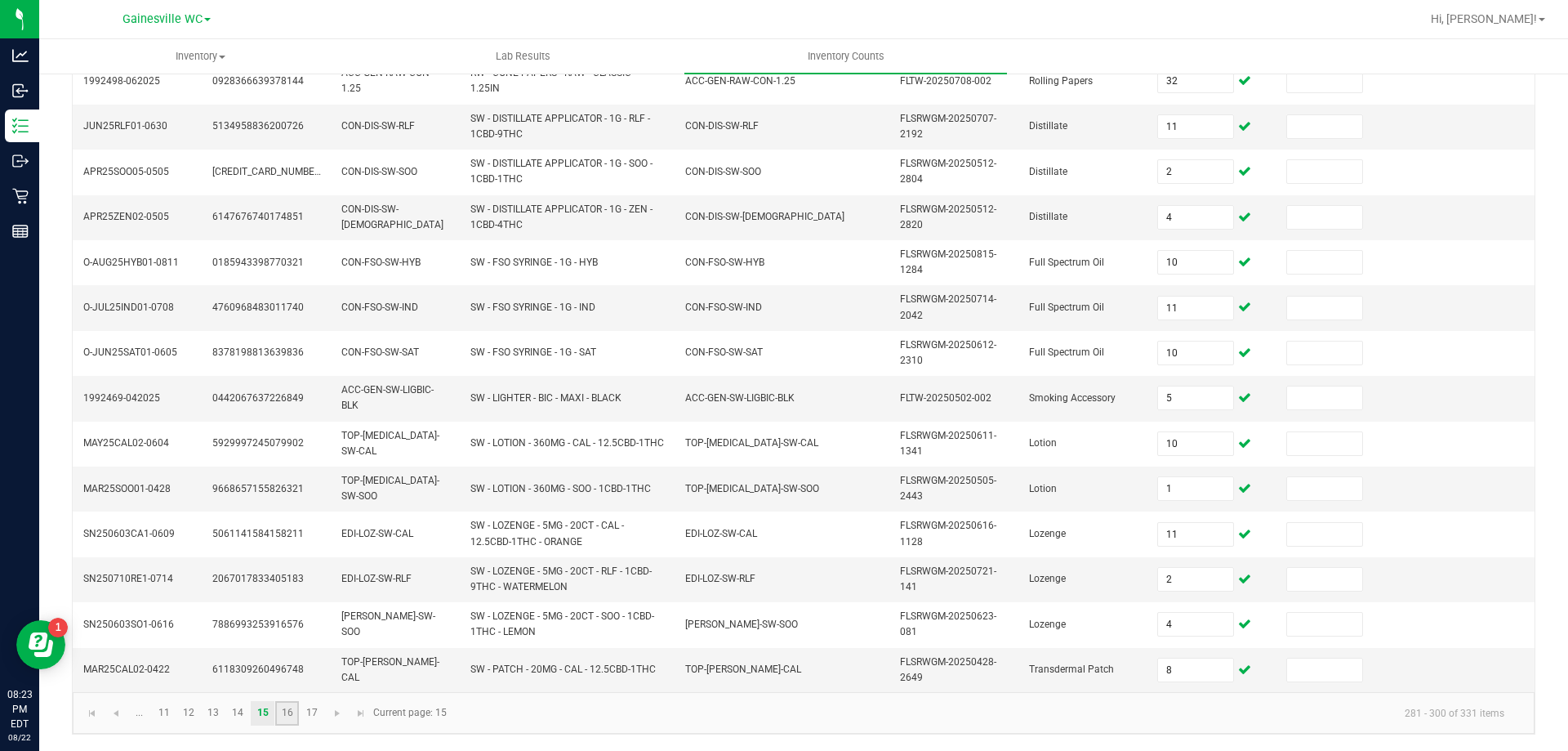
click at [288, 719] on link "16" at bounding box center [286, 713] width 24 height 25
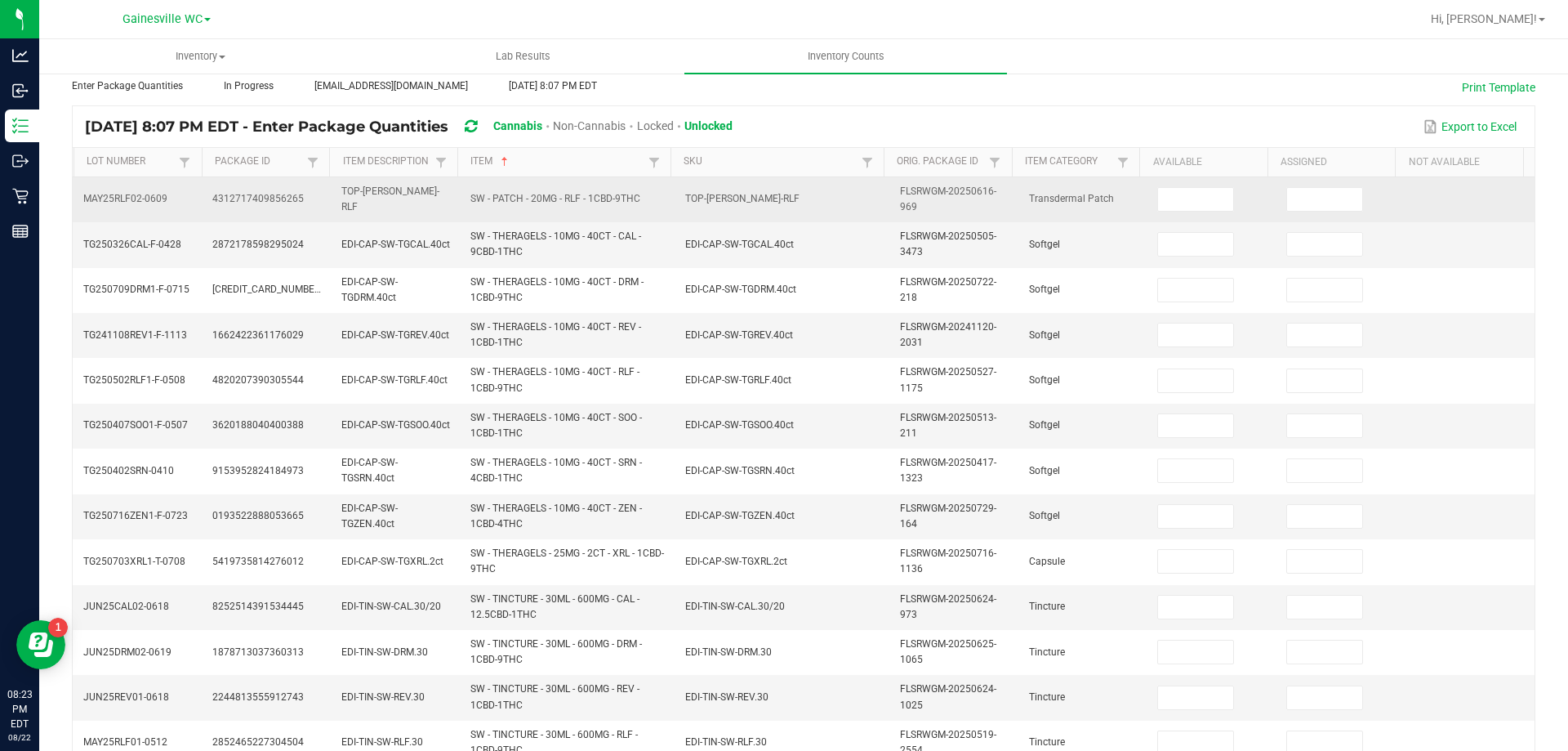
scroll to position [67, 0]
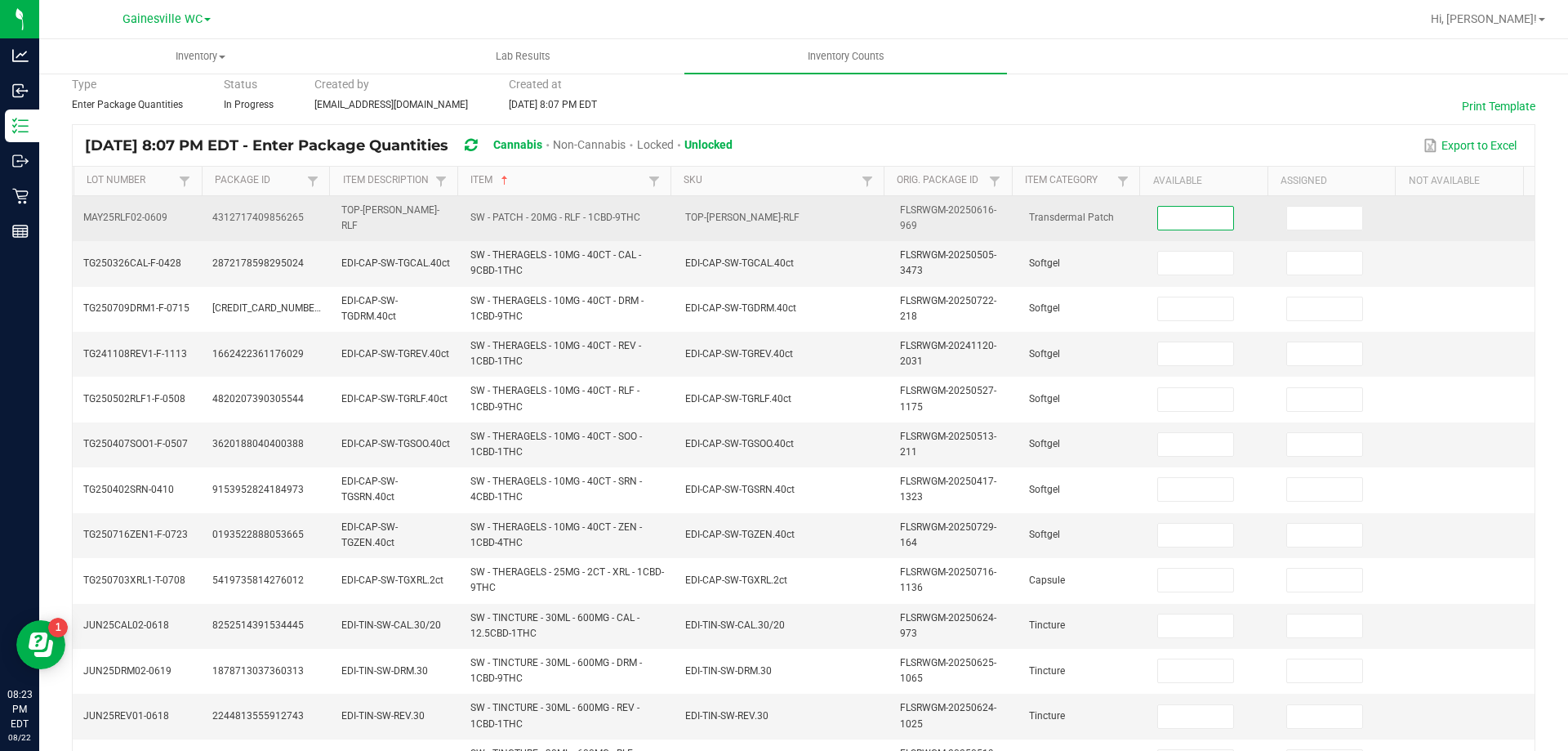
click at [1192, 221] on input at bounding box center [1196, 218] width 75 height 23
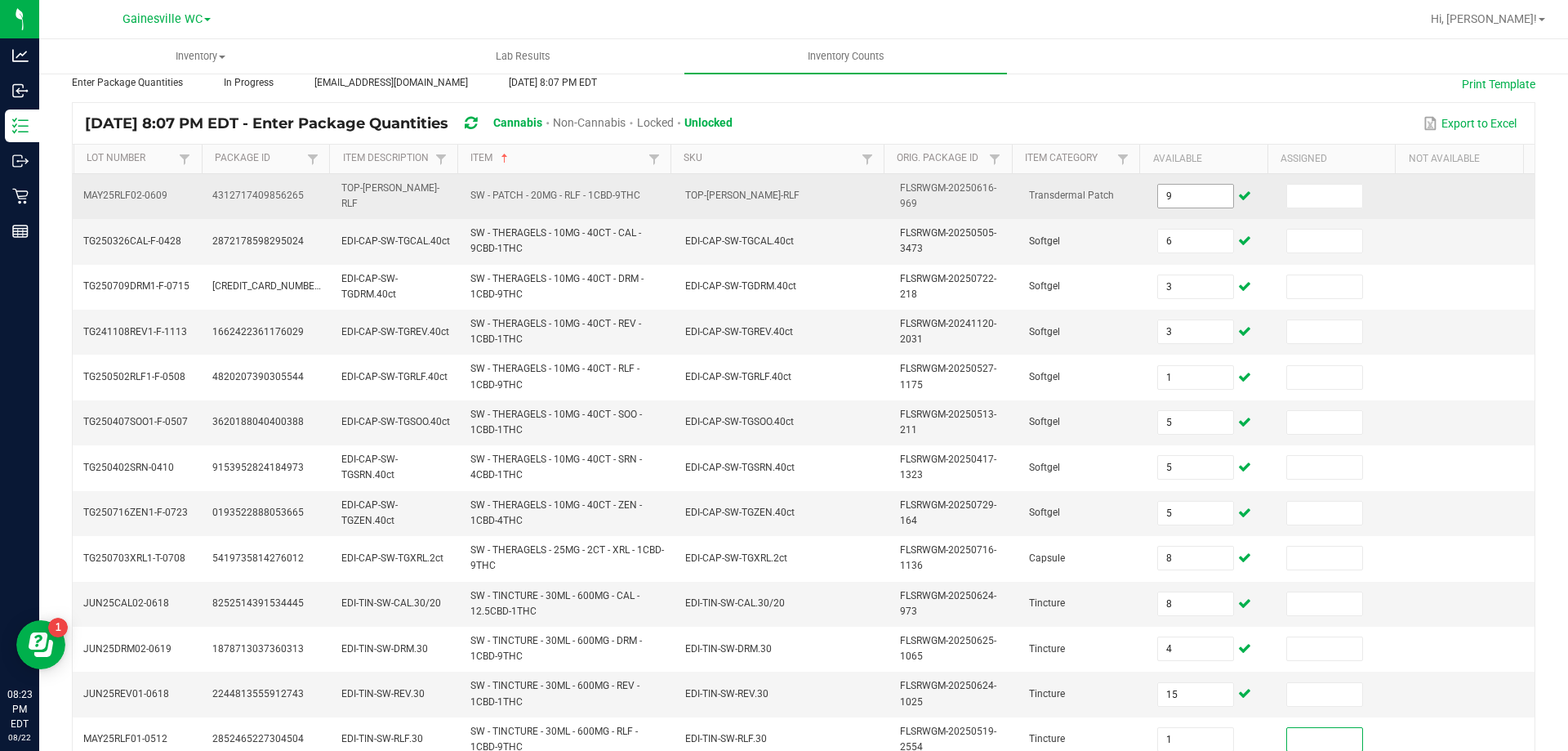
scroll to position [476, 0]
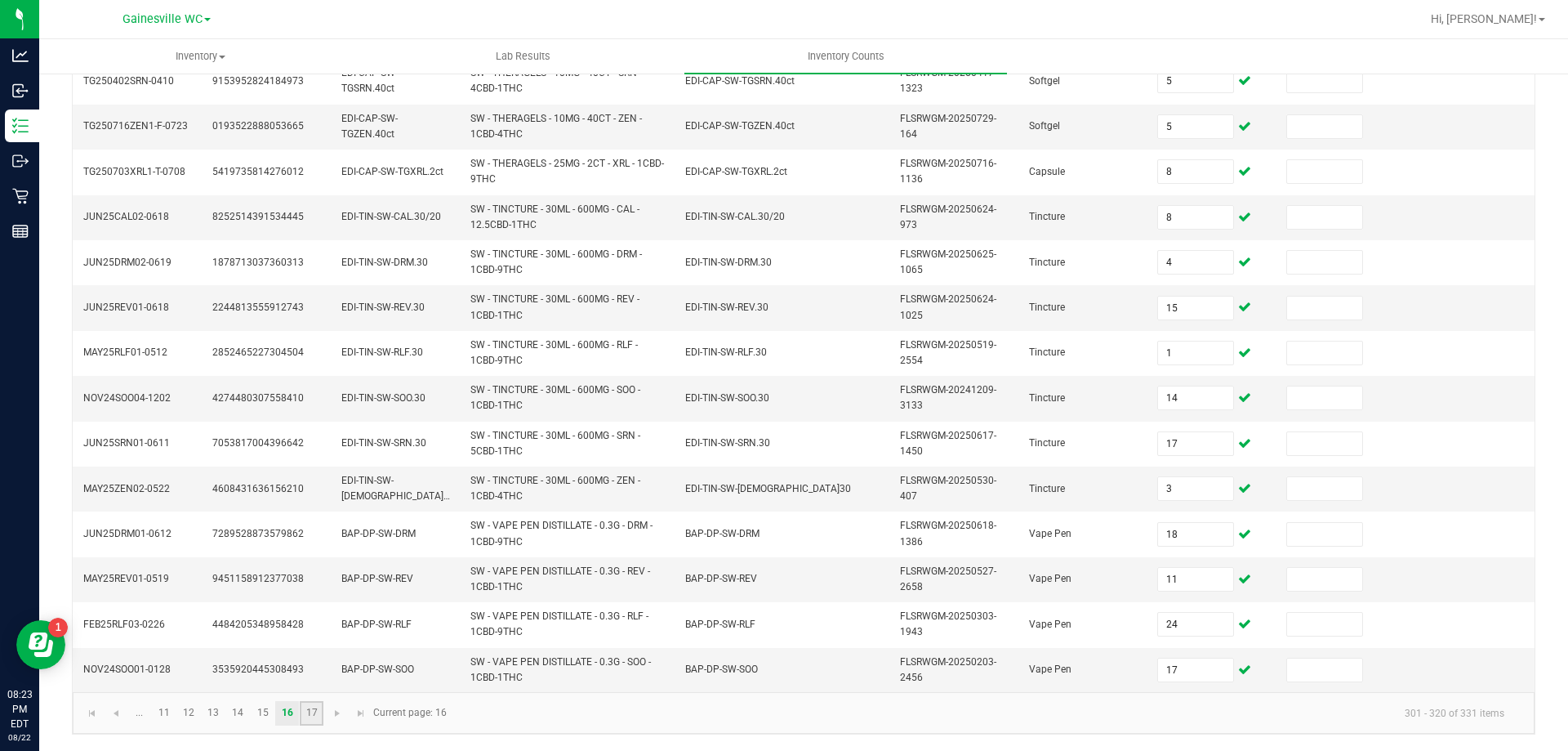
drag, startPoint x: 307, startPoint y: 712, endPoint x: 316, endPoint y: 707, distance: 10.3
click at [307, 712] on link "17" at bounding box center [311, 713] width 24 height 25
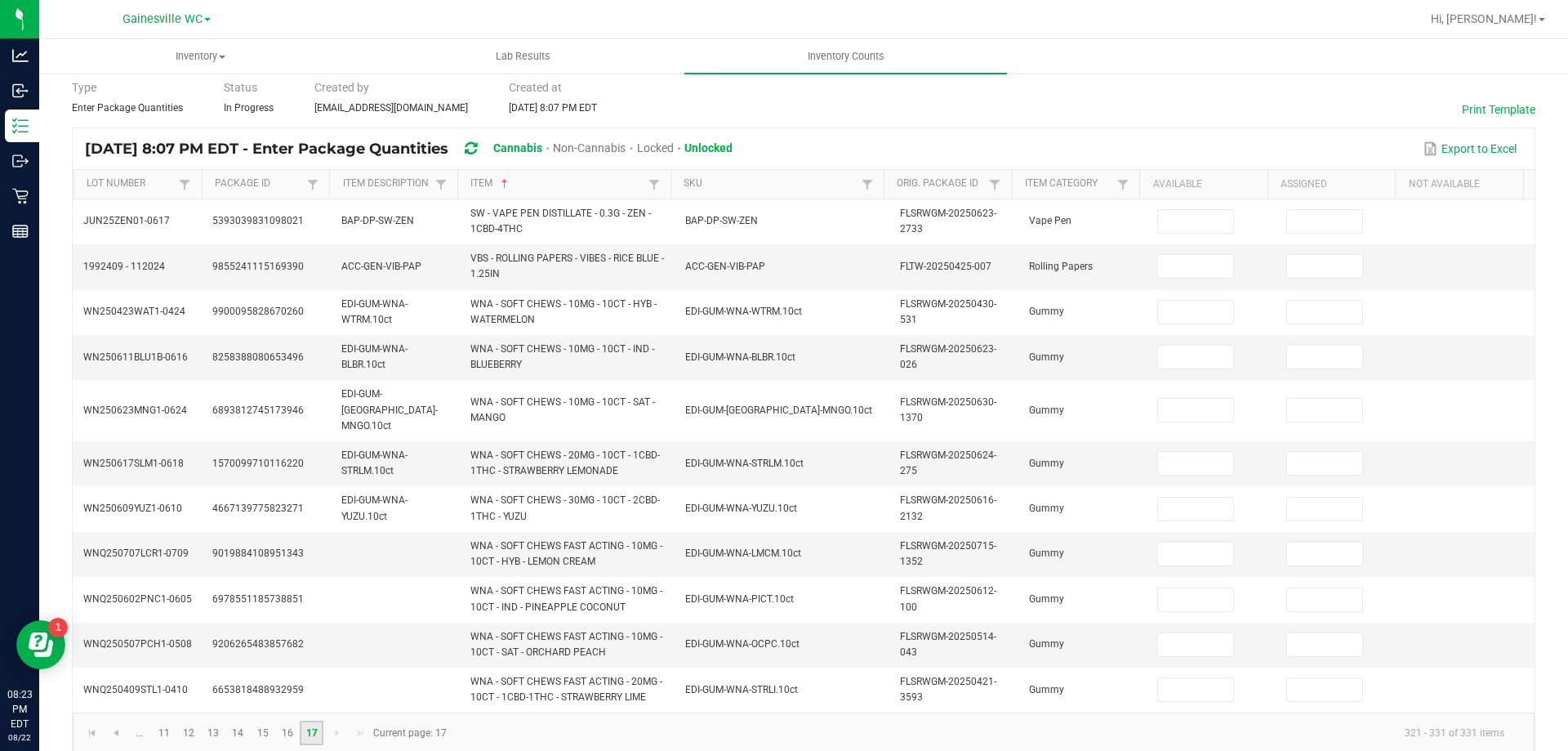
scroll to position [0, 0]
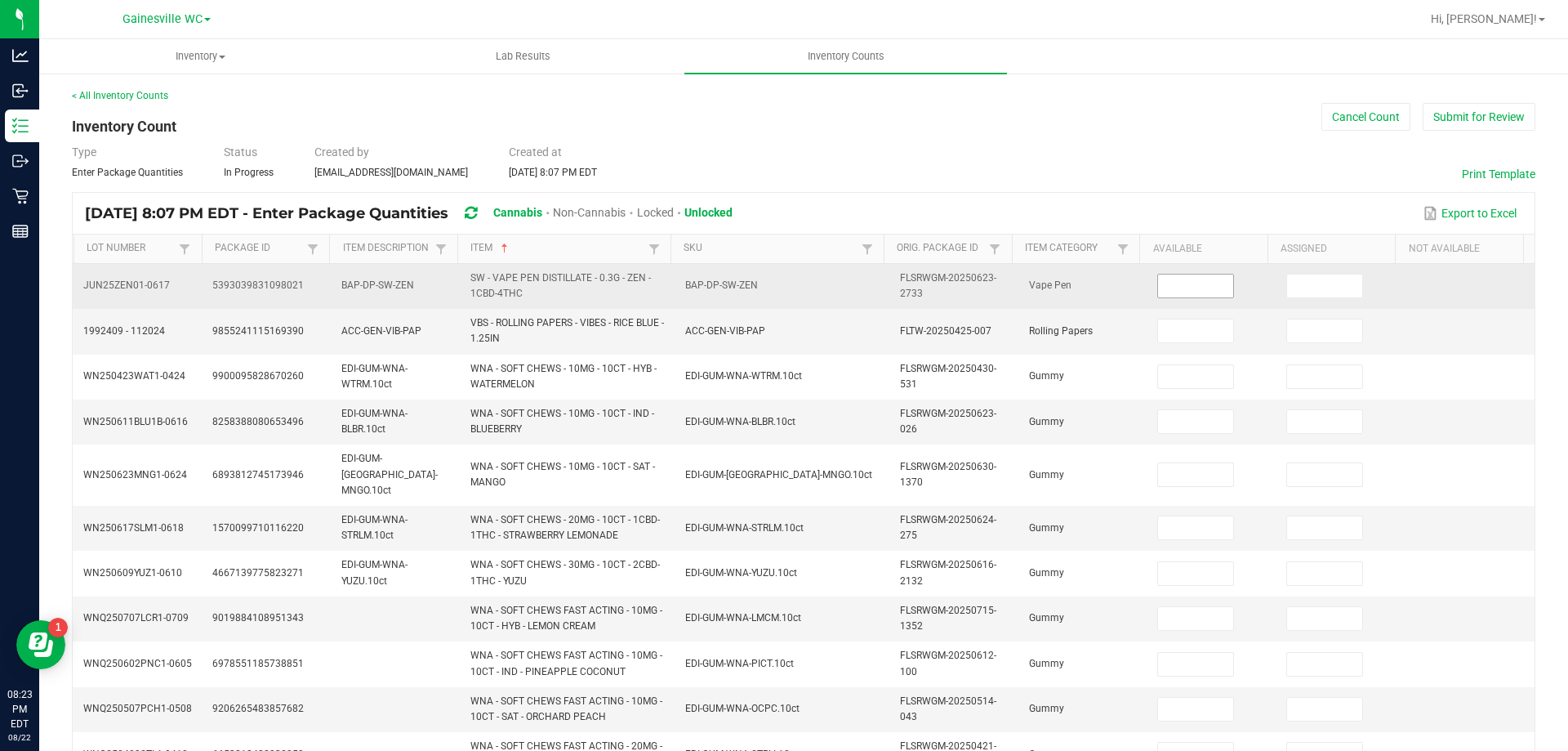
click at [1172, 295] on input at bounding box center [1196, 286] width 75 height 23
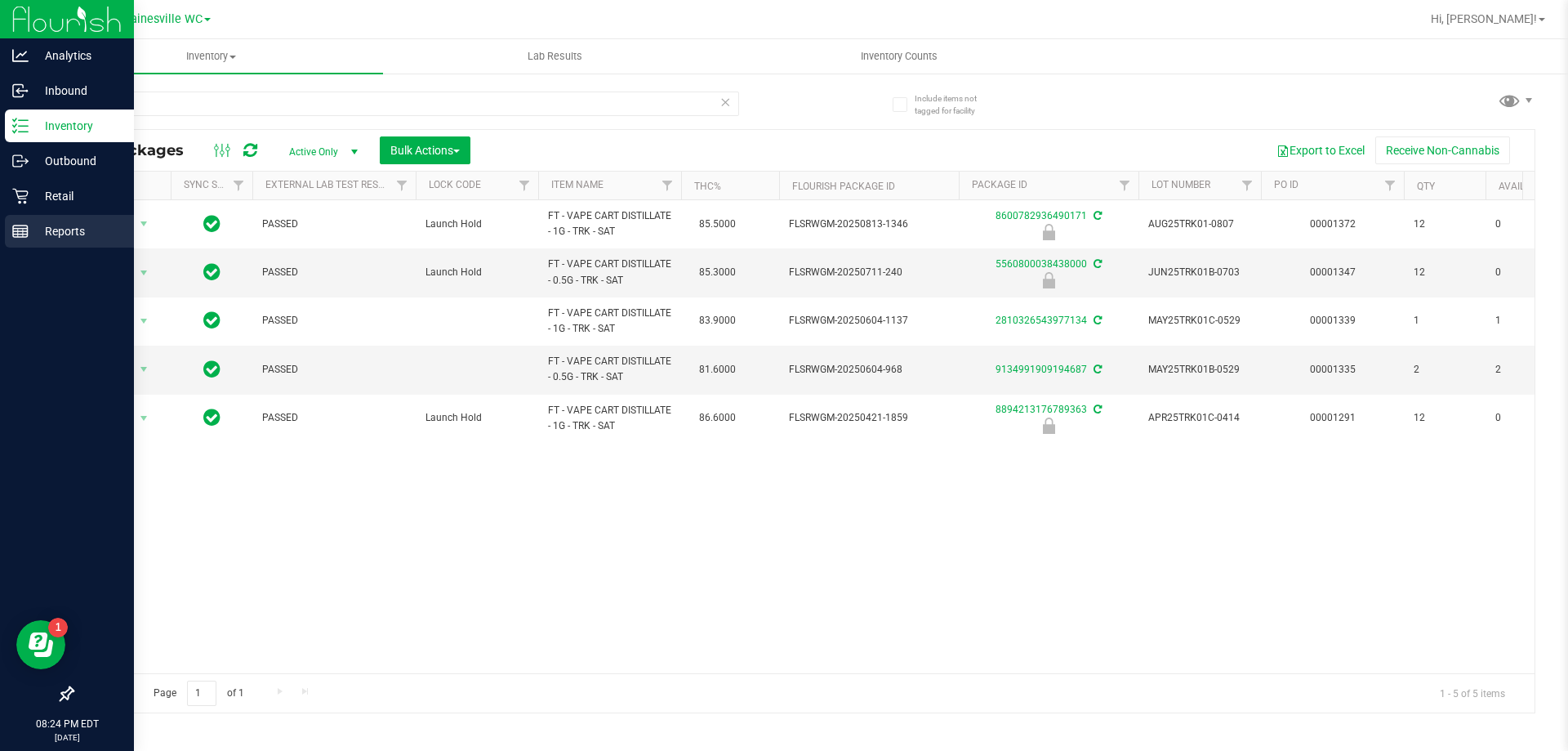
click at [57, 225] on p "Reports" at bounding box center [78, 231] width 98 height 19
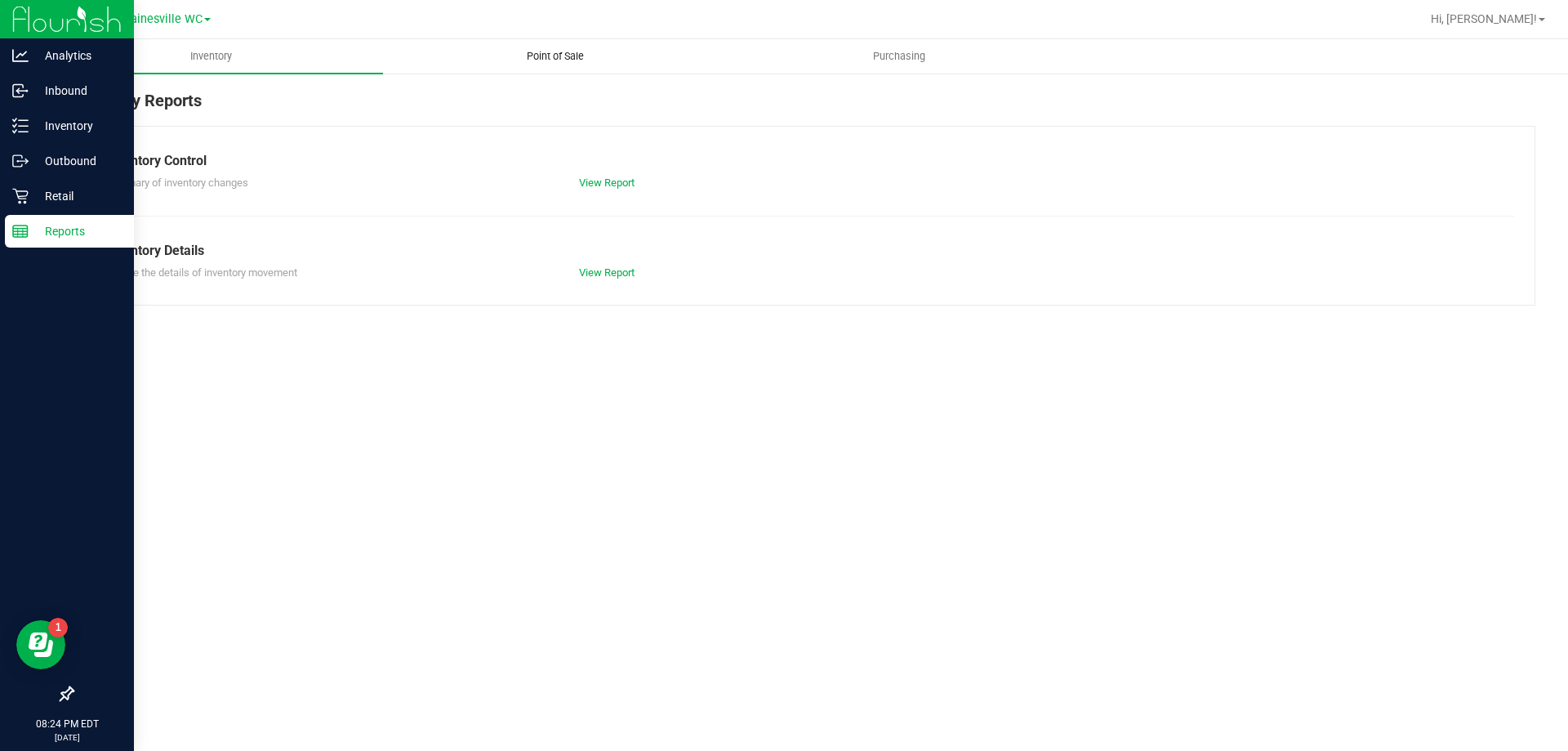
click at [551, 59] on span "Point of Sale" at bounding box center [555, 56] width 102 height 15
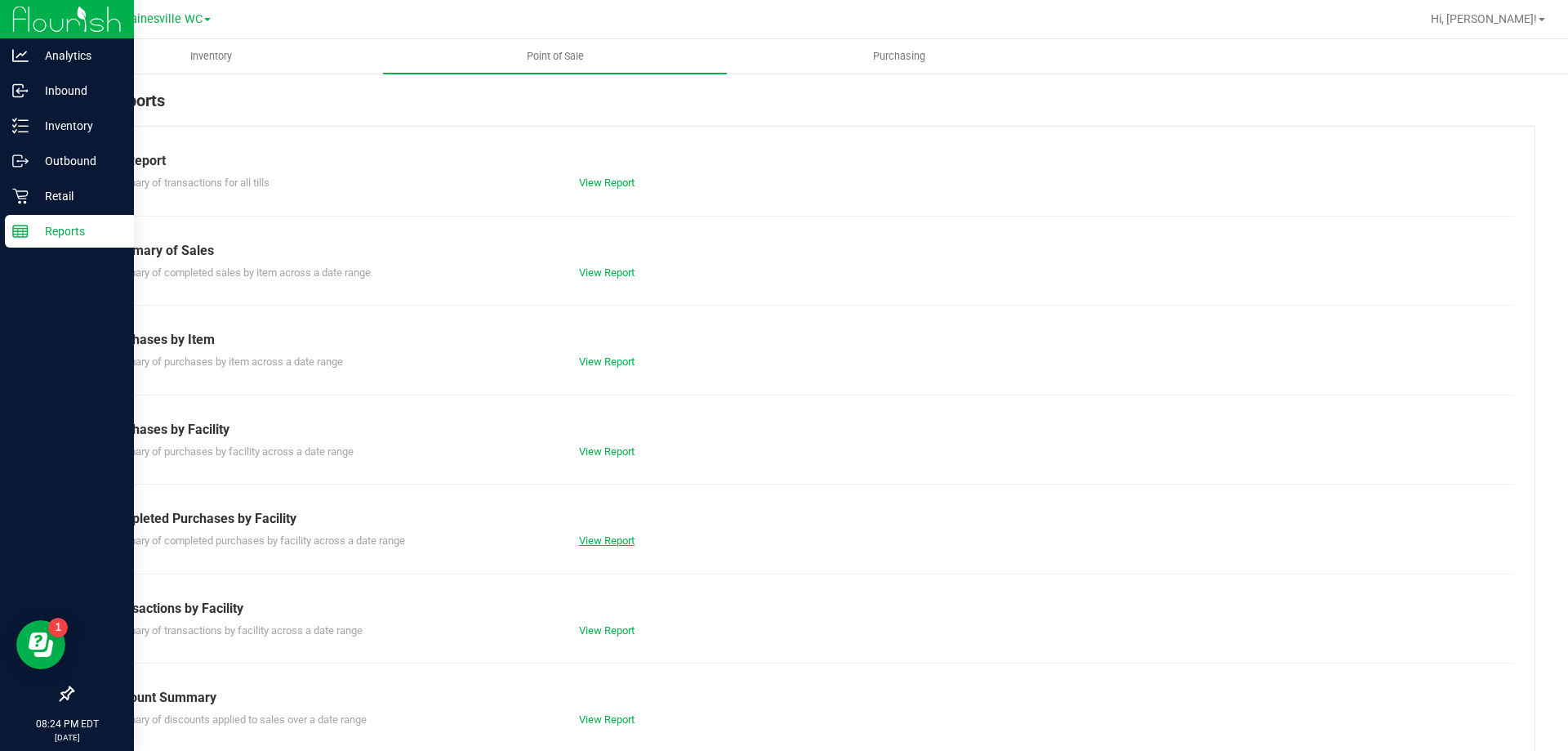
click at [579, 539] on link "View Report" at bounding box center [606, 541] width 55 height 12
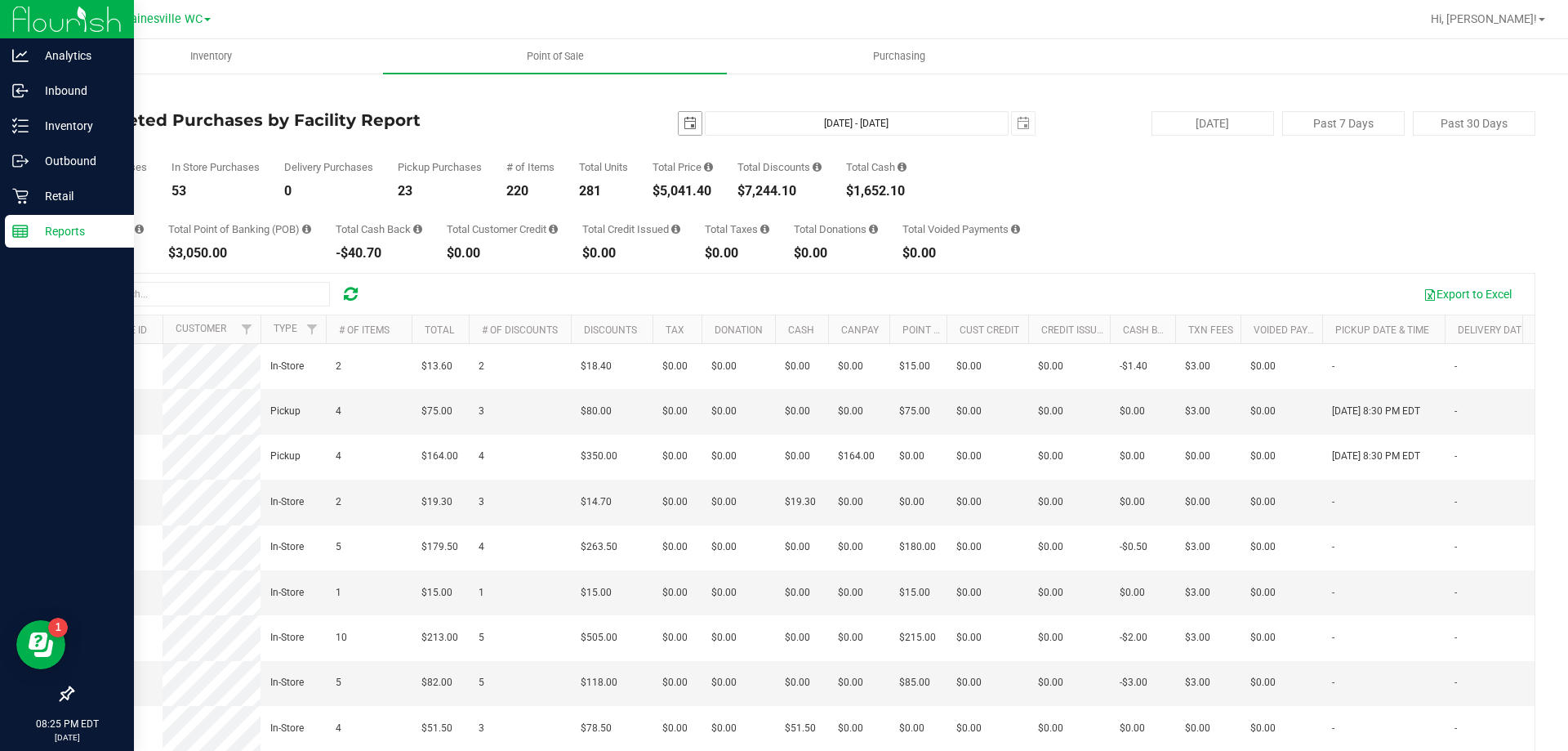
click at [679, 130] on span "select" at bounding box center [690, 124] width 23 height 23
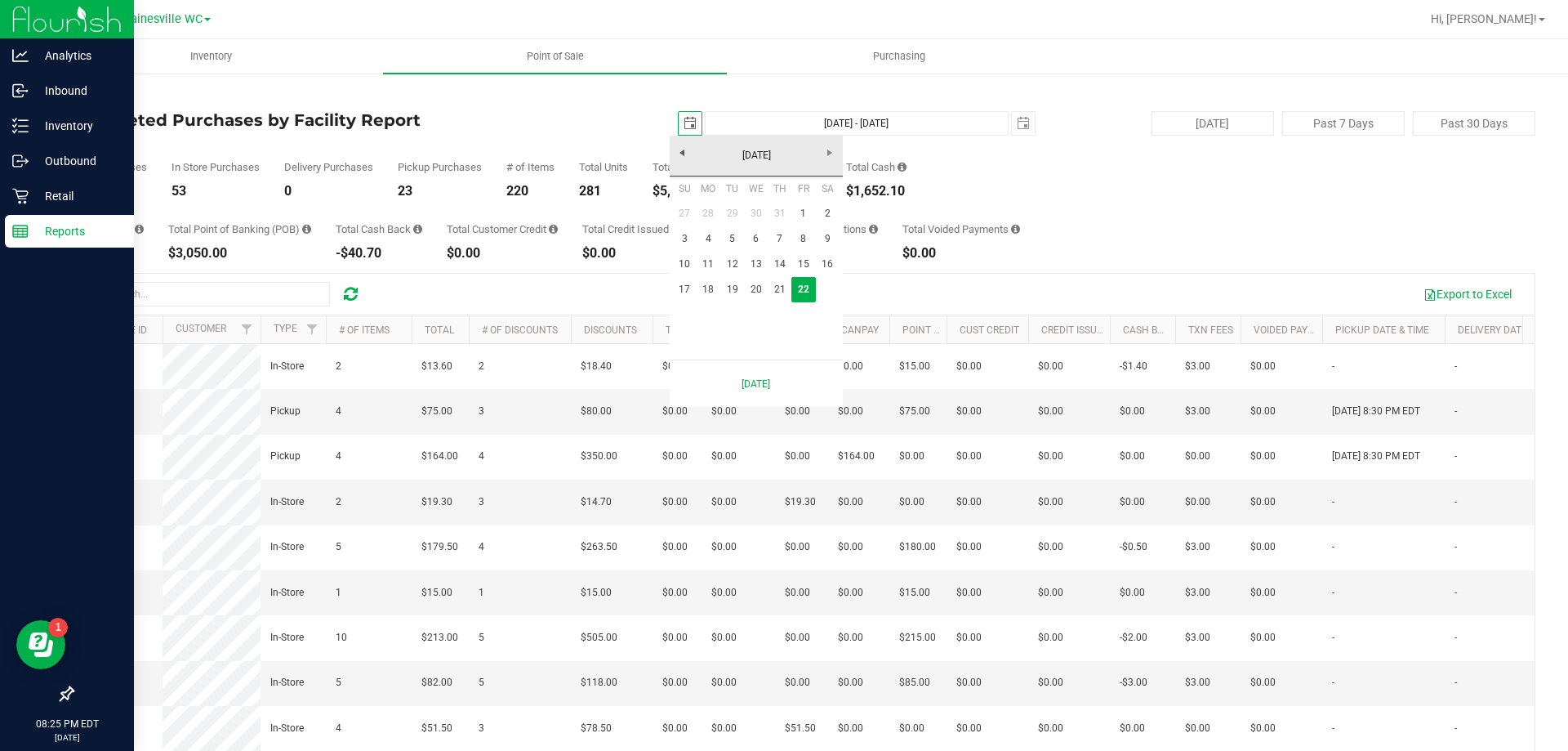
scroll to position [0, 41]
click at [709, 287] on link "18" at bounding box center [708, 289] width 24 height 25
type input "[DATE]"
type input "[DATE] - [DATE]"
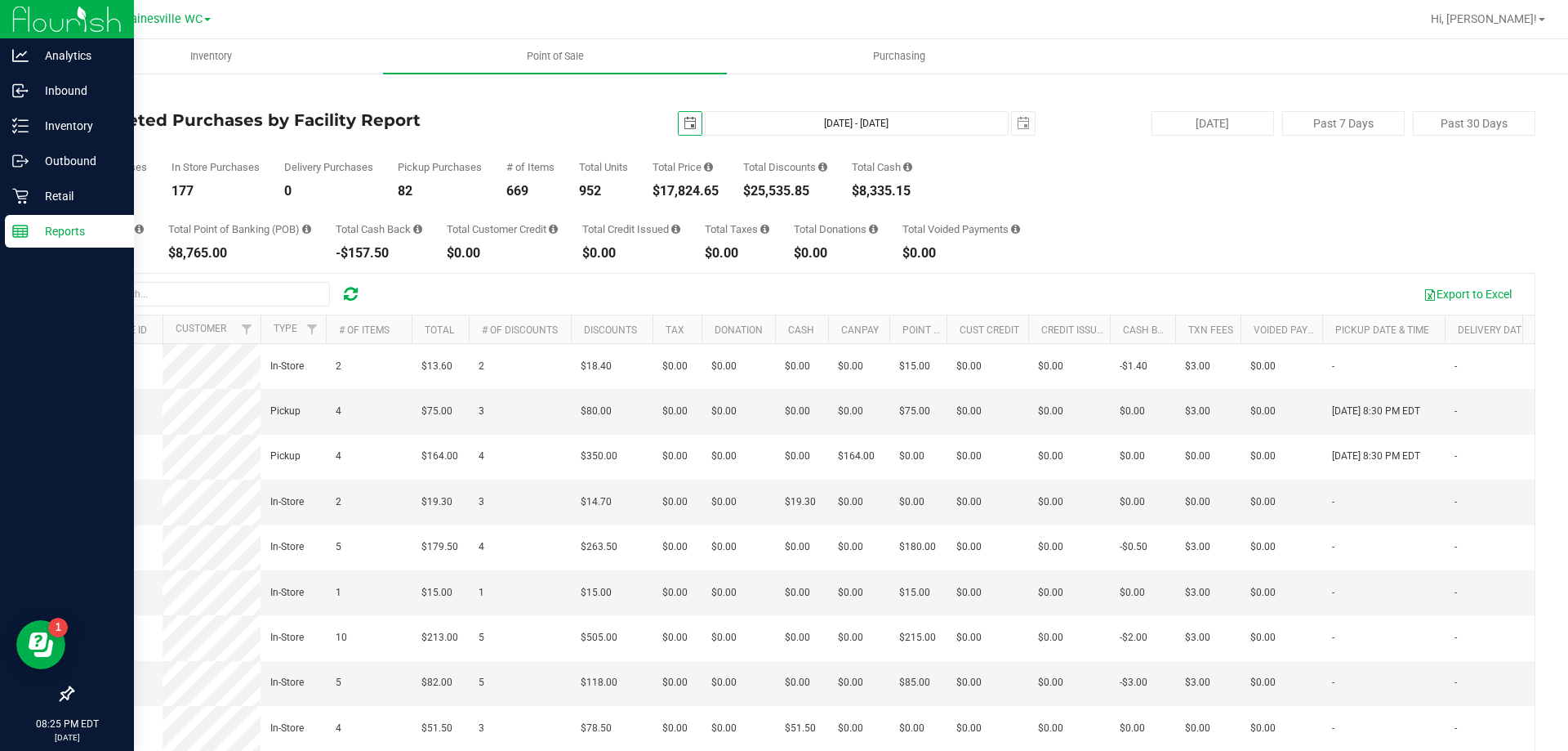
click at [684, 128] on span "select" at bounding box center [689, 123] width 13 height 13
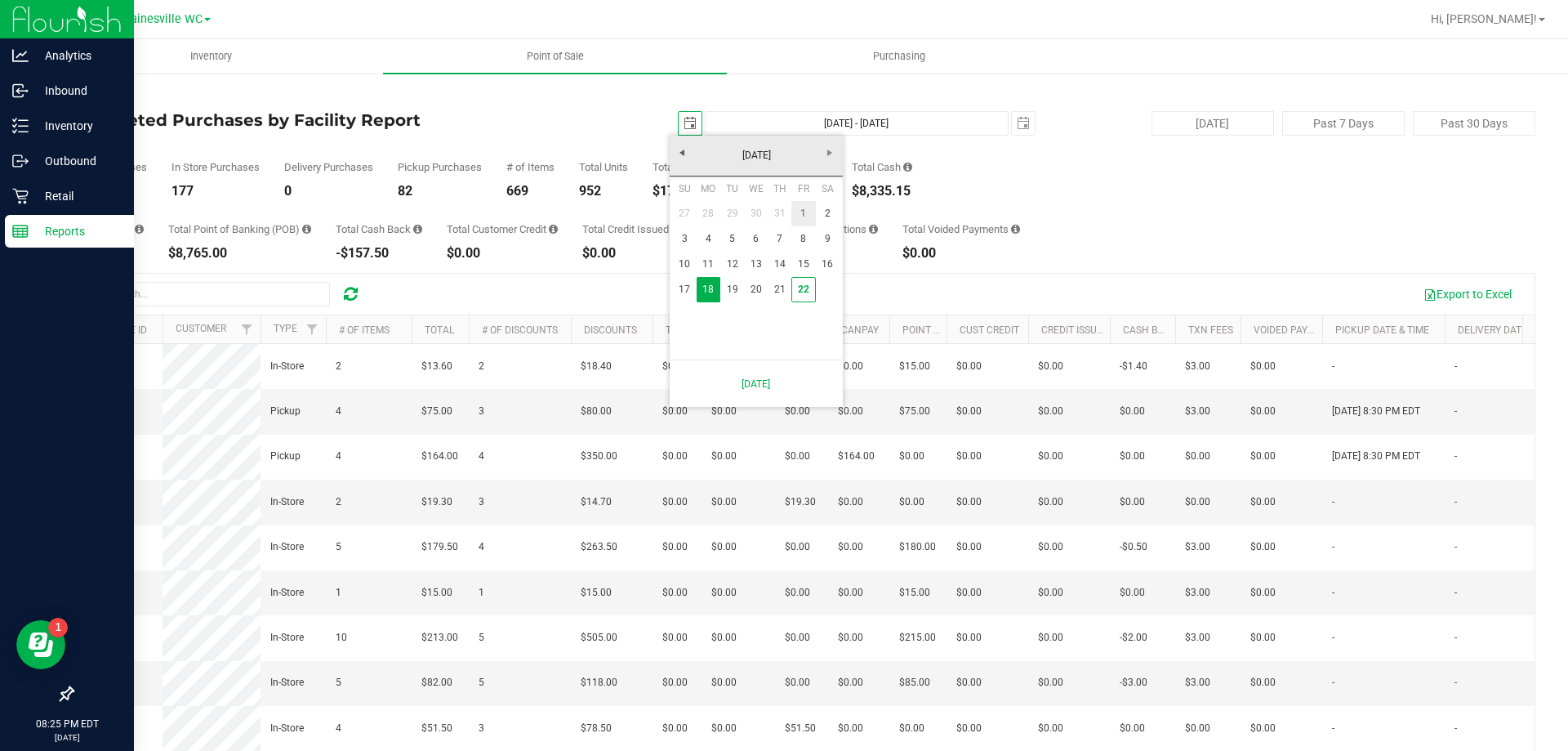
click at [811, 212] on link "1" at bounding box center [802, 213] width 24 height 25
type input "2025-08-01"
type input "Aug 1, 2025 - Aug 22, 2025"
